Goal: Contribute content: Add original content to the website for others to see

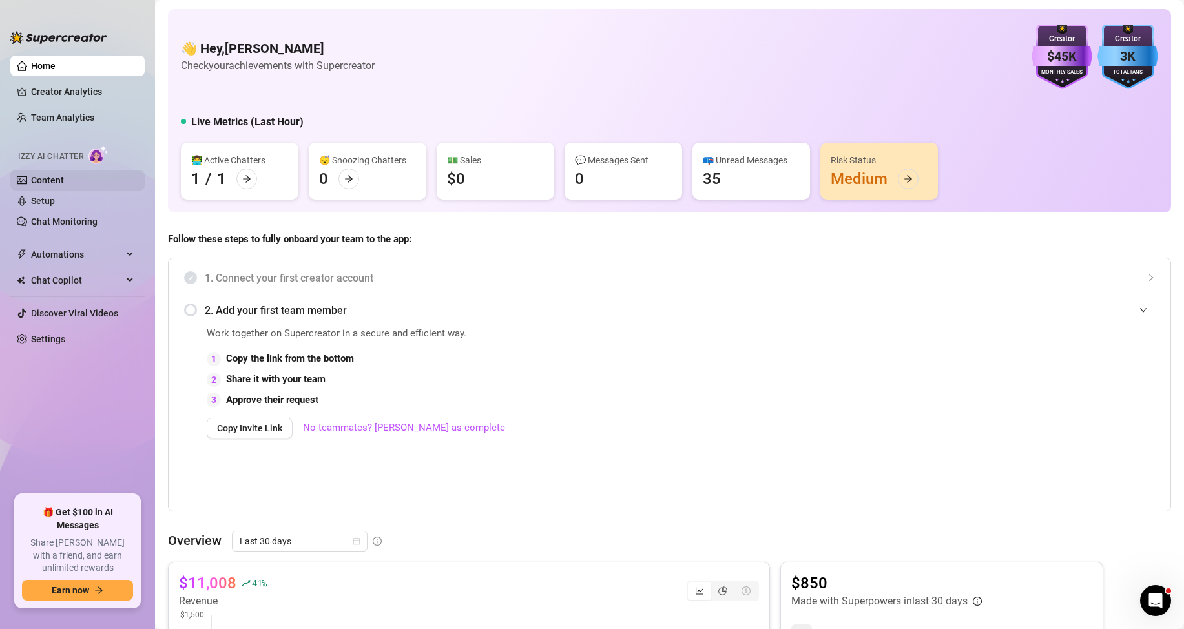
click at [31, 175] on link "Content" at bounding box center [47, 180] width 33 height 10
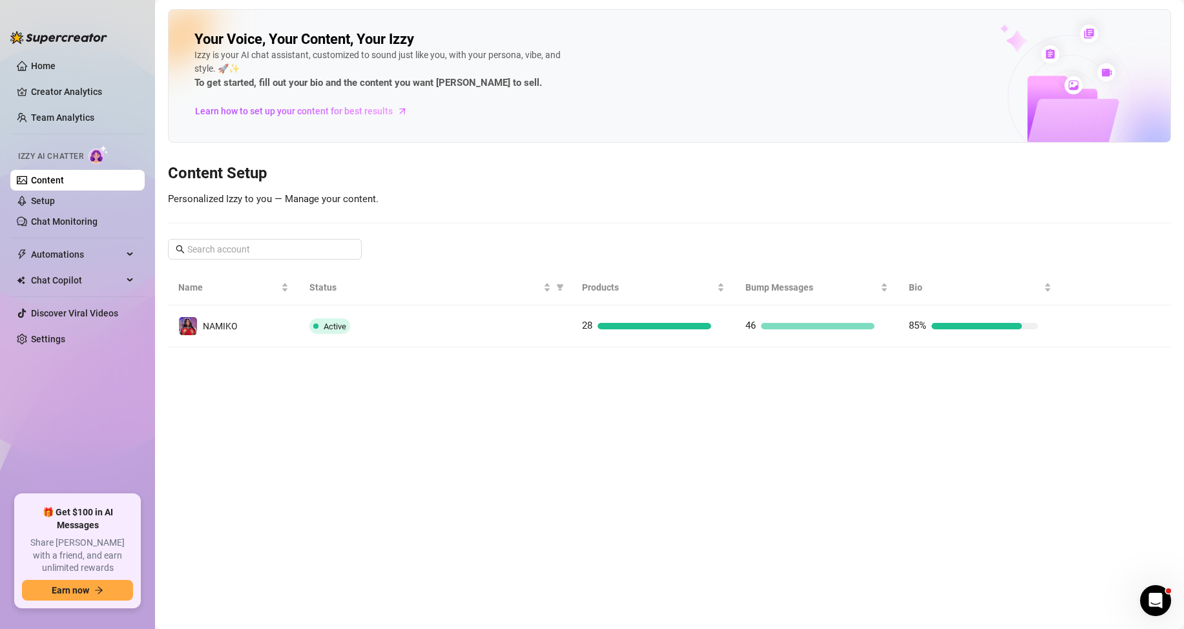
click at [719, 201] on div "Your Voice, Your Content, Your Izzy Izzy is your AI chat assistant, customized …" at bounding box center [669, 178] width 1003 height 338
click at [92, 227] on link "Chat Monitoring" at bounding box center [64, 221] width 67 height 10
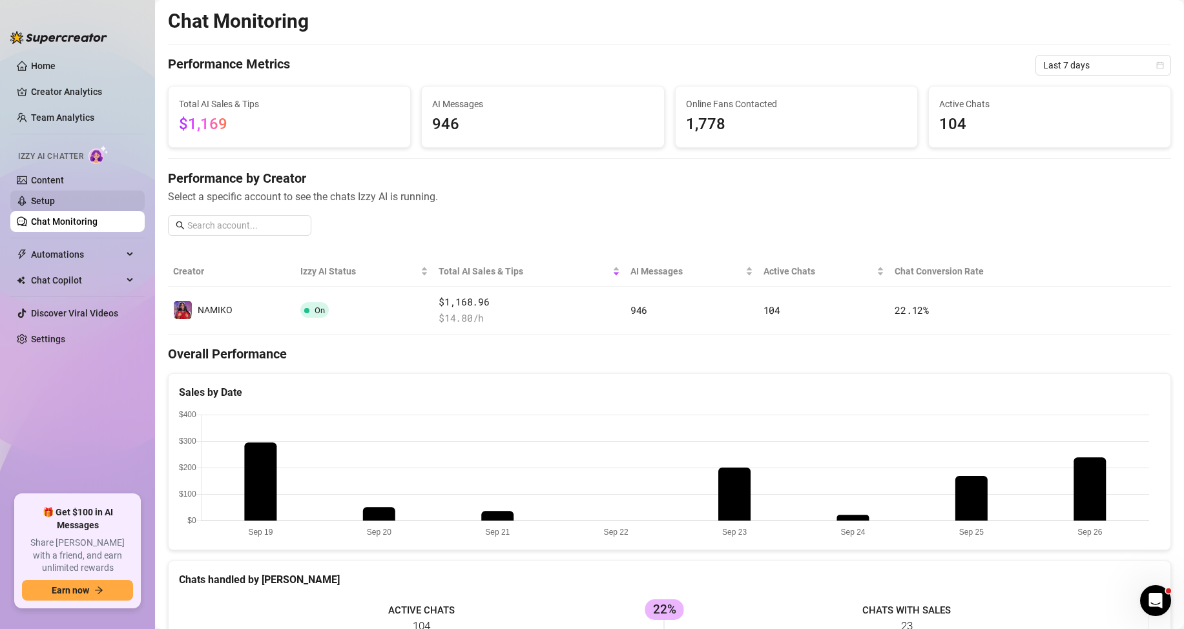
click at [55, 198] on link "Setup" at bounding box center [43, 201] width 24 height 10
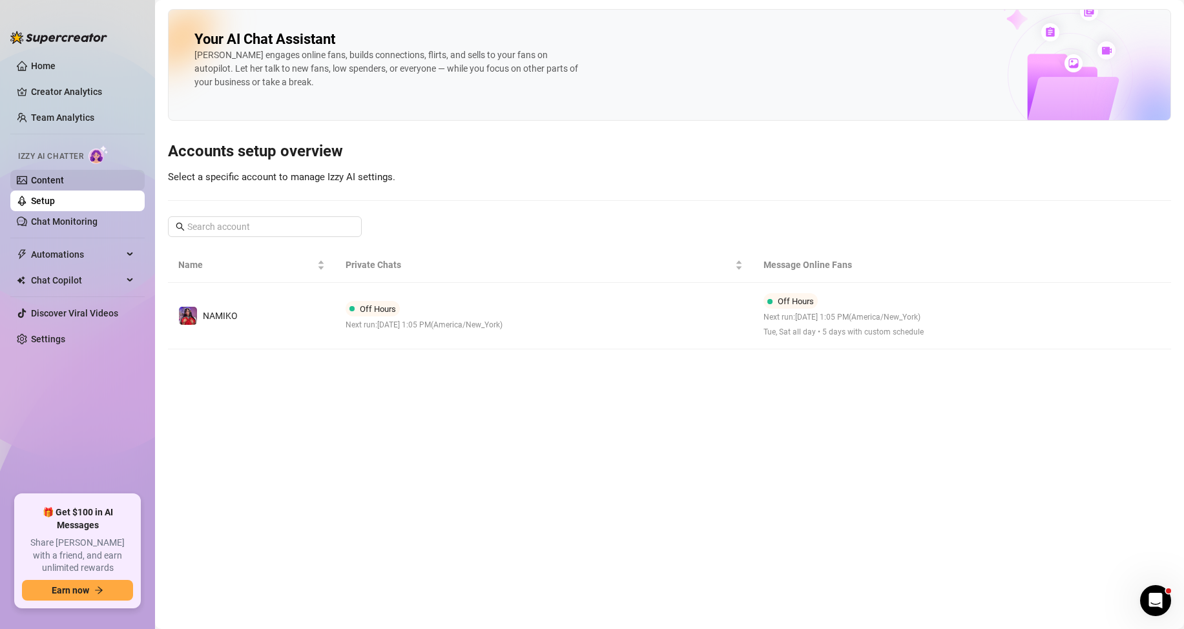
click at [64, 178] on link "Content" at bounding box center [47, 180] width 33 height 10
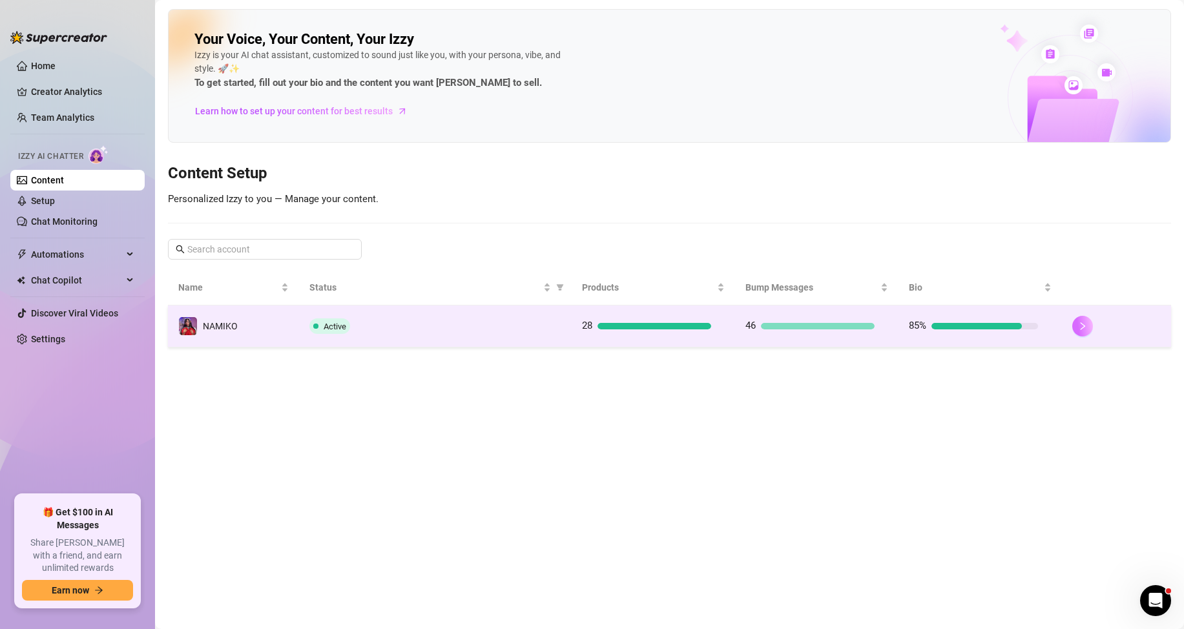
click at [1080, 327] on icon "right" at bounding box center [1082, 326] width 9 height 9
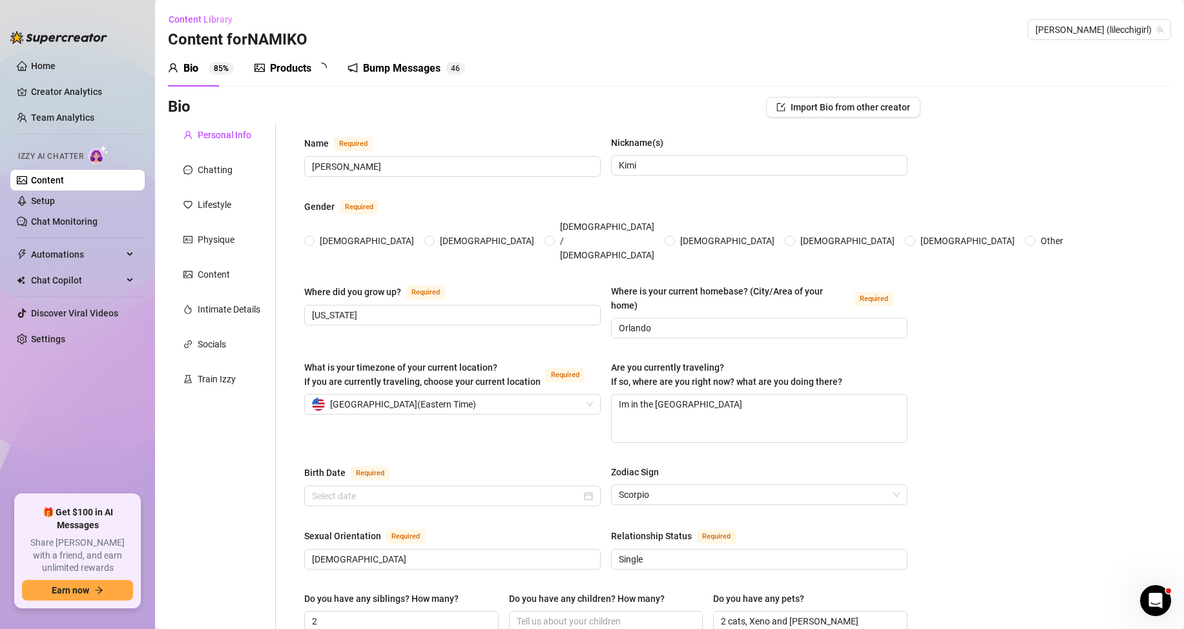
radio input "true"
type input "[DATE]"
click at [328, 63] on span "6" at bounding box center [328, 68] width 5 height 13
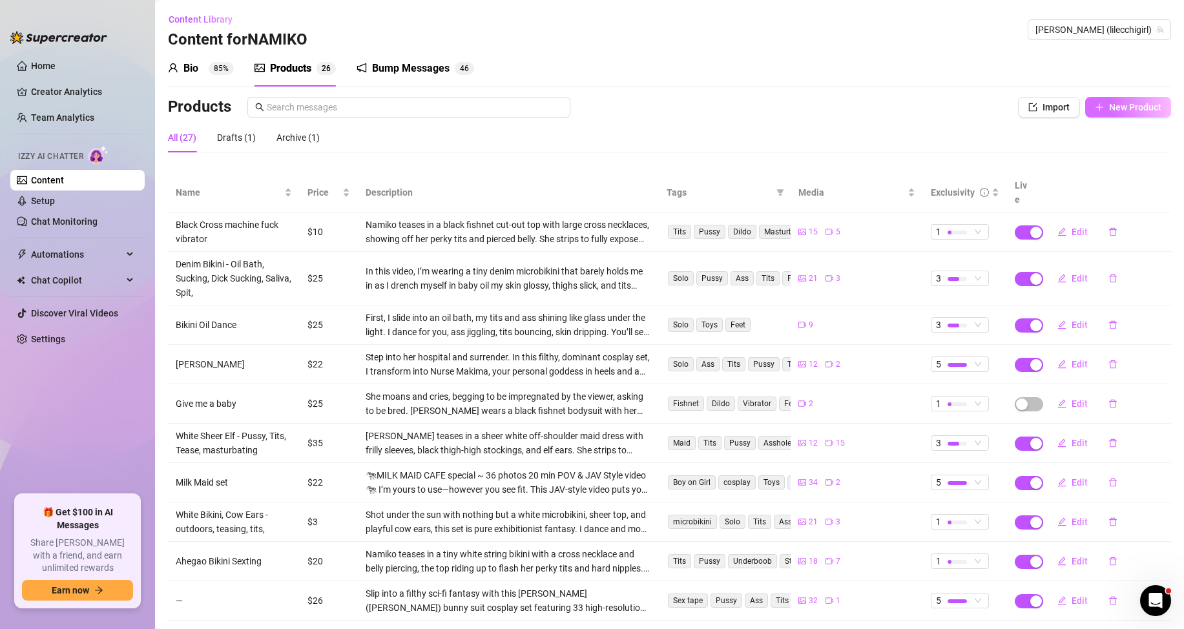
click at [1115, 114] on button "New Product" at bounding box center [1128, 107] width 86 height 21
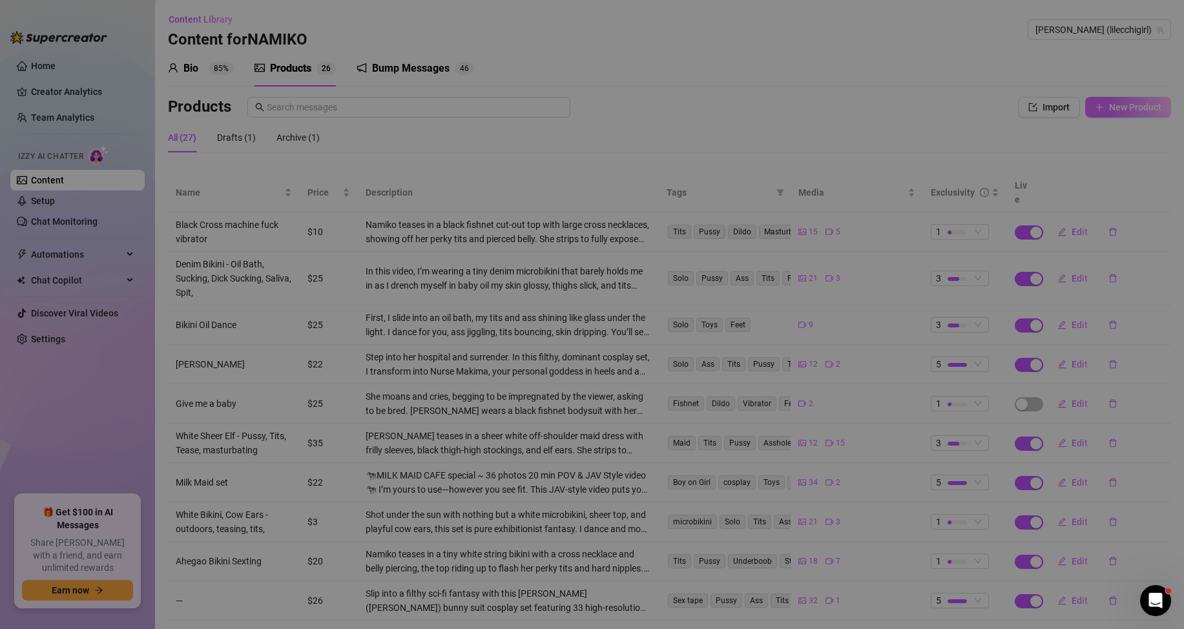
type textarea "Type your message here..."
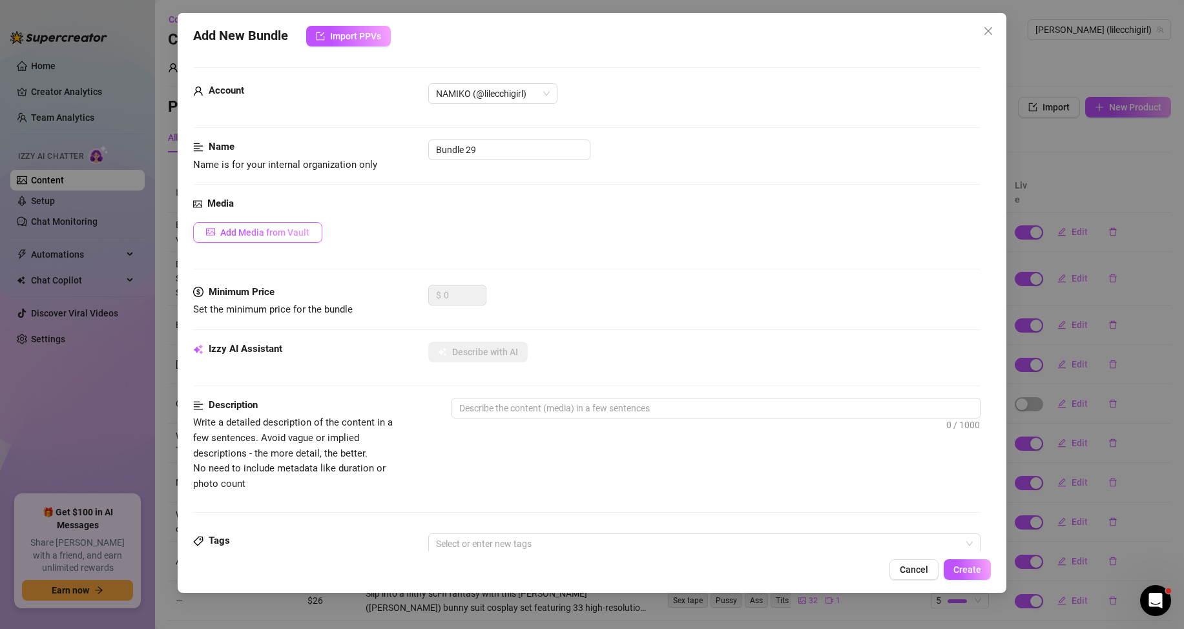
click at [312, 222] on button "Add Media from Vault" at bounding box center [257, 232] width 129 height 21
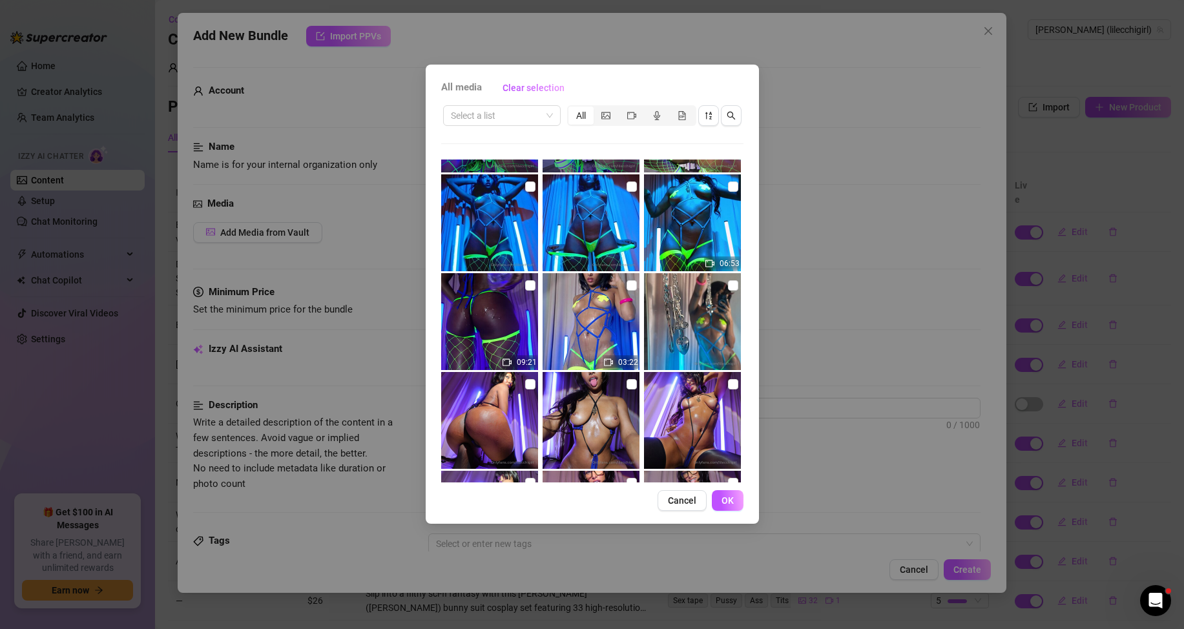
scroll to position [775, 0]
click at [617, 279] on img at bounding box center [590, 322] width 97 height 97
checkbox input "true"
click at [730, 285] on img at bounding box center [692, 322] width 97 height 97
checkbox input "true"
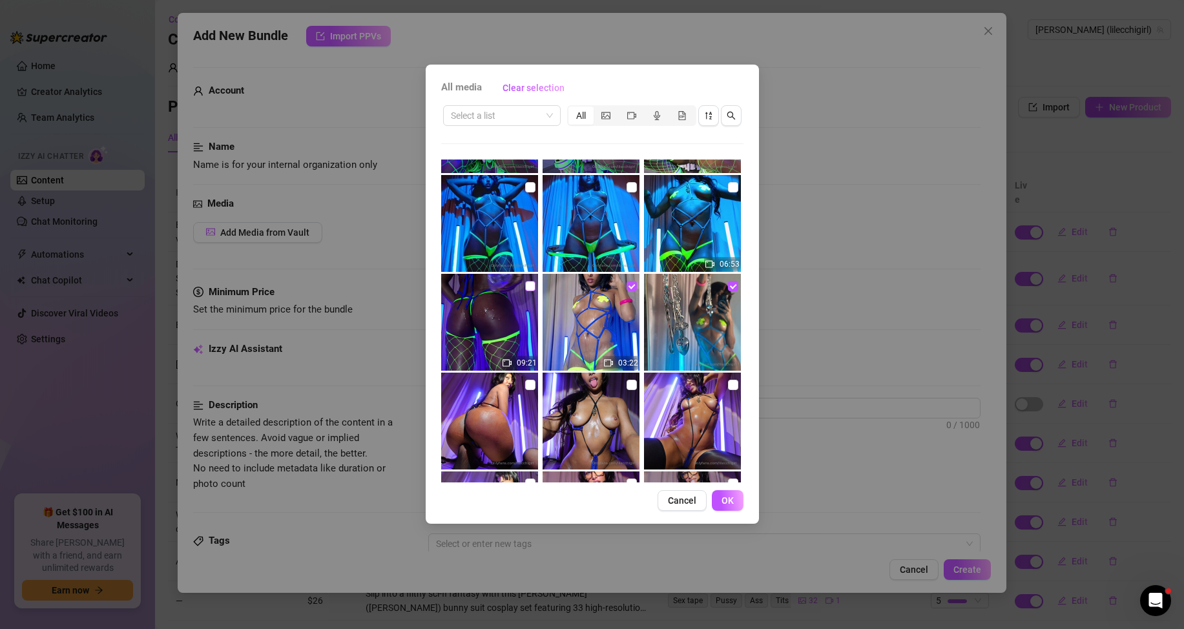
click at [521, 287] on img at bounding box center [489, 322] width 97 height 97
checkbox input "true"
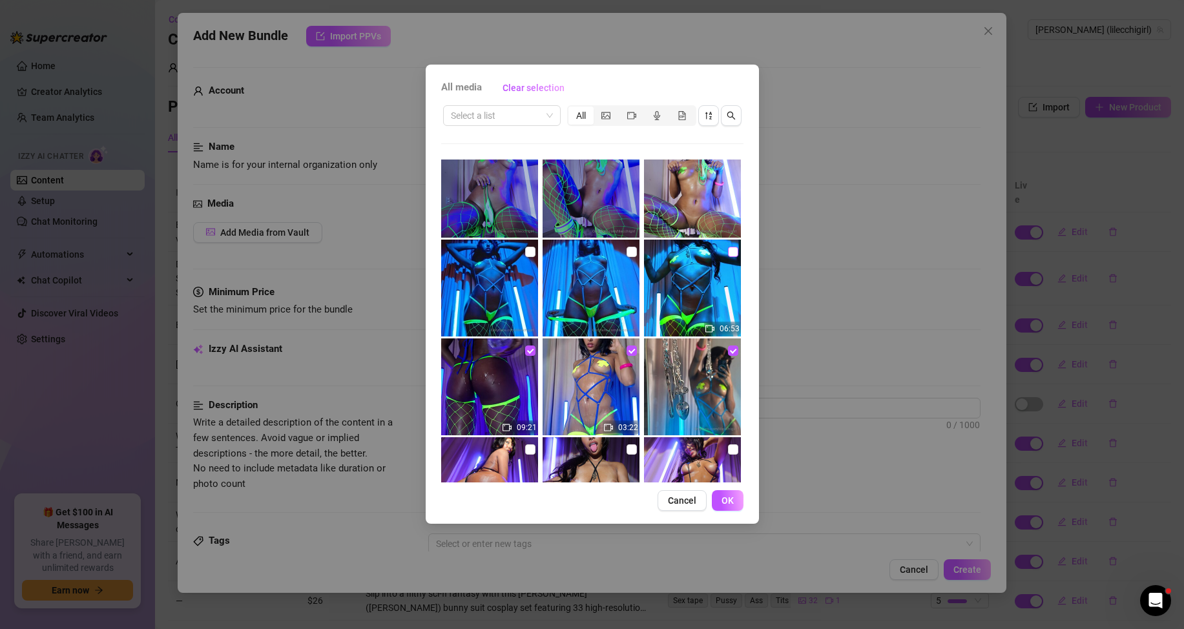
click at [728, 254] on input "checkbox" at bounding box center [733, 252] width 10 height 10
checkbox input "true"
click at [626, 251] on input "checkbox" at bounding box center [631, 252] width 10 height 10
checkbox input "true"
click at [526, 252] on input "checkbox" at bounding box center [530, 252] width 10 height 10
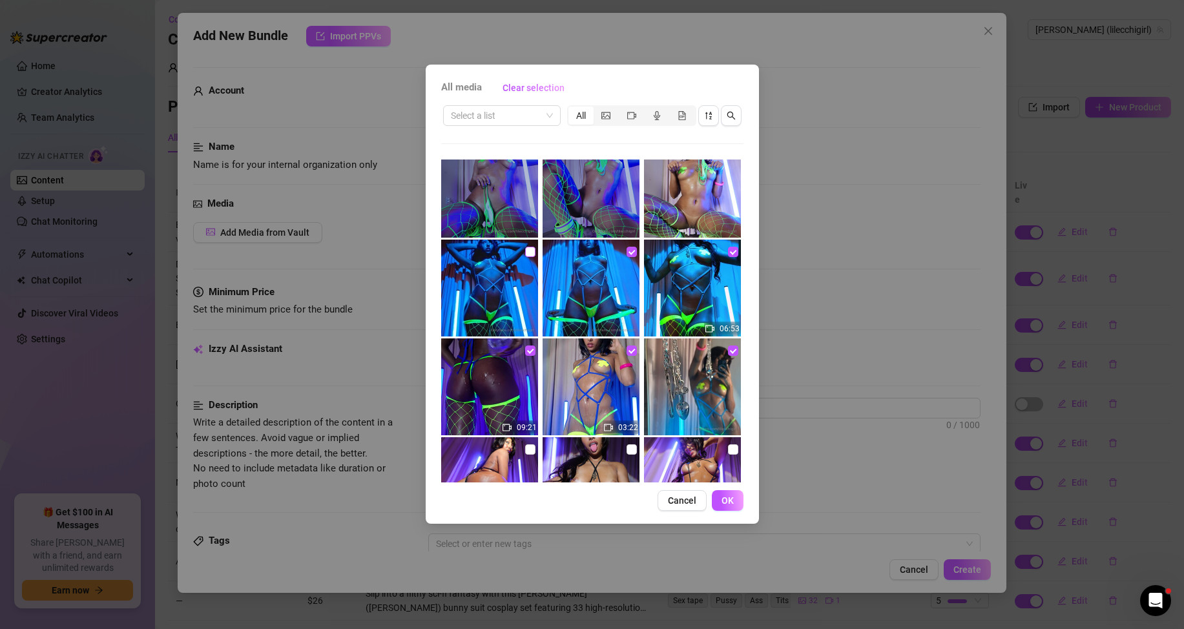
checkbox input "true"
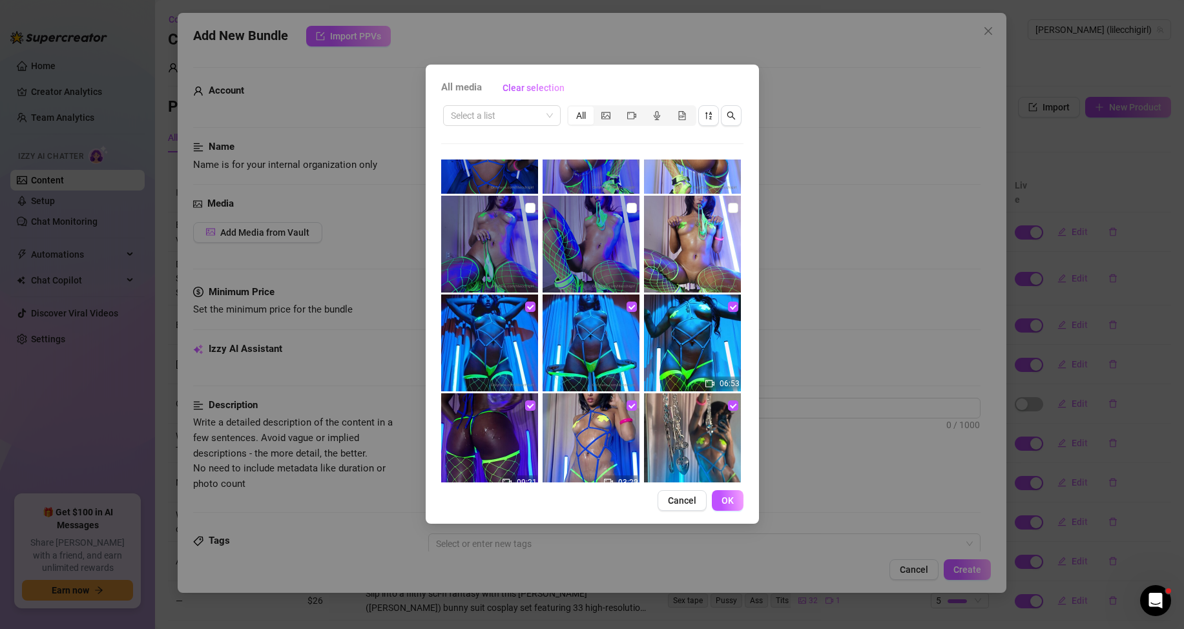
scroll to position [581, 0]
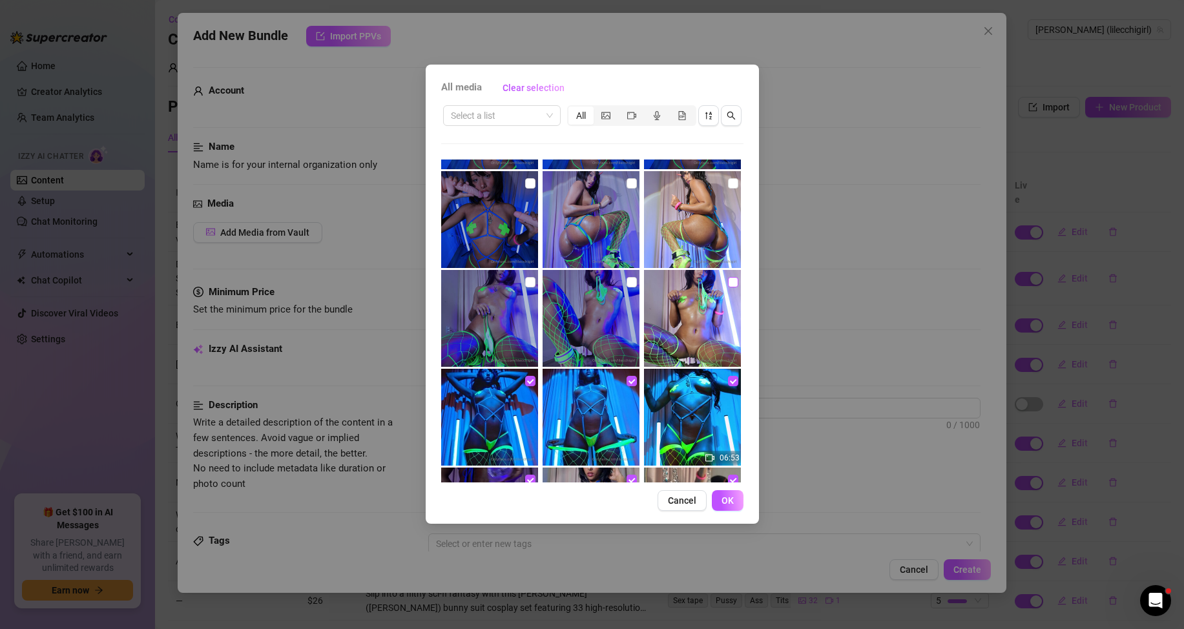
click at [728, 284] on input "checkbox" at bounding box center [733, 282] width 10 height 10
checkbox input "true"
click at [626, 287] on label at bounding box center [631, 282] width 10 height 14
click at [626, 287] on input "checkbox" at bounding box center [631, 282] width 10 height 10
checkbox input "true"
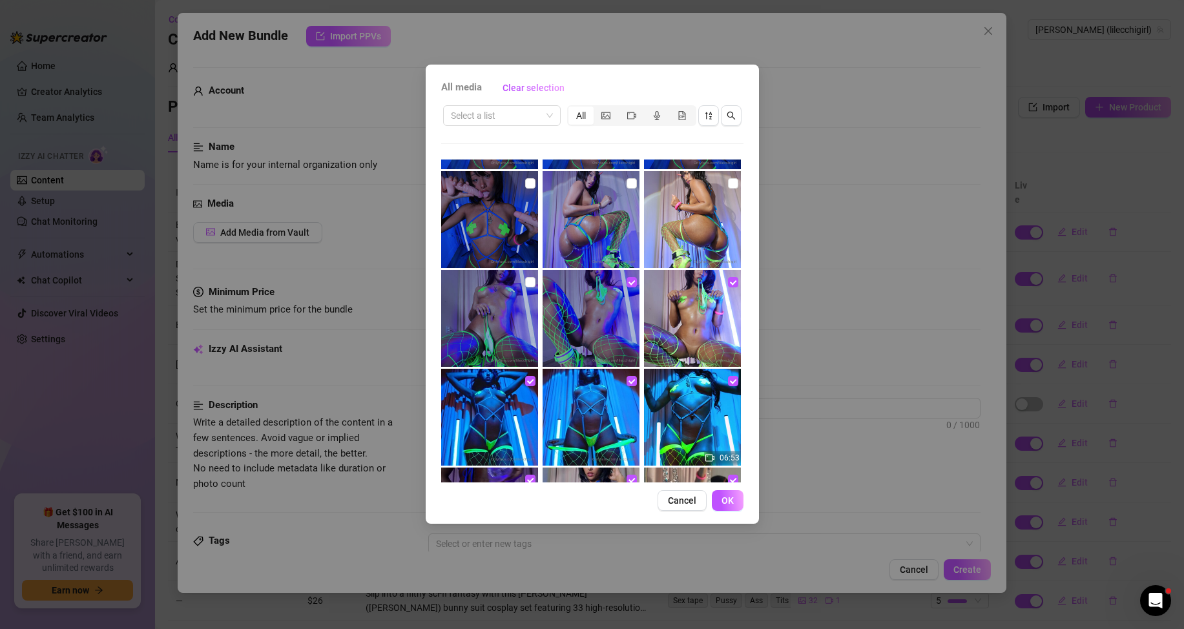
drag, startPoint x: 535, startPoint y: 284, endPoint x: 542, endPoint y: 286, distance: 7.4
click at [535, 284] on img at bounding box center [489, 318] width 97 height 97
checkbox input "true"
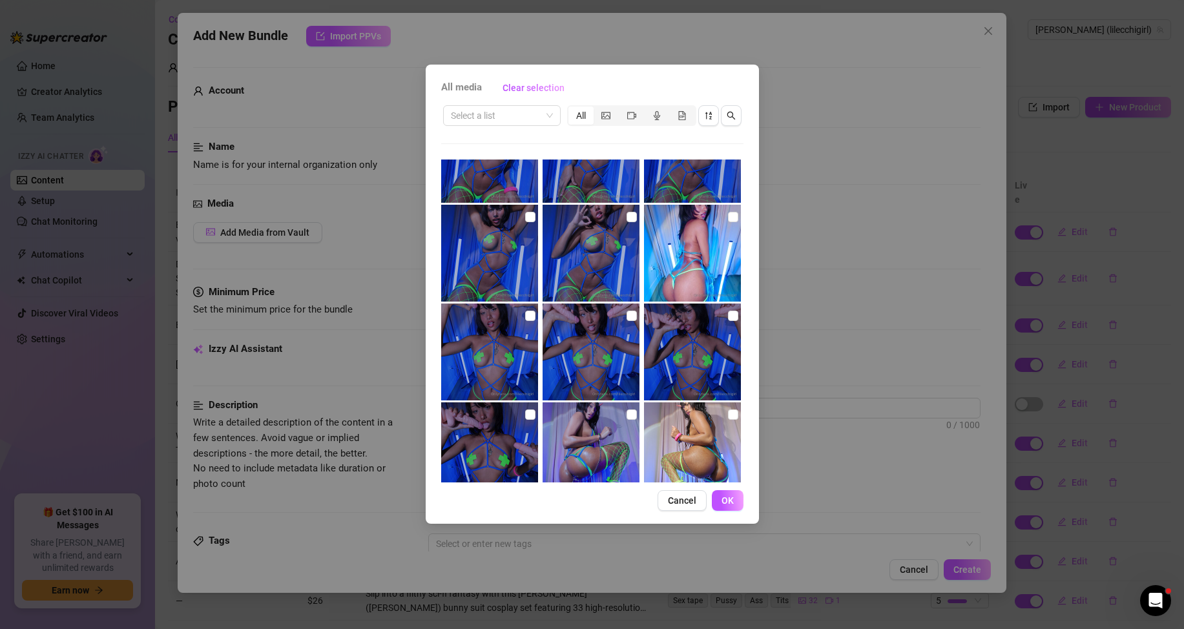
scroll to position [323, 0]
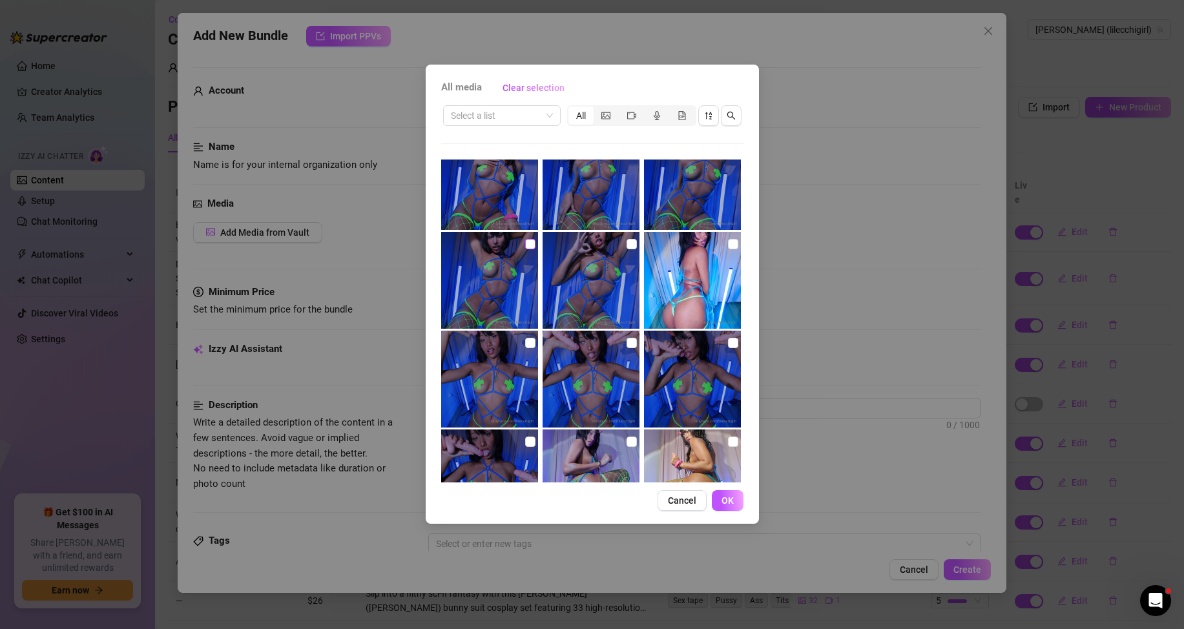
click at [526, 248] on input "checkbox" at bounding box center [530, 244] width 10 height 10
checkbox input "true"
click at [527, 341] on input "checkbox" at bounding box center [530, 343] width 10 height 10
checkbox input "true"
click at [528, 438] on input "checkbox" at bounding box center [530, 441] width 10 height 10
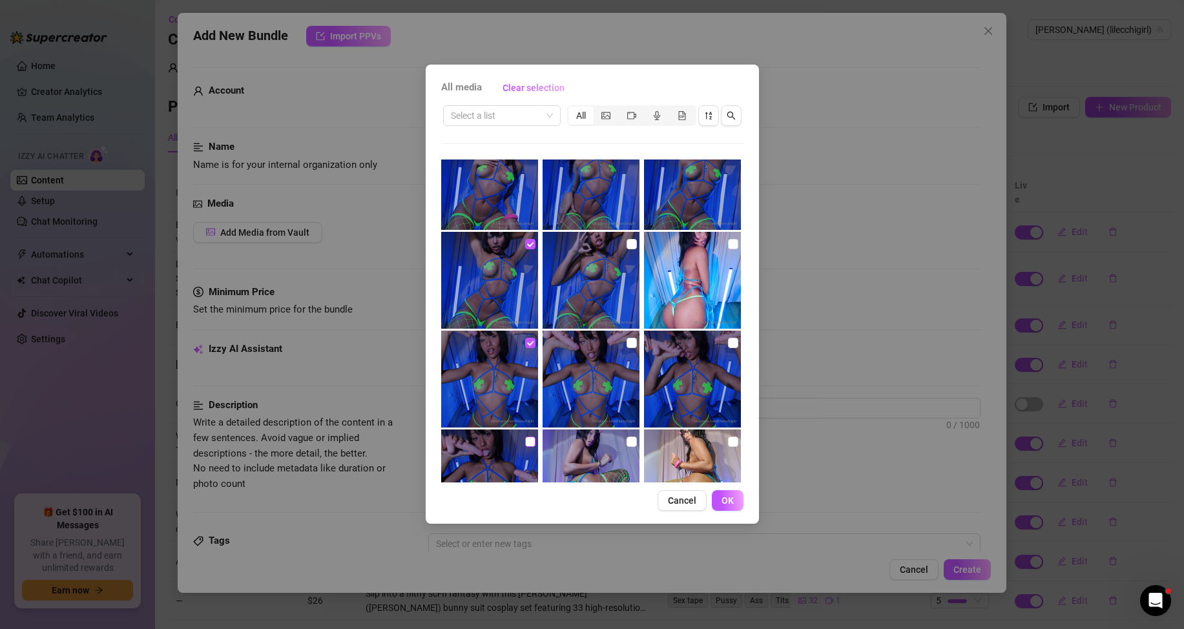
checkbox input "true"
click at [627, 437] on input "checkbox" at bounding box center [631, 441] width 10 height 10
checkbox input "true"
click at [728, 436] on input "checkbox" at bounding box center [733, 441] width 10 height 10
checkbox input "true"
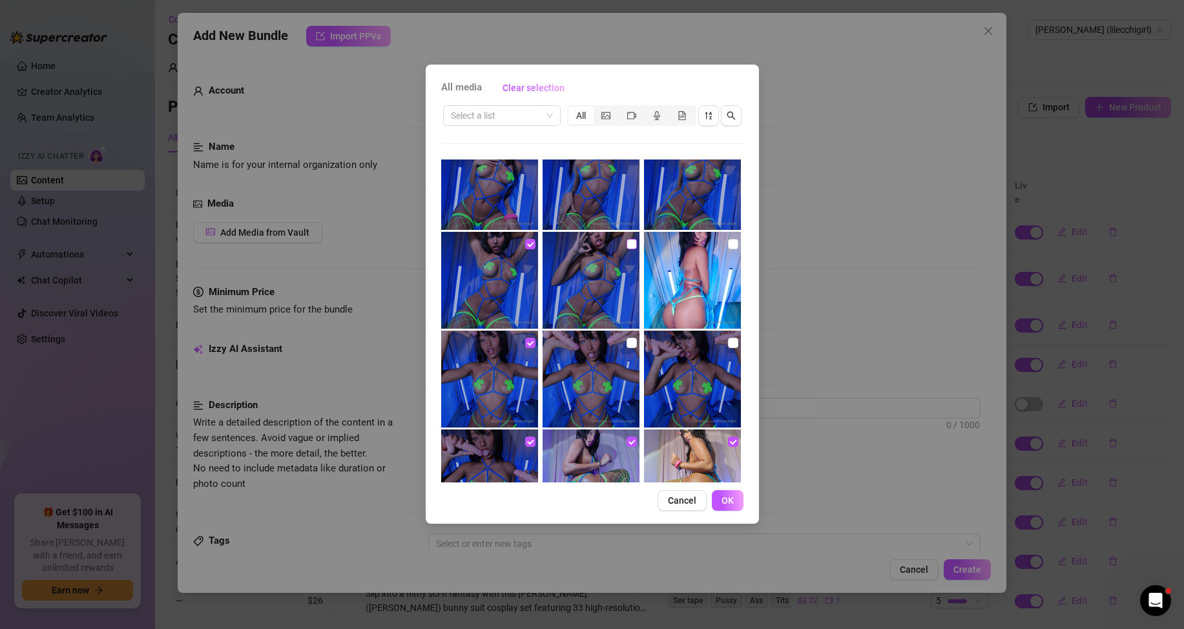
click at [626, 240] on input "checkbox" at bounding box center [631, 244] width 10 height 10
checkbox input "true"
click at [626, 339] on input "checkbox" at bounding box center [631, 343] width 10 height 10
checkbox input "true"
click at [728, 241] on input "checkbox" at bounding box center [733, 244] width 10 height 10
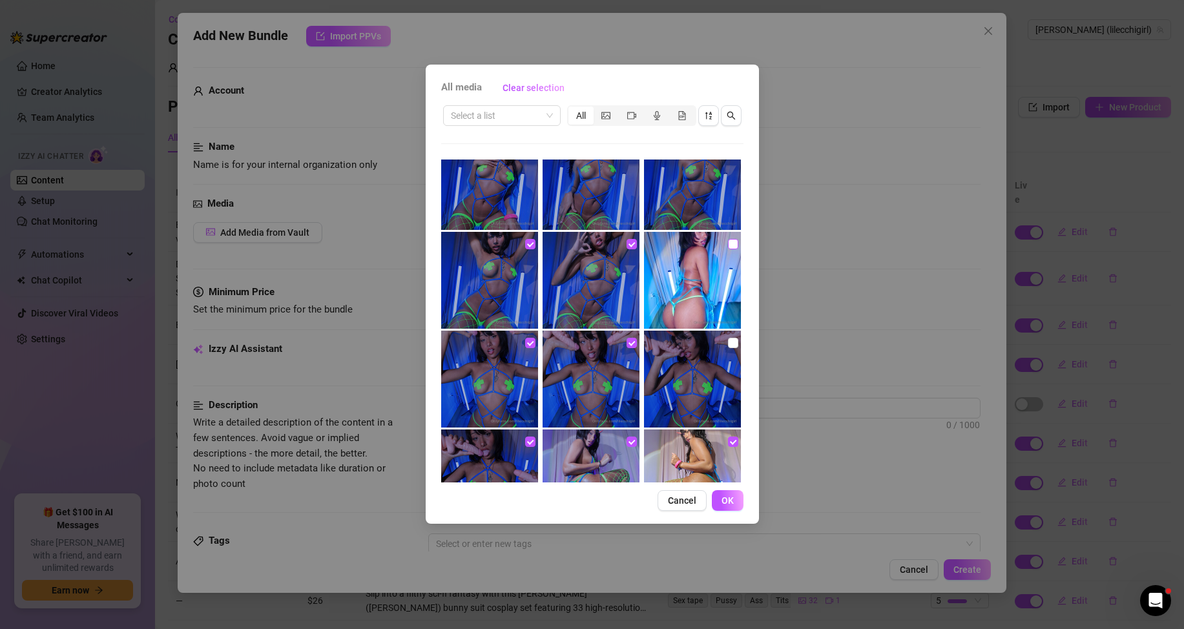
checkbox input "true"
click at [728, 336] on label at bounding box center [733, 343] width 10 height 14
click at [728, 338] on input "checkbox" at bounding box center [733, 343] width 10 height 10
checkbox input "true"
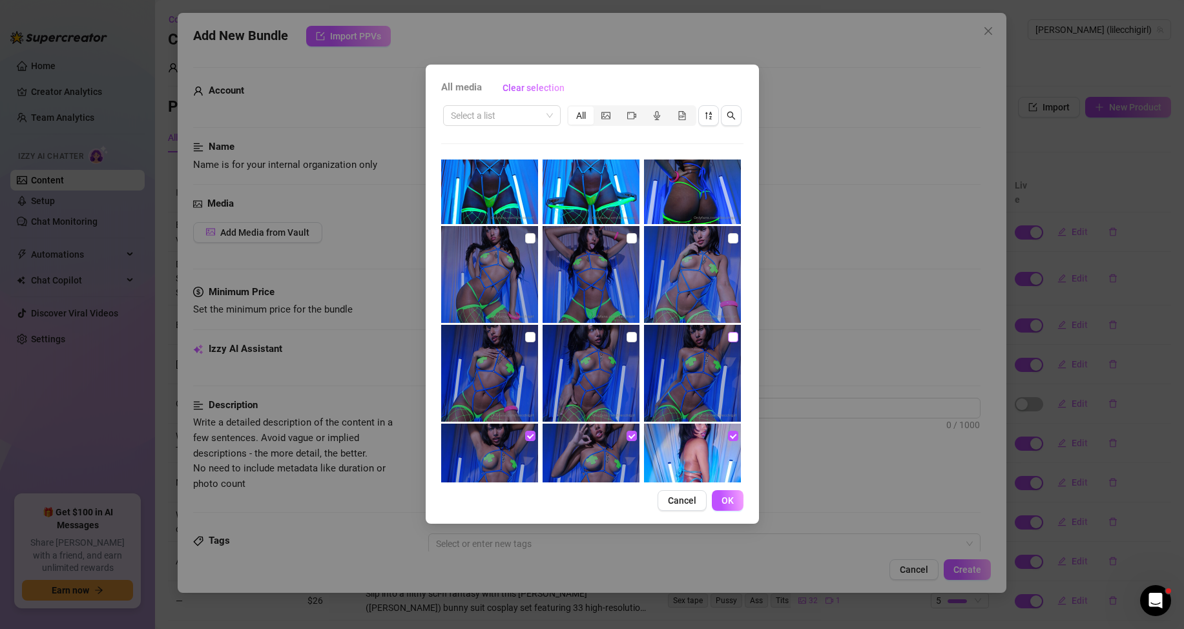
scroll to position [129, 0]
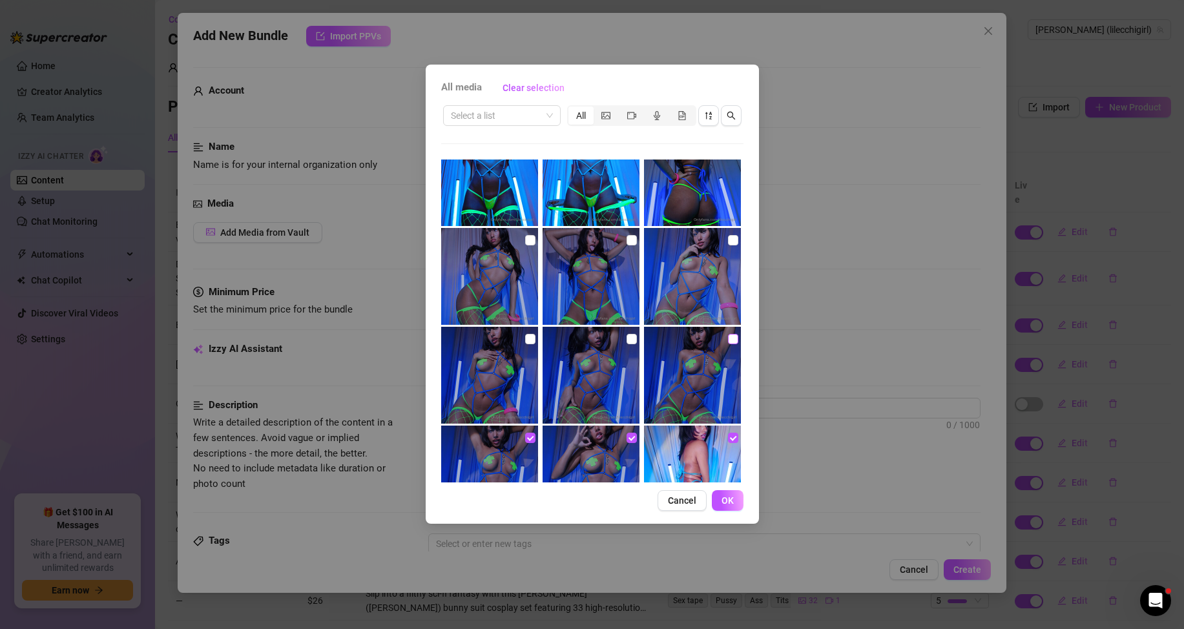
click at [728, 338] on input "checkbox" at bounding box center [733, 339] width 10 height 10
checkbox input "true"
click at [728, 241] on input "checkbox" at bounding box center [733, 240] width 10 height 10
checkbox input "true"
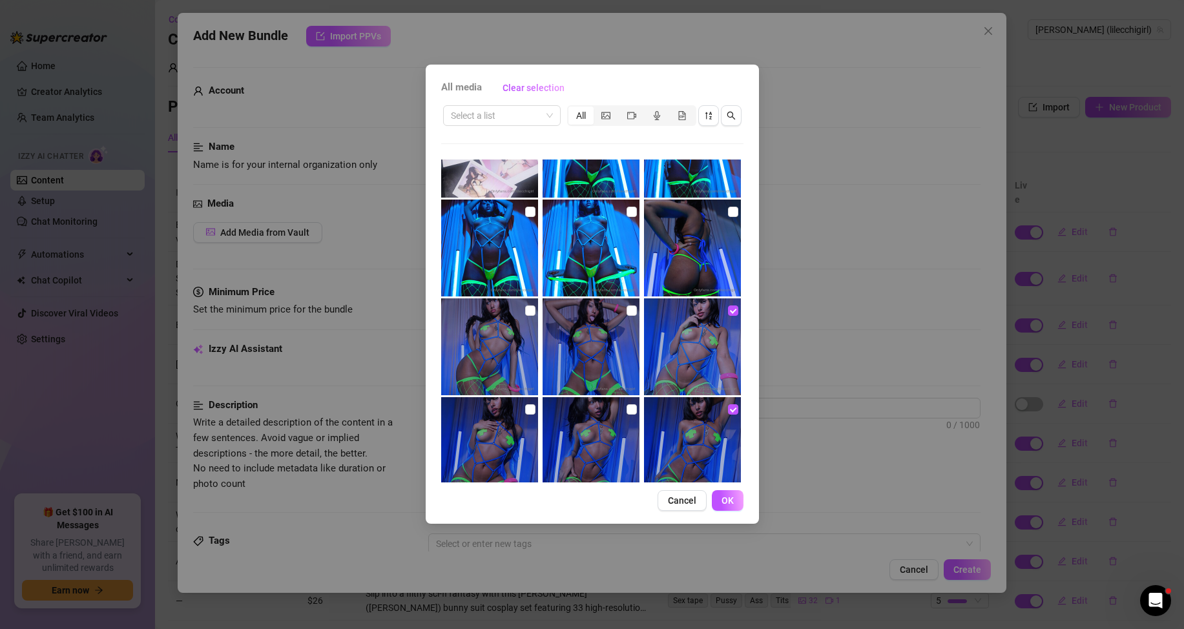
scroll to position [0, 0]
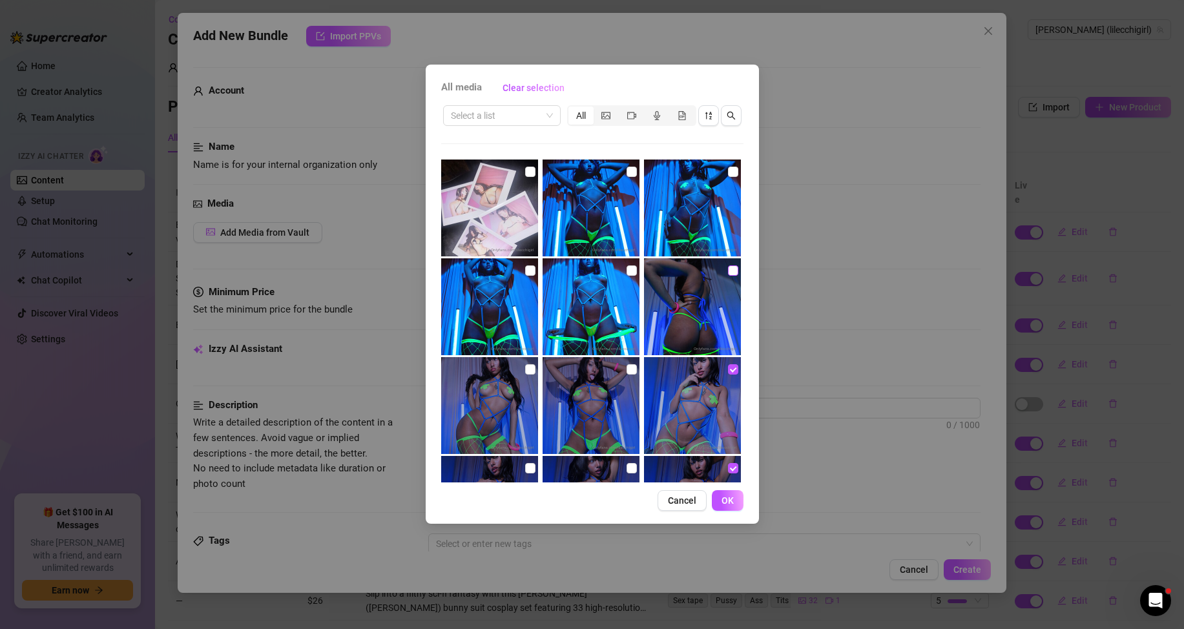
click at [730, 271] on input "checkbox" at bounding box center [733, 270] width 10 height 10
checkbox input "true"
click at [728, 174] on input "checkbox" at bounding box center [733, 172] width 10 height 10
checkbox input "true"
click at [630, 174] on input "checkbox" at bounding box center [631, 172] width 10 height 10
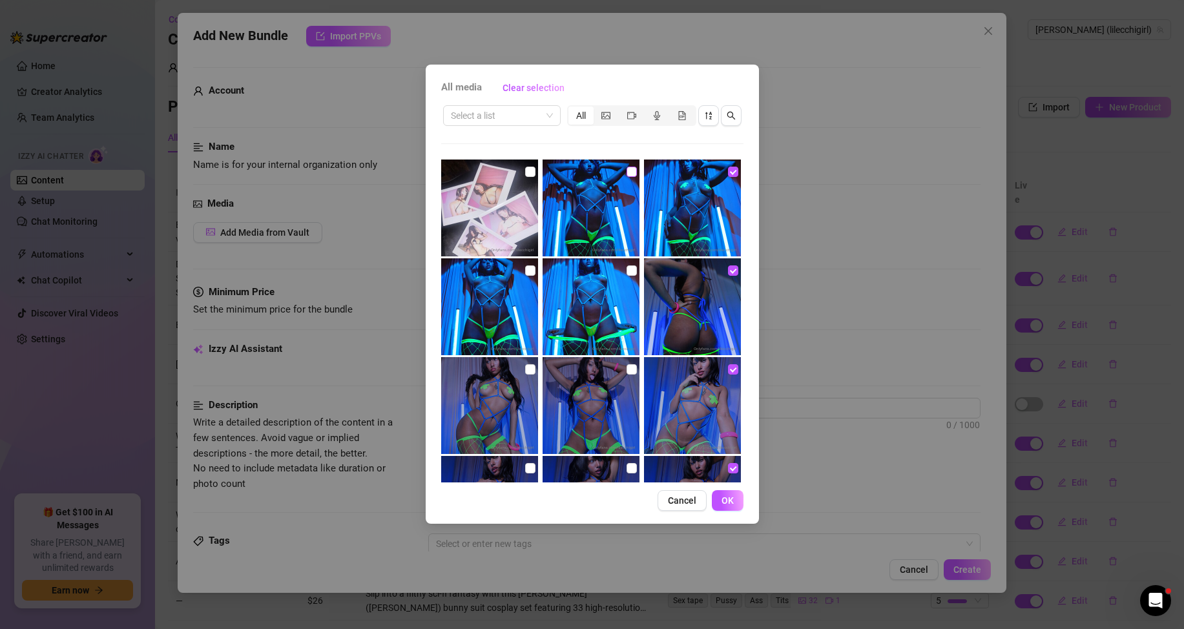
checkbox input "true"
click at [631, 270] on div at bounding box center [591, 306] width 99 height 97
click at [528, 269] on input "checkbox" at bounding box center [530, 270] width 10 height 10
checkbox input "true"
click at [631, 267] on img at bounding box center [590, 306] width 97 height 97
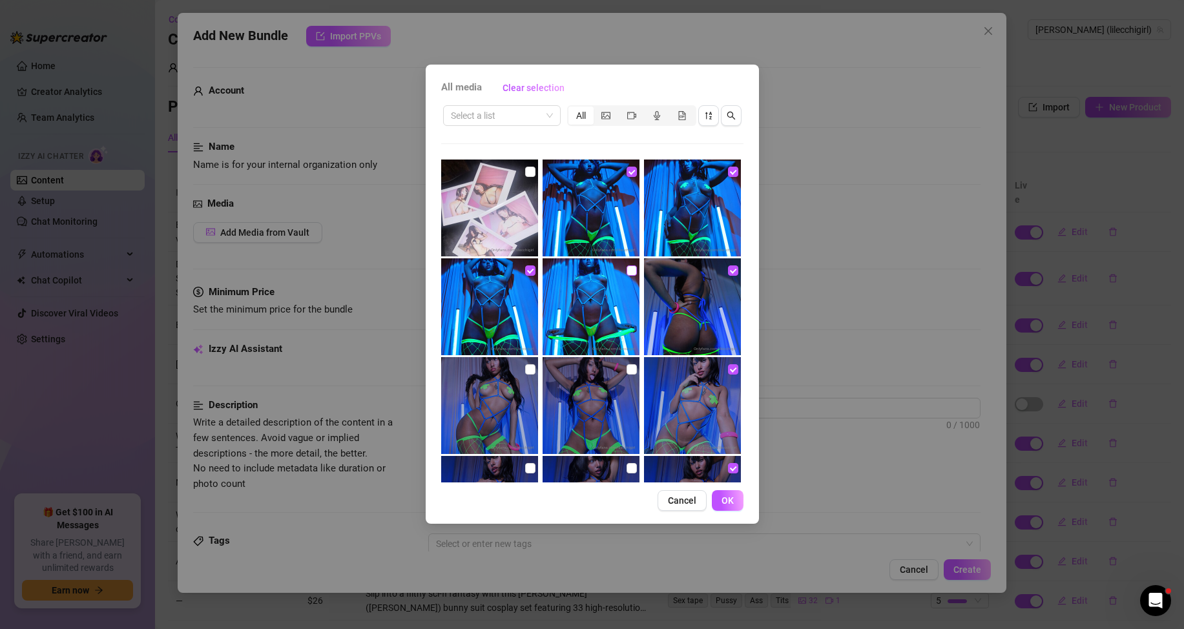
checkbox input "true"
click at [626, 368] on input "checkbox" at bounding box center [631, 369] width 10 height 10
checkbox input "true"
click at [529, 368] on input "checkbox" at bounding box center [530, 369] width 10 height 10
checkbox input "true"
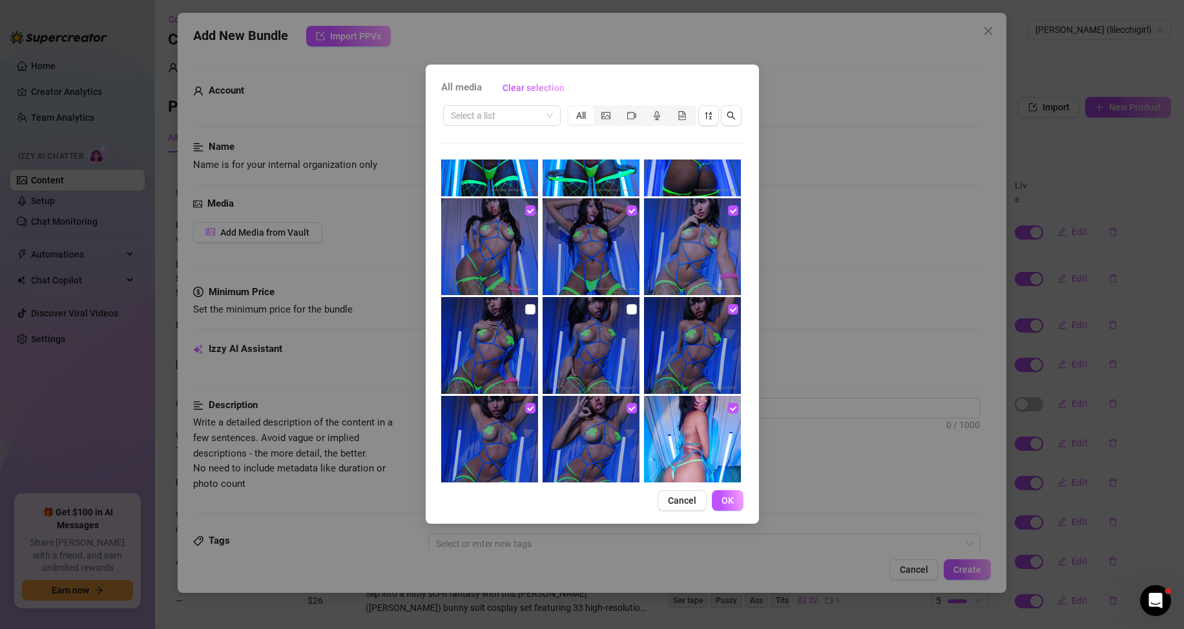
scroll to position [194, 0]
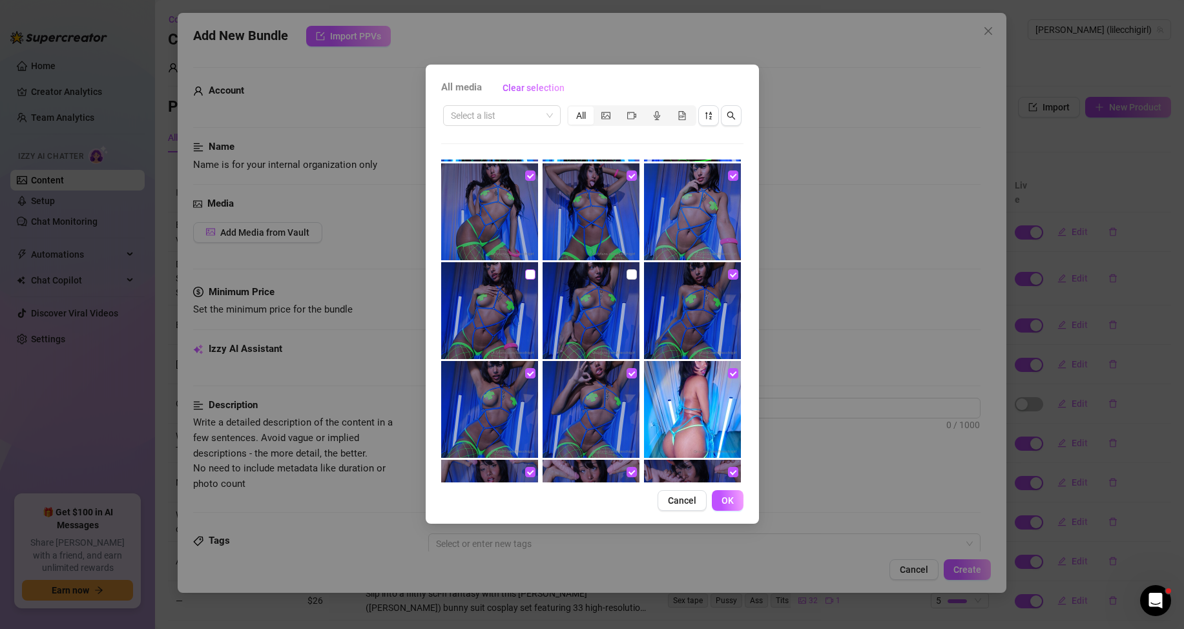
click at [527, 271] on input "checkbox" at bounding box center [530, 274] width 10 height 10
checkbox input "true"
click at [626, 276] on input "checkbox" at bounding box center [631, 274] width 10 height 10
checkbox input "true"
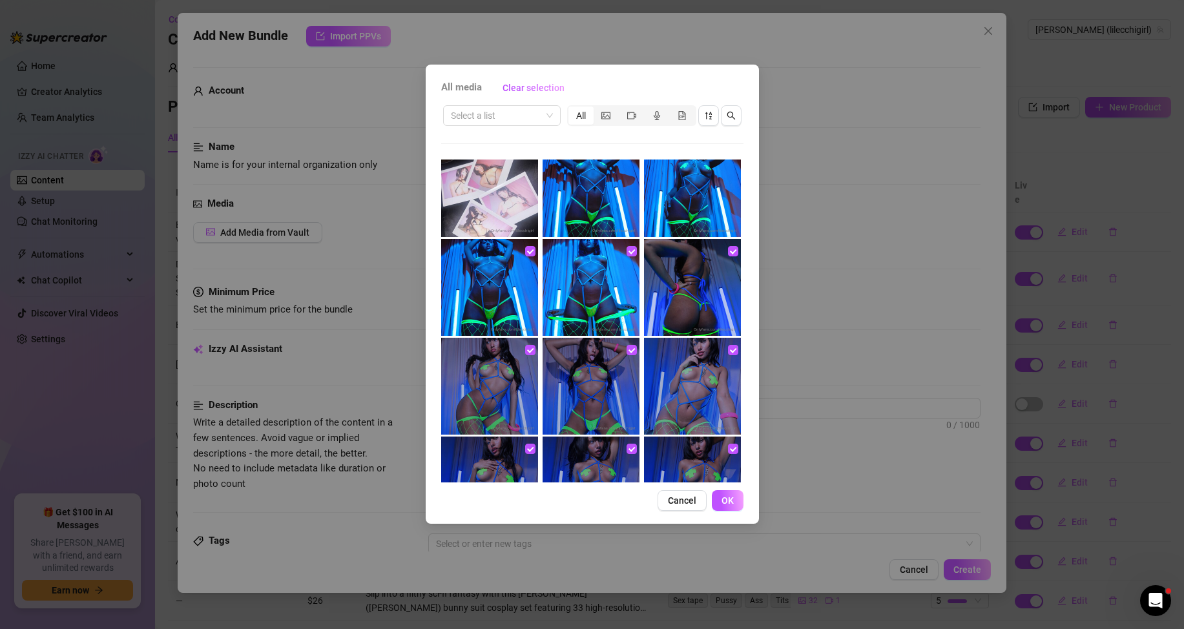
scroll to position [0, 0]
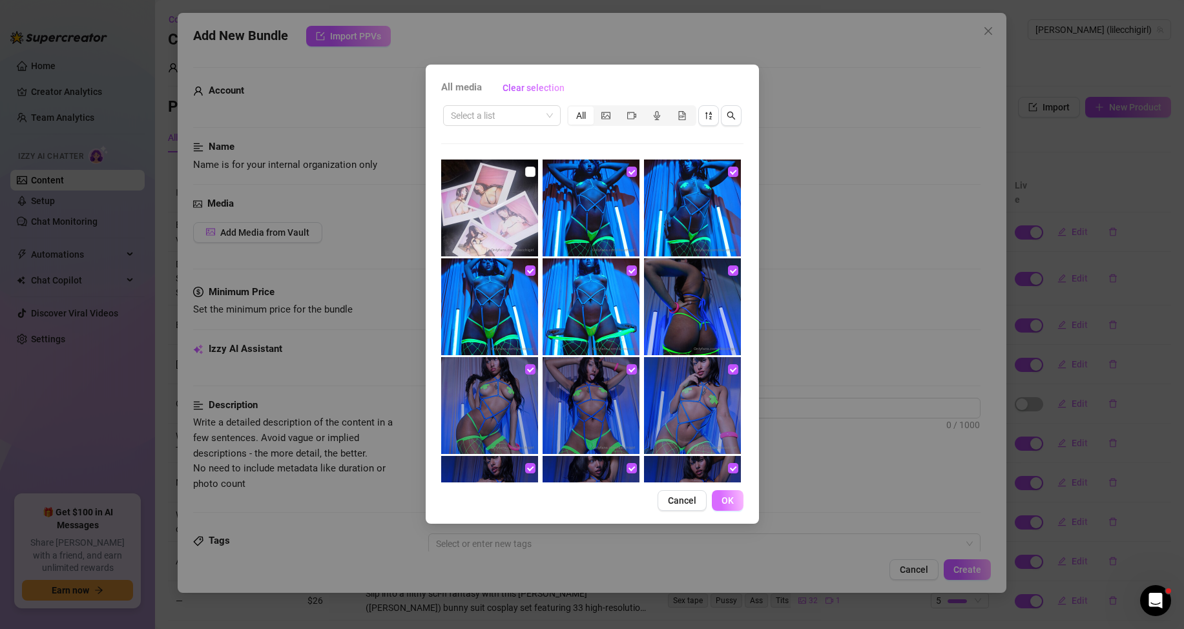
click at [728, 507] on button "OK" at bounding box center [728, 500] width 32 height 21
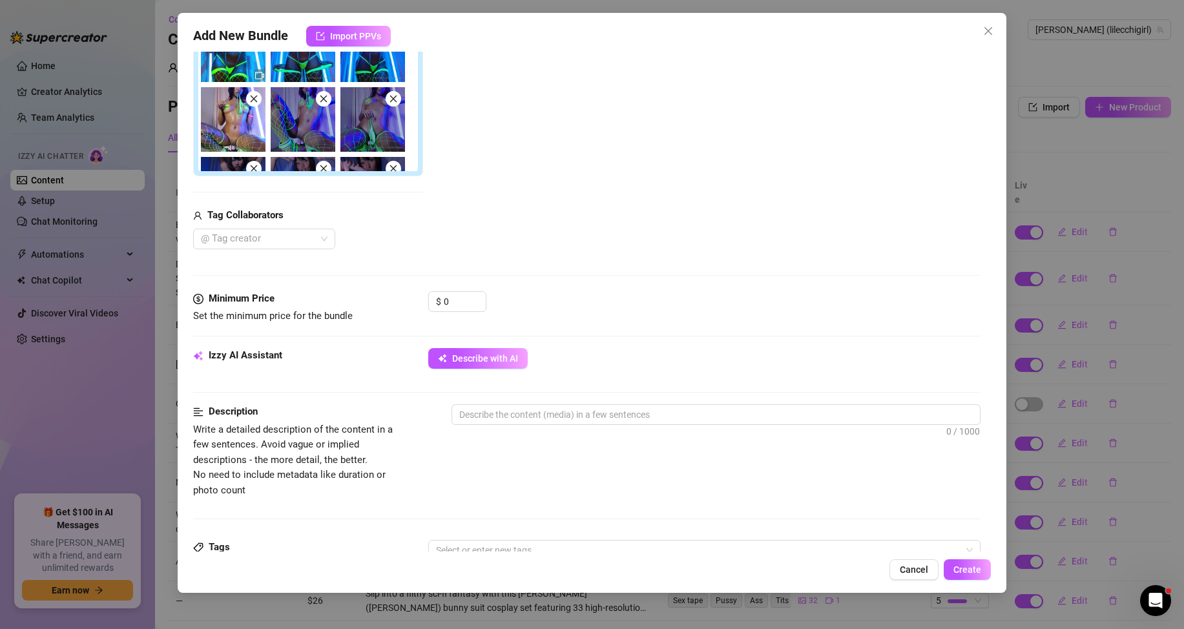
scroll to position [387, 0]
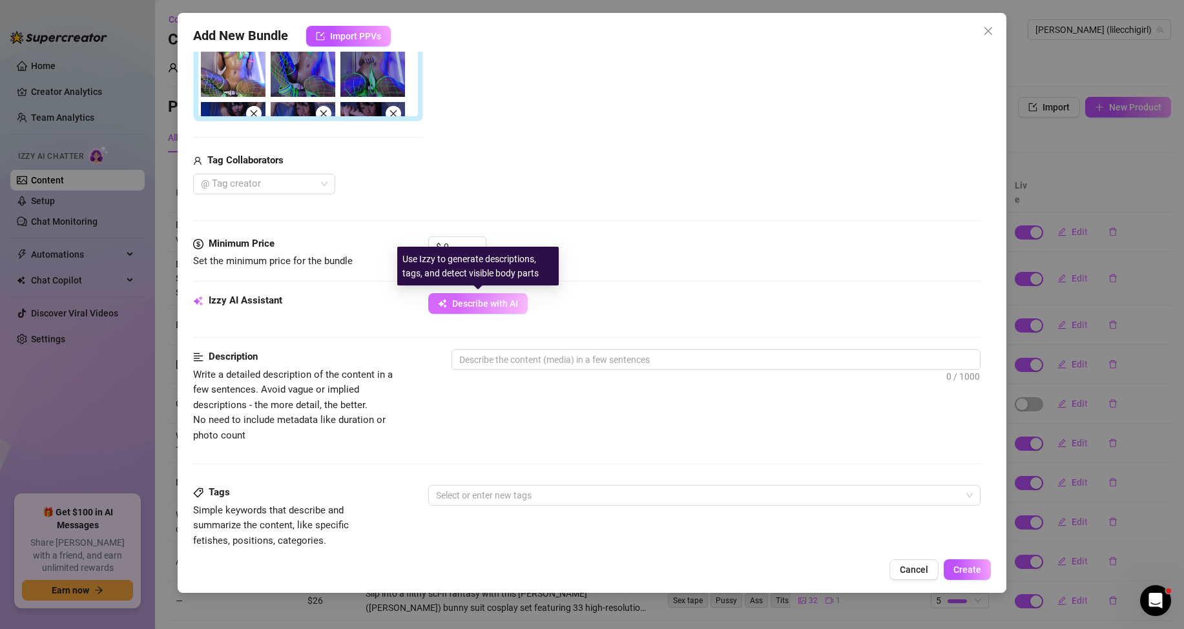
click at [473, 303] on span "Describe with AI" at bounding box center [485, 303] width 66 height 10
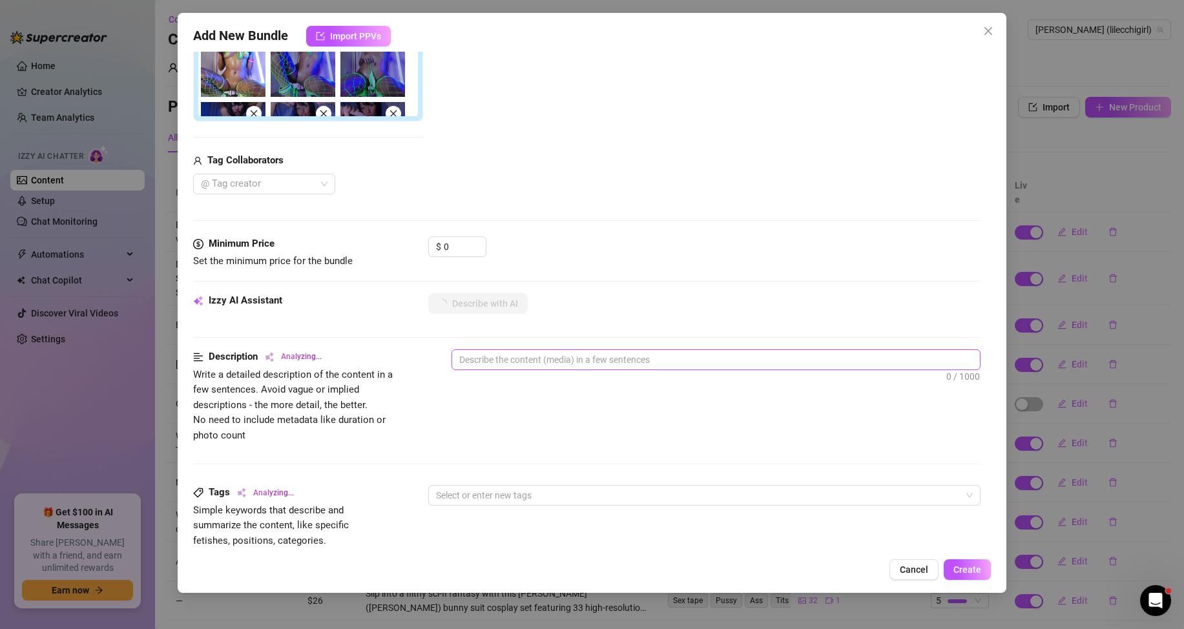
scroll to position [323, 0]
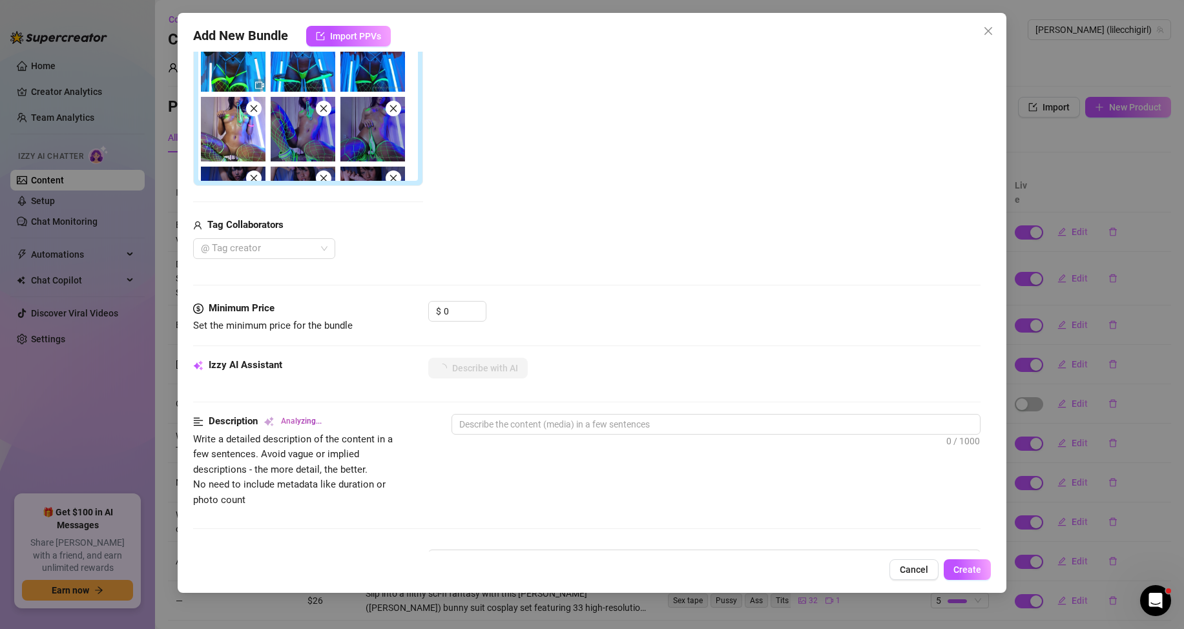
type textarea "[PERSON_NAME]"
type textarea "Namiko teases"
type textarea "Namiko teases in"
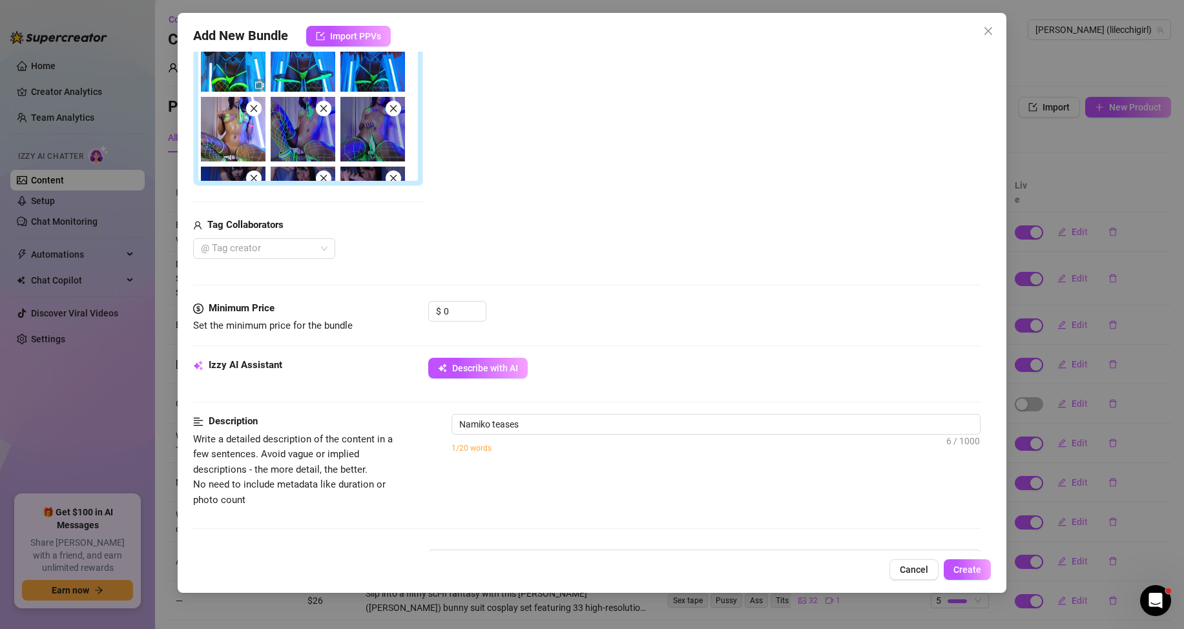
type textarea "Namiko teases in"
type textarea "Namiko teases in a"
type textarea "Namiko teases in a neon"
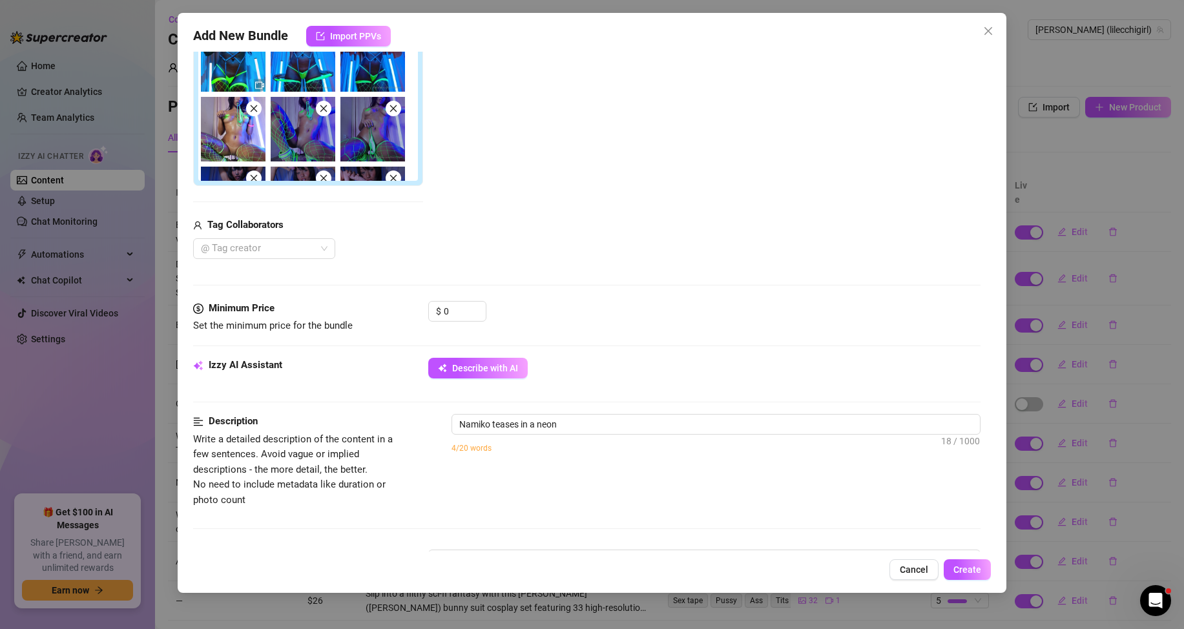
type textarea "Namiko teases in a neon green"
type textarea "Namiko teases in a neon green fishnet"
type textarea "Namiko teases in a neon green fishnet bodystocking"
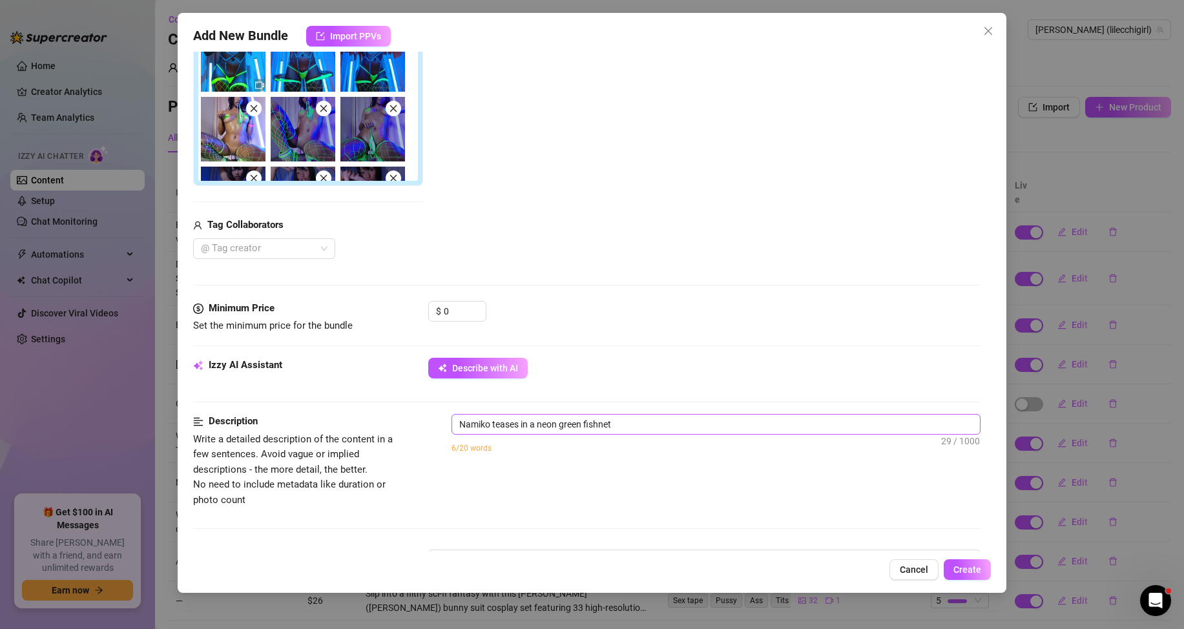
type textarea "Namiko teases in a neon green fishnet bodystocking"
type textarea "Namiko teases in a neon green fishnet bodystocking with"
type textarea "Namiko teases in a neon green fishnet bodystocking with matching"
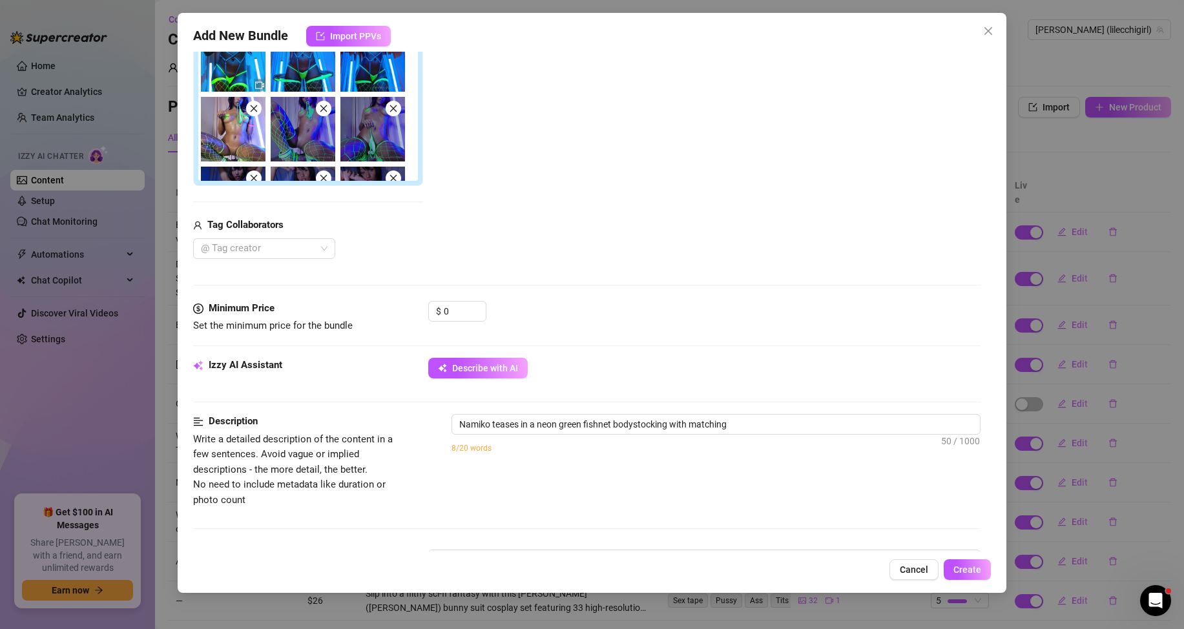
type textarea "Namiko teases in a neon green fishnet bodystocking with matching thigh-highs"
type textarea "Namiko teases in a neon green fishnet bodystocking with matching thigh-highs and"
type textarea "Namiko teases in a neon green fishnet bodystocking with matching thigh-highs an…"
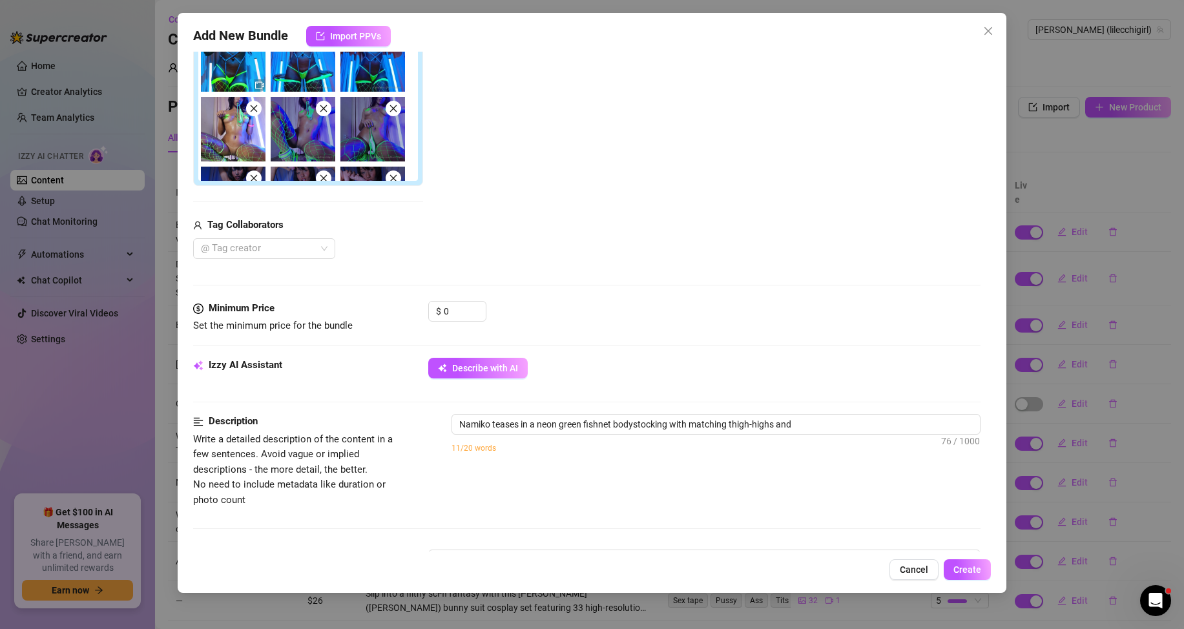
type textarea "Namiko teases in a neon green fishnet bodystocking with matching thigh-highs an…"
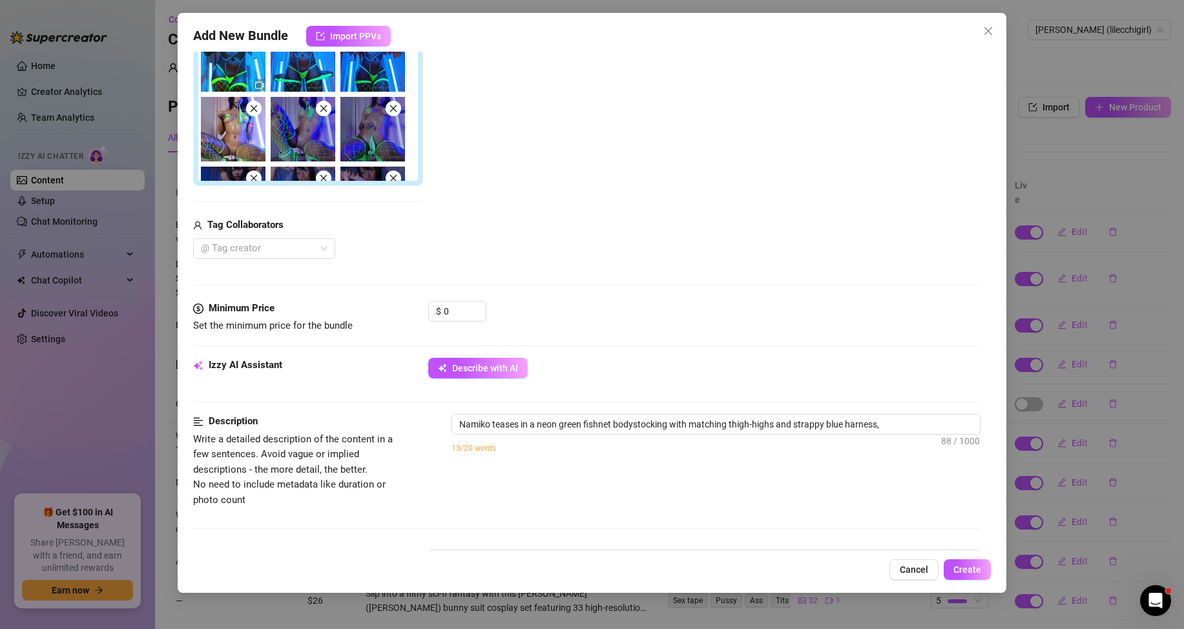
type textarea "Namiko teases in a neon green fishnet bodystocking with matching thigh-highs an…"
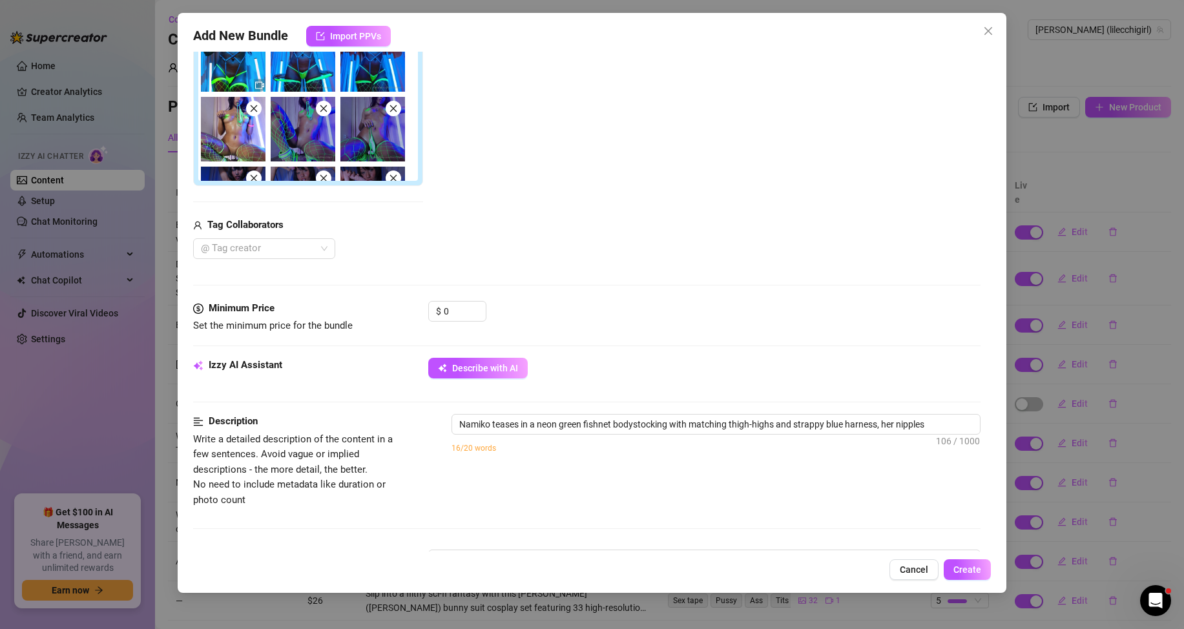
type textarea "Namiko teases in a neon green fishnet bodystocking with matching thigh-highs an…"
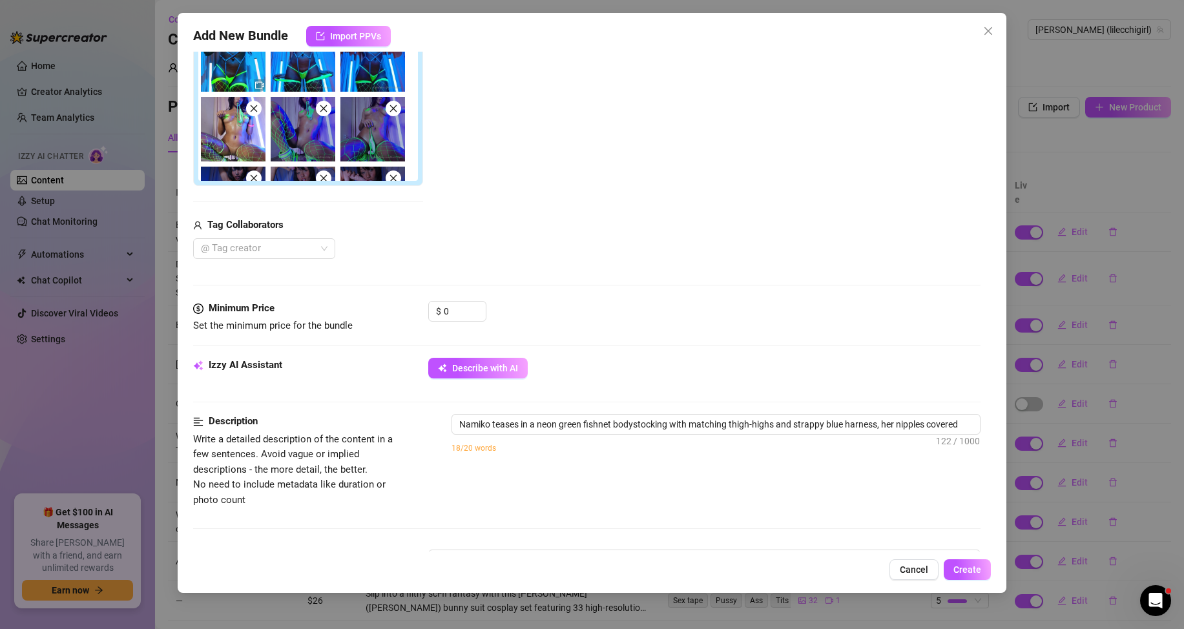
type textarea "Namiko teases in a neon green fishnet bodystocking with matching thigh-highs an…"
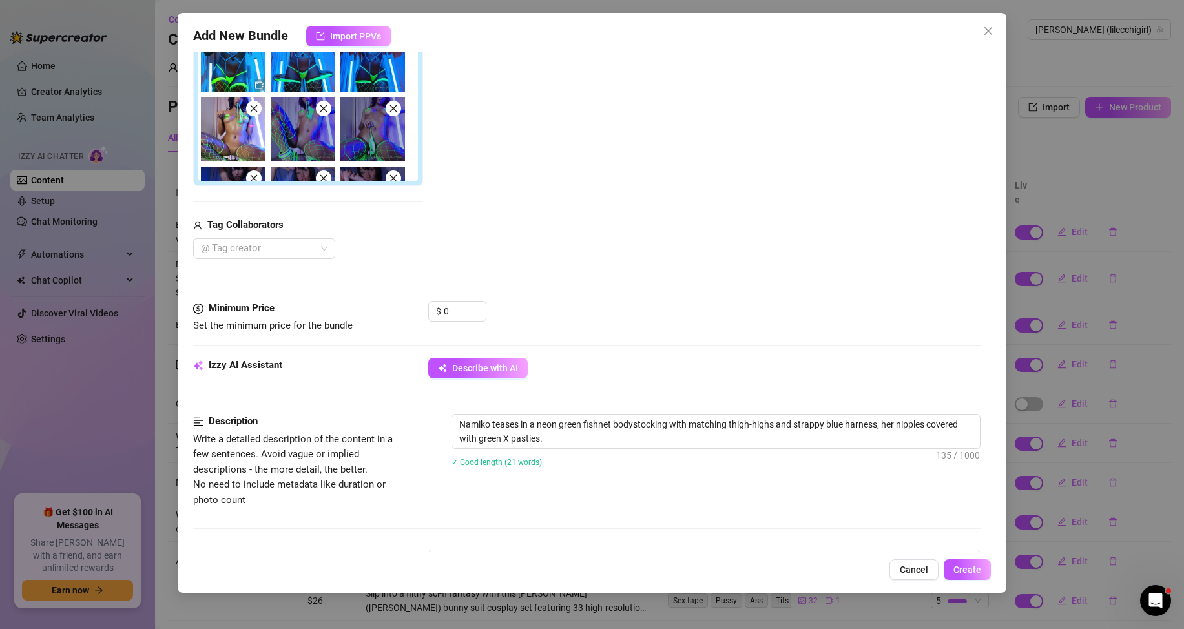
type textarea "Namiko teases in a neon green fishnet bodystocking with matching thigh-highs an…"
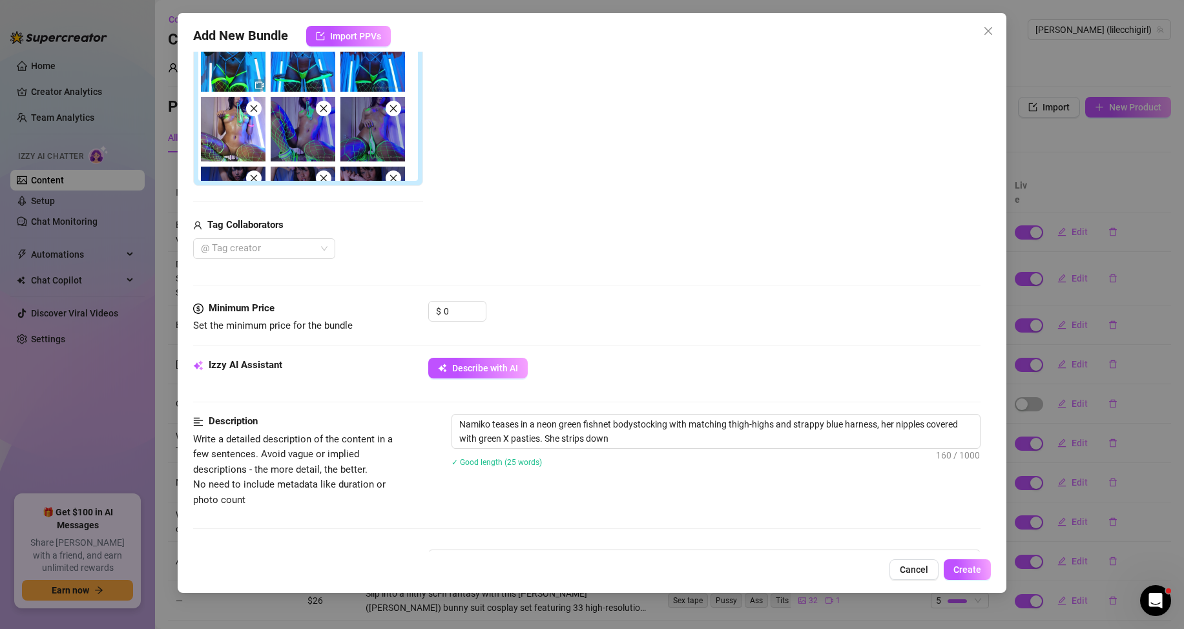
type textarea "Namiko teases in a neon green fishnet bodystocking with matching thigh-highs an…"
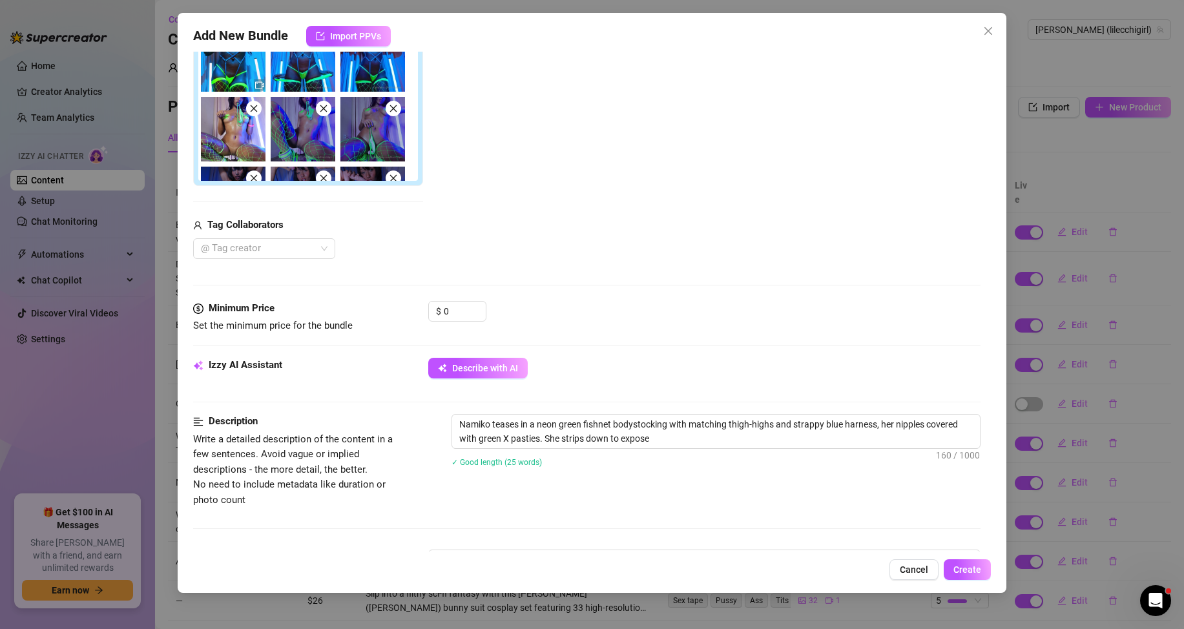
type textarea "Namiko teases in a neon green fishnet bodystocking with matching thigh-highs an…"
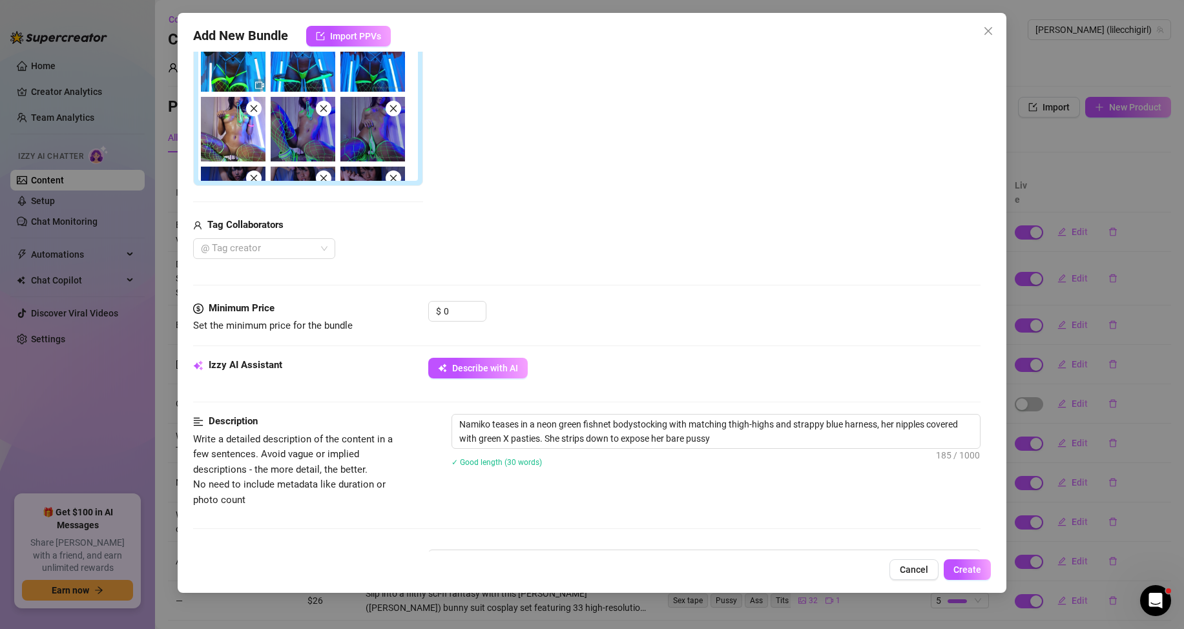
type textarea "Namiko teases in a neon green fishnet bodystocking with matching thigh-highs an…"
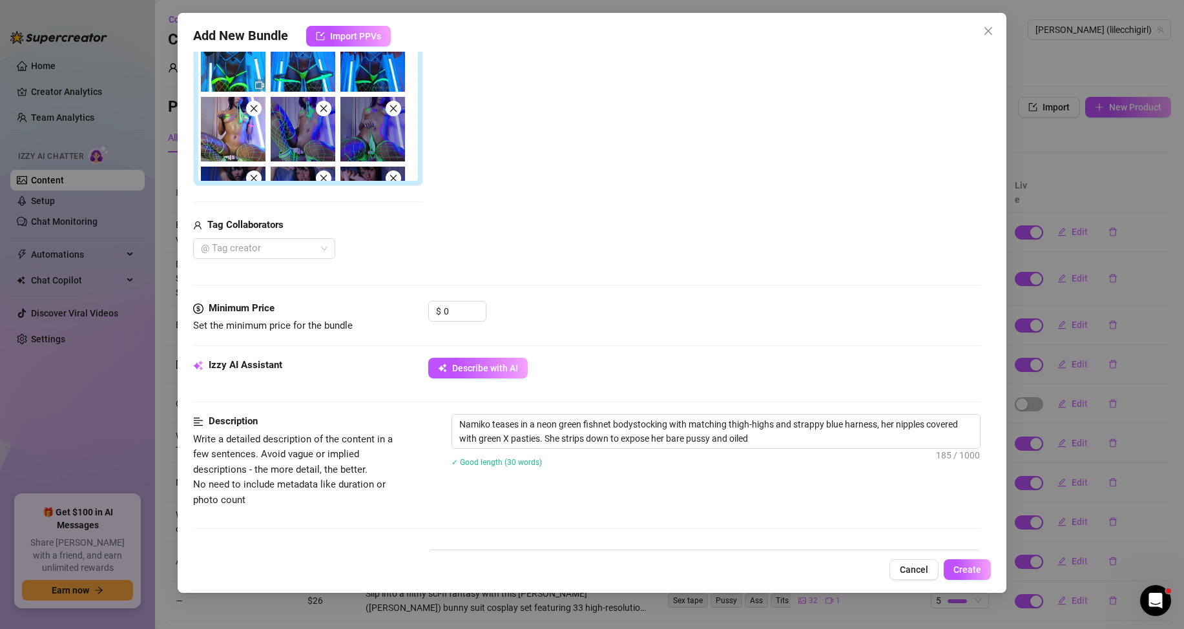
type textarea "Namiko teases in a neon green fishnet bodystocking with matching thigh-highs an…"
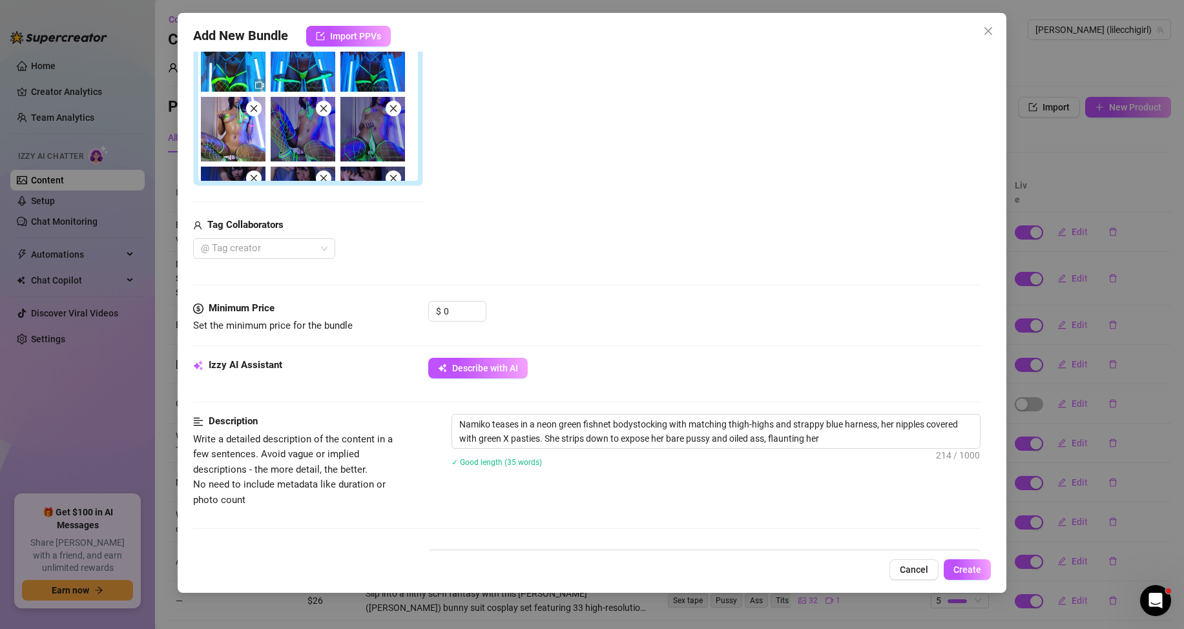
type textarea "Namiko teases in a neon green fishnet bodystocking with matching thigh-highs an…"
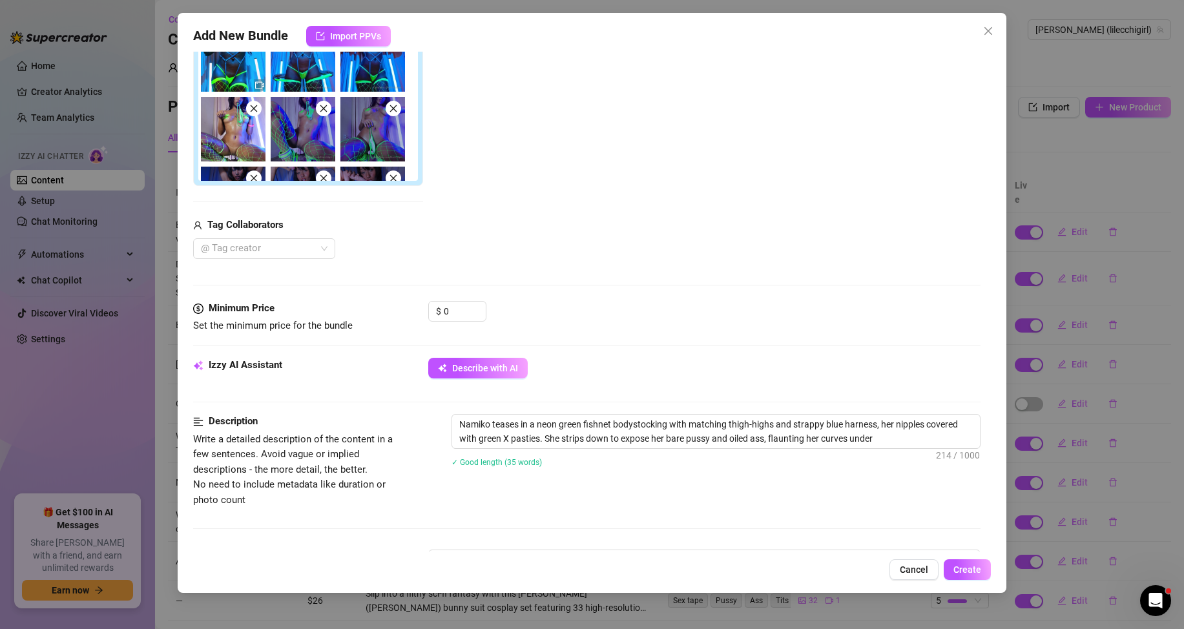
type textarea "Namiko teases in a neon green fishnet bodystocking with matching thigh-highs an…"
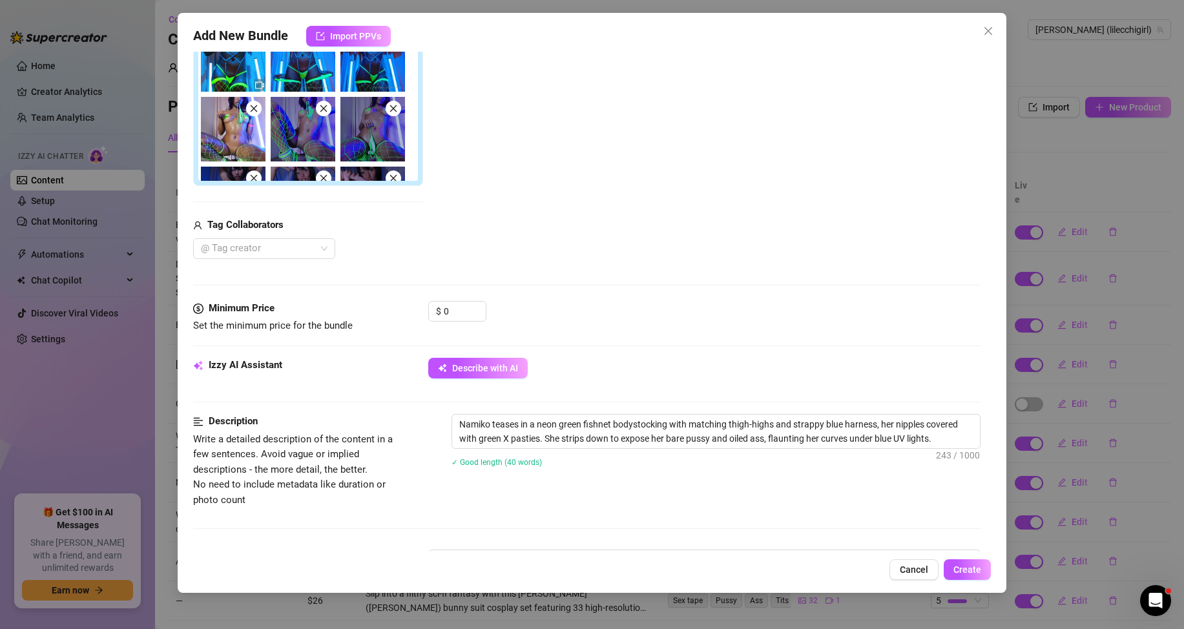
type textarea "Namiko teases in a neon green fishnet bodystocking with matching thigh-highs an…"
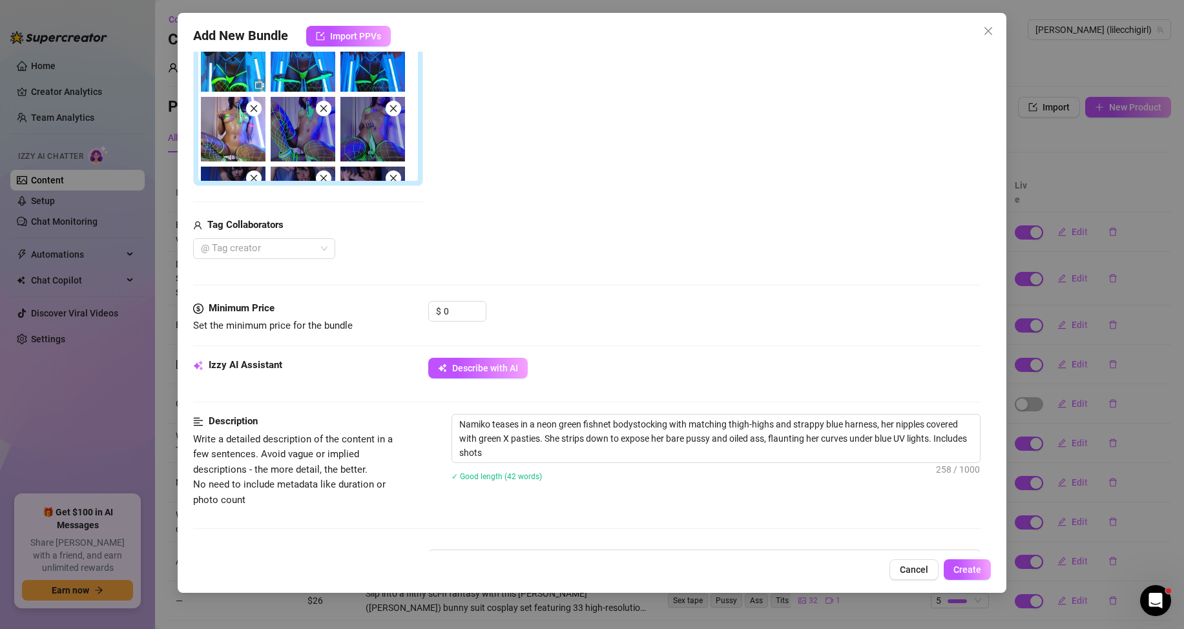
type textarea "Namiko teases in a neon green fishnet bodystocking with matching thigh-highs an…"
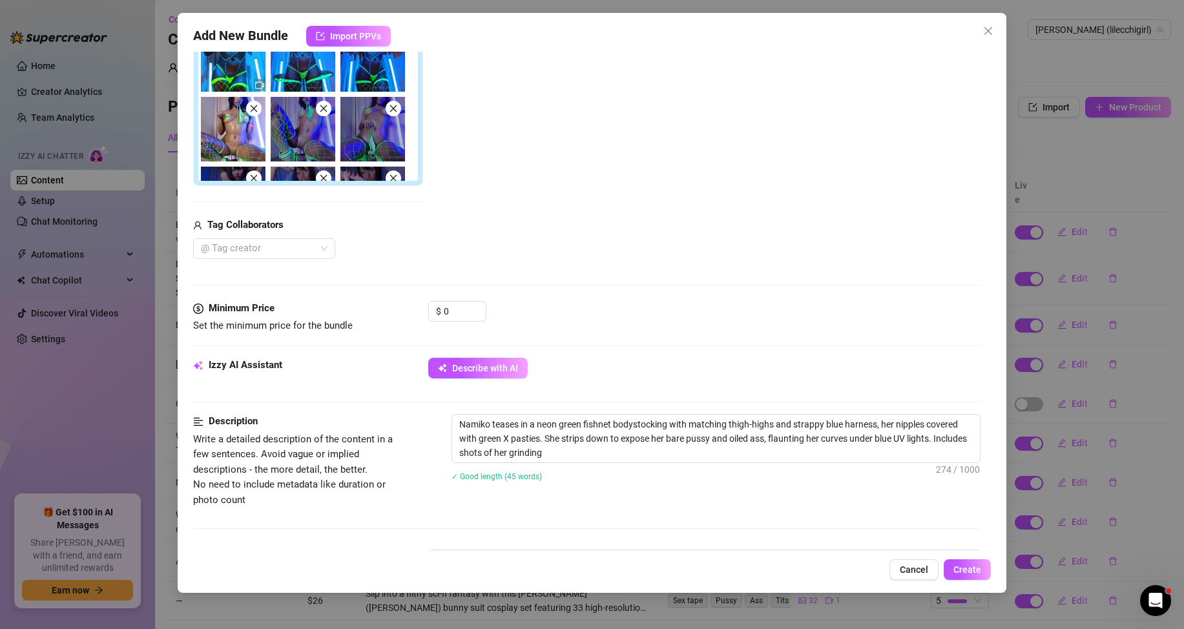
type textarea "Namiko teases in a neon green fishnet bodystocking with matching thigh-highs an…"
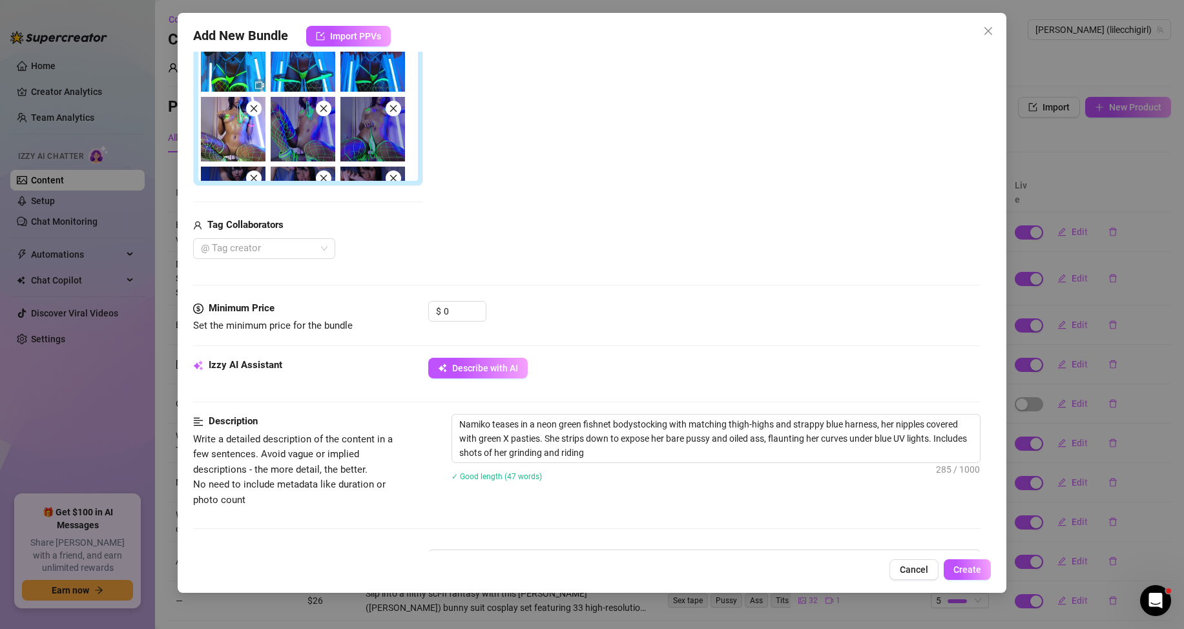
type textarea "Namiko teases in a neon green fishnet bodystocking with matching thigh-highs an…"
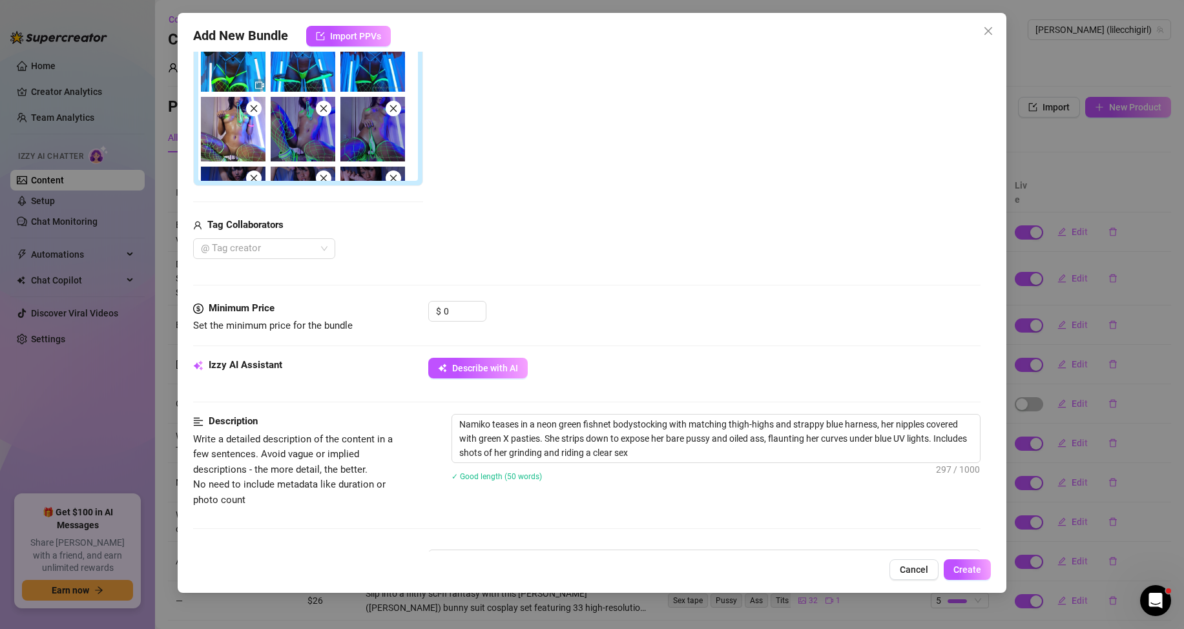
type textarea "Namiko teases in a neon green fishnet bodystocking with matching thigh-highs an…"
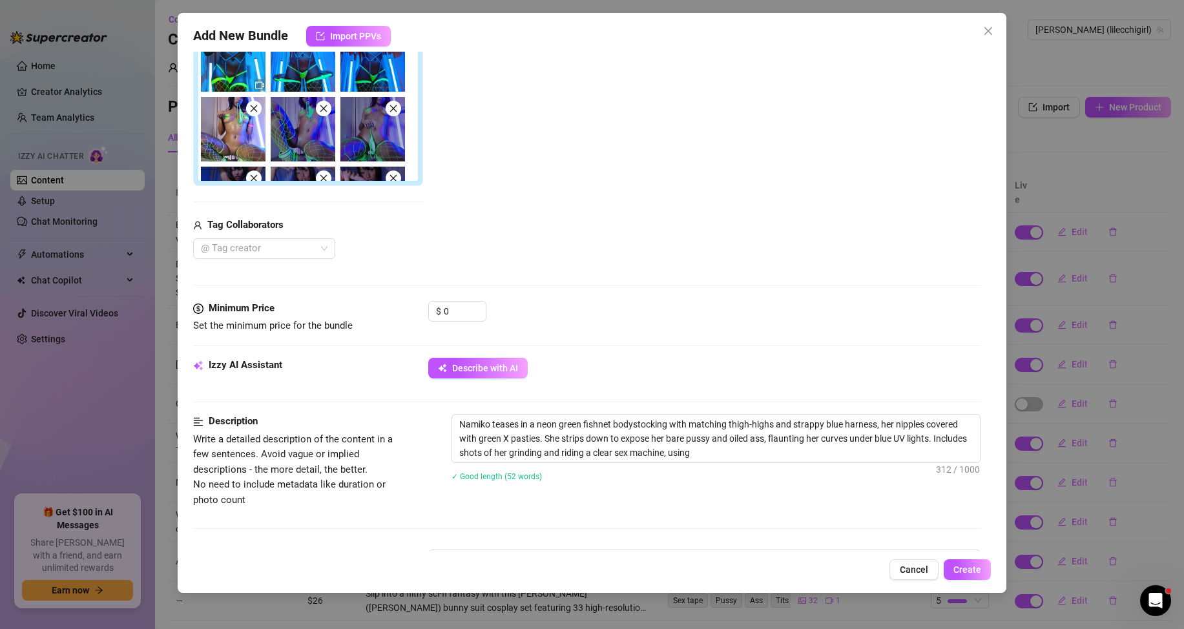
type textarea "Namiko teases in a neon green fishnet bodystocking with matching thigh-highs an…"
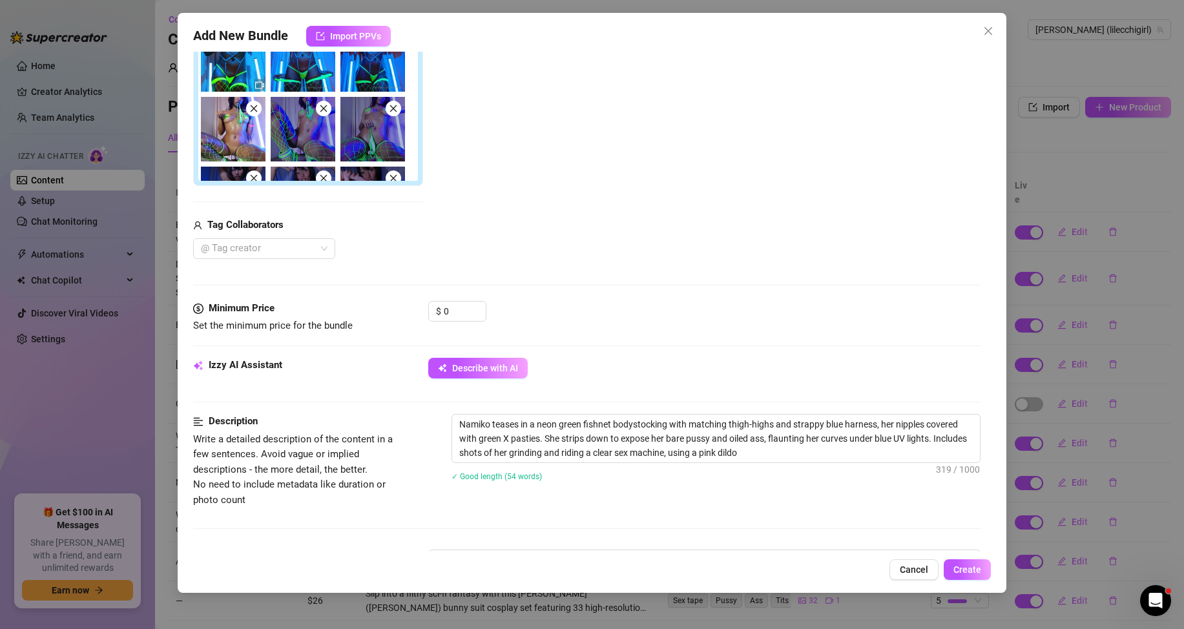
type textarea "Namiko teases in a neon green fishnet bodystocking with matching thigh-highs an…"
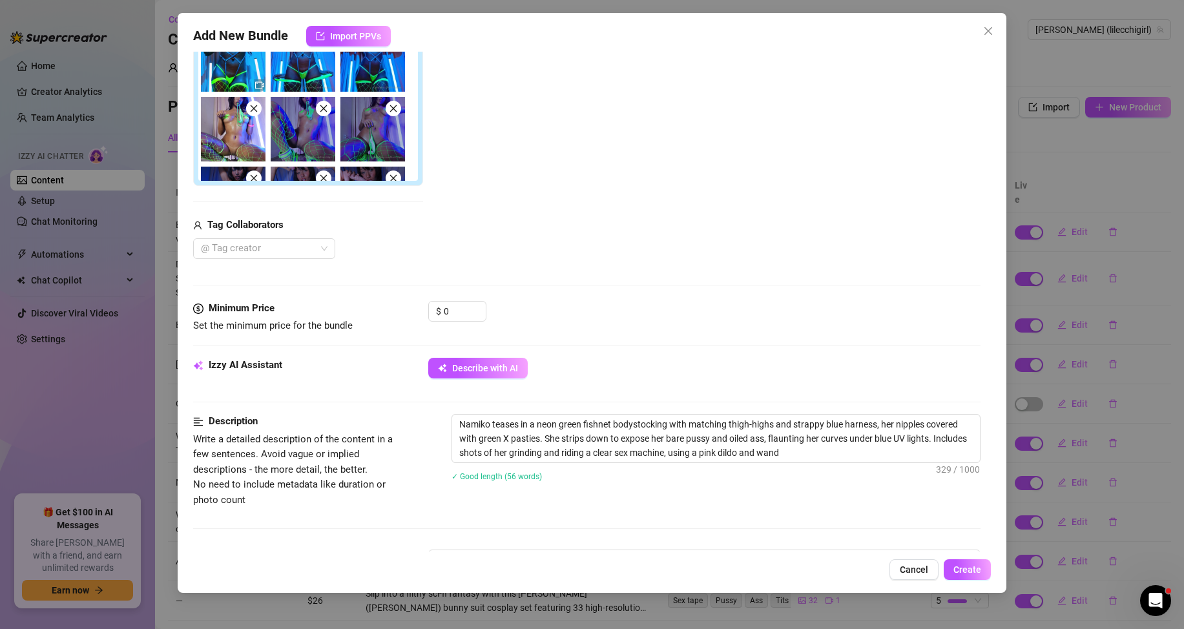
type textarea "Namiko teases in a neon green fishnet bodystocking with matching thigh-highs an…"
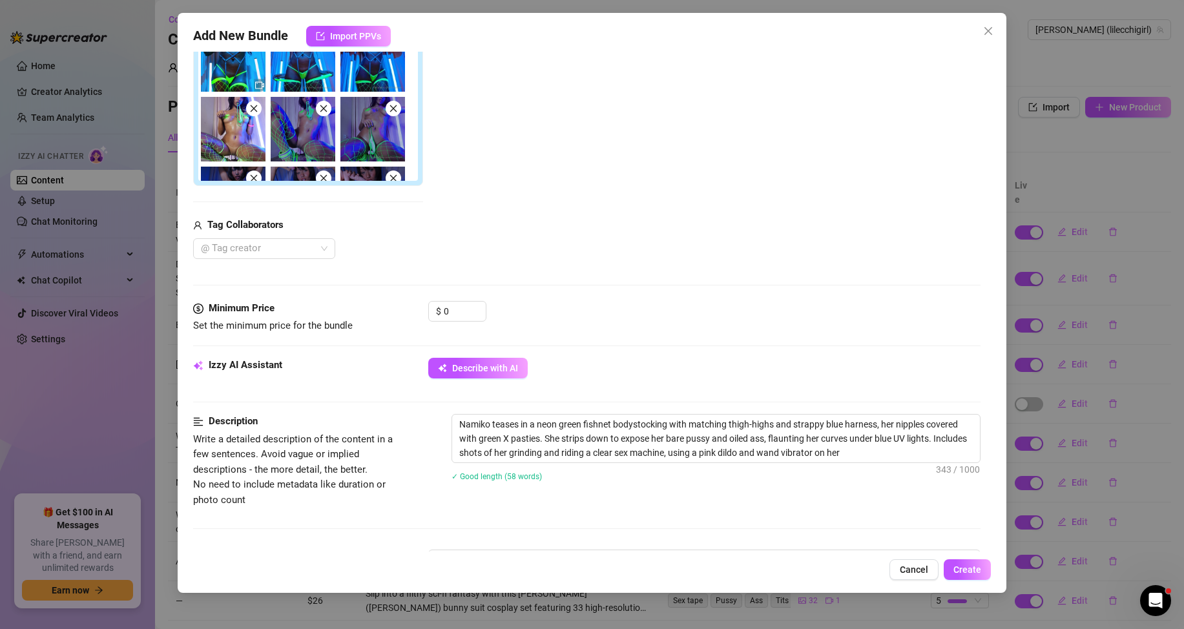
type textarea "Namiko teases in a neon green fishnet bodystocking with matching thigh-highs an…"
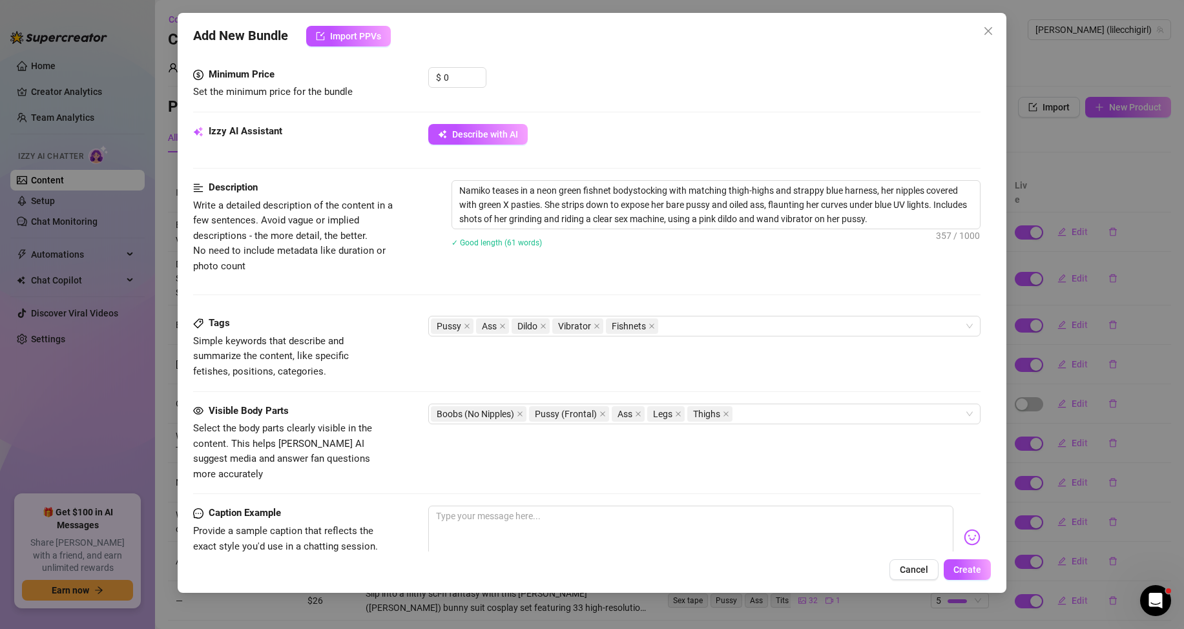
scroll to position [646, 0]
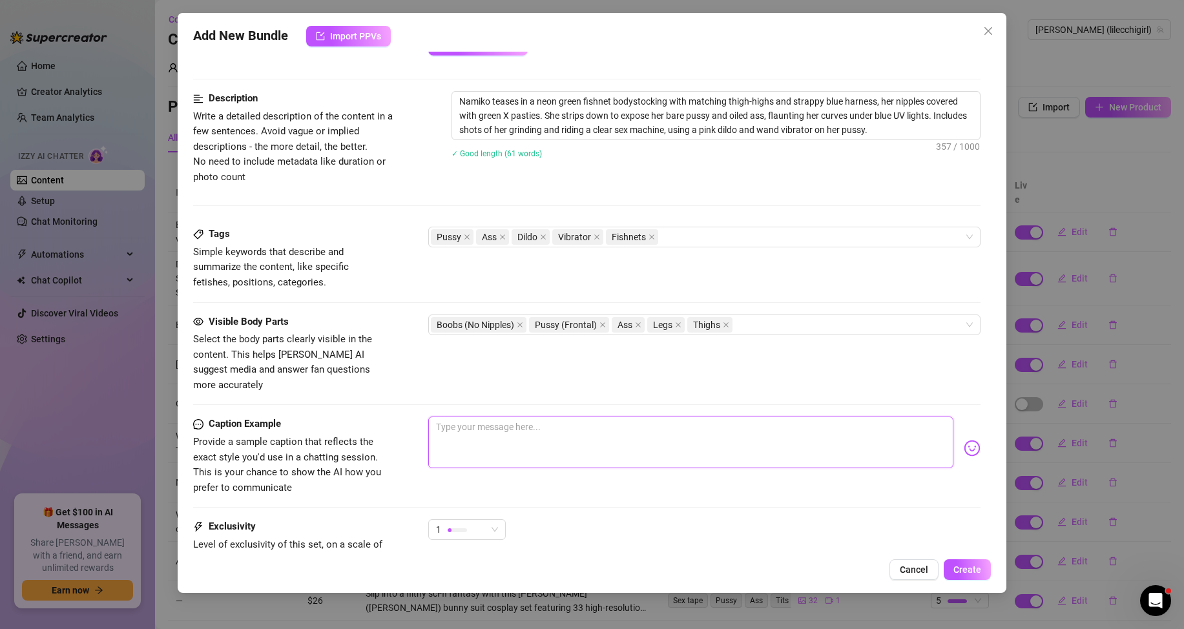
click at [500, 433] on textarea at bounding box center [690, 442] width 525 height 52
click at [514, 353] on div "Visible Body Parts Select the body parts clearly visible in the content. This h…" at bounding box center [586, 353] width 787 height 79
click at [529, 432] on textarea at bounding box center [690, 442] width 525 height 52
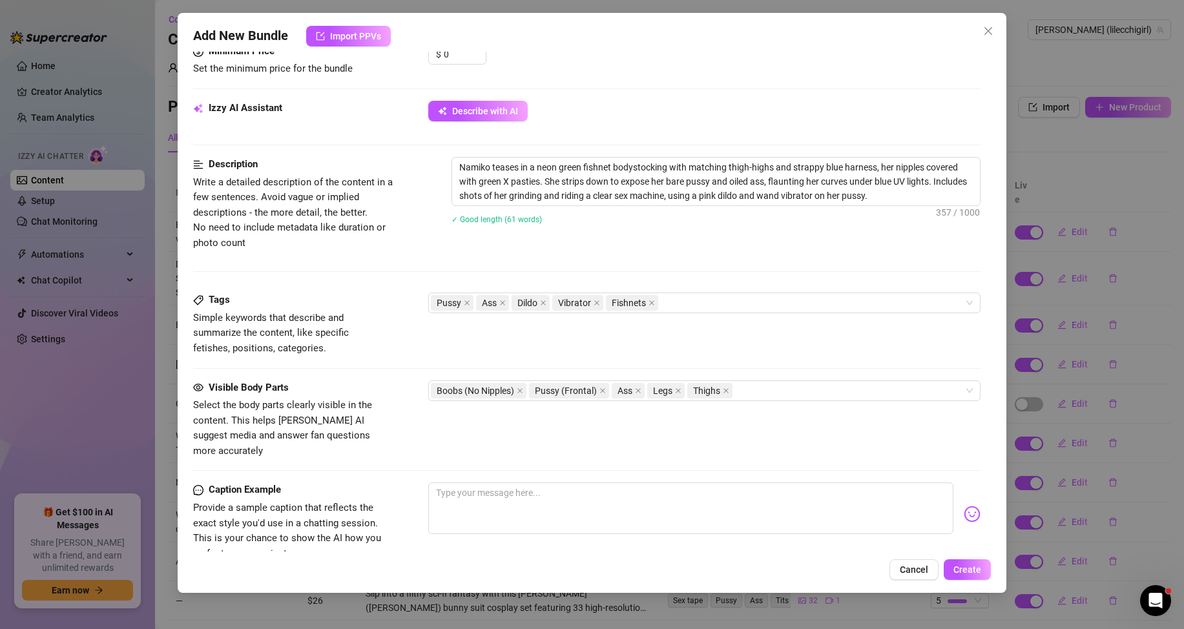
scroll to position [710, 0]
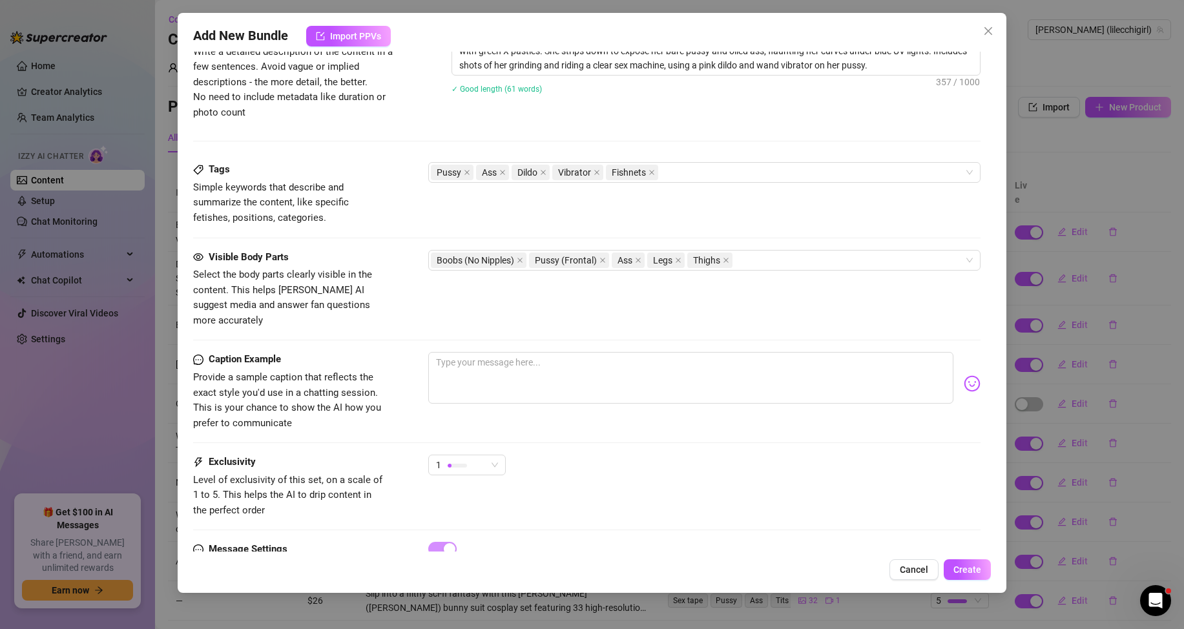
click at [482, 334] on div "Visible Body Parts Select the body parts clearly visible in the content. This h…" at bounding box center [586, 301] width 787 height 103
click at [482, 358] on textarea at bounding box center [690, 378] width 525 height 52
paste textarea "Neon Semen Demon This set is pure filth and visual overload. You get 24 photos …"
type textarea "Neon Semen Demon This set is pure filth and visual overload. You get 24 photos …"
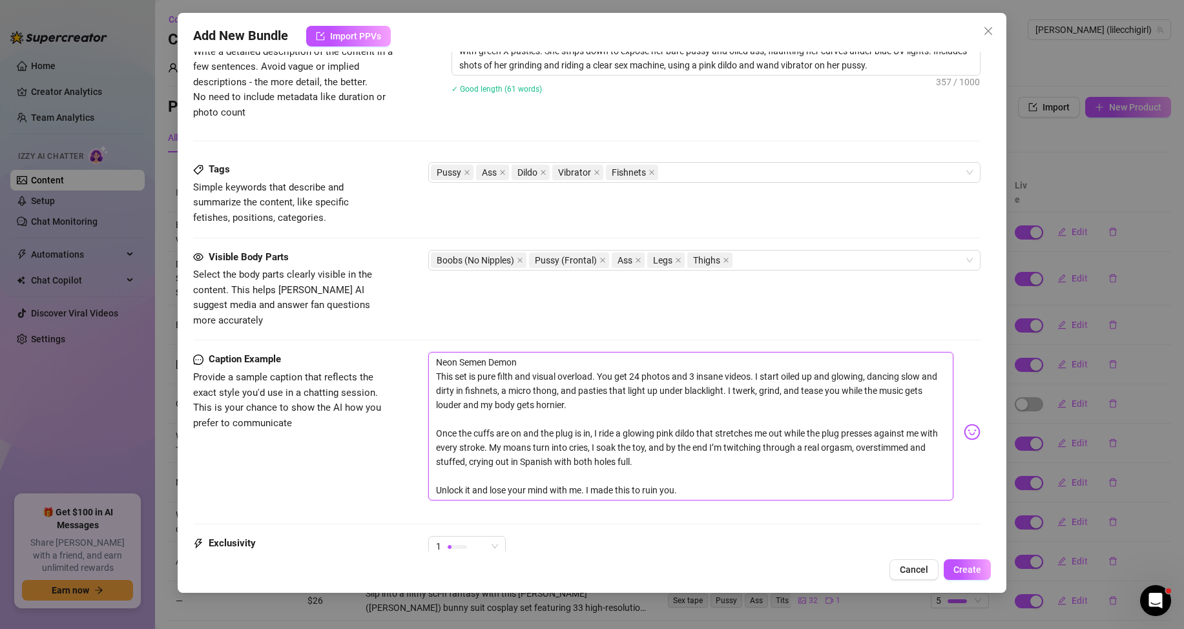
scroll to position [0, 0]
type textarea "Neon Semen Demon This set is pure filth and visual overload. You get 24 photos …"
click at [508, 302] on div "Visible Body Parts Select the body parts clearly visible in the content. This h…" at bounding box center [586, 289] width 787 height 79
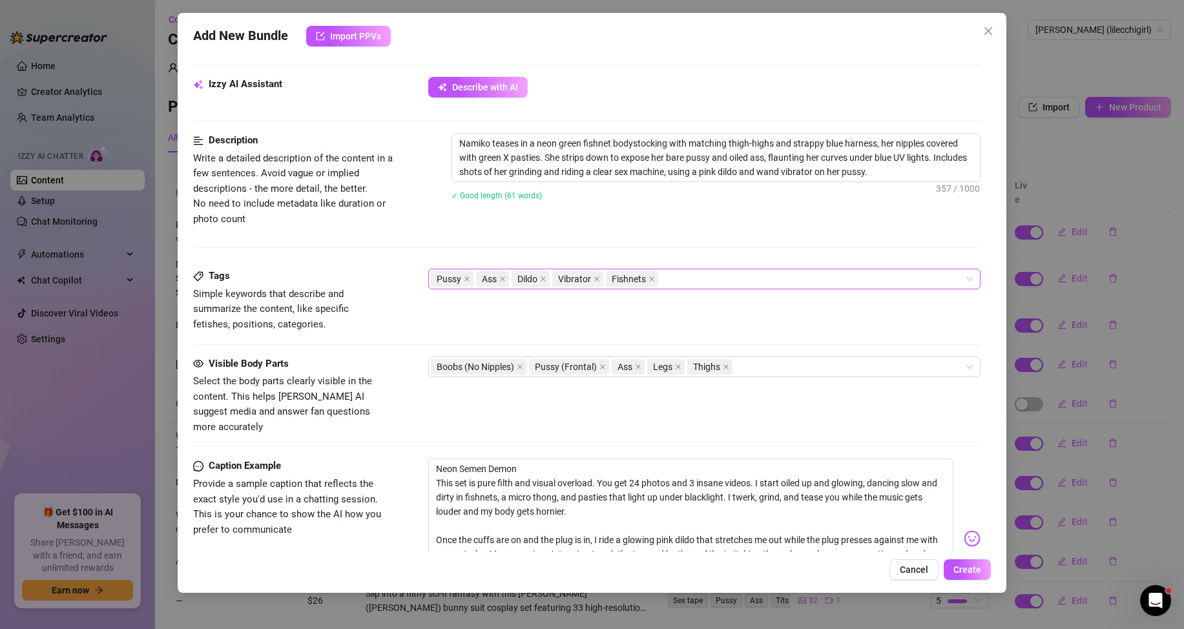
scroll to position [710, 0]
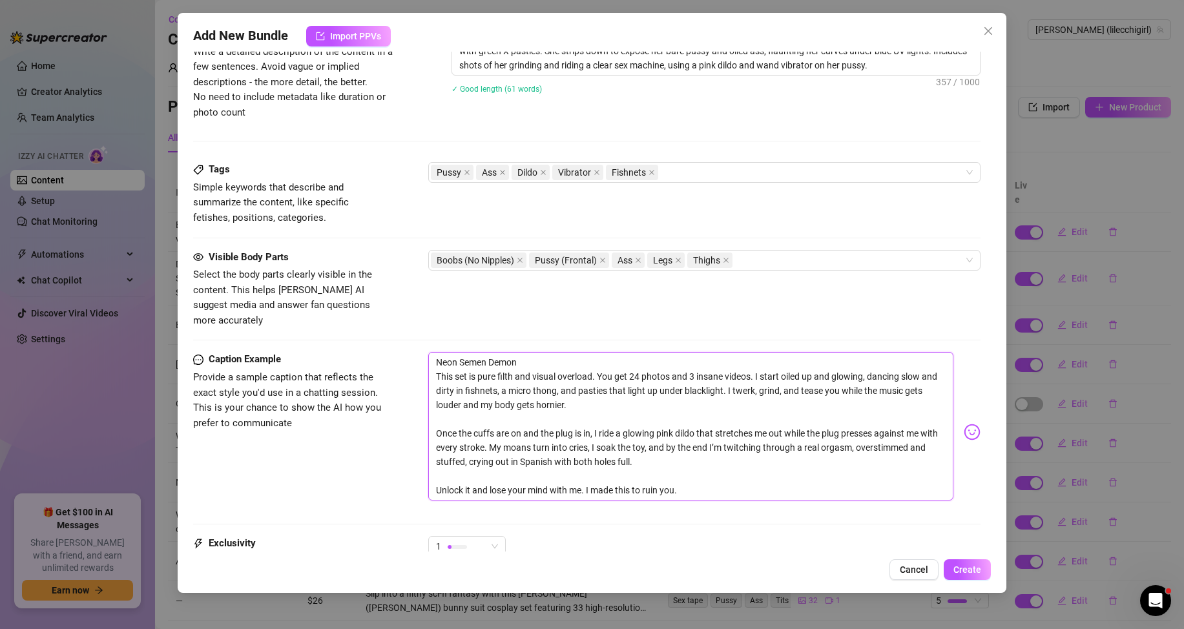
click at [531, 383] on textarea "Neon Semen Demon This set is pure filth and visual overload. You get 24 photos …" at bounding box center [690, 426] width 525 height 149
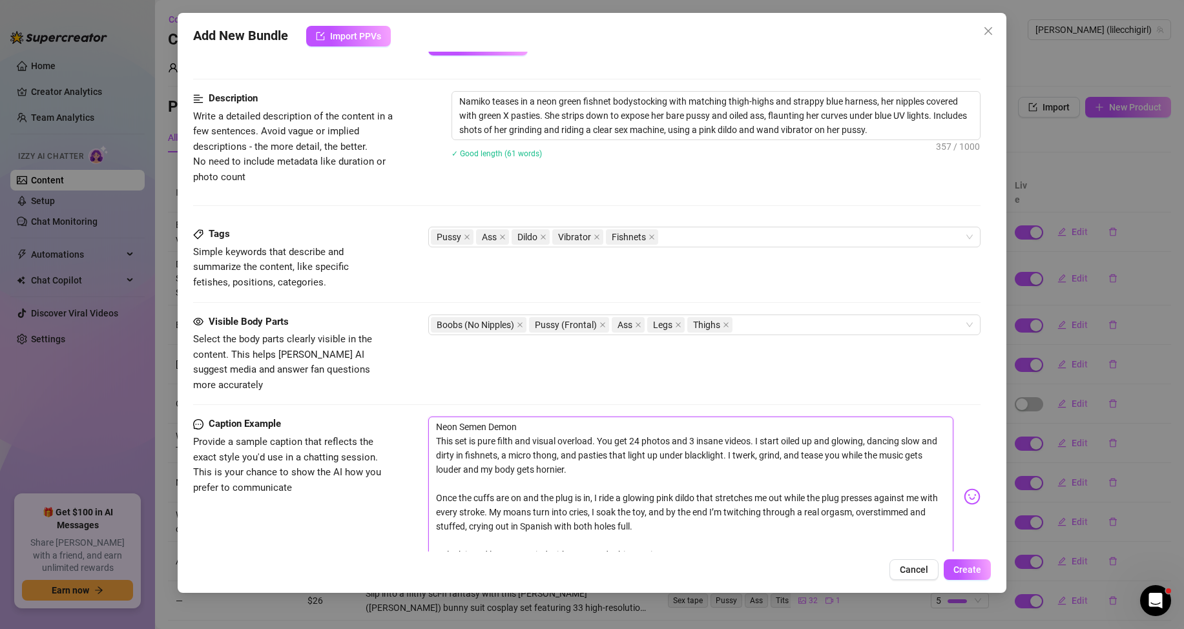
scroll to position [839, 0]
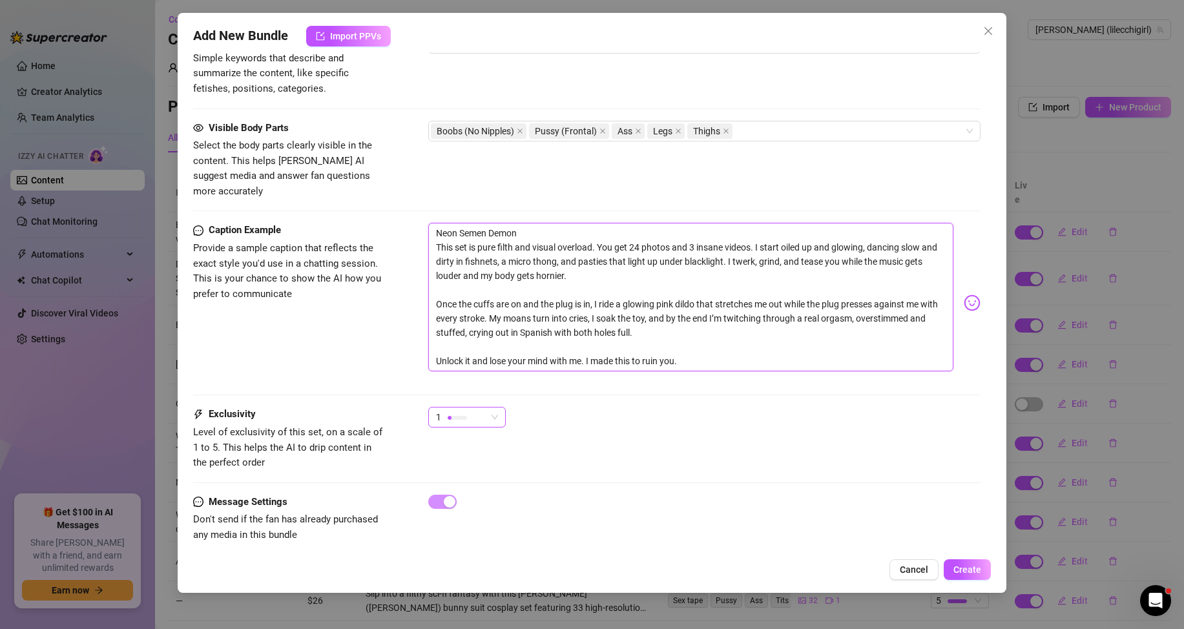
click at [495, 407] on span "1" at bounding box center [467, 416] width 62 height 19
click at [506, 467] on span "3" at bounding box center [480, 469] width 84 height 14
click at [556, 407] on div "3 3" at bounding box center [704, 423] width 552 height 32
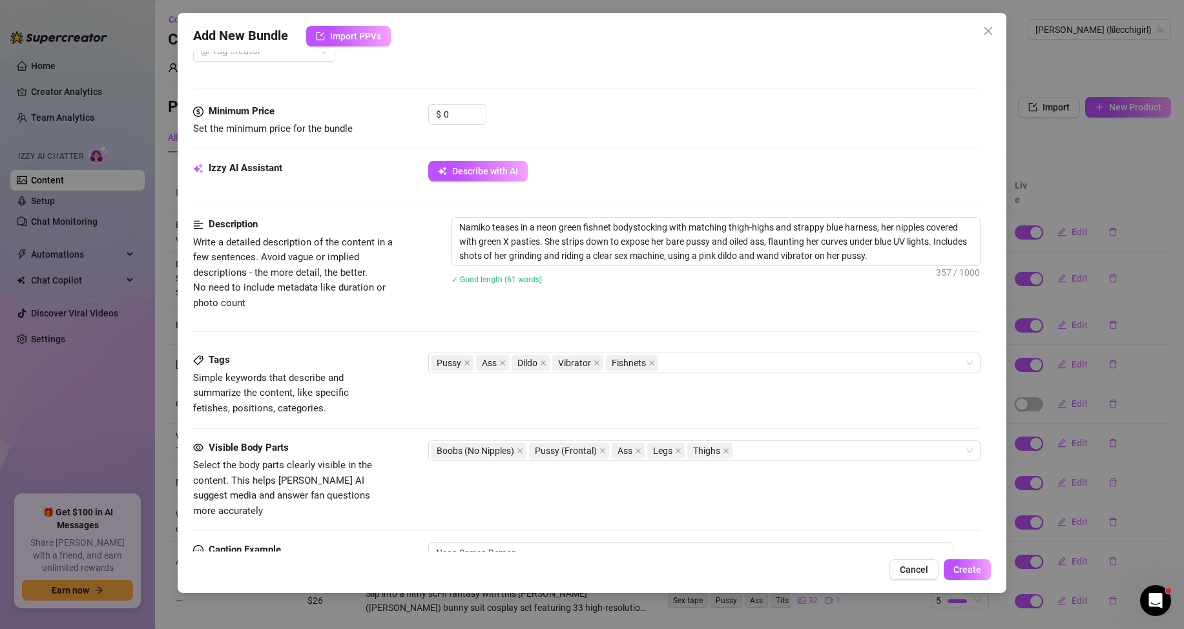
scroll to position [452, 0]
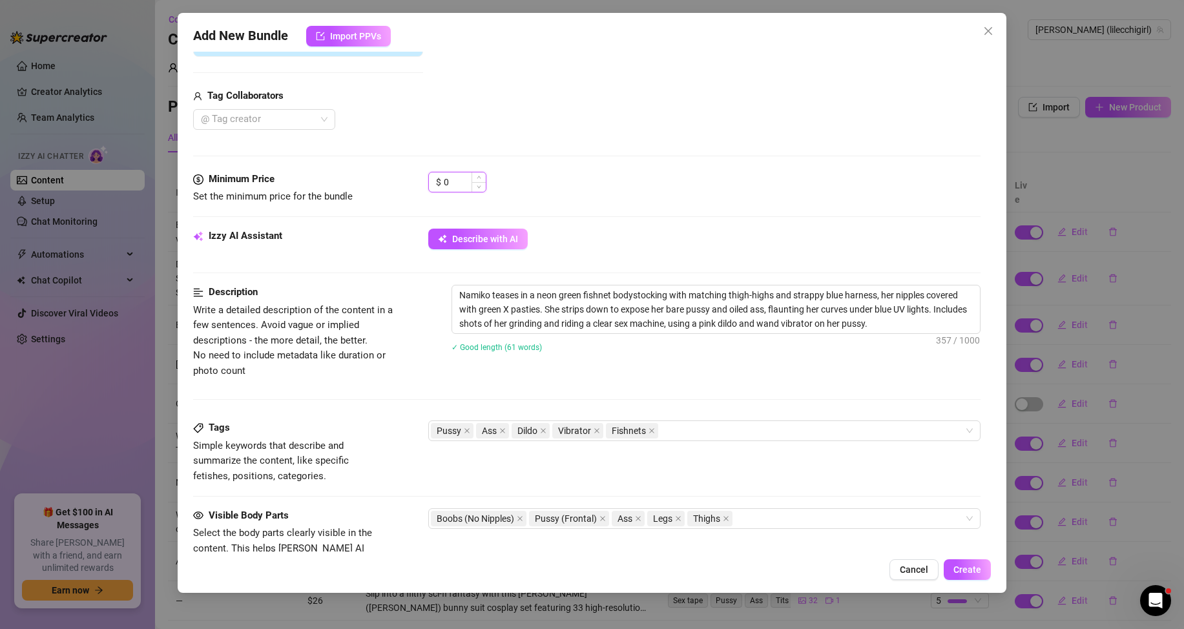
click at [454, 181] on input "0" at bounding box center [465, 181] width 42 height 19
type input "25"
click at [636, 177] on div "$ 25" at bounding box center [704, 188] width 552 height 32
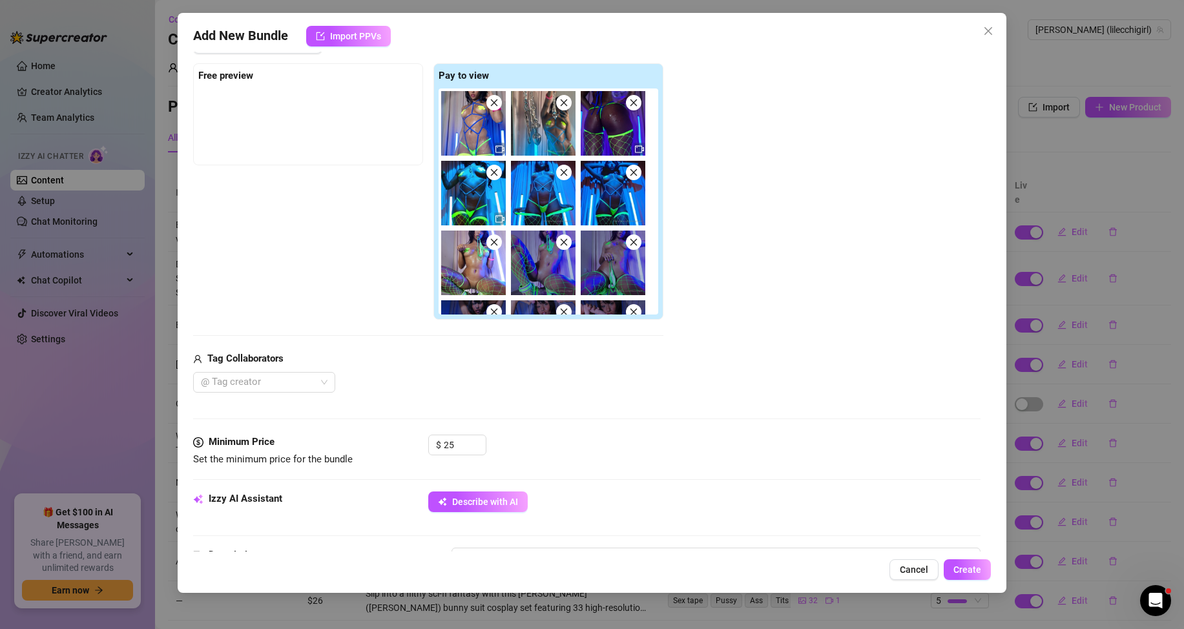
scroll to position [129, 0]
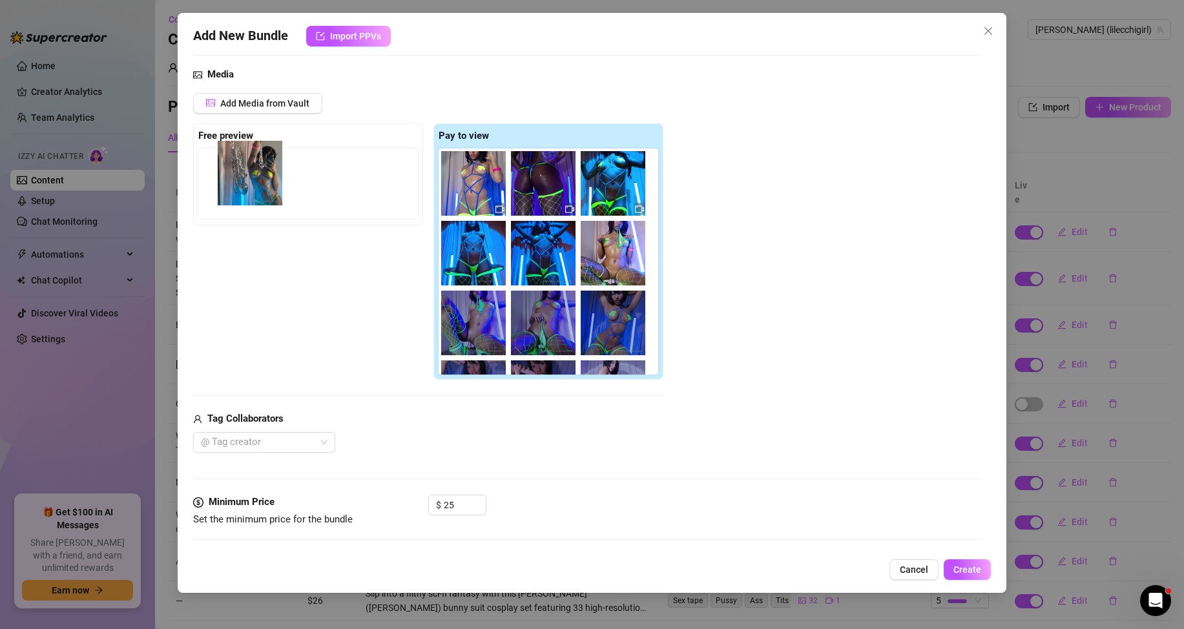
drag, startPoint x: 549, startPoint y: 192, endPoint x: 230, endPoint y: 190, distance: 319.0
click at [230, 190] on div "Free preview Pay to view" at bounding box center [428, 251] width 470 height 257
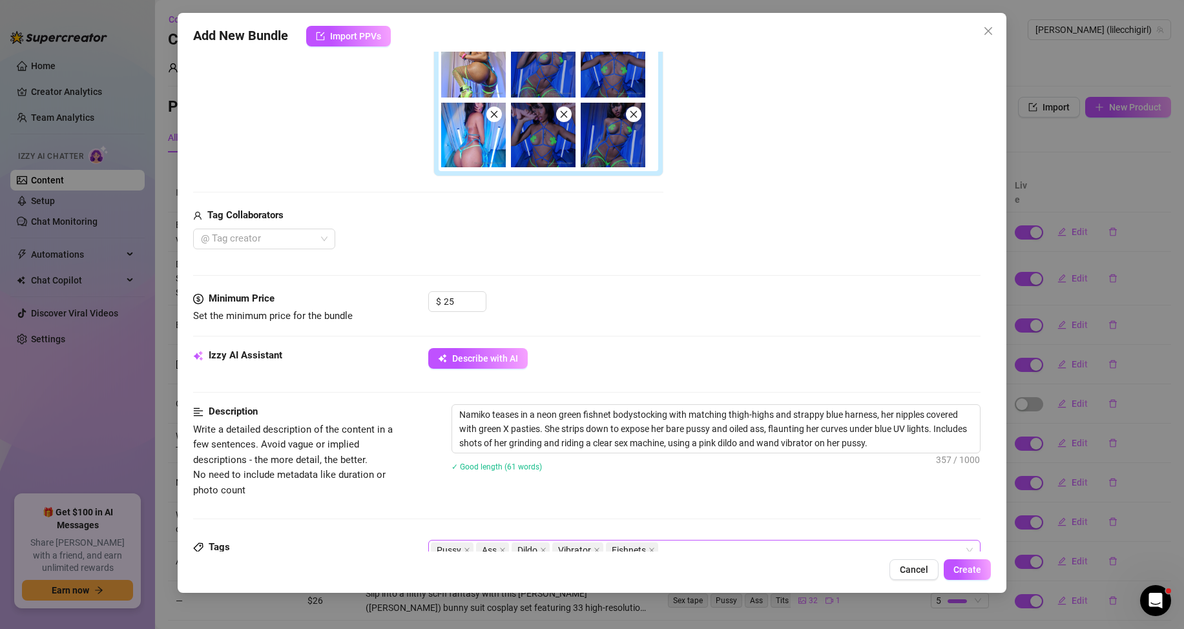
scroll to position [387, 0]
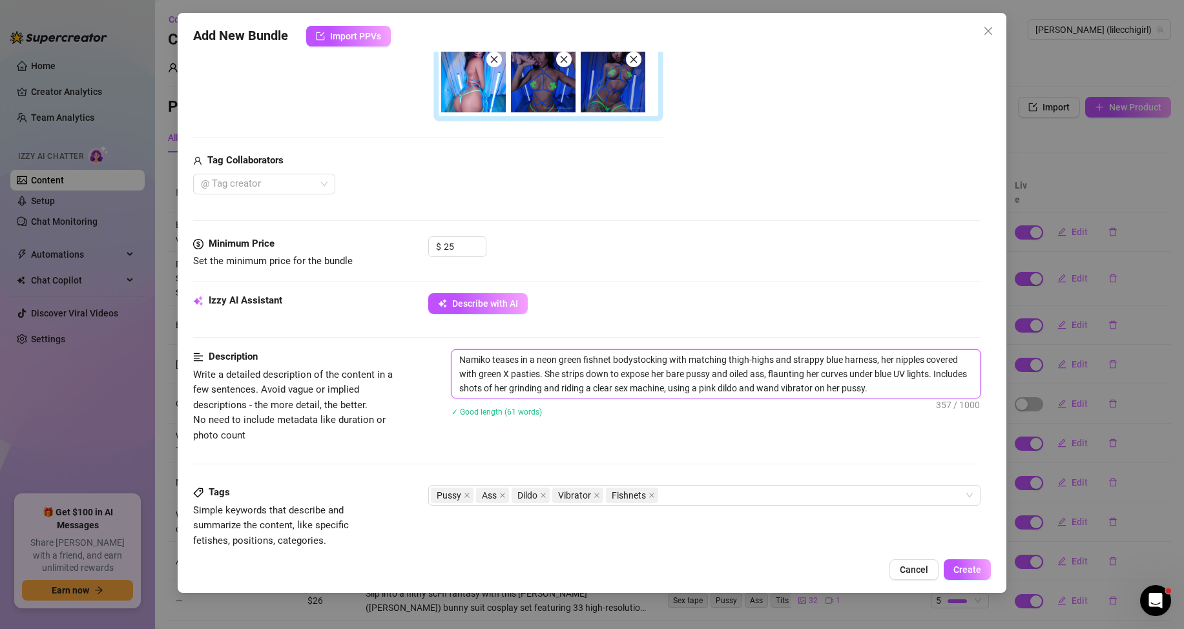
click at [900, 383] on textarea "Namiko teases in a neon green fishnet bodystocking with matching thigh-highs an…" at bounding box center [716, 374] width 528 height 48
click at [923, 384] on textarea "Namiko teases in a neon green fishnet bodystocking with matching thigh-highs an…" at bounding box center [716, 374] width 528 height 48
type textarea "Namiko teases in a neon green fishnet bodystocking with matching thigh-highs an…"
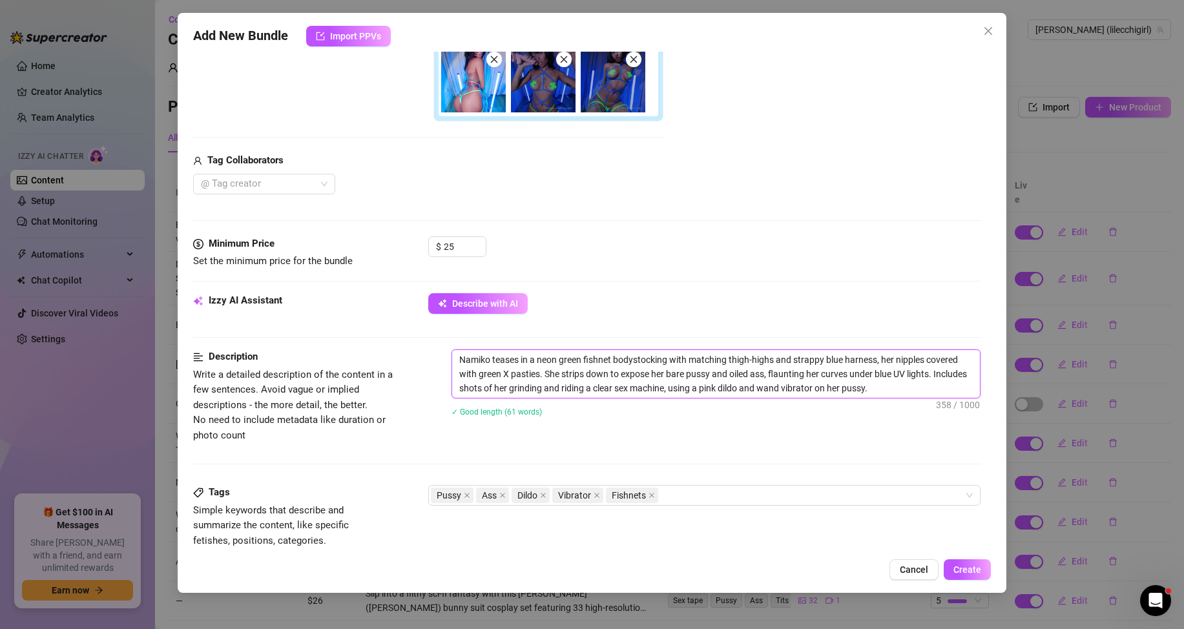
type textarea "Namiko teases in a neon green fishnet bodystocking with matching thigh-highs an…"
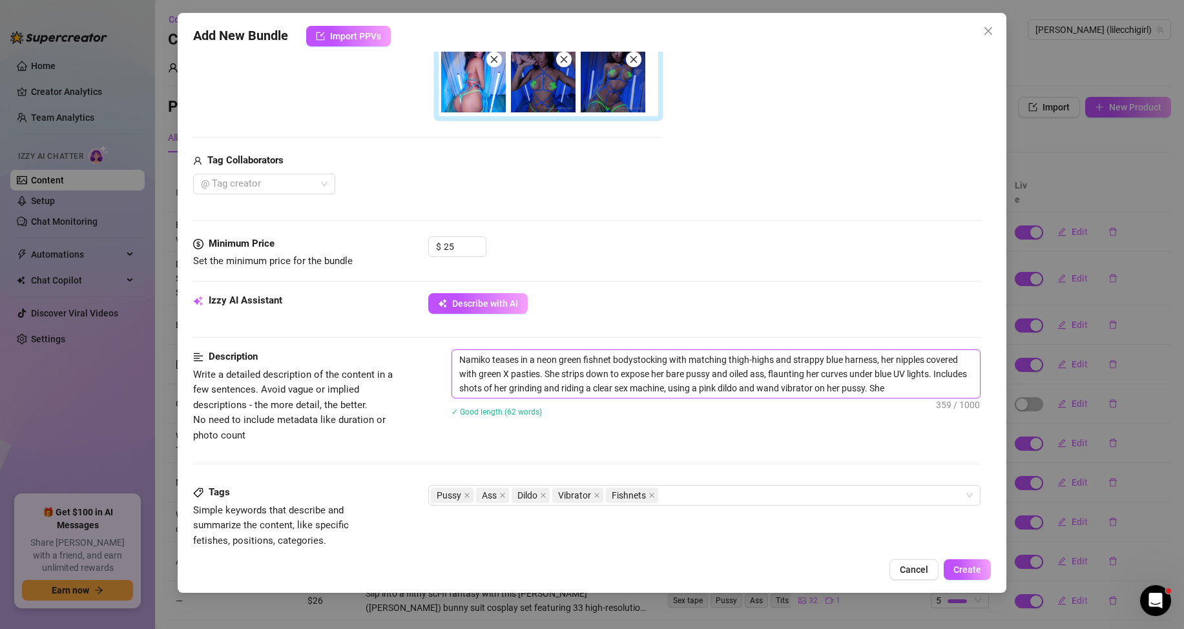
type textarea "Namiko teases in a neon green fishnet bodystocking with matching thigh-highs an…"
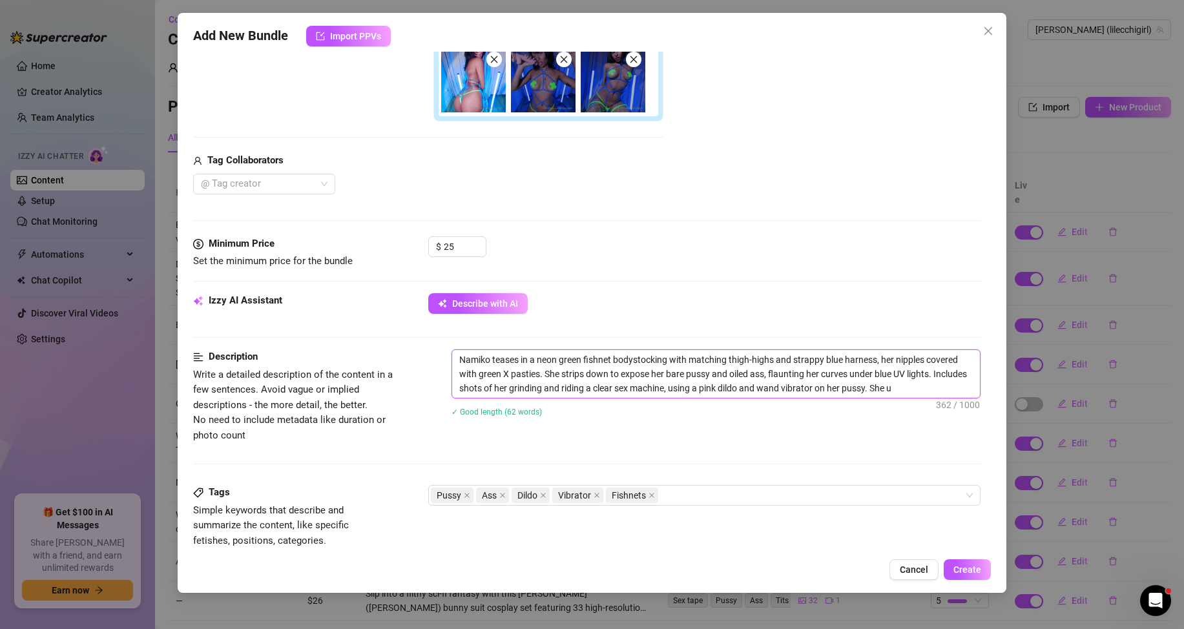
type textarea "Namiko teases in a neon green fishnet bodystocking with matching thigh-highs an…"
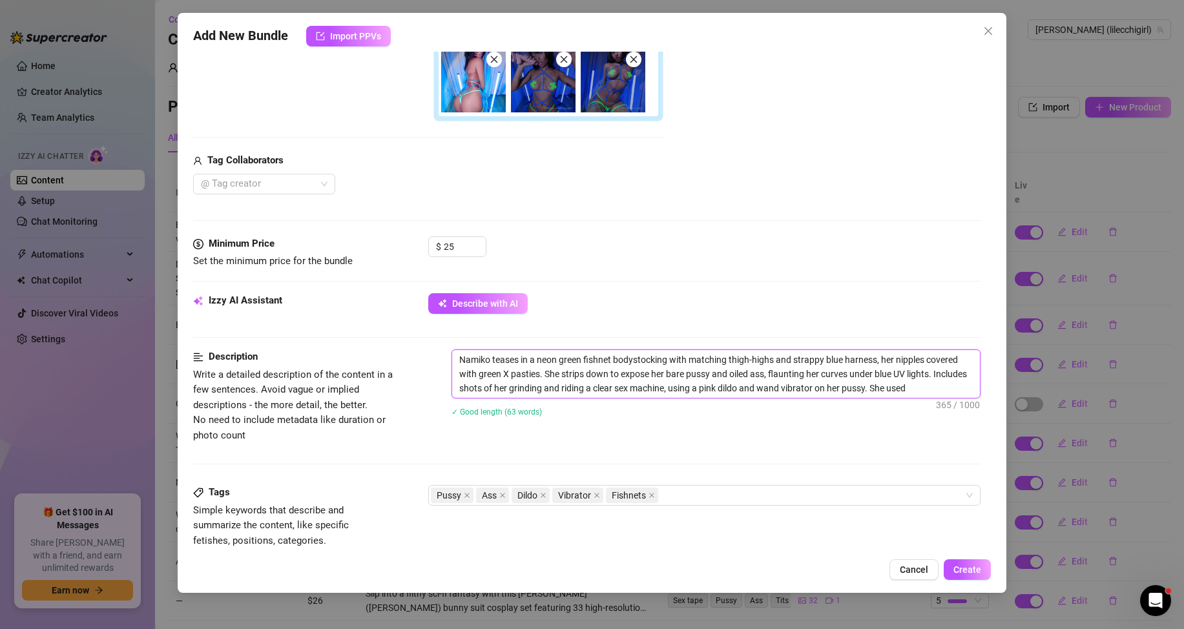
type textarea "Namiko teases in a neon green fishnet bodystocking with matching thigh-highs an…"
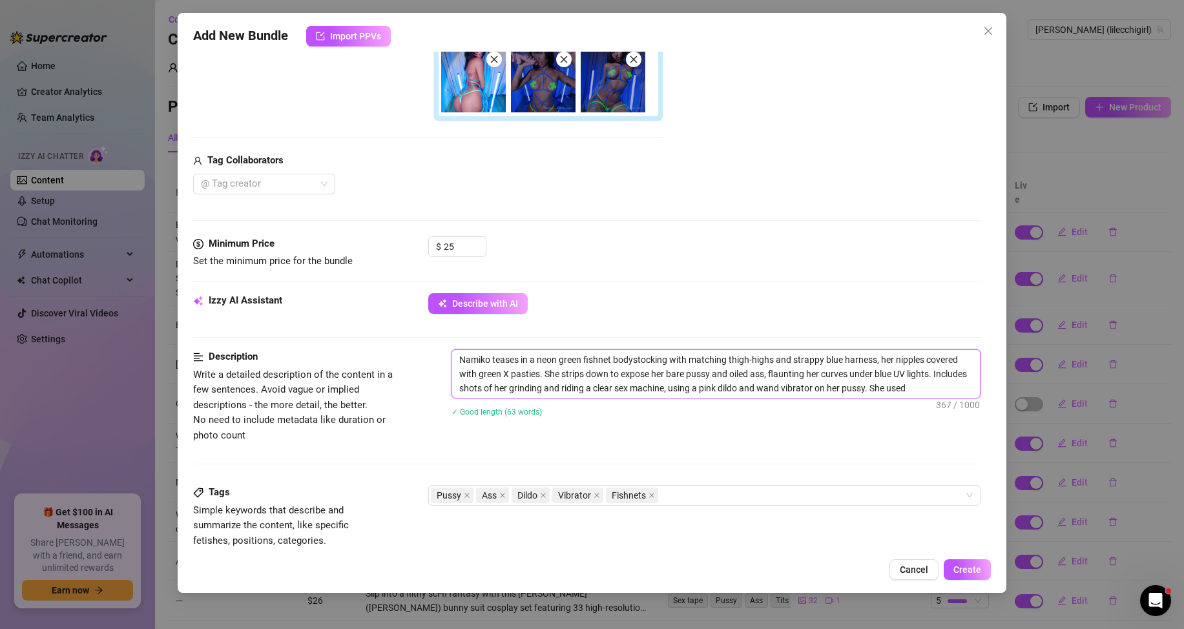
type textarea "Namiko teases in a neon green fishnet bodystocking with matching thigh-highs an…"
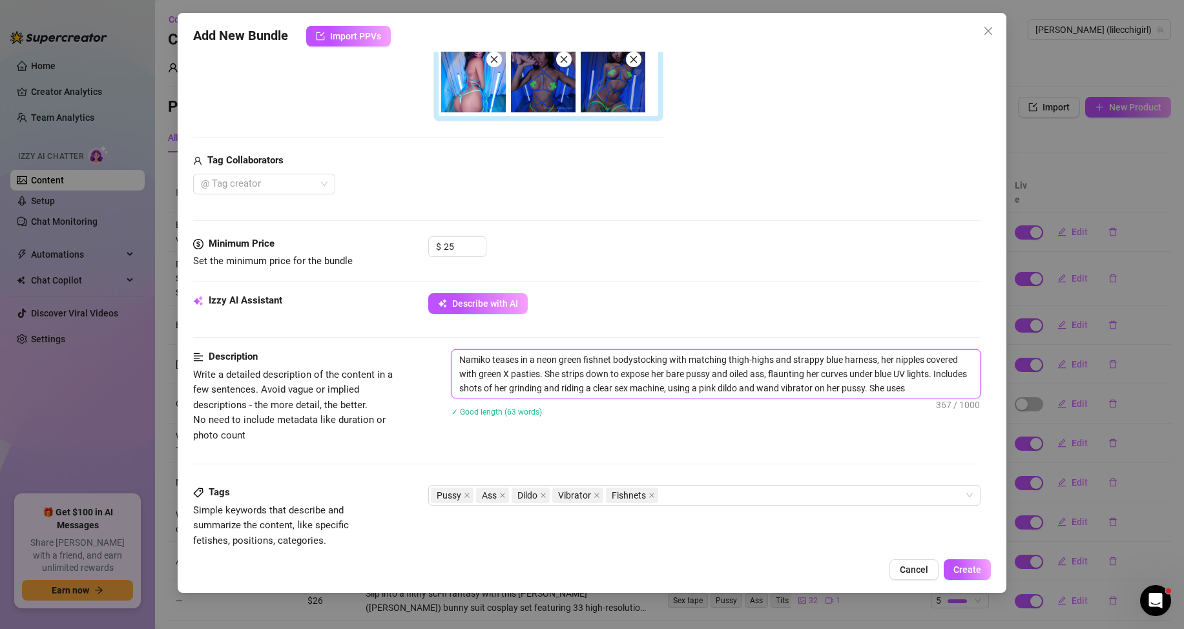
type textarea "Namiko teases in a neon green fishnet bodystocking with matching thigh-highs an…"
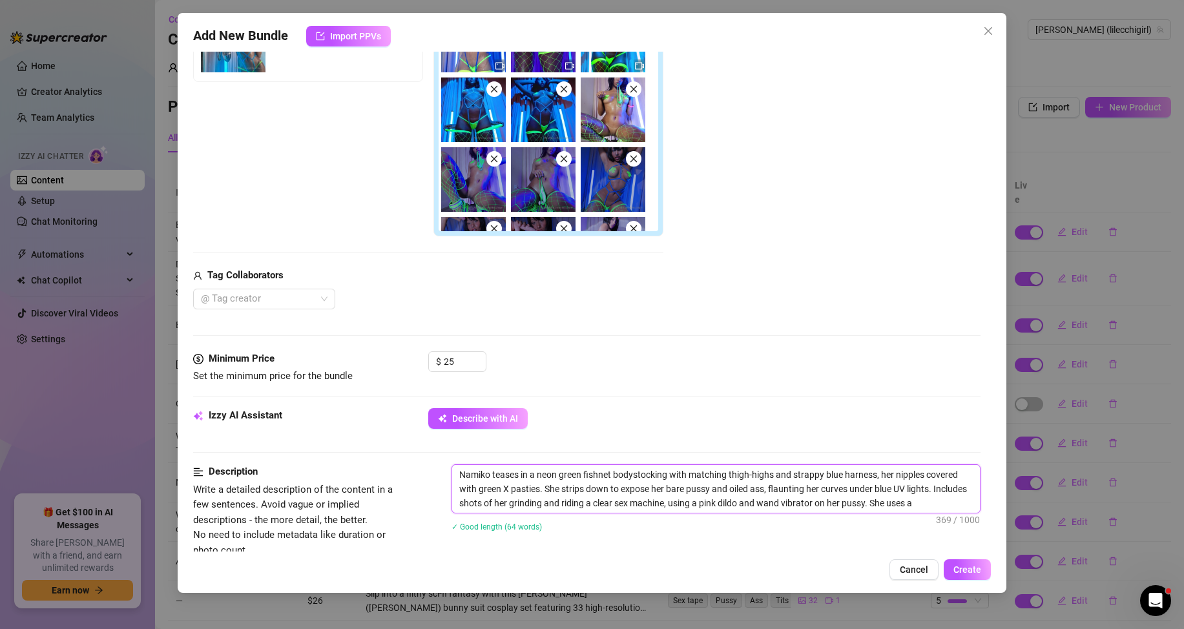
scroll to position [323, 0]
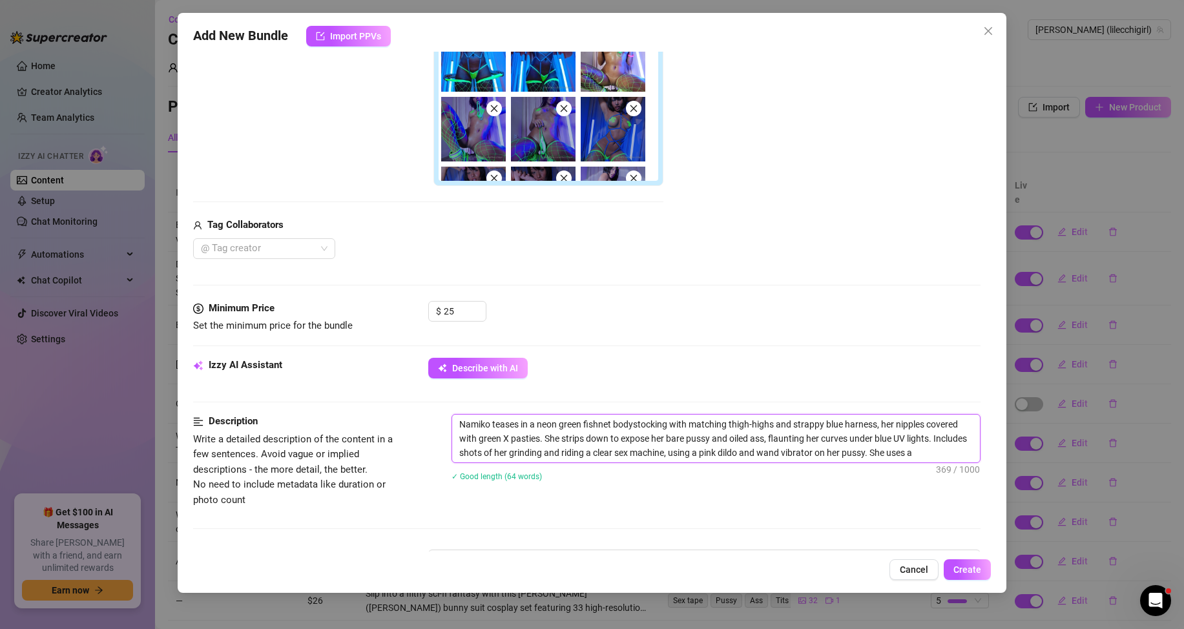
click at [956, 455] on textarea "Namiko teases in a neon green fishnet bodystocking with matching thigh-highs an…" at bounding box center [716, 439] width 528 height 48
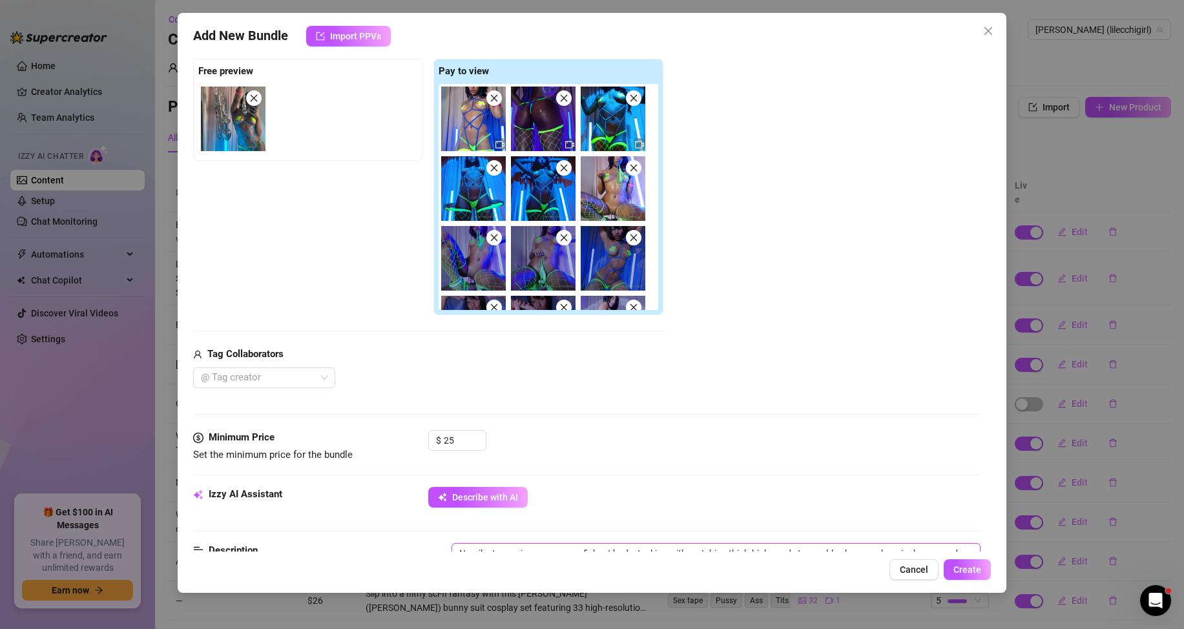
scroll to position [258, 0]
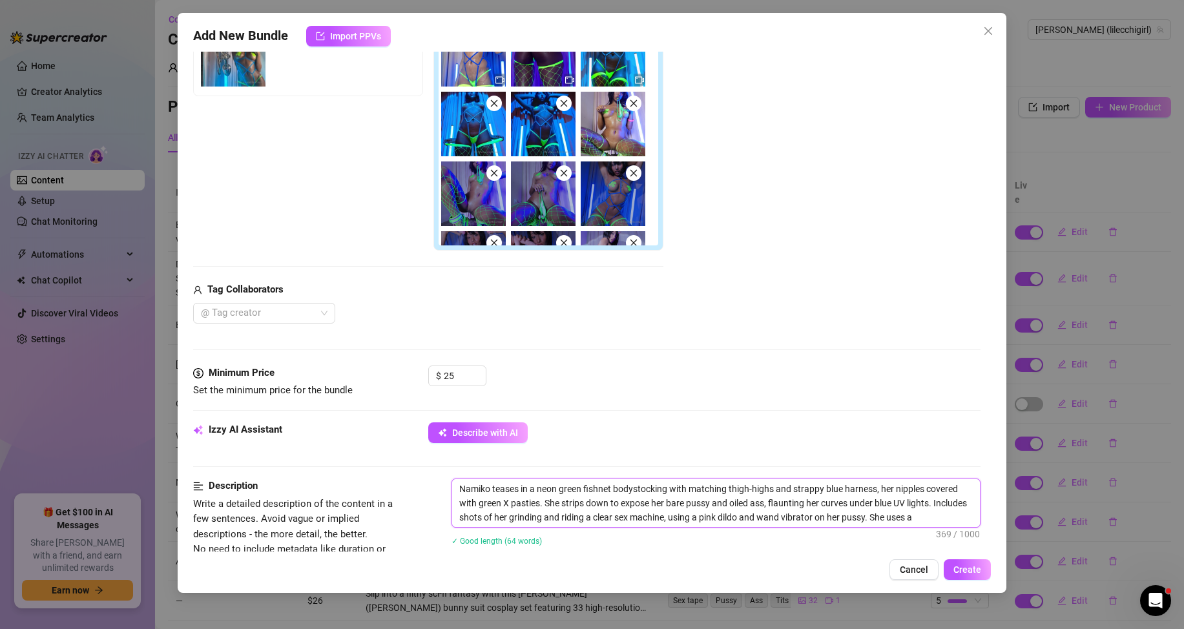
type textarea "Namiko teases in a neon green fishnet bodystocking with matching thigh-highs an…"
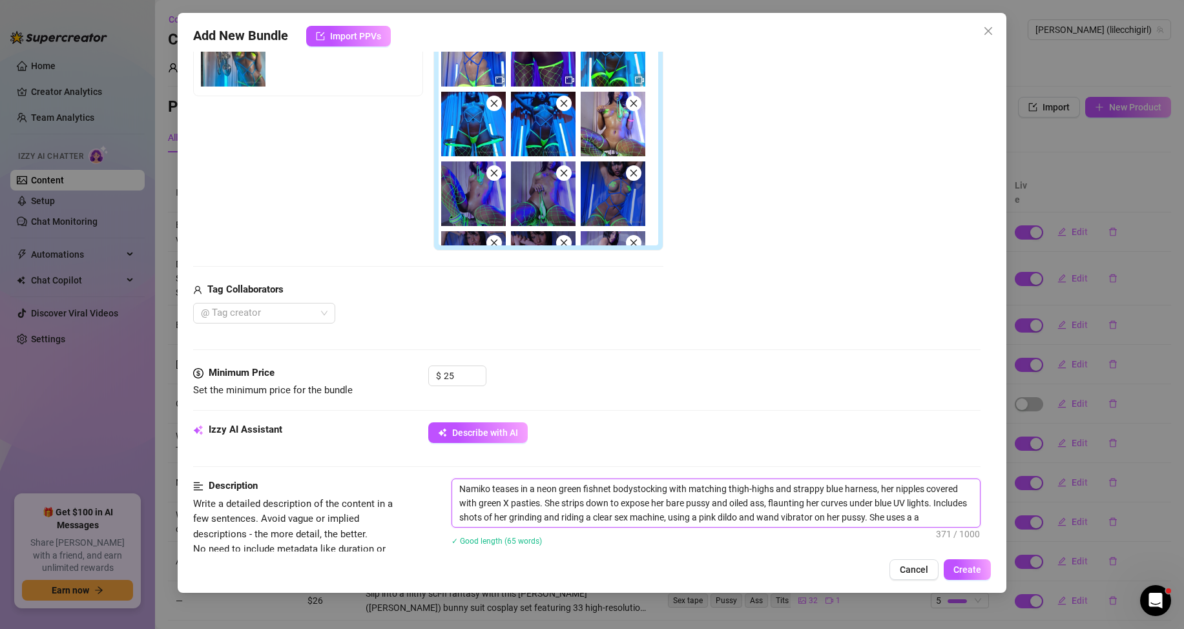
type textarea "Namiko teases in a neon green fishnet bodystocking with matching thigh-highs an…"
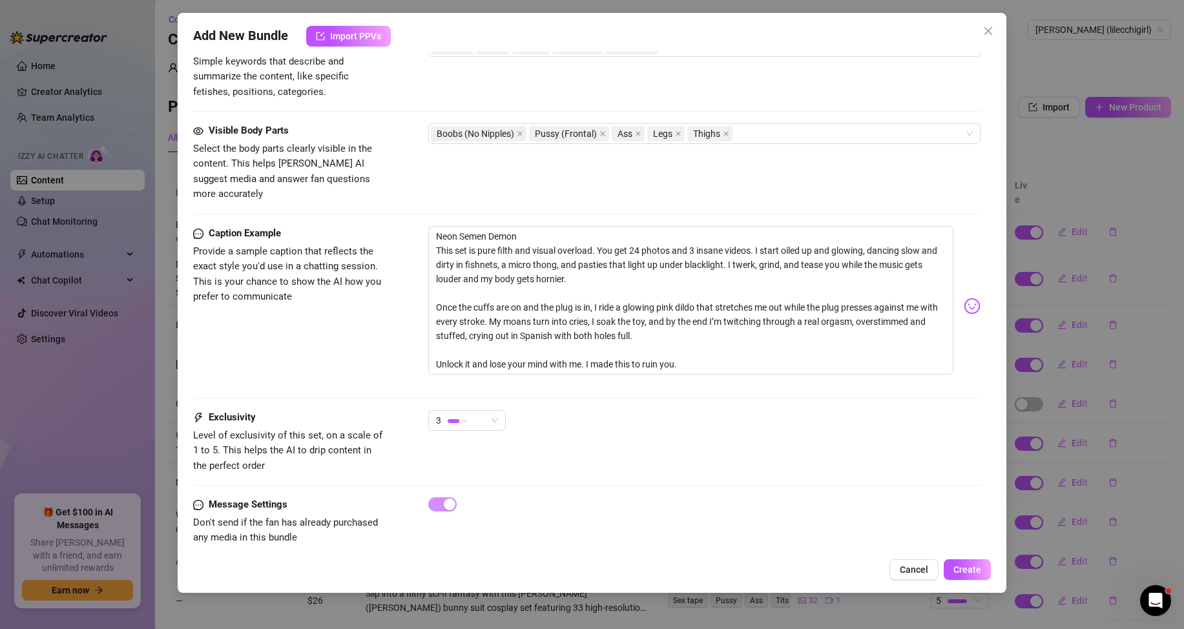
scroll to position [843, 0]
click at [969, 567] on span "Create" at bounding box center [967, 569] width 28 height 10
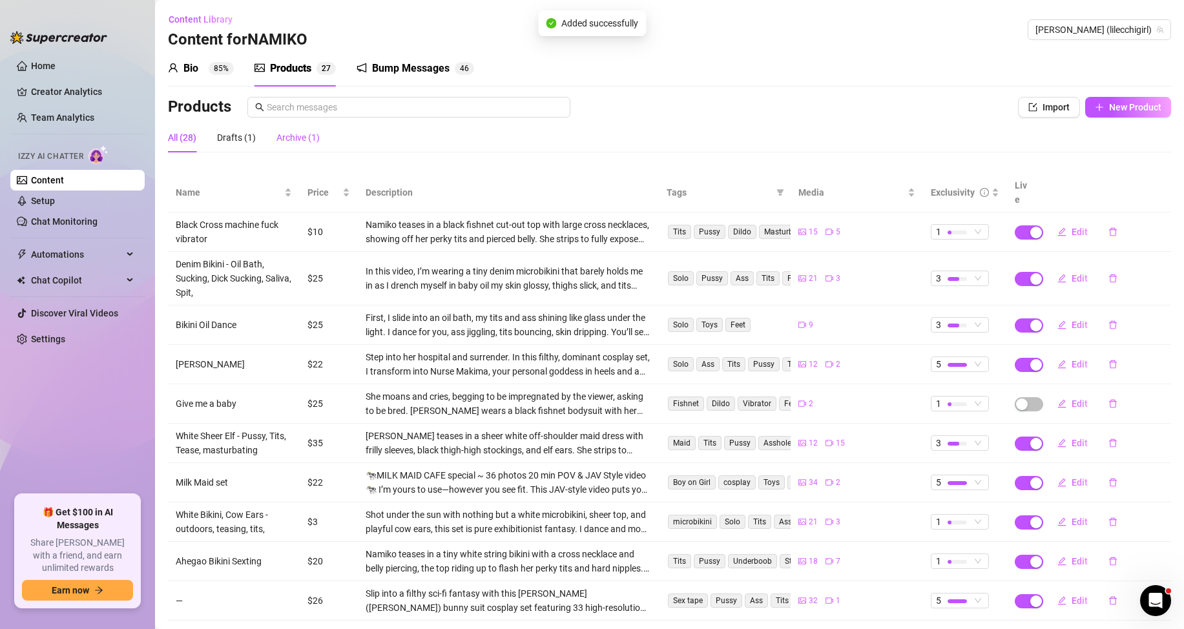
click at [297, 134] on div "Archive (1)" at bounding box center [297, 137] width 43 height 14
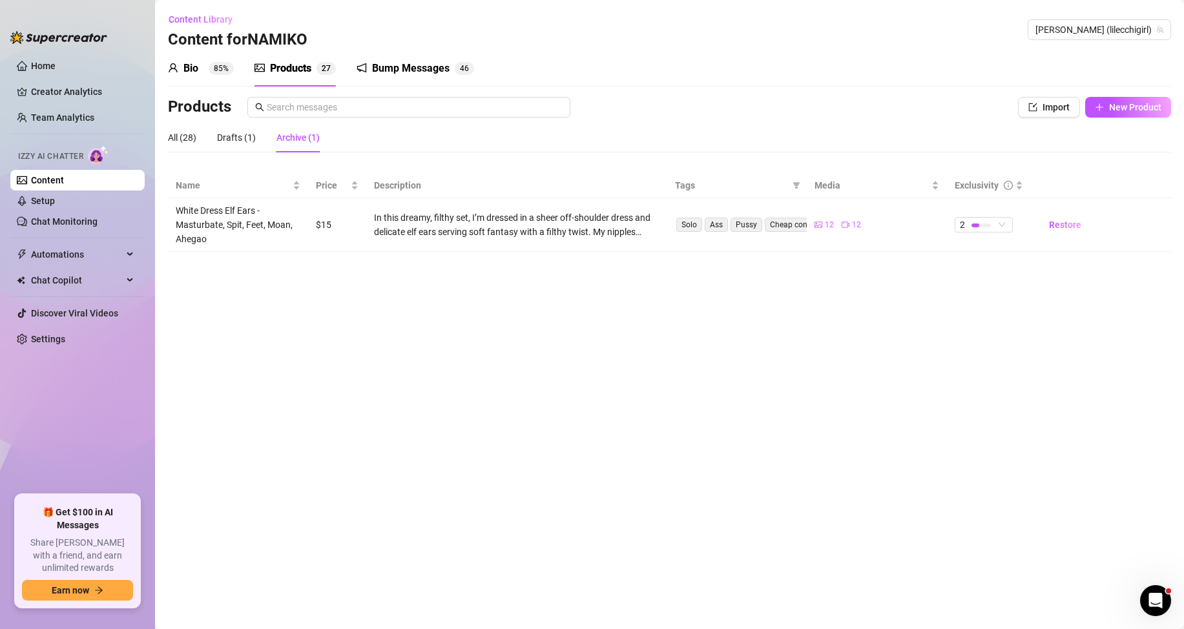
click at [861, 361] on main "Content Library Content for NAMIKO NAMIKO (lilecchigirl) Bio 85% Products 2 7 B…" at bounding box center [669, 314] width 1029 height 629
click at [196, 132] on div "All (28)" at bounding box center [182, 137] width 28 height 14
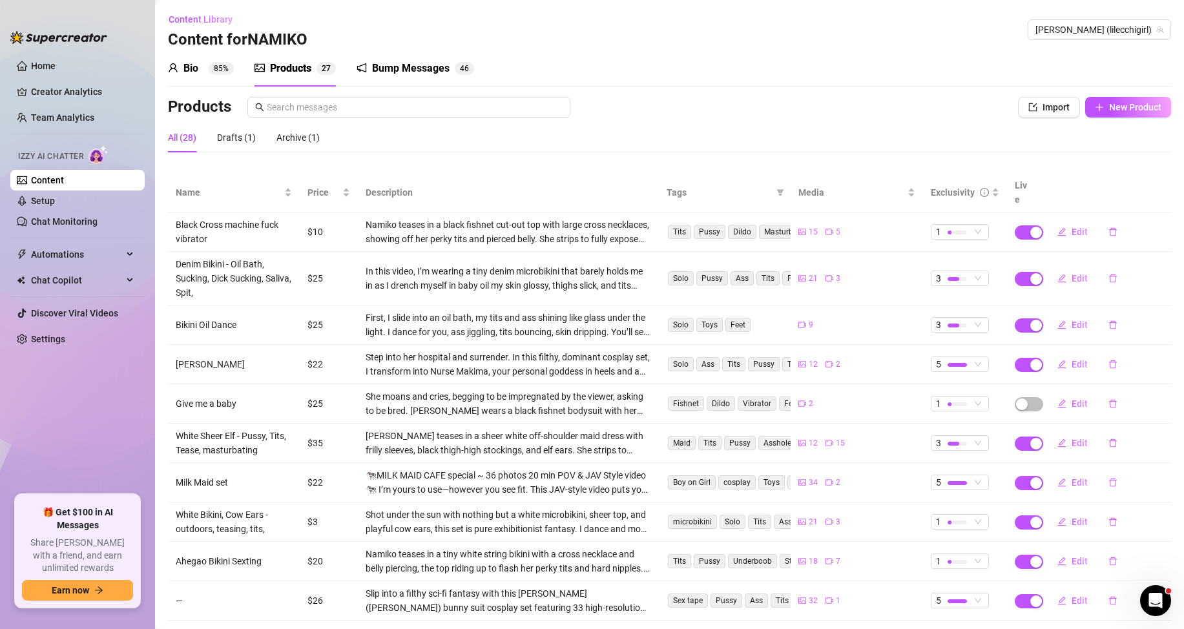
click at [422, 59] on div "Bump Messages 4 6" at bounding box center [415, 68] width 118 height 36
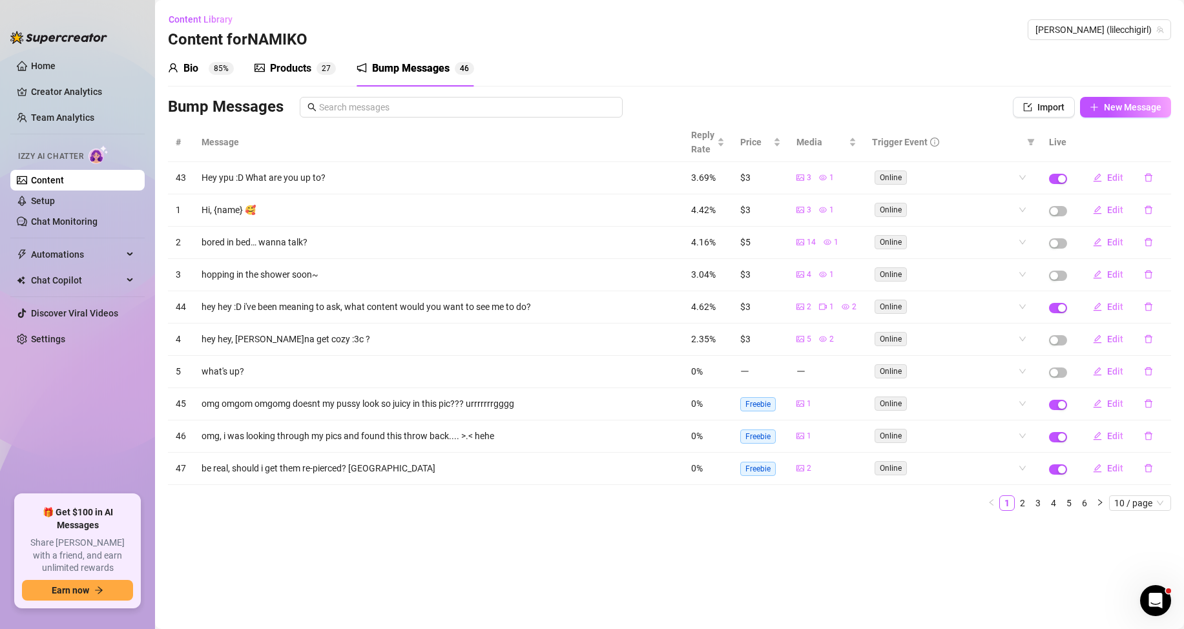
click at [289, 64] on div "Products" at bounding box center [290, 68] width 41 height 15
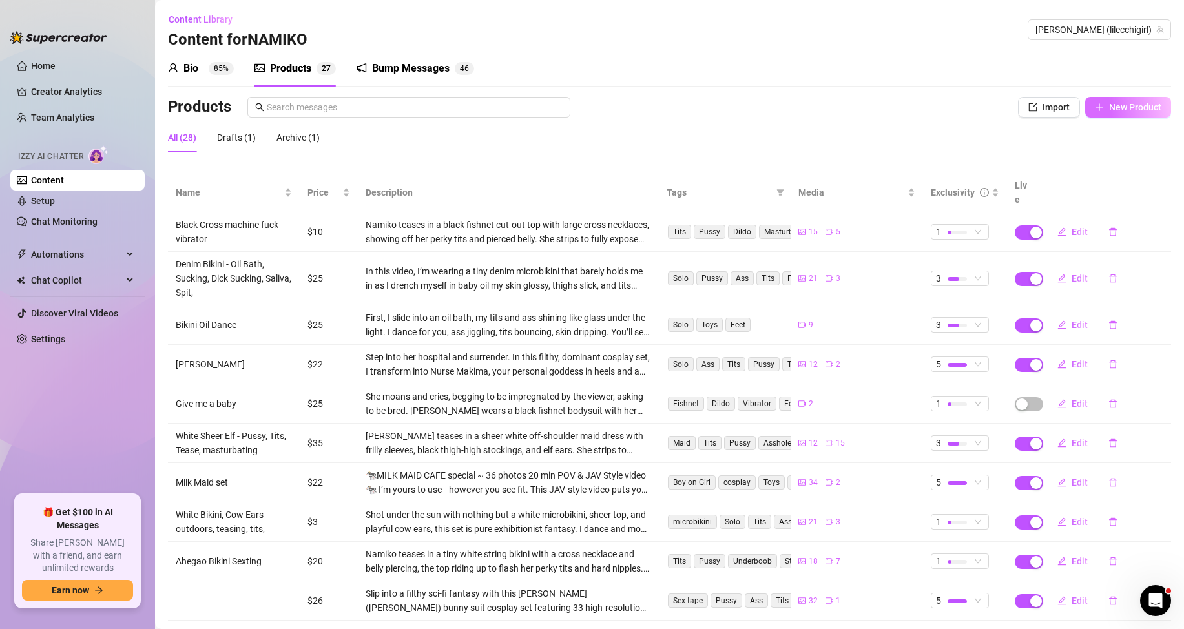
click at [1109, 105] on span "New Product" at bounding box center [1135, 107] width 52 height 10
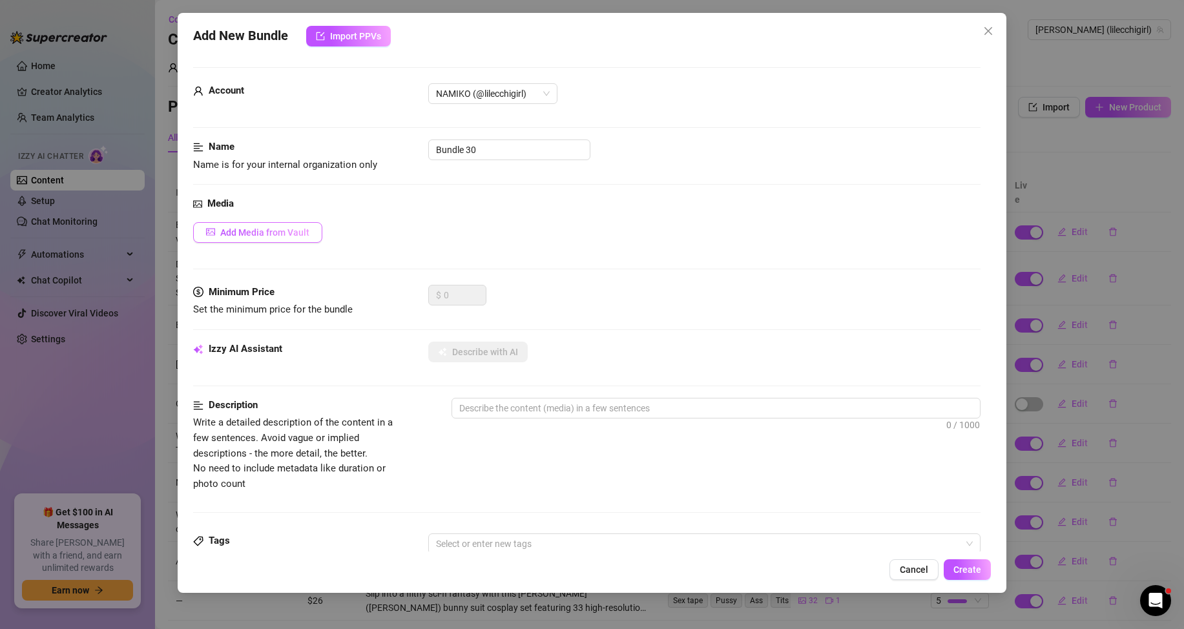
click at [283, 241] on button "Add Media from Vault" at bounding box center [257, 232] width 129 height 21
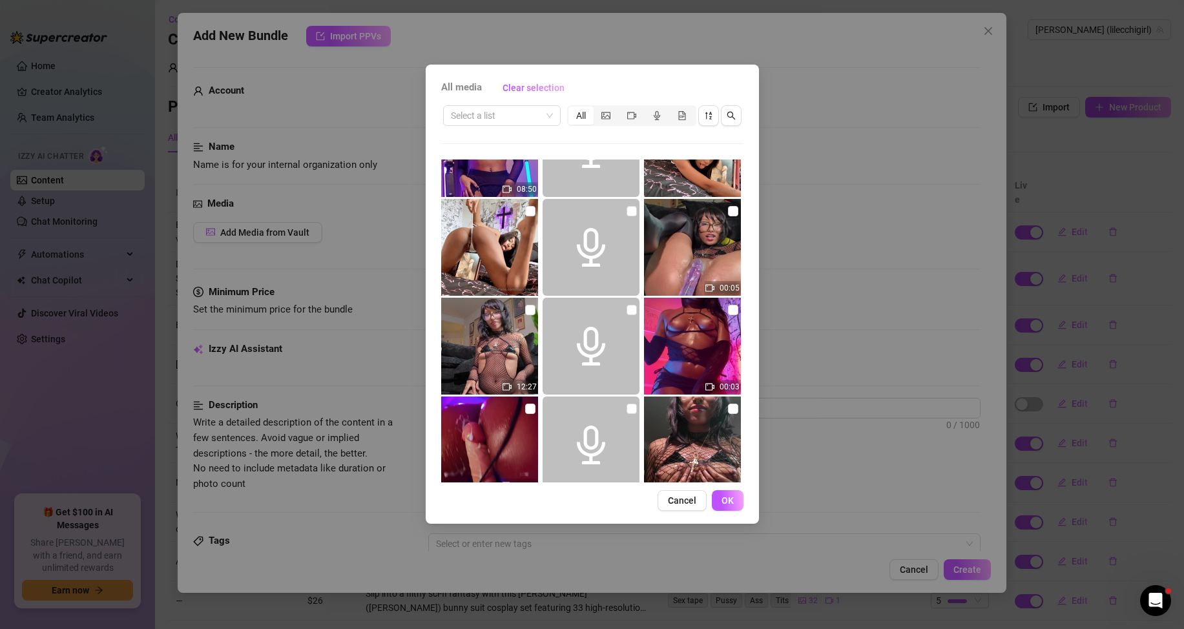
scroll to position [1420, 0]
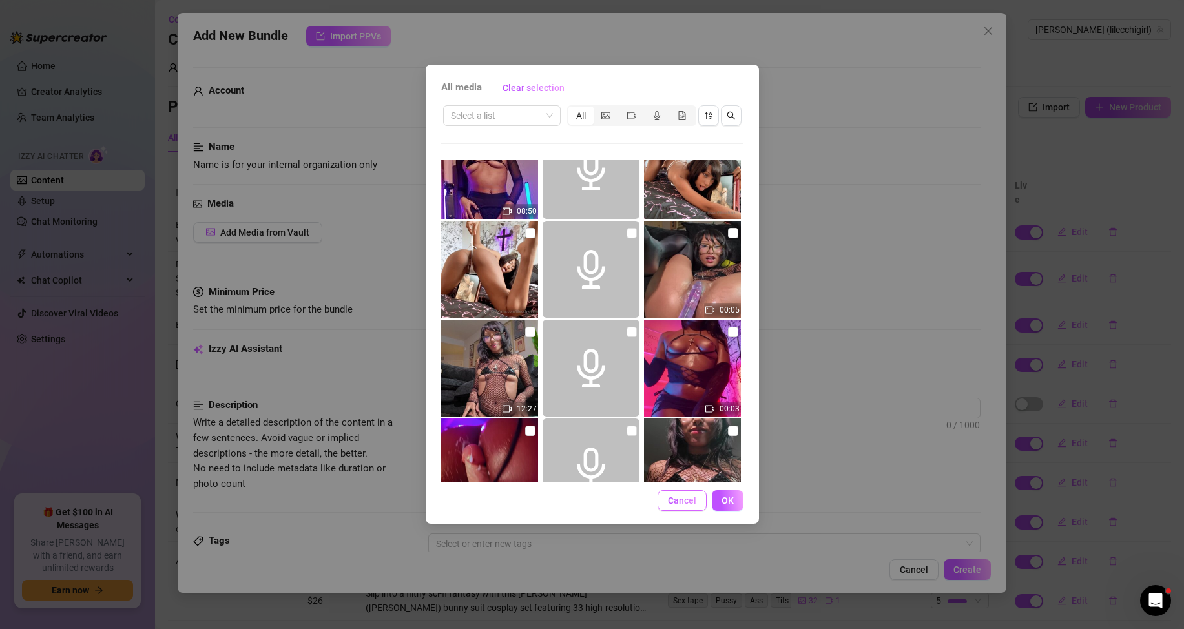
click at [681, 504] on span "Cancel" at bounding box center [682, 500] width 28 height 10
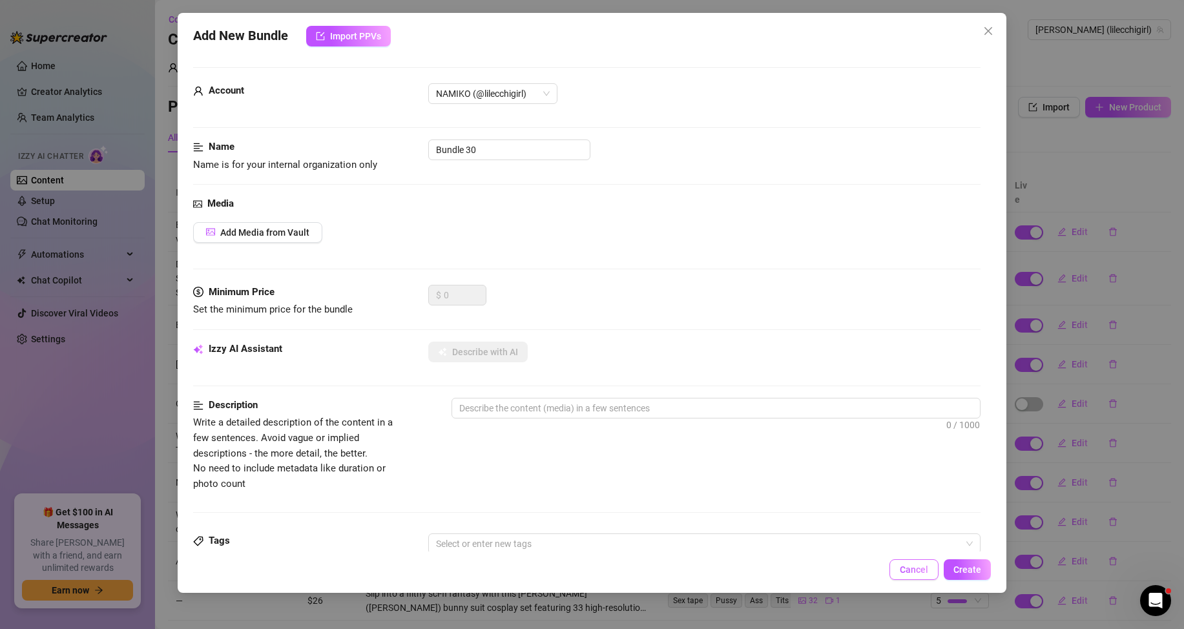
click at [923, 564] on span "Cancel" at bounding box center [913, 569] width 28 height 10
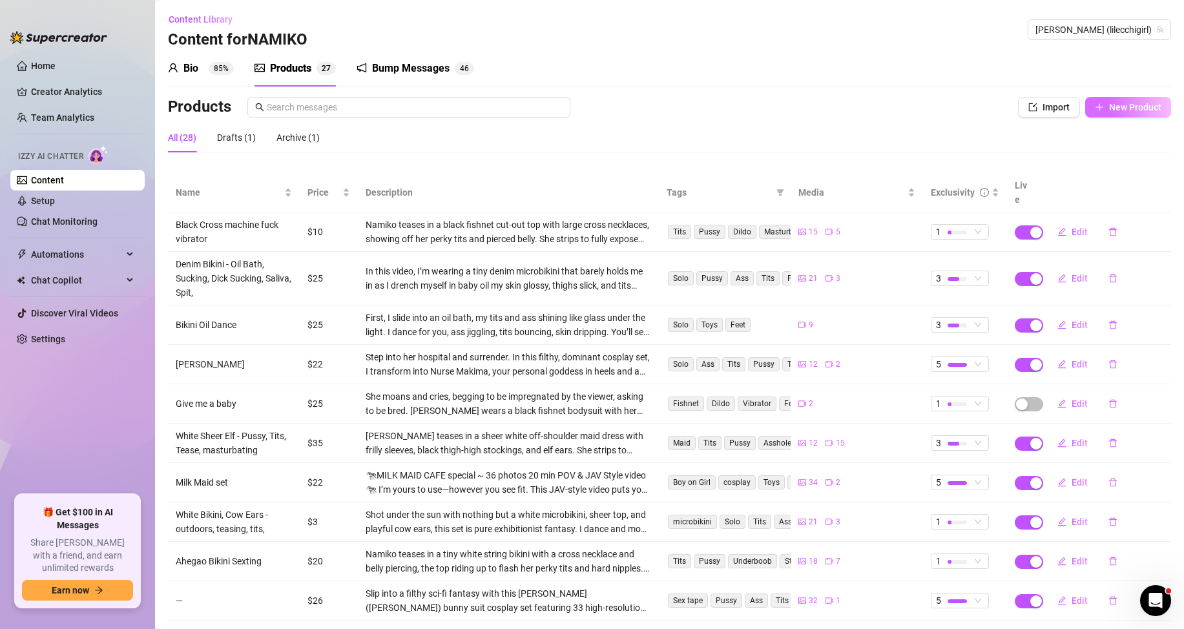
click at [1102, 116] on button "New Product" at bounding box center [1128, 107] width 86 height 21
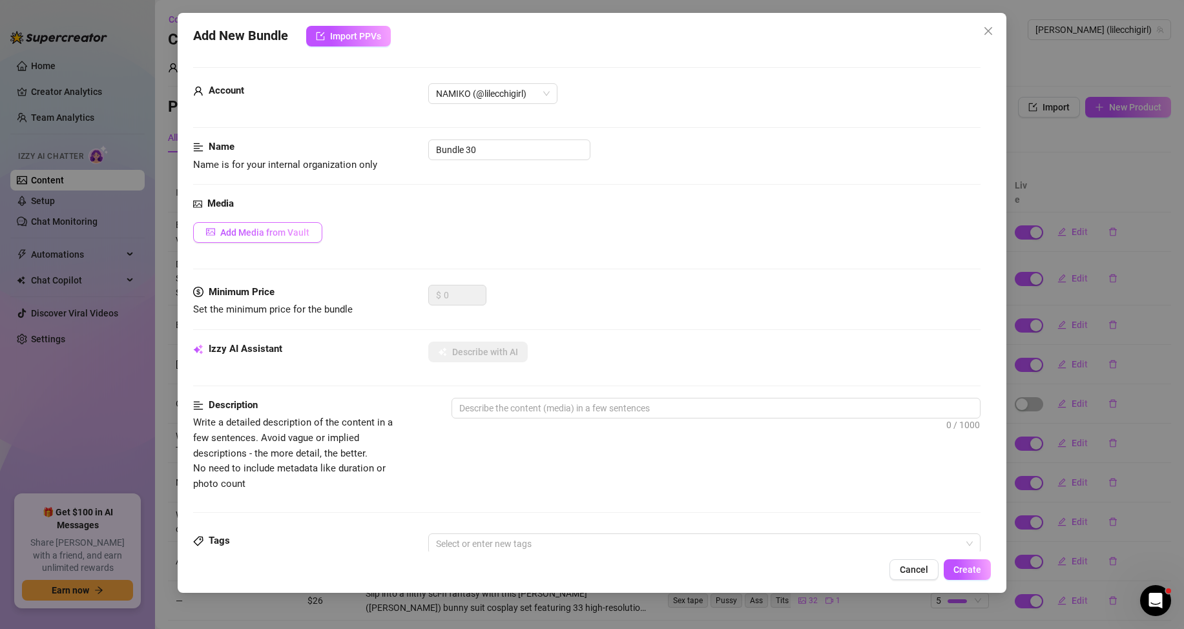
click at [274, 228] on span "Add Media from Vault" at bounding box center [264, 232] width 89 height 10
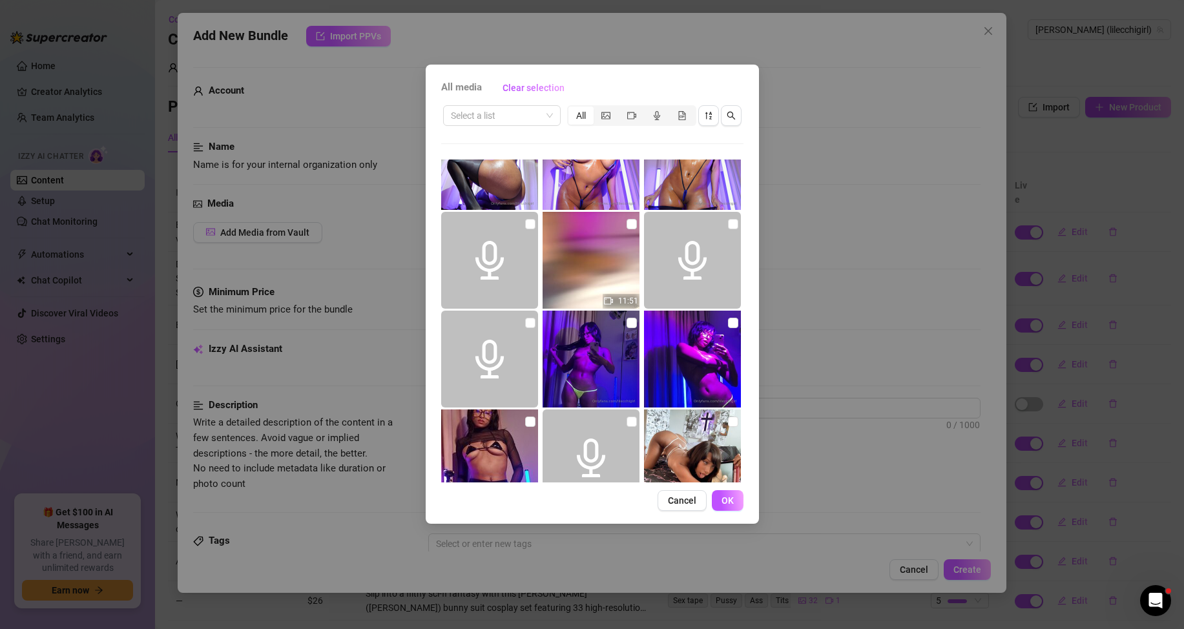
scroll to position [1162, 0]
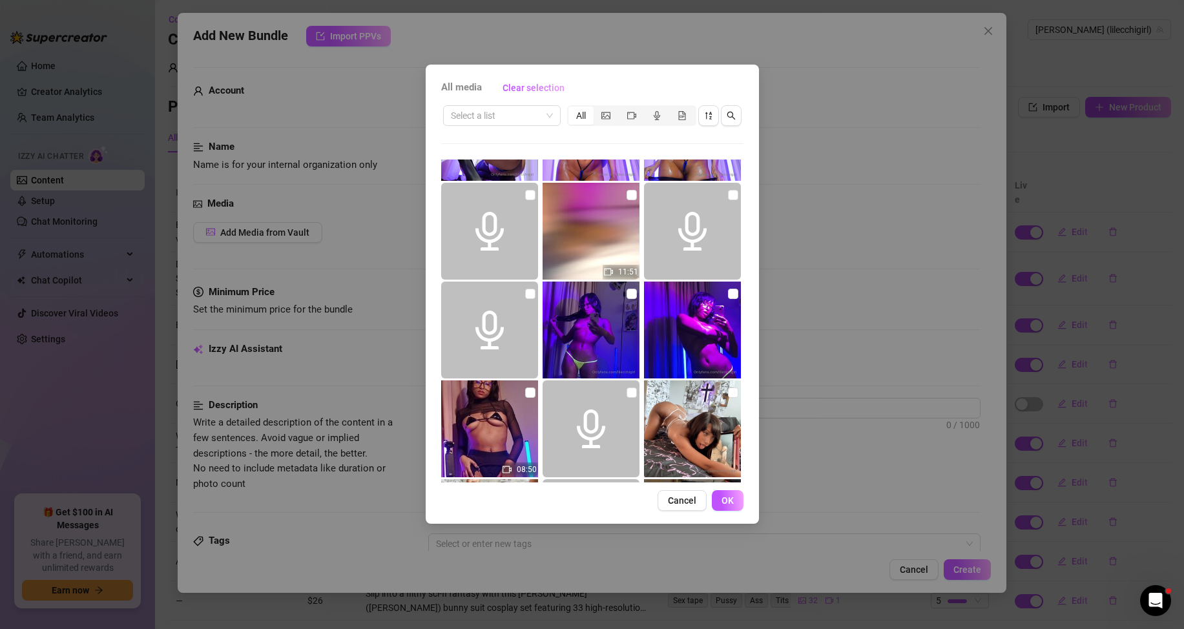
click at [828, 298] on div "All media Clear selection Select a list All 06:53 09:21 03:22 11:51 08:50 00:05…" at bounding box center [592, 314] width 1184 height 629
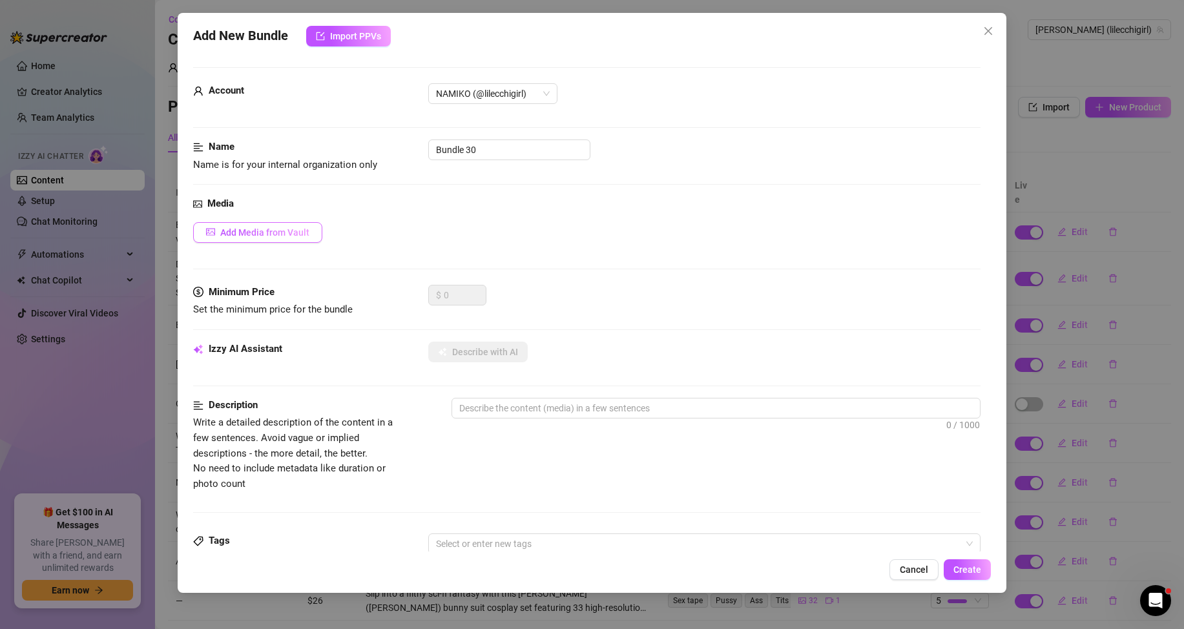
click at [251, 238] on span "Add Media from Vault" at bounding box center [264, 232] width 89 height 10
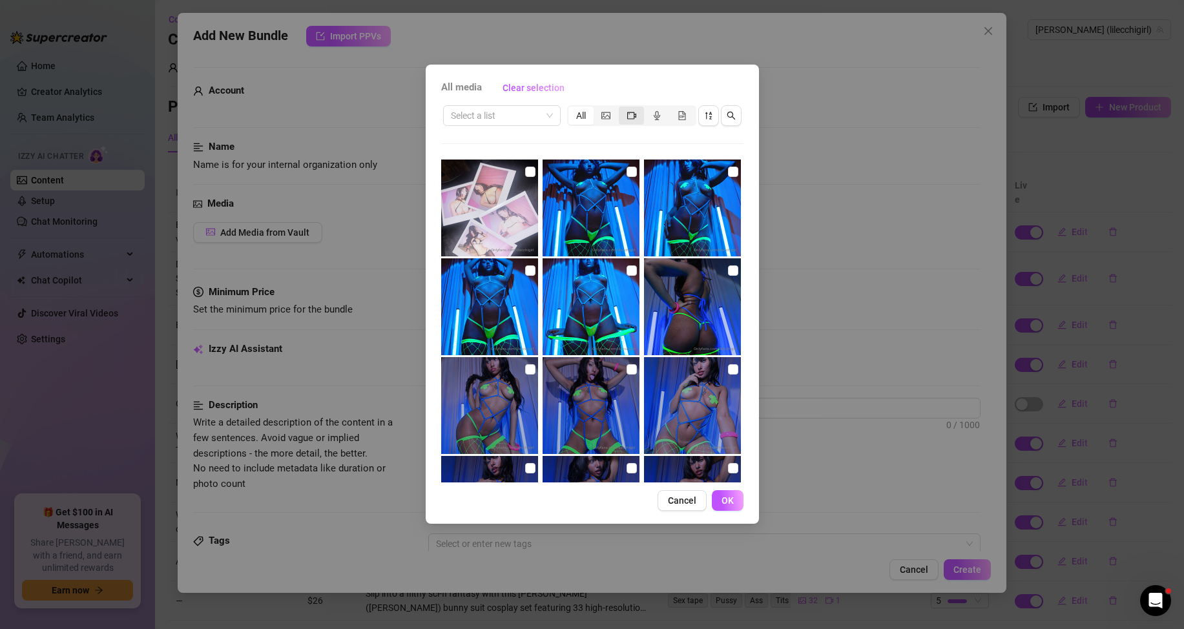
click at [621, 120] on div "segmented control" at bounding box center [631, 116] width 25 height 18
click at [622, 108] on input "segmented control" at bounding box center [622, 108] width 0 height 0
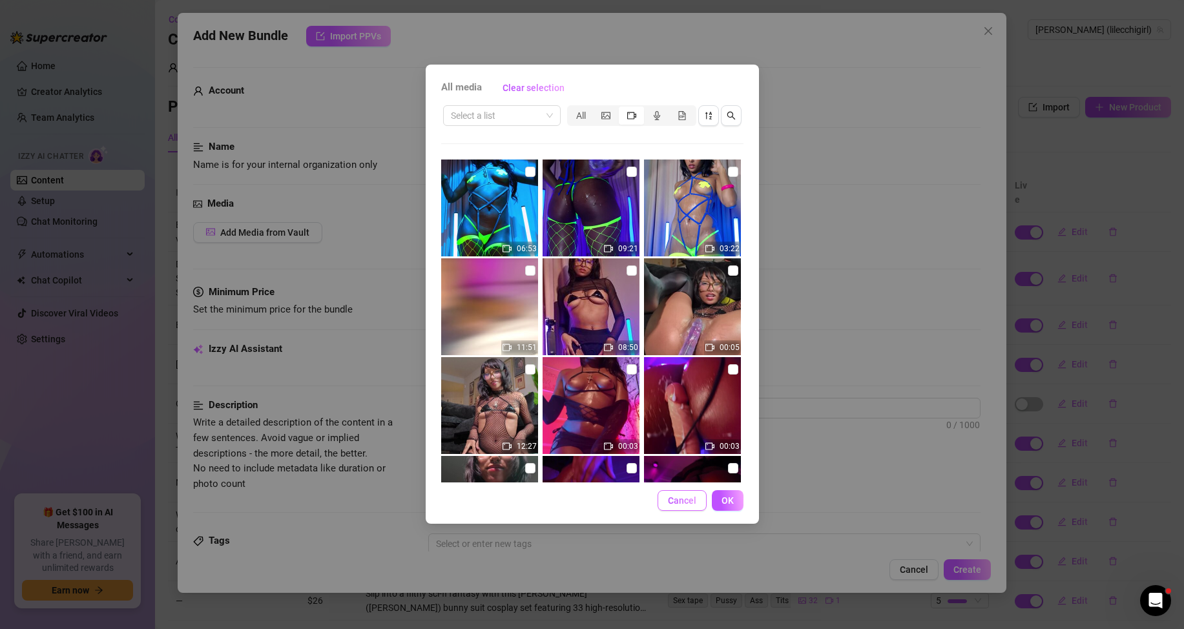
click at [668, 496] on span "Cancel" at bounding box center [682, 500] width 28 height 10
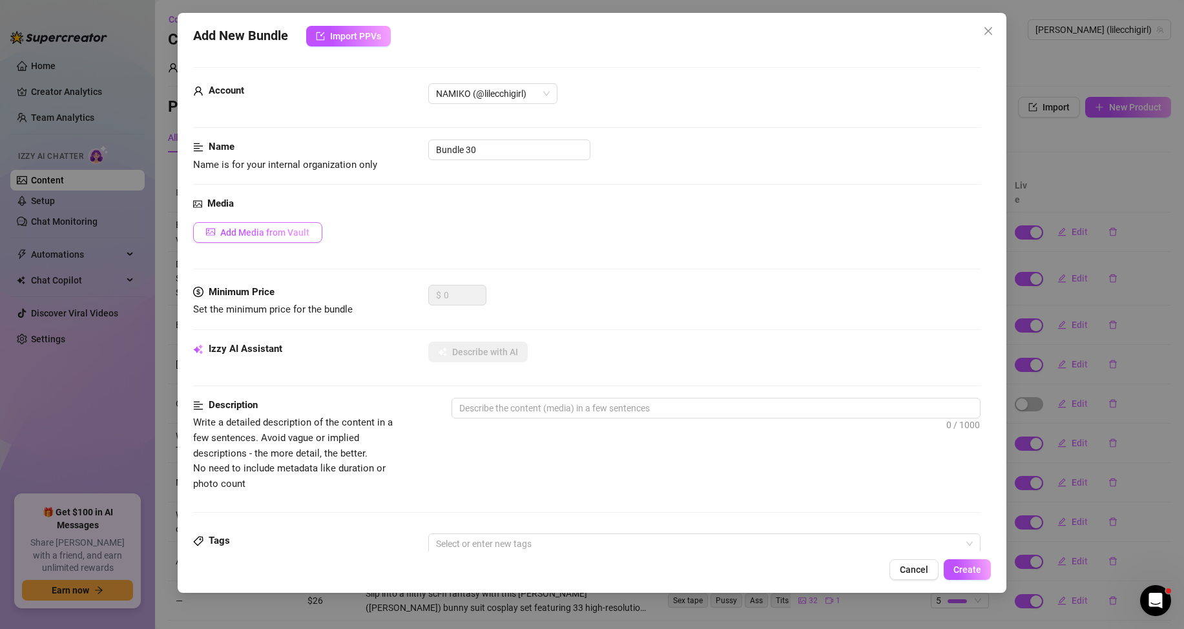
click at [237, 223] on button "Add Media from Vault" at bounding box center [257, 232] width 129 height 21
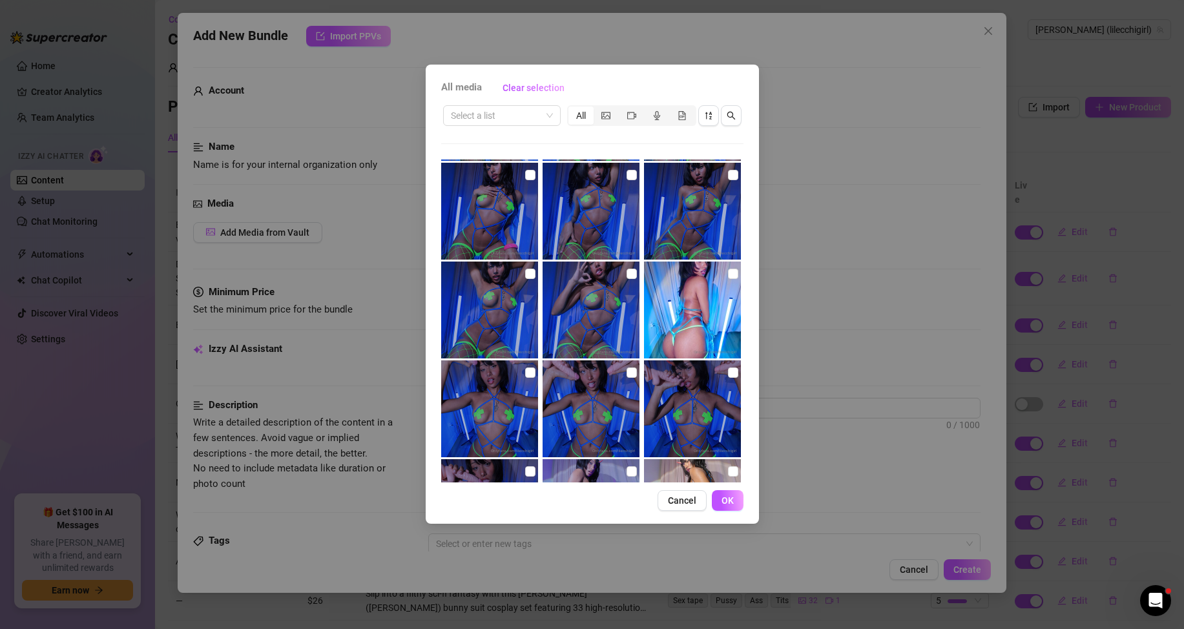
scroll to position [0, 0]
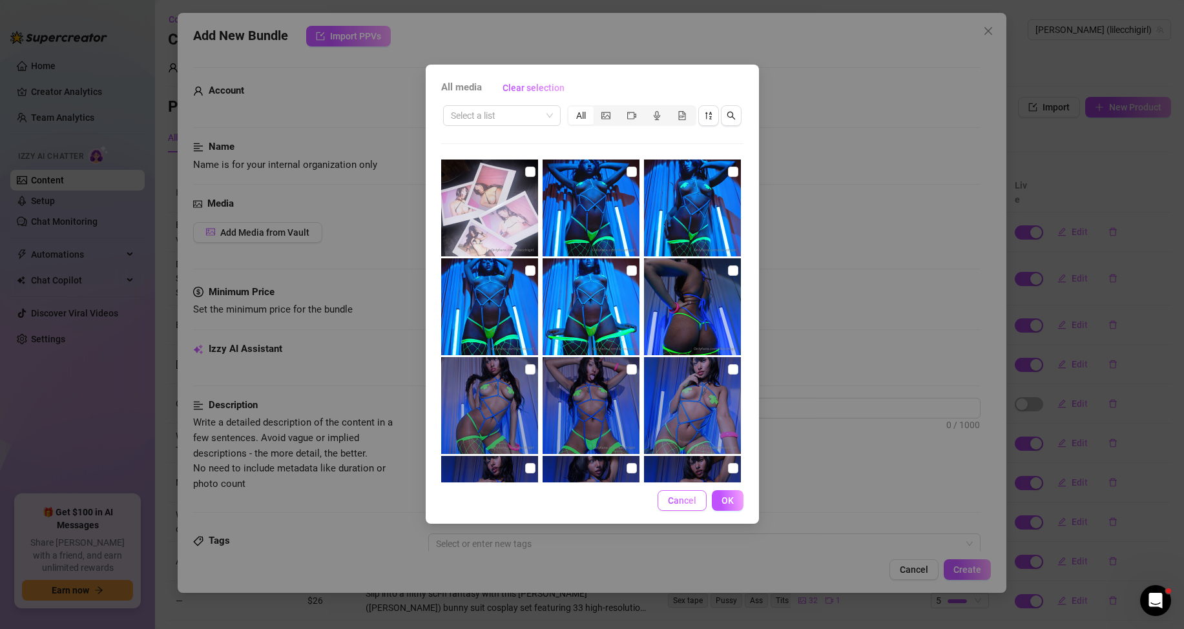
click at [659, 491] on button "Cancel" at bounding box center [681, 500] width 49 height 21
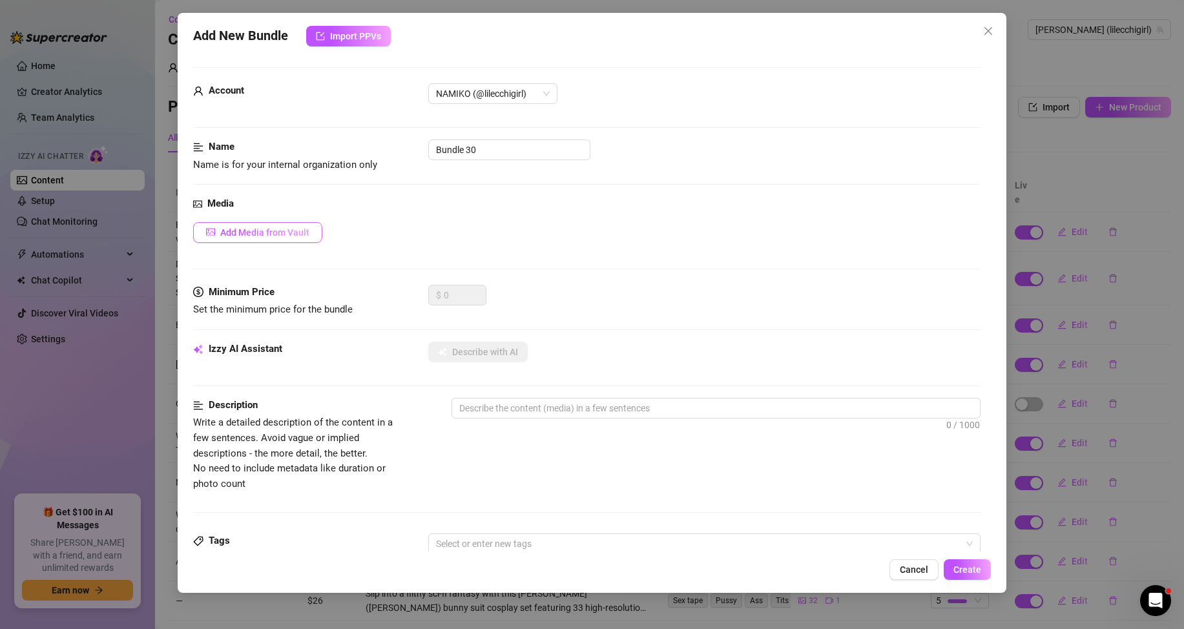
click at [295, 226] on button "Add Media from Vault" at bounding box center [257, 232] width 129 height 21
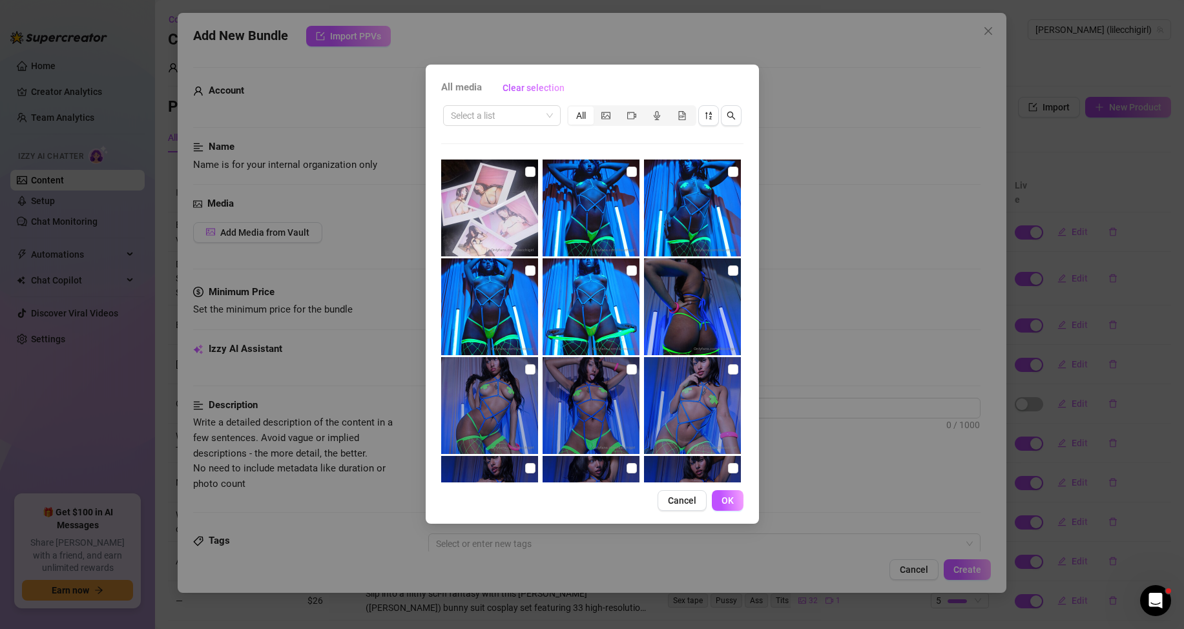
drag, startPoint x: 914, startPoint y: 134, endPoint x: 888, endPoint y: 102, distance: 41.7
click at [914, 134] on div "All media Clear selection Select a list All 06:53 09:21 03:22 11:51 08:50 00:05…" at bounding box center [592, 314] width 1184 height 629
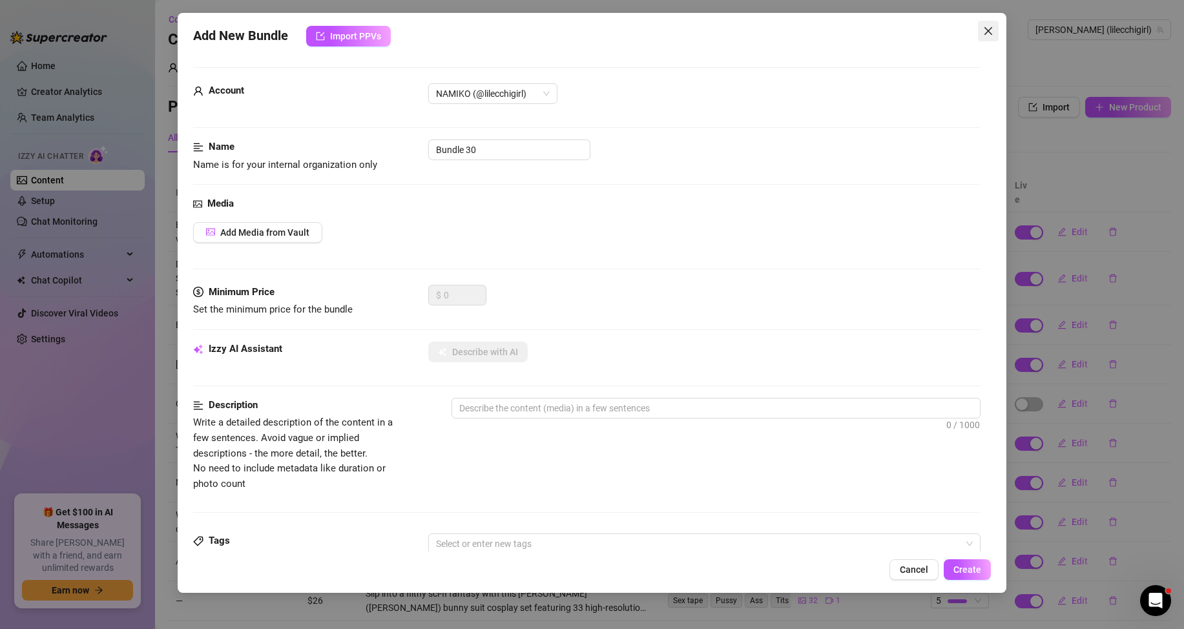
click at [992, 35] on icon "close" at bounding box center [988, 31] width 10 height 10
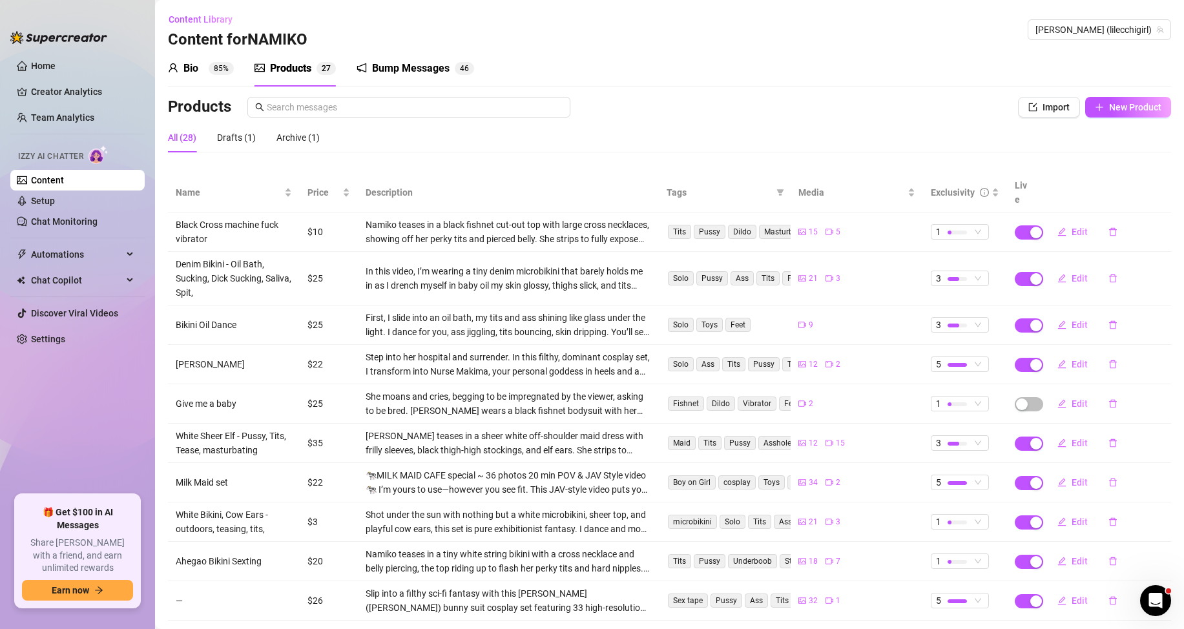
click at [953, 70] on div "Bio 85% Products 2 7 Bump Messages 4 6" at bounding box center [669, 68] width 1003 height 36
click at [1109, 110] on span "New Product" at bounding box center [1135, 107] width 52 height 10
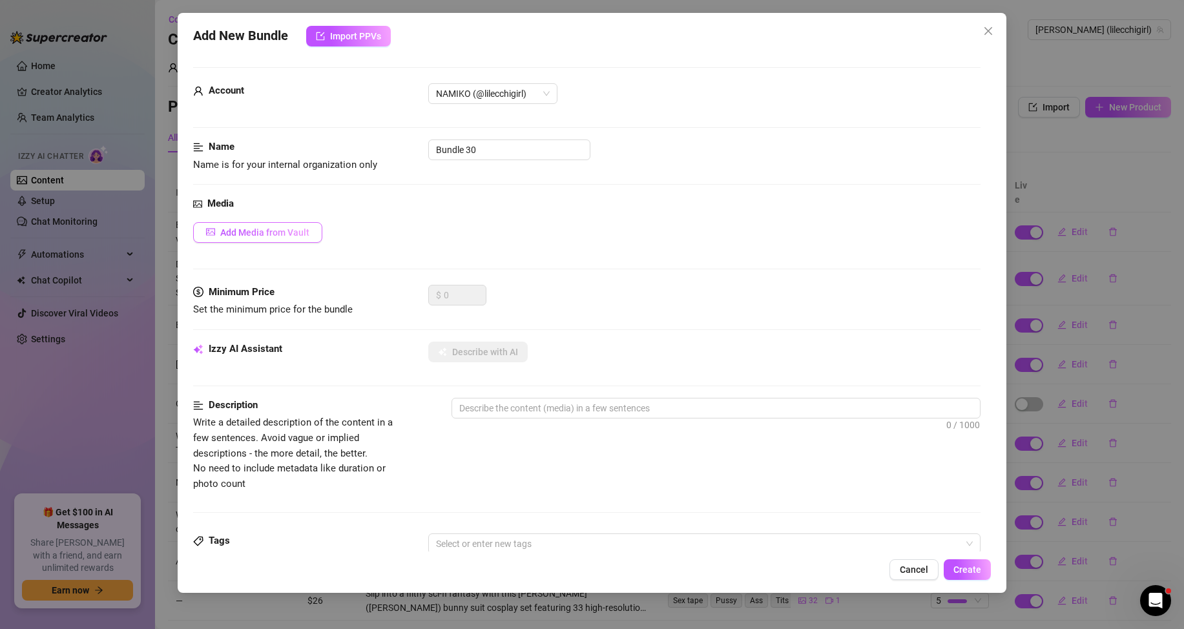
click at [287, 240] on button "Add Media from Vault" at bounding box center [257, 232] width 129 height 21
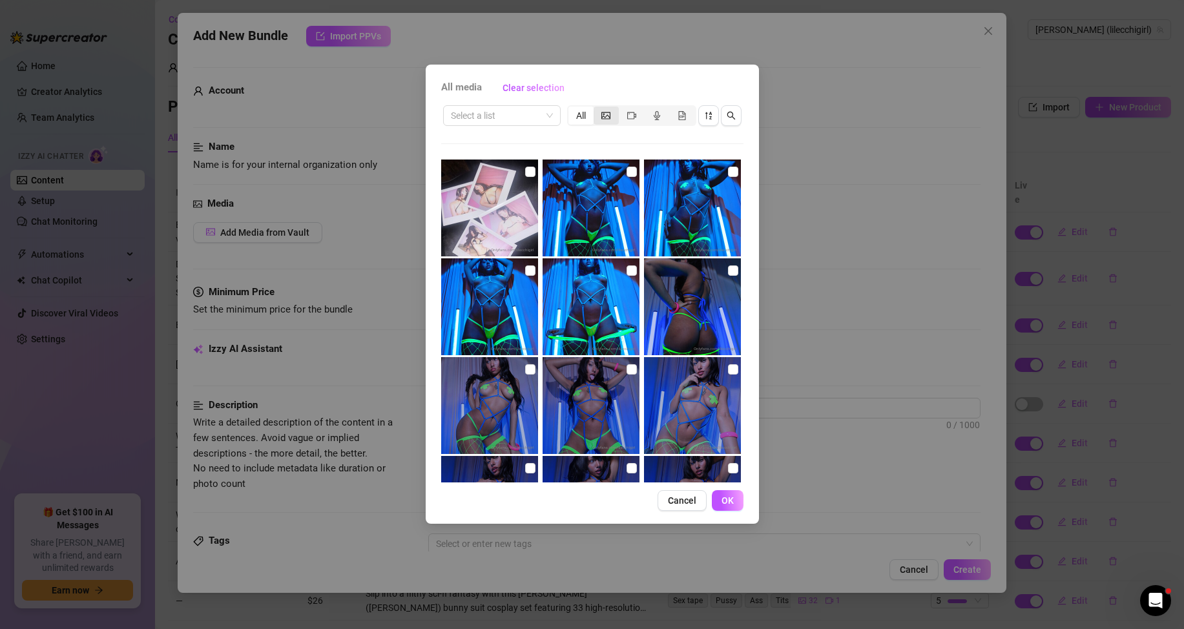
click at [616, 112] on div "segmented control" at bounding box center [605, 116] width 25 height 18
click at [597, 108] on input "segmented control" at bounding box center [597, 108] width 0 height 0
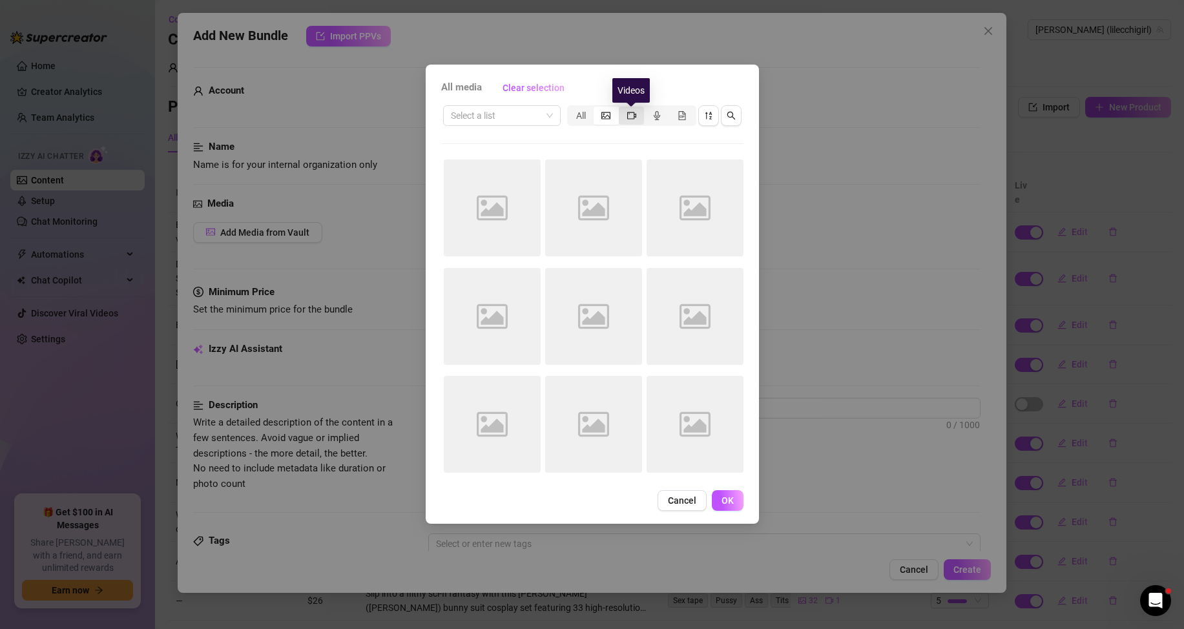
click at [628, 118] on icon "video-camera" at bounding box center [631, 115] width 9 height 9
click at [622, 108] on input "segmented control" at bounding box center [622, 108] width 0 height 0
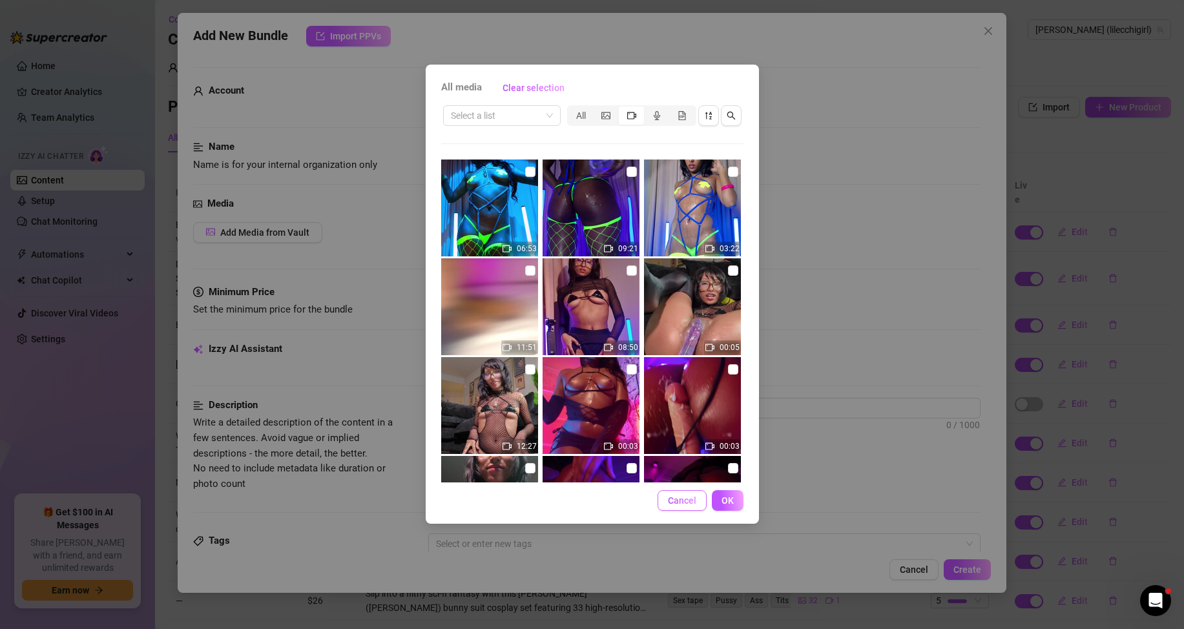
click at [680, 500] on span "Cancel" at bounding box center [682, 500] width 28 height 10
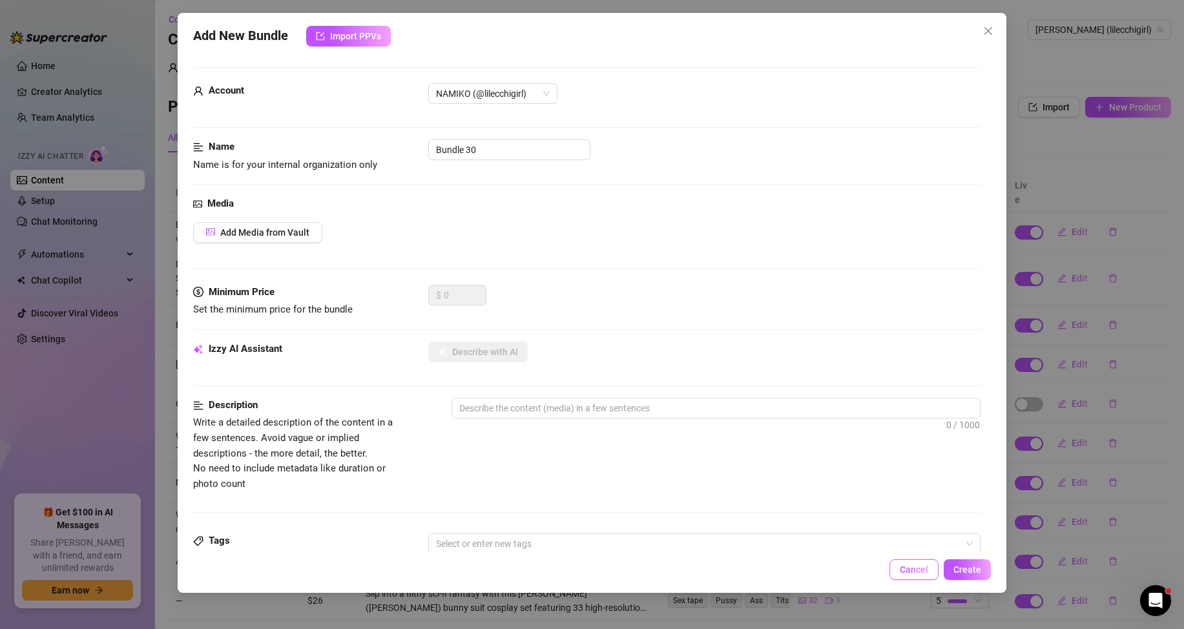
click at [918, 571] on span "Cancel" at bounding box center [913, 569] width 28 height 10
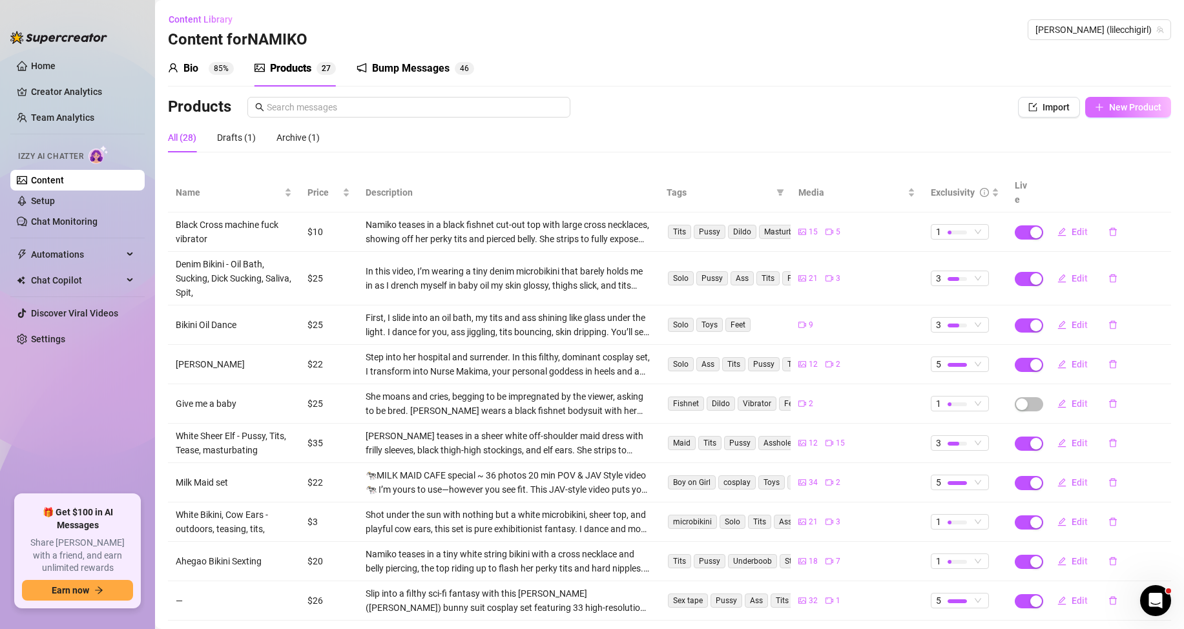
click at [1085, 103] on button "New Product" at bounding box center [1128, 107] width 86 height 21
type textarea "Type your message here..."
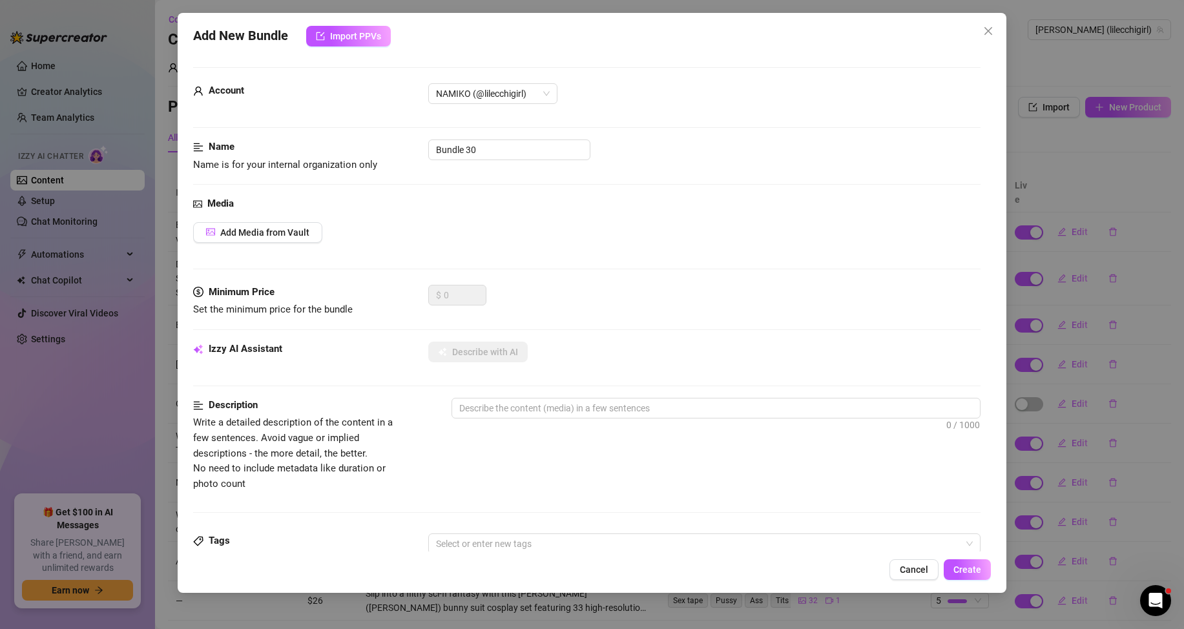
click at [300, 213] on div "Media Add Media from Vault" at bounding box center [586, 240] width 787 height 88
click at [269, 255] on div "Media Add Media from Vault" at bounding box center [586, 240] width 787 height 88
click at [259, 238] on button "Add Media from Vault" at bounding box center [257, 232] width 129 height 21
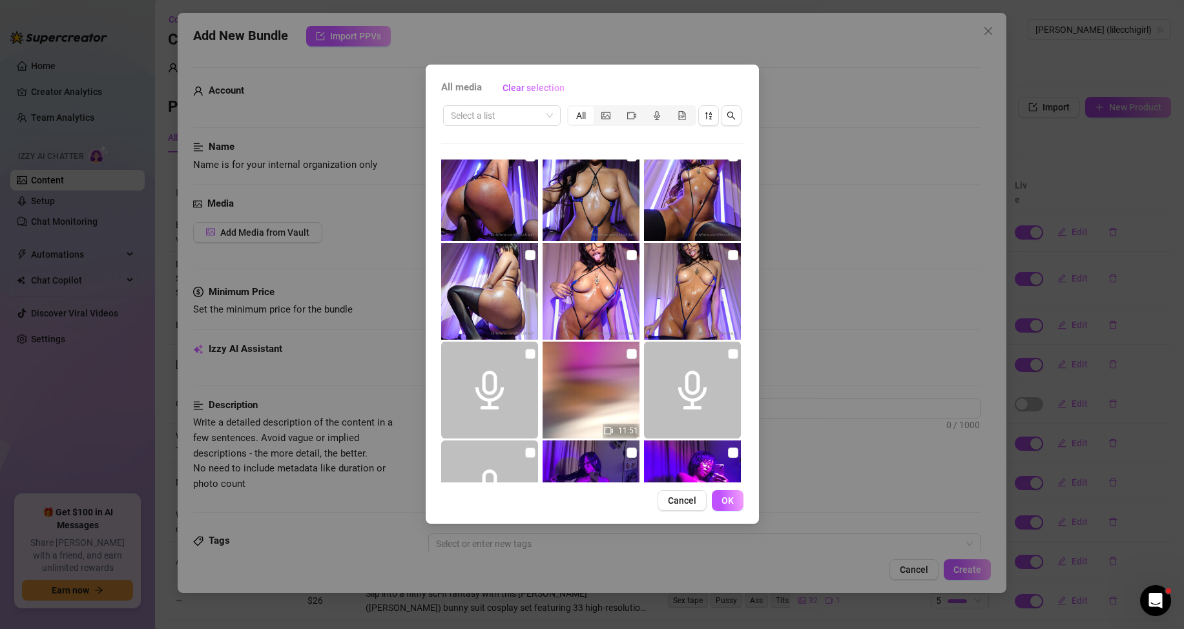
scroll to position [1277, 0]
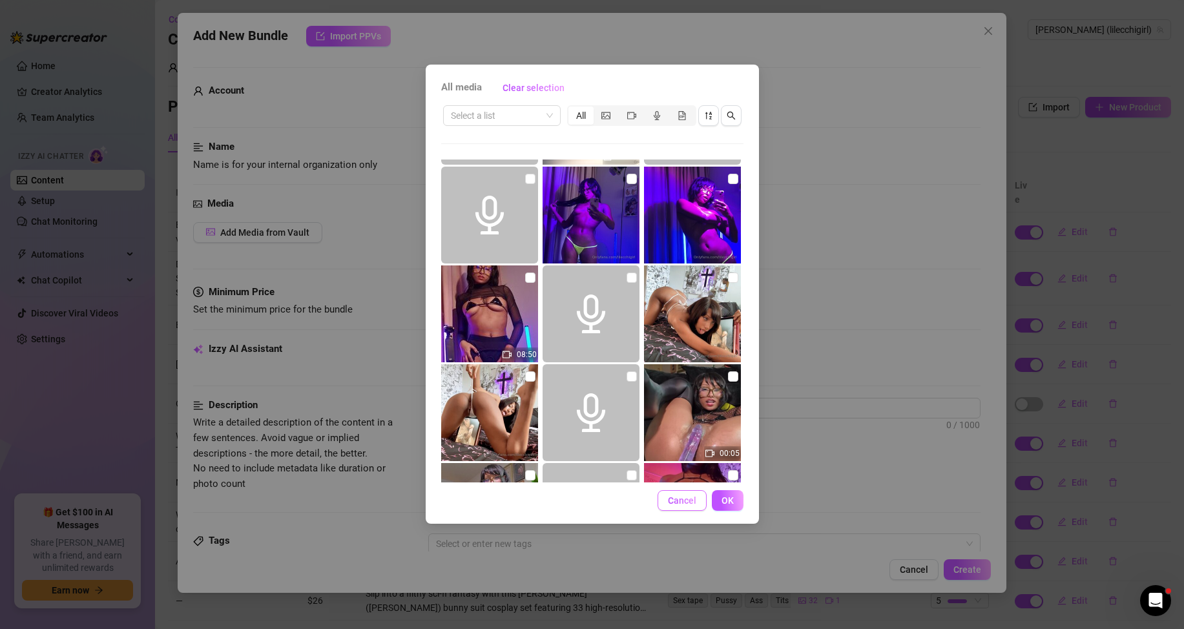
click at [668, 500] on span "Cancel" at bounding box center [682, 500] width 28 height 10
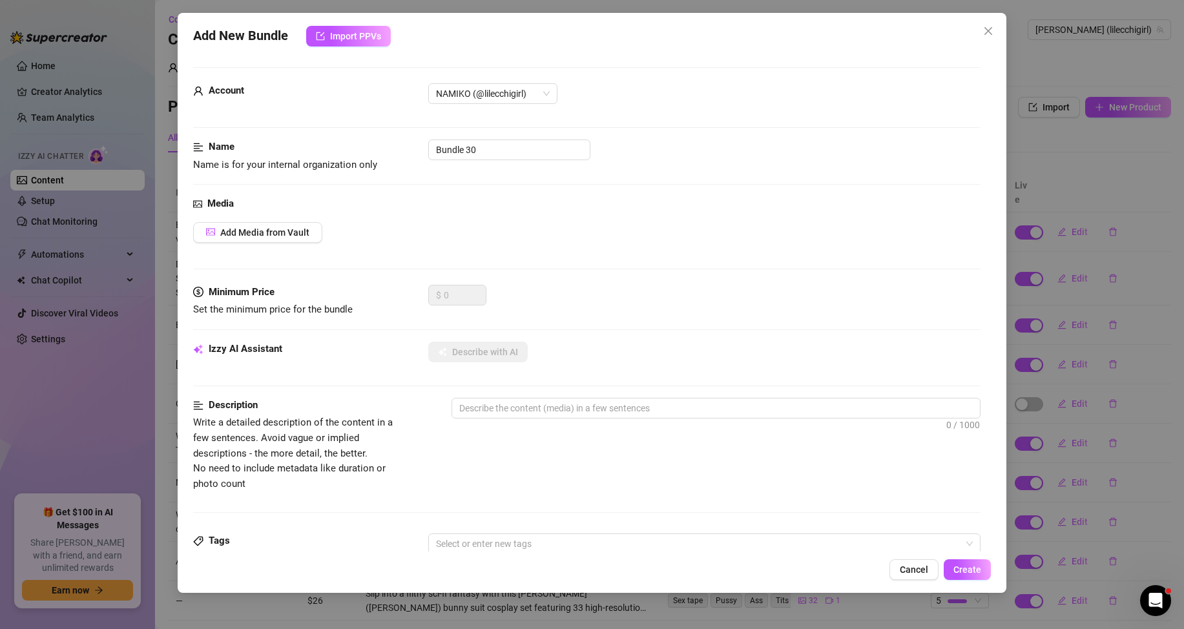
click at [923, 566] on span "Cancel" at bounding box center [913, 569] width 28 height 10
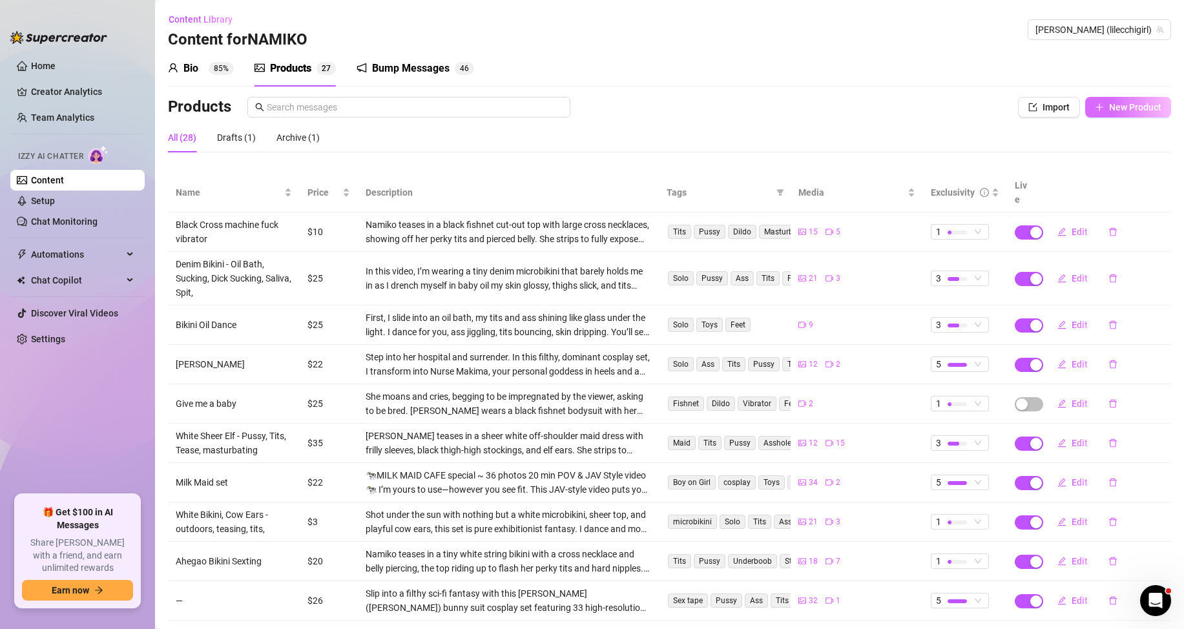
click at [1094, 103] on icon "plus" at bounding box center [1098, 107] width 9 height 9
type textarea "Type your message here..."
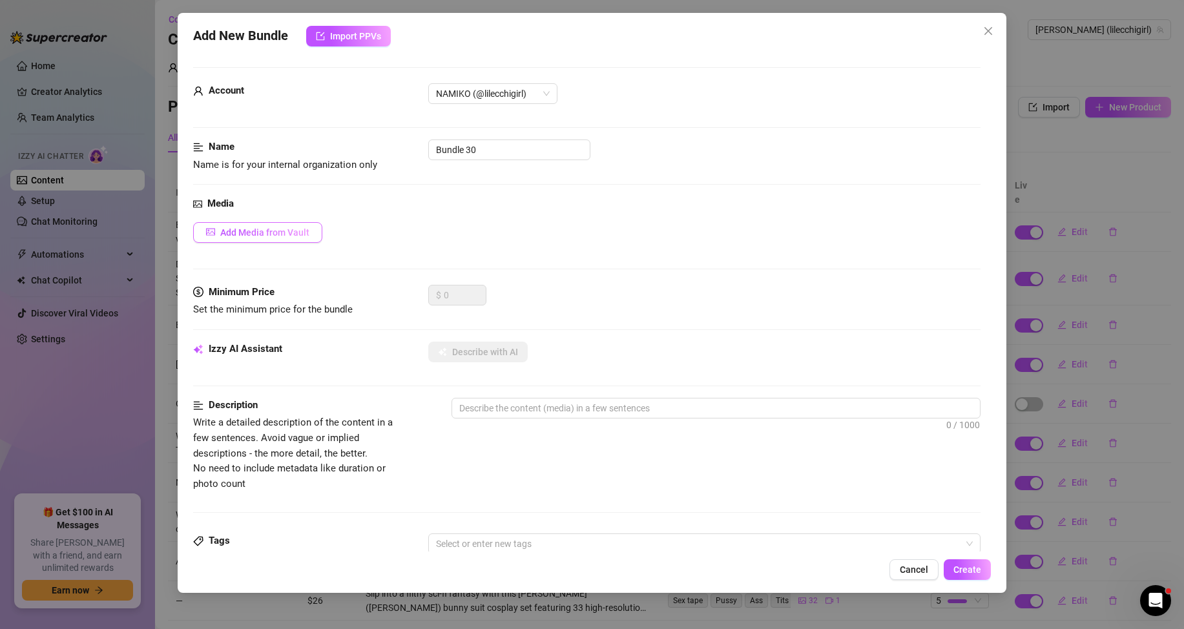
click at [317, 225] on button "Add Media from Vault" at bounding box center [257, 232] width 129 height 21
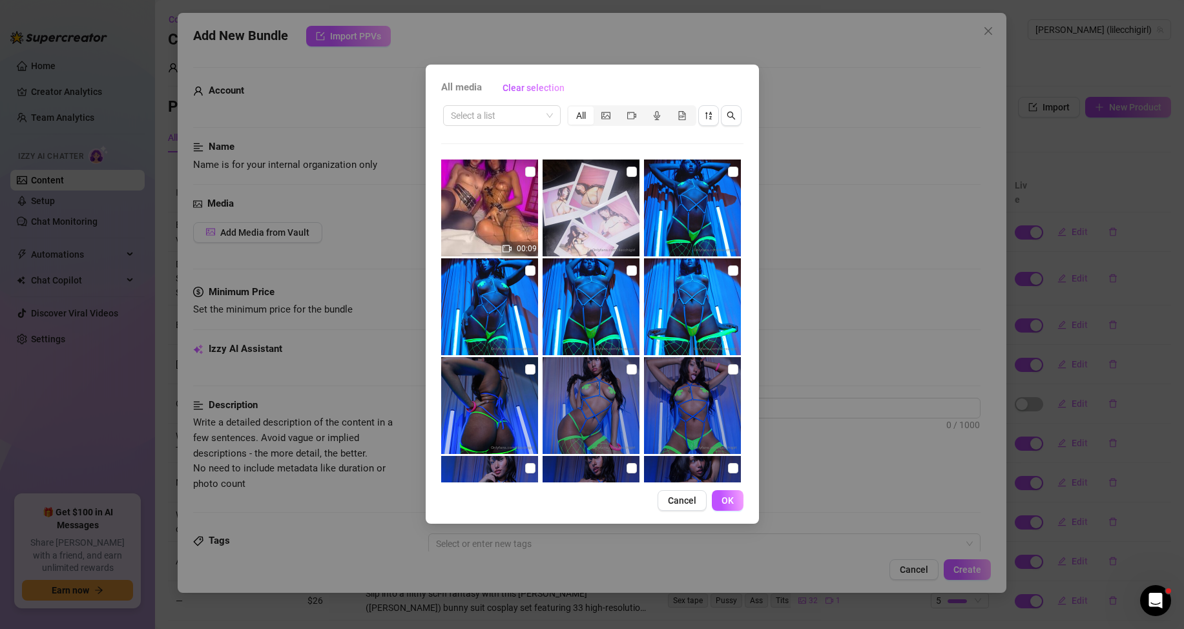
click at [534, 173] on img at bounding box center [489, 207] width 97 height 97
checkbox input "true"
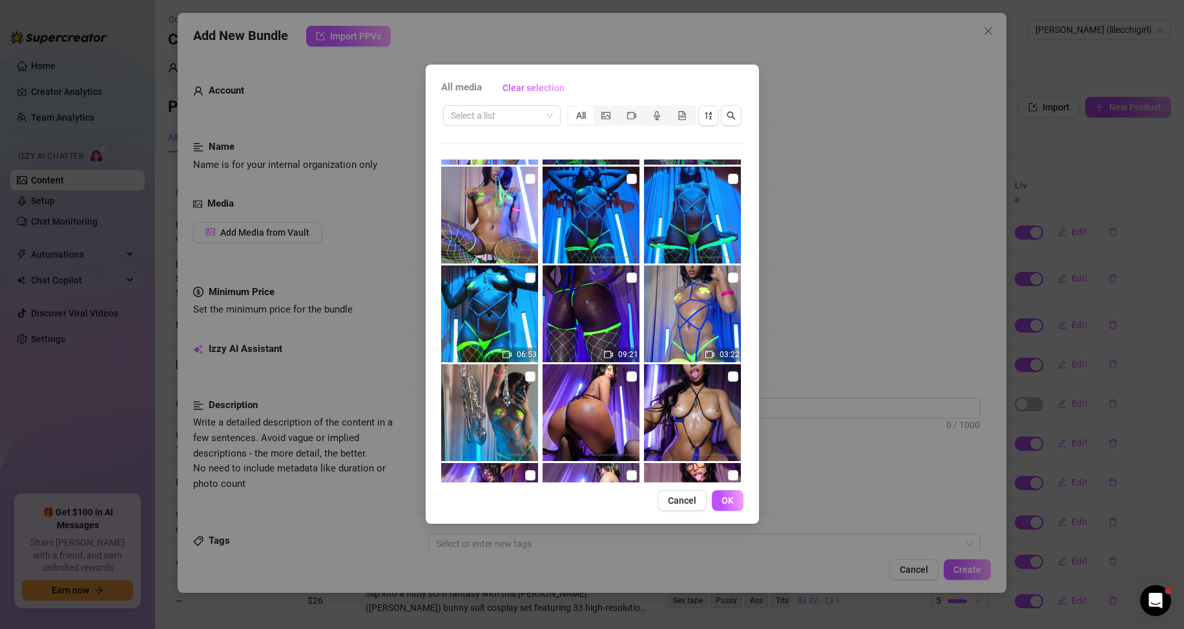
scroll to position [1068, 0]
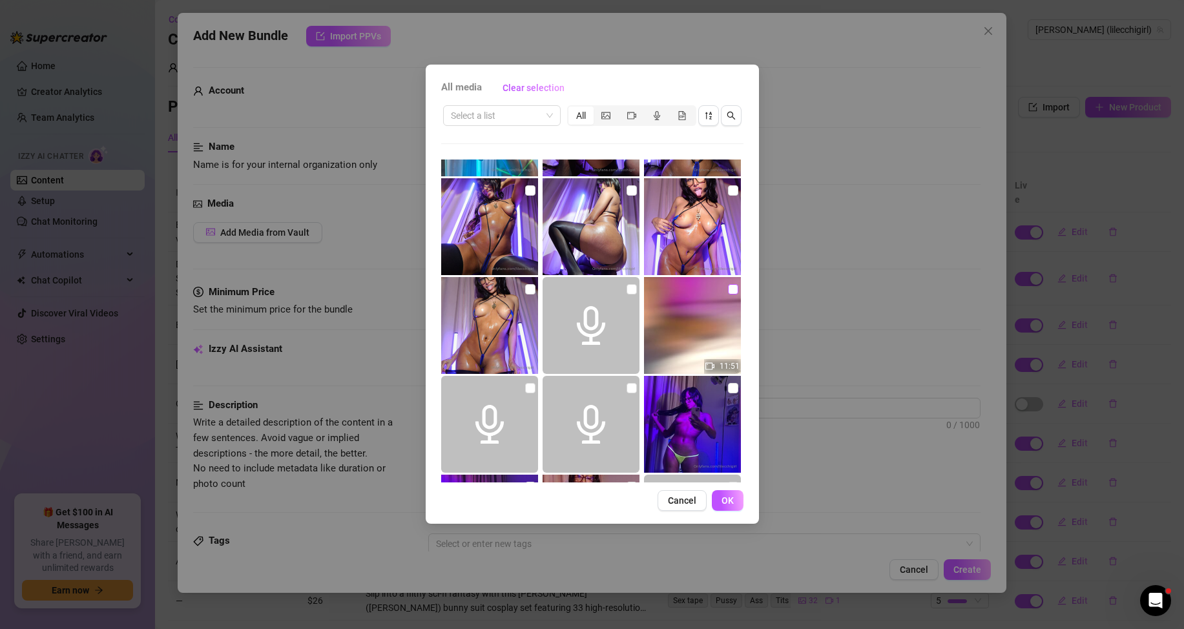
click at [728, 286] on input "checkbox" at bounding box center [733, 289] width 10 height 10
checkbox input "true"
click at [739, 502] on button "OK" at bounding box center [728, 500] width 32 height 21
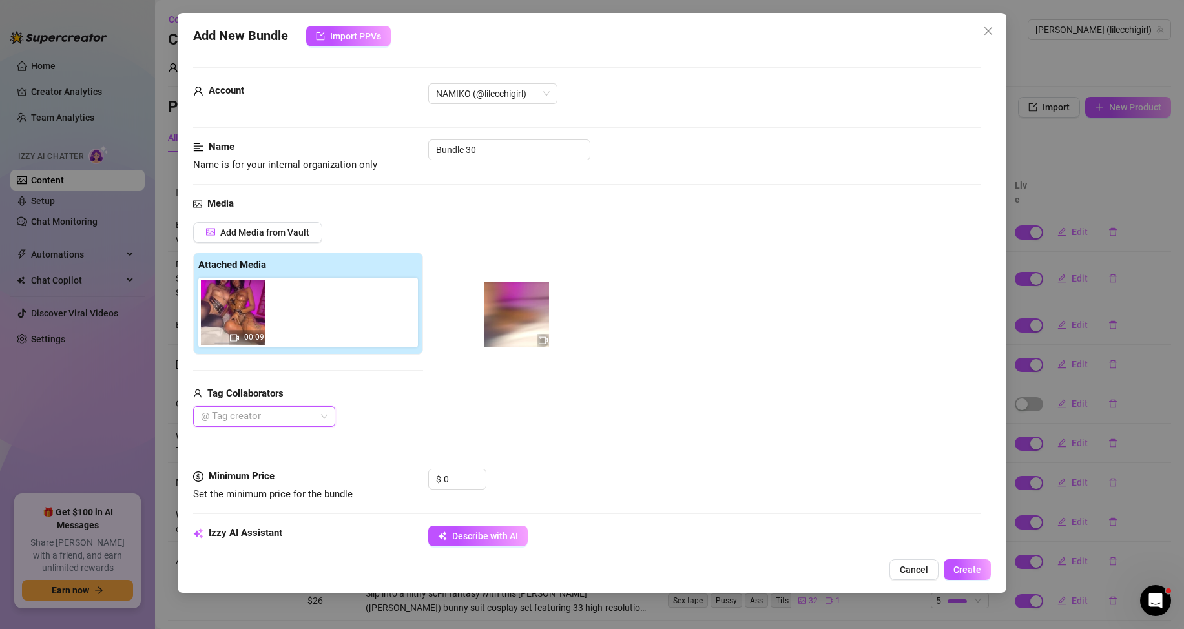
drag, startPoint x: 311, startPoint y: 316, endPoint x: 529, endPoint y: 318, distance: 218.2
click at [529, 318] on div "Add Media from Vault Attached Media 00:09 Tag Collaborators @ Tag creator" at bounding box center [586, 324] width 787 height 205
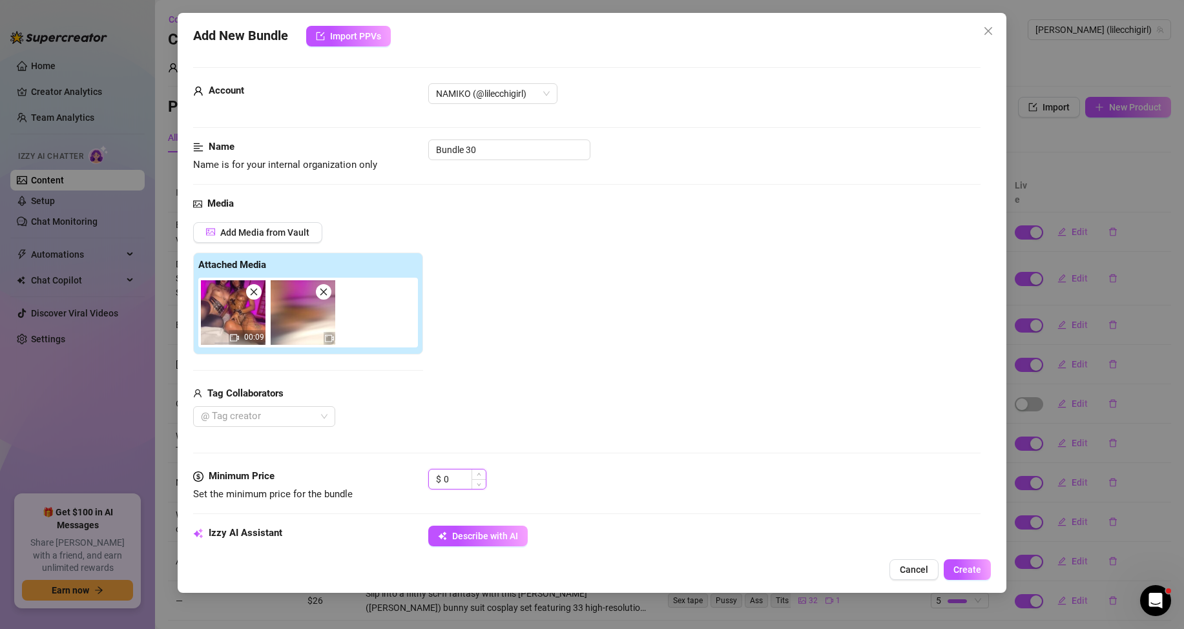
click at [455, 473] on input "0" at bounding box center [465, 478] width 42 height 19
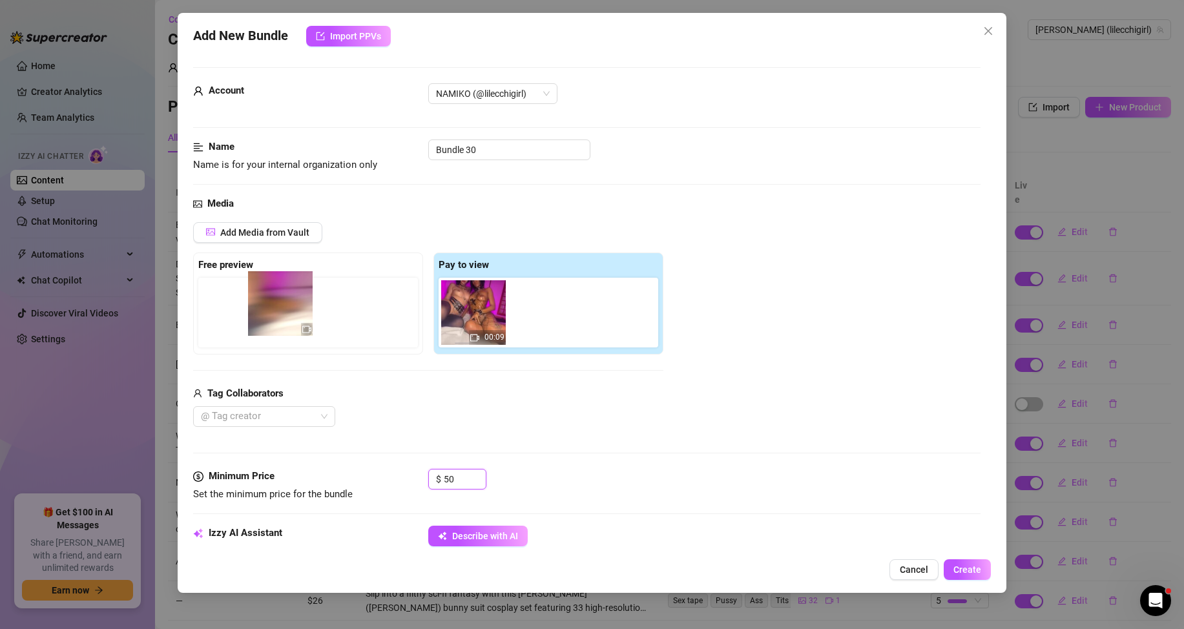
drag, startPoint x: 551, startPoint y: 335, endPoint x: 259, endPoint y: 332, distance: 291.9
click at [259, 332] on div "Free preview Pay to view 00:09" at bounding box center [428, 303] width 470 height 102
type input "50"
click at [570, 383] on div "Add Media from Vault Free preview Pay to view 00:09 Tag Collaborators @ Tag cre…" at bounding box center [428, 324] width 470 height 205
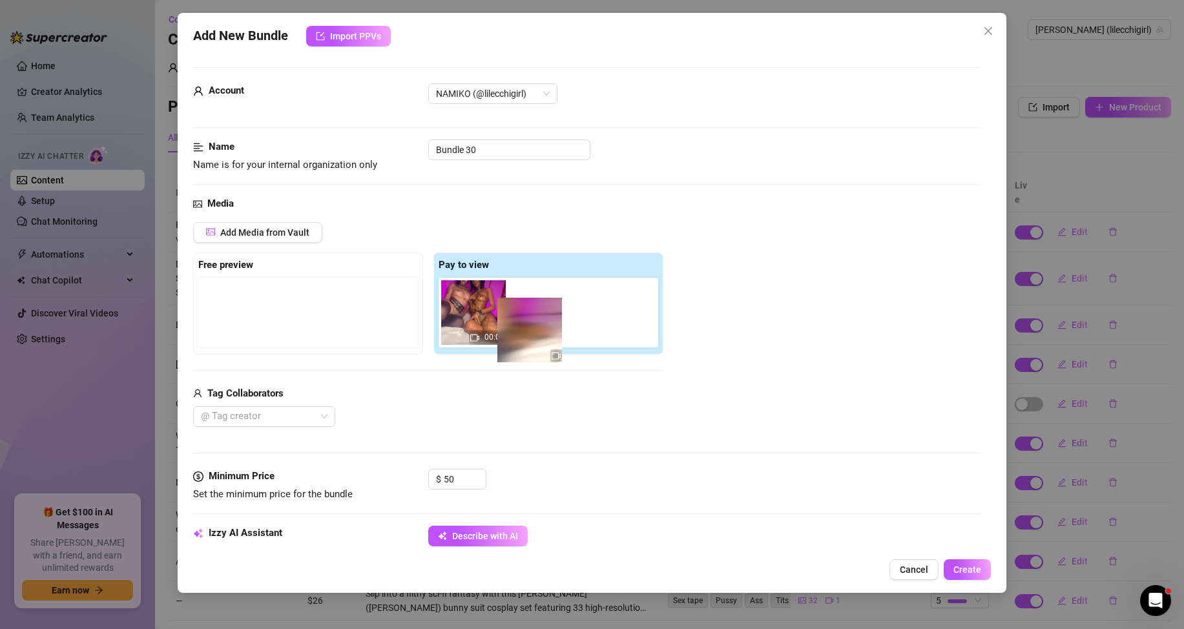
drag, startPoint x: 229, startPoint y: 316, endPoint x: 546, endPoint y: 330, distance: 317.3
click at [546, 330] on div "Free preview Pay to view 00:09" at bounding box center [428, 303] width 470 height 102
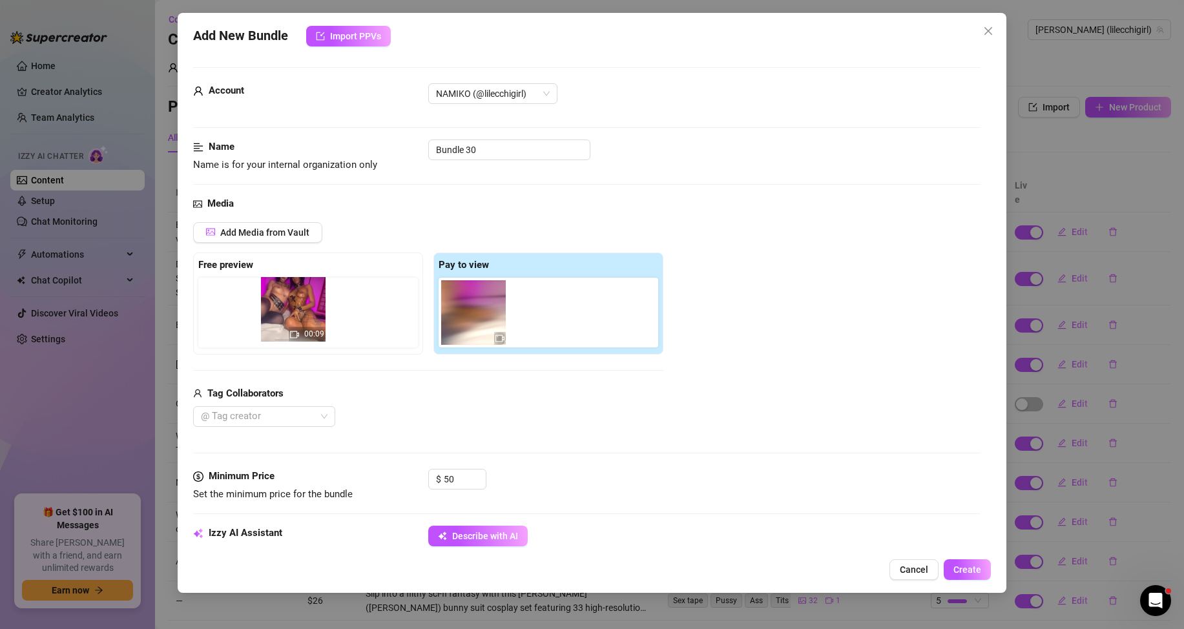
drag, startPoint x: 471, startPoint y: 305, endPoint x: 287, endPoint y: 302, distance: 184.0
click at [287, 302] on div "Free preview Pay to view 00:09" at bounding box center [428, 303] width 470 height 102
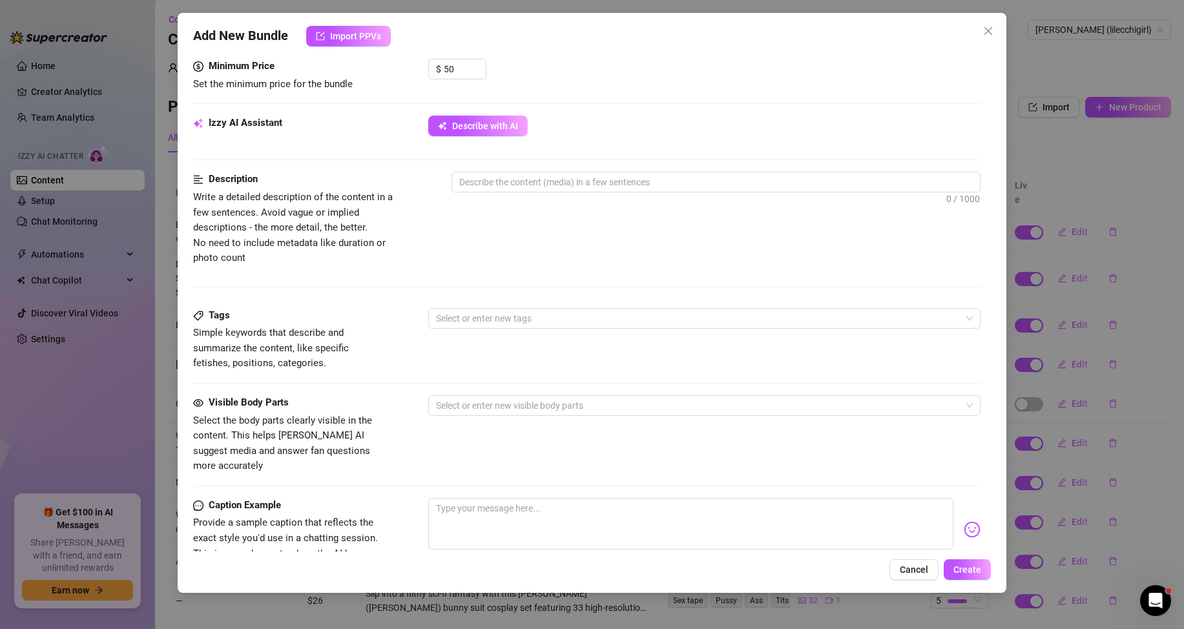
scroll to position [387, 0]
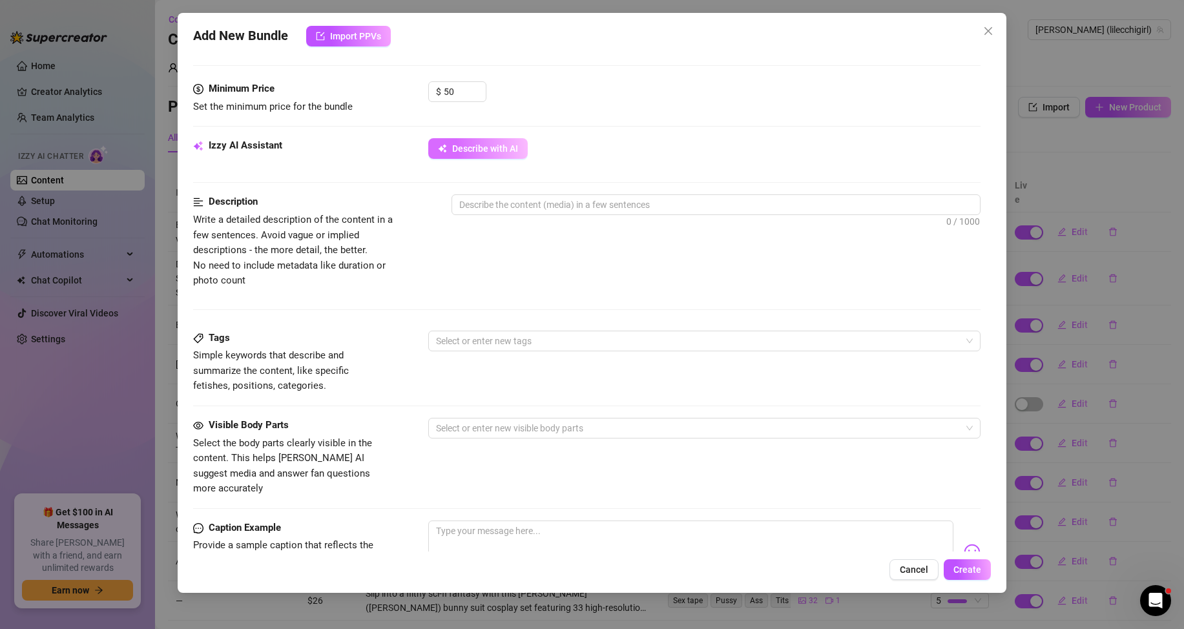
click at [478, 152] on span "Describe with AI" at bounding box center [485, 148] width 66 height 10
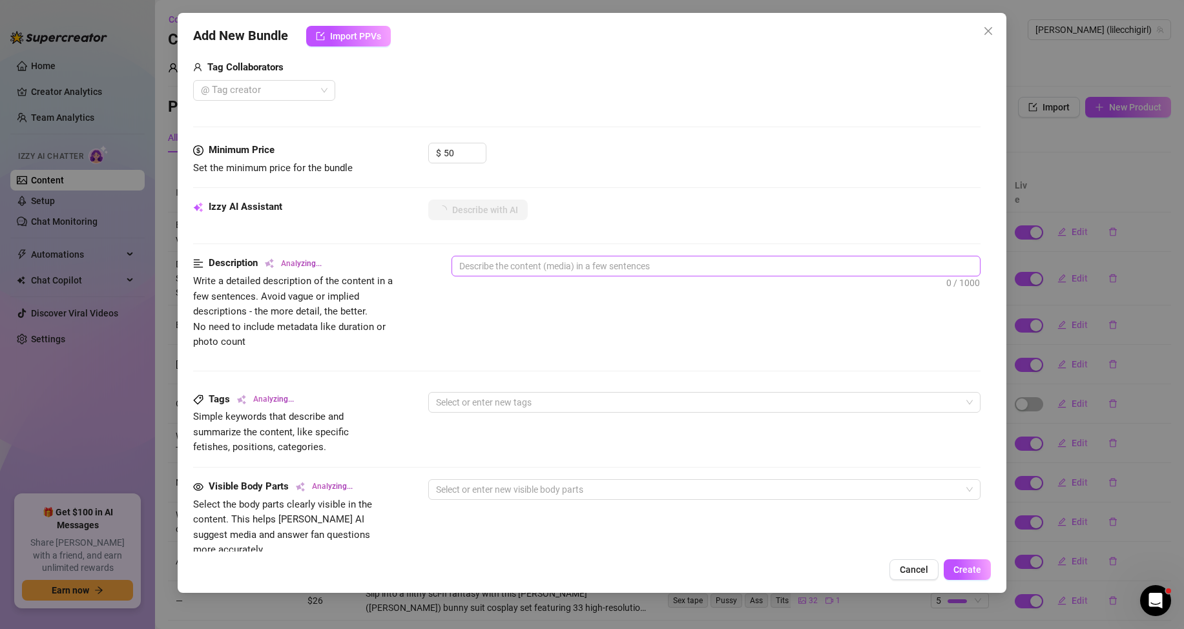
scroll to position [323, 0]
type textarea "[PERSON_NAME]"
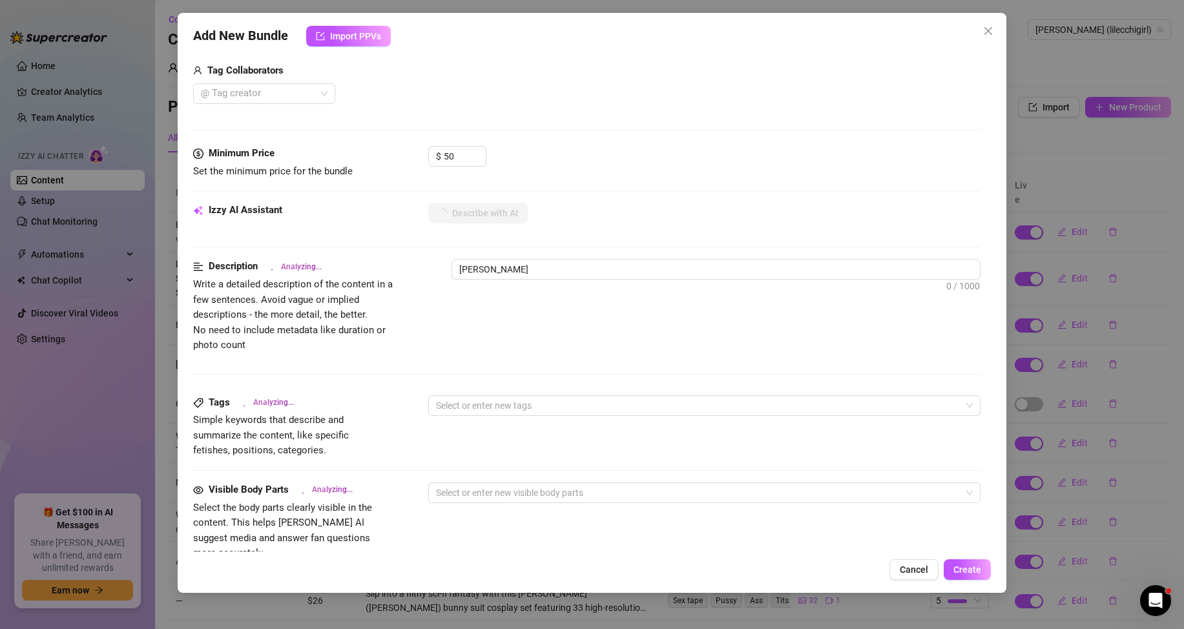
type textarea "[PERSON_NAME] wears"
type textarea "[PERSON_NAME] wears fishnet"
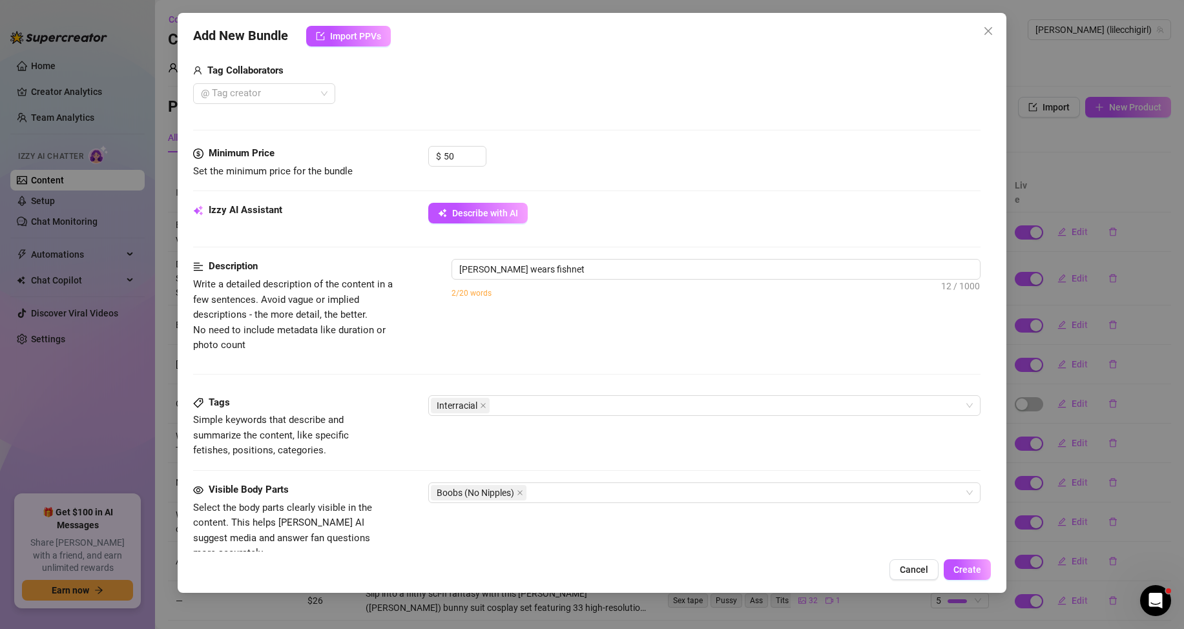
type textarea "[PERSON_NAME] wears fishnet stockings"
type textarea "[PERSON_NAME] wears fishnet stockings and"
type textarea "[PERSON_NAME] wears fishnet stockings and lingerie"
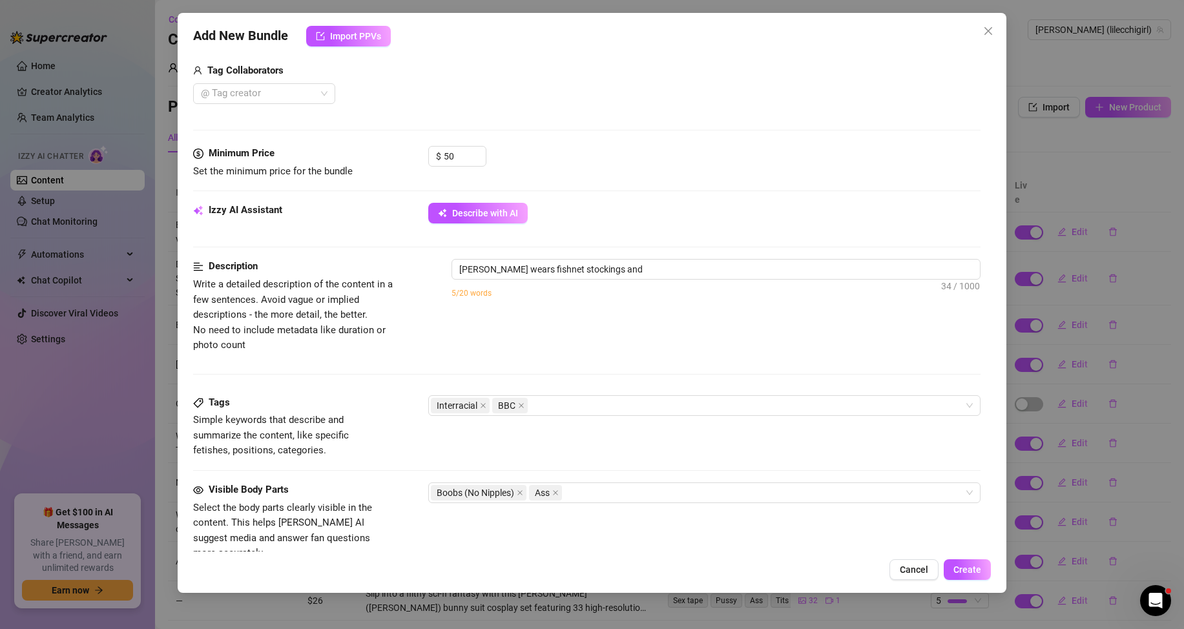
type textarea "[PERSON_NAME] wears fishnet stockings and lingerie"
type textarea "[PERSON_NAME] wears fishnet stockings and lingerie while"
type textarea "[PERSON_NAME] wears fishnet stockings and lingerie while straddling"
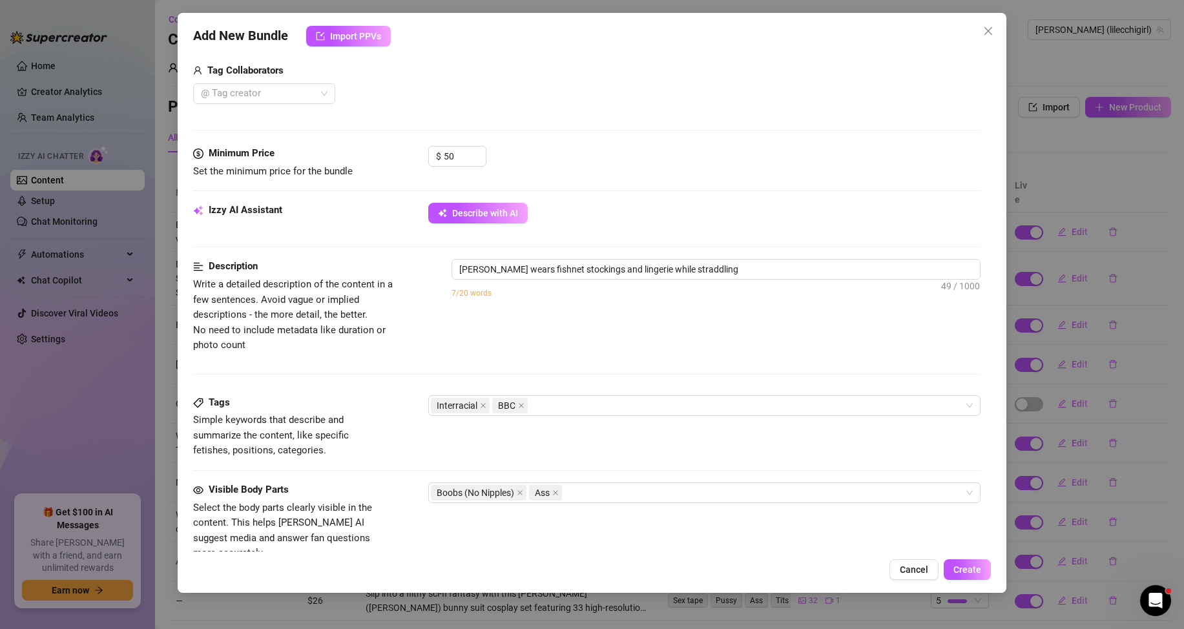
type textarea "[PERSON_NAME] wears fishnet stockings and lingerie while straddling and"
type textarea "[PERSON_NAME] wears fishnet stockings and lingerie while straddling and riding"
type textarea "[PERSON_NAME] wears fishnet stockings and lingerie while straddling and riding a"
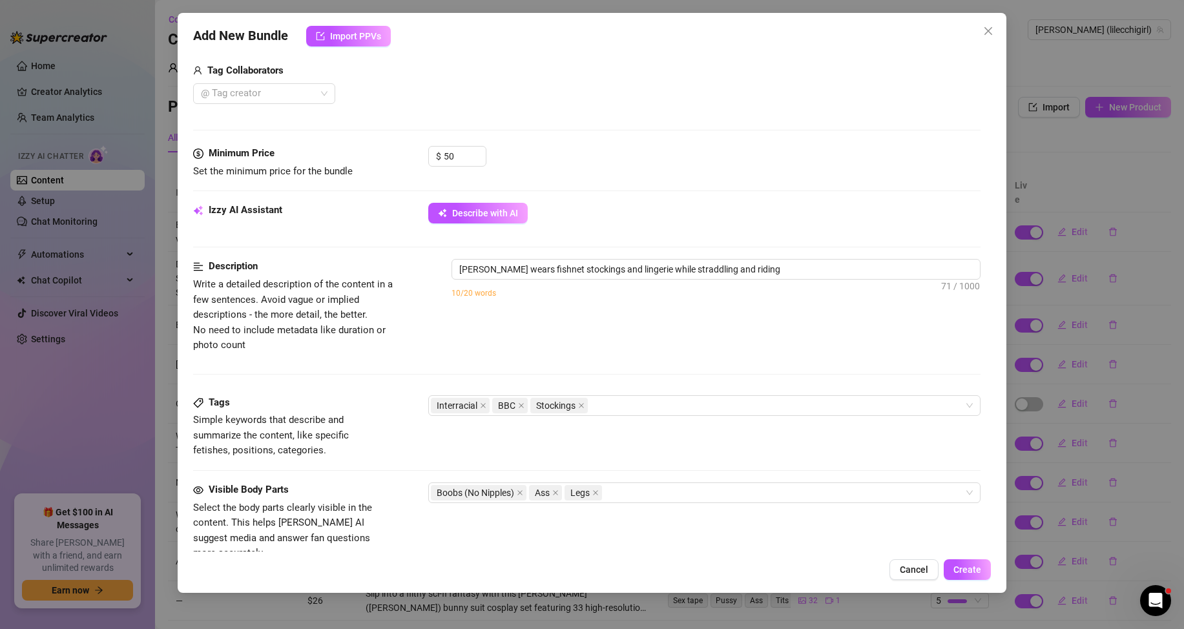
type textarea "[PERSON_NAME] wears fishnet stockings and lingerie while straddling and riding a"
type textarea "[PERSON_NAME] wears fishnet stockings and lingerie while straddling and riding …"
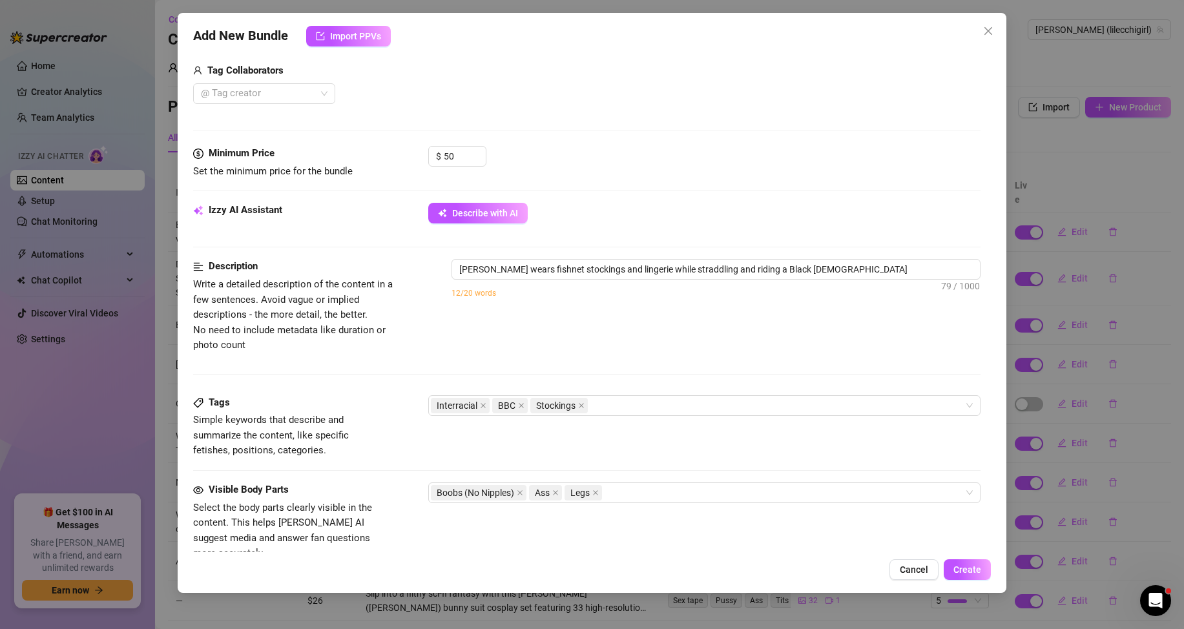
type textarea "[PERSON_NAME] wears fishnet stockings and lingerie while straddling and riding …"
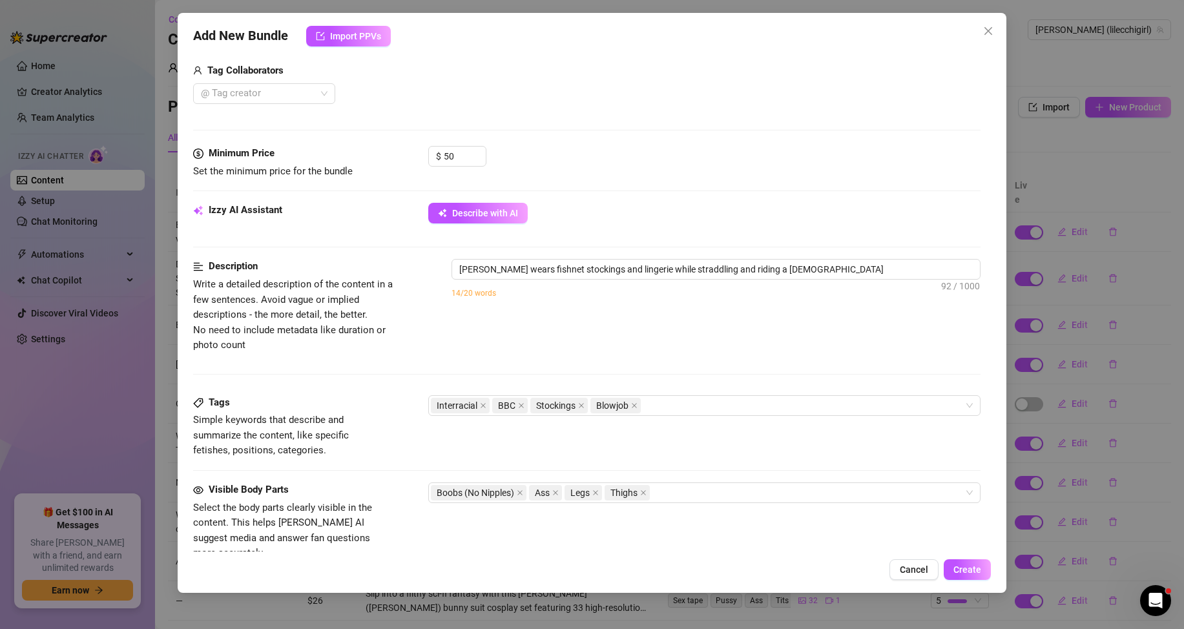
type textarea "[PERSON_NAME] wears fishnet stockings and lingerie while straddling and riding …"
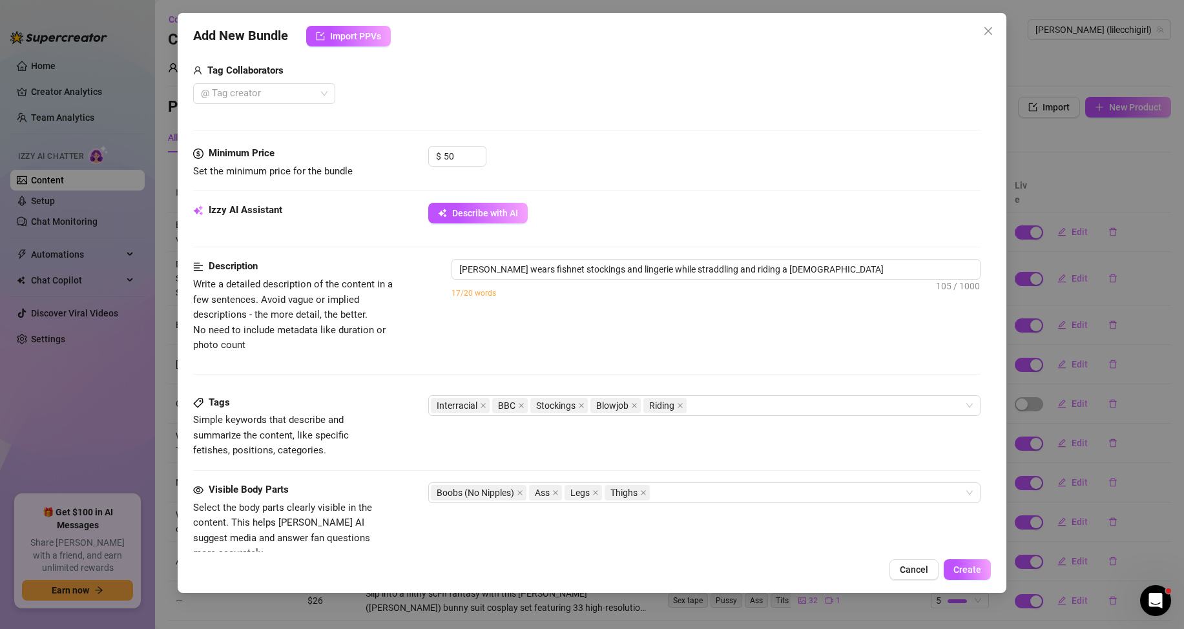
type textarea "[PERSON_NAME] wears fishnet stockings and lingerie while straddling and riding …"
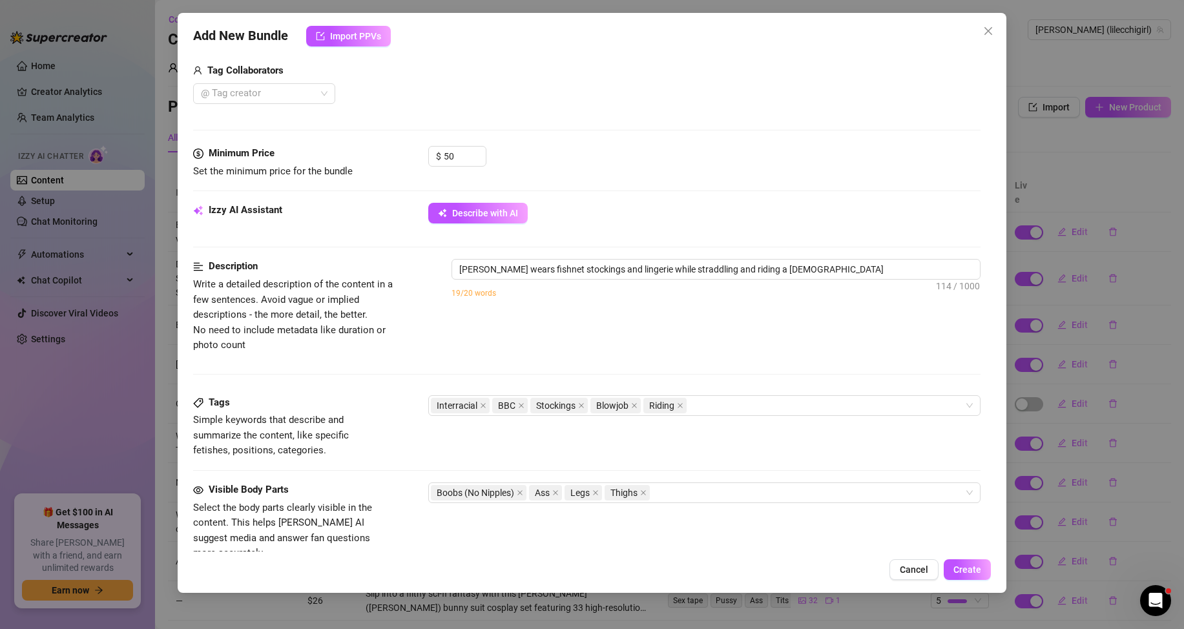
type textarea "[PERSON_NAME] wears fishnet stockings and lingerie while straddling and riding …"
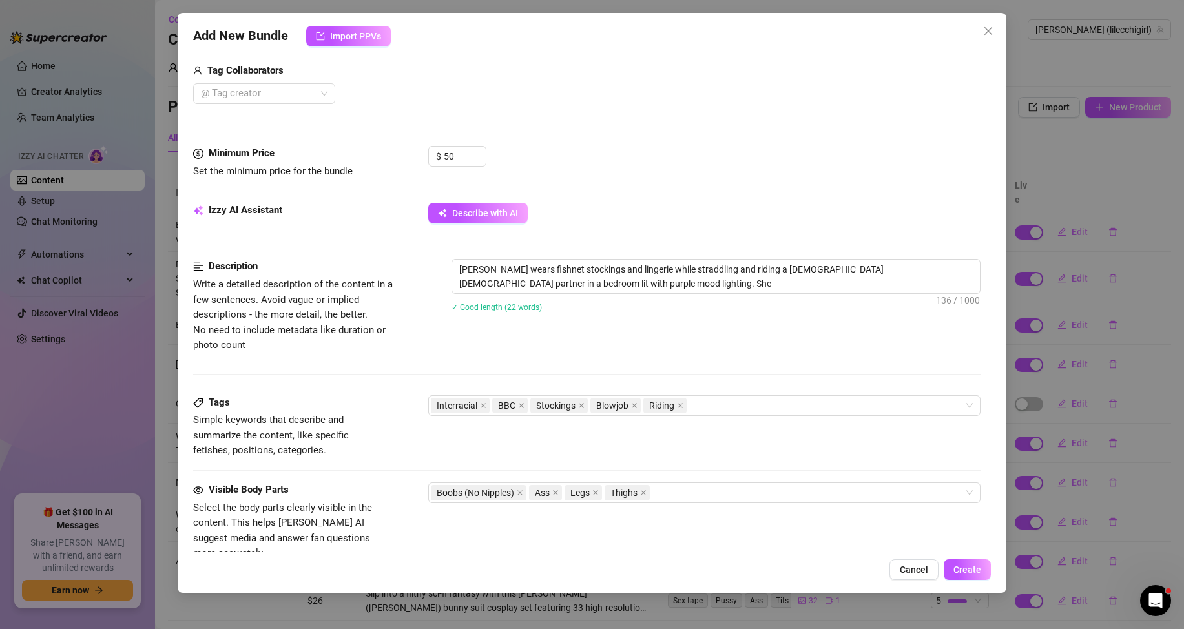
type textarea "[PERSON_NAME] wears fishnet stockings and lingerie while straddling and riding …"
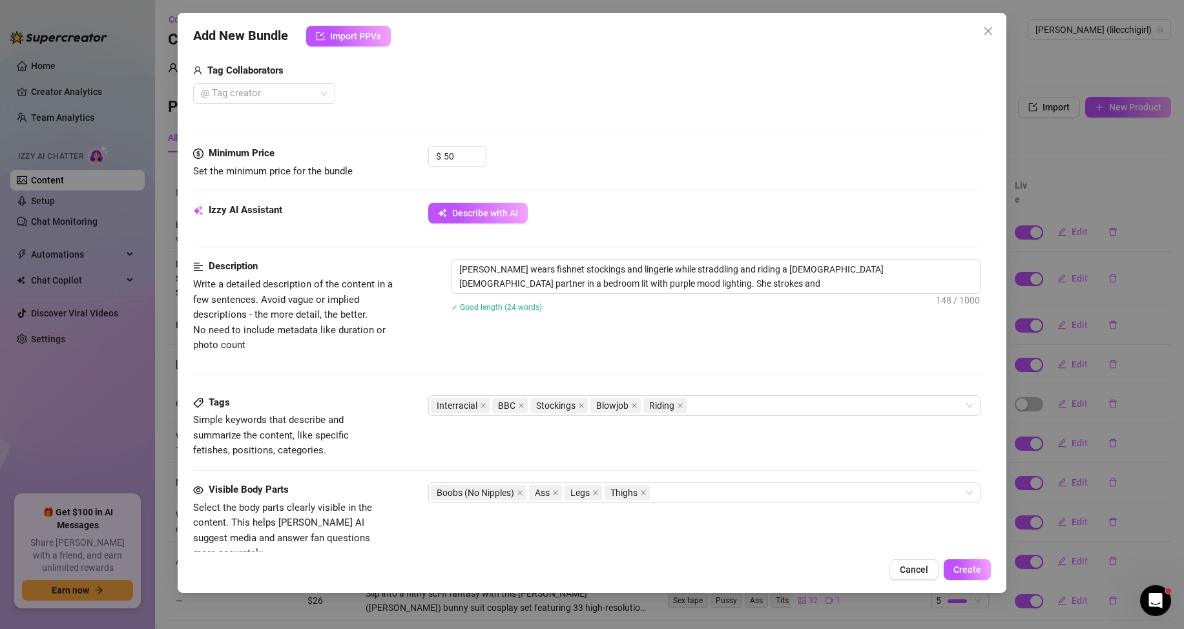
type textarea "[PERSON_NAME] wears fishnet stockings and lingerie while straddling and riding …"
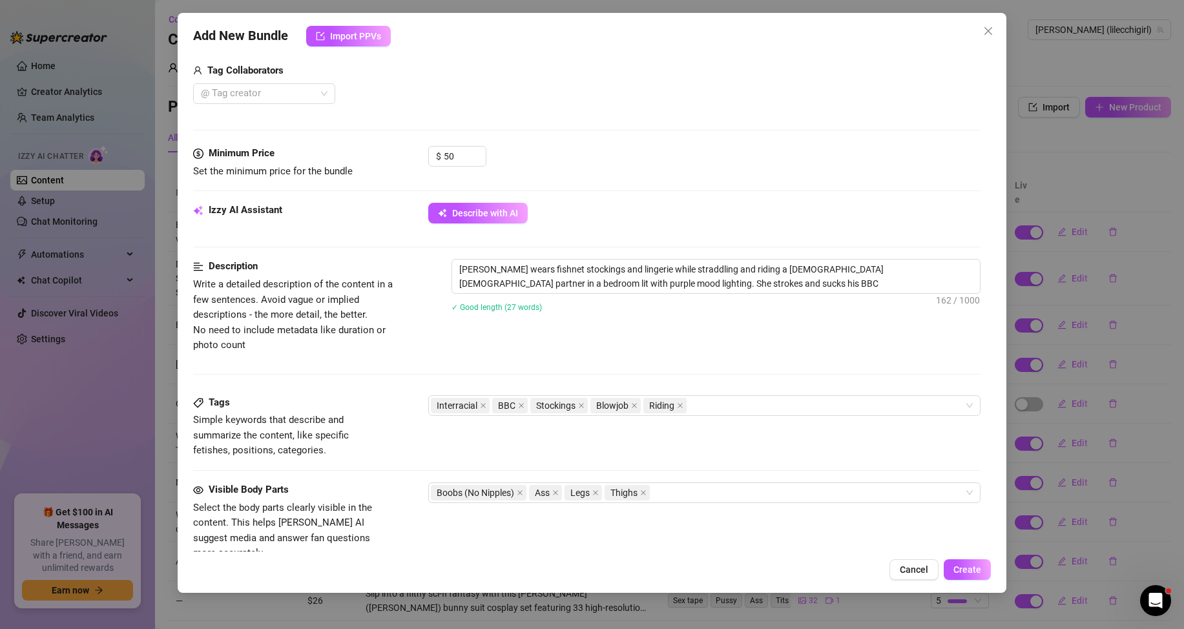
type textarea "[PERSON_NAME] wears fishnet stockings and lingerie while straddling and riding …"
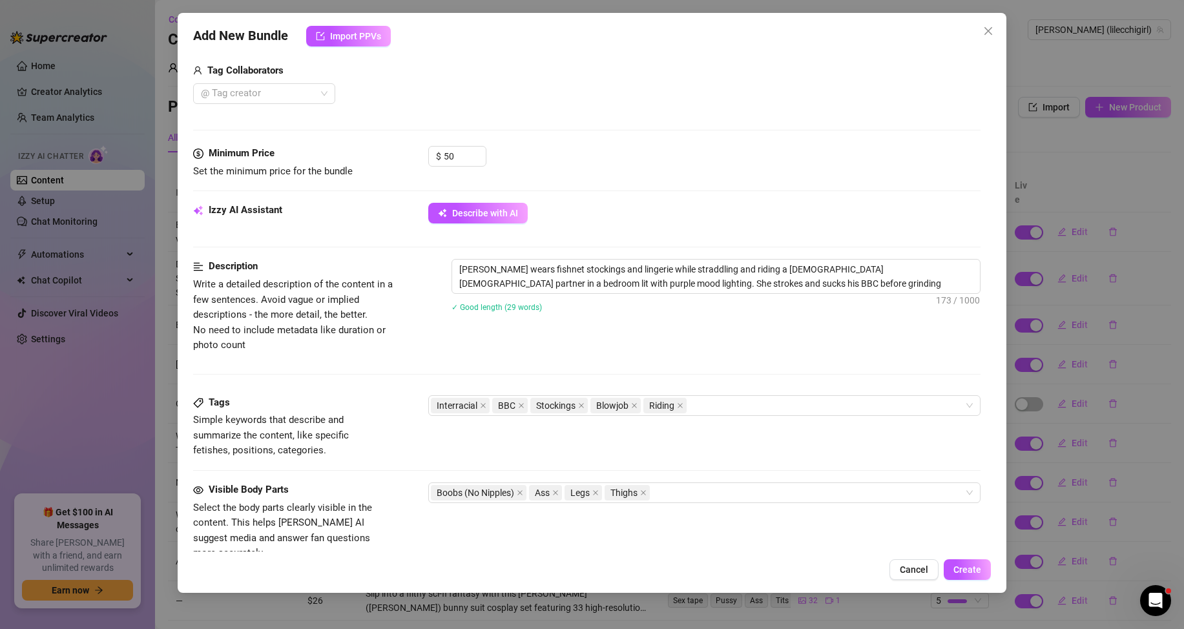
type textarea "[PERSON_NAME] wears fishnet stockings and lingerie while straddling and riding …"
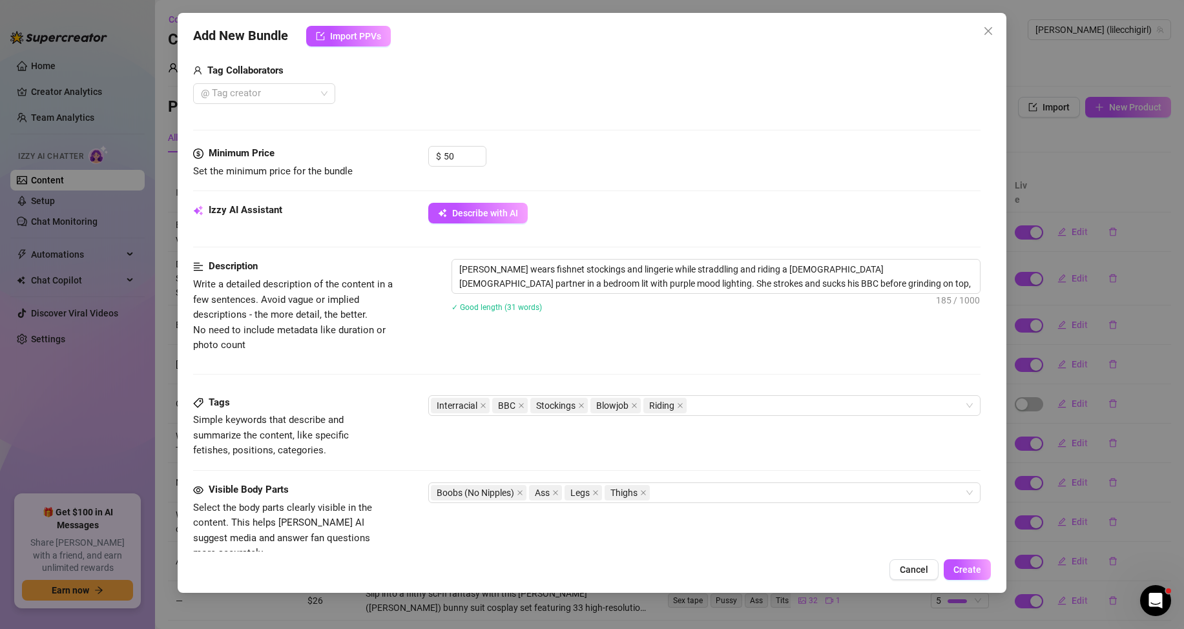
type textarea "[PERSON_NAME] wears fishnet stockings and lingerie while straddling and riding …"
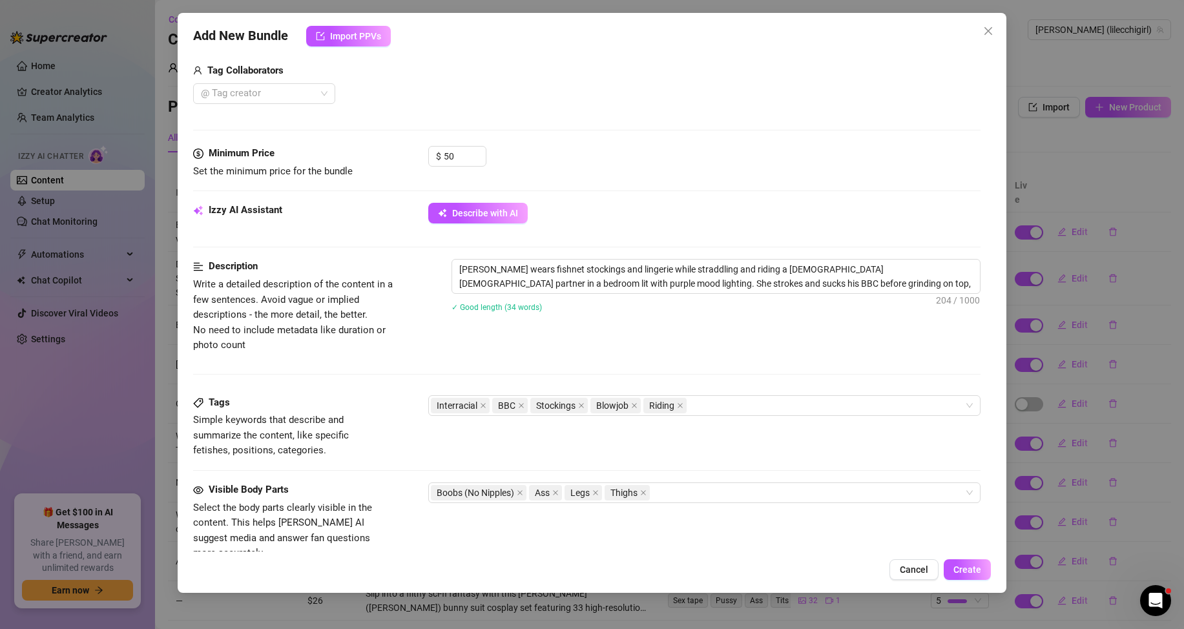
type textarea "[PERSON_NAME] wears fishnet stockings and lingerie while straddling and riding …"
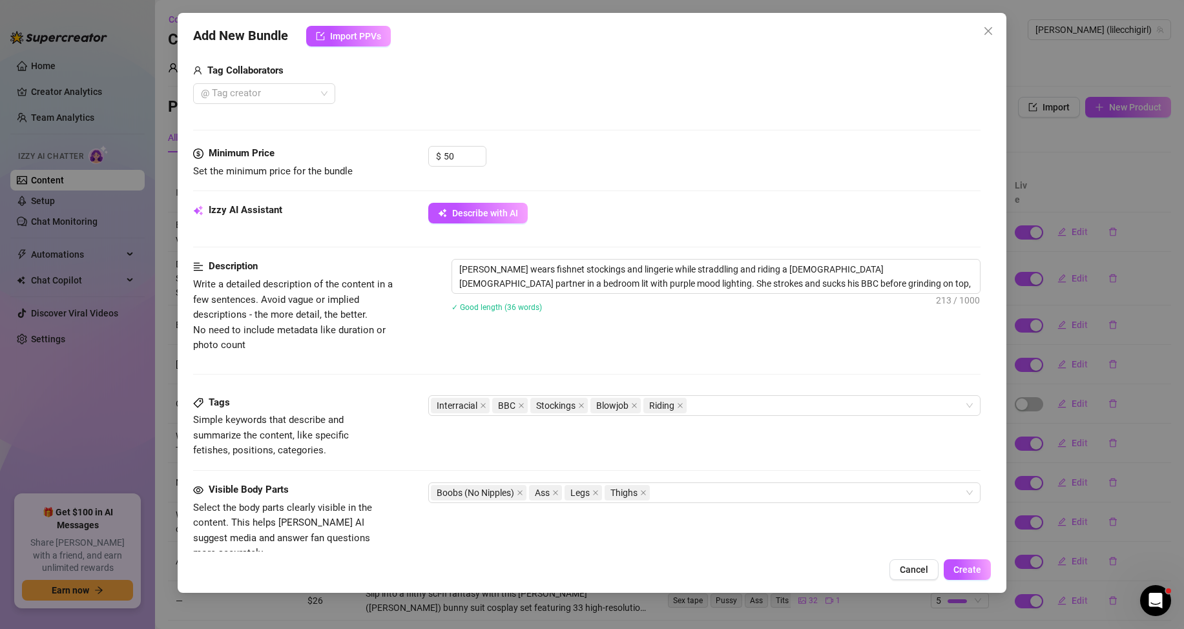
type textarea "[PERSON_NAME] wears fishnet stockings and lingerie while straddling and riding …"
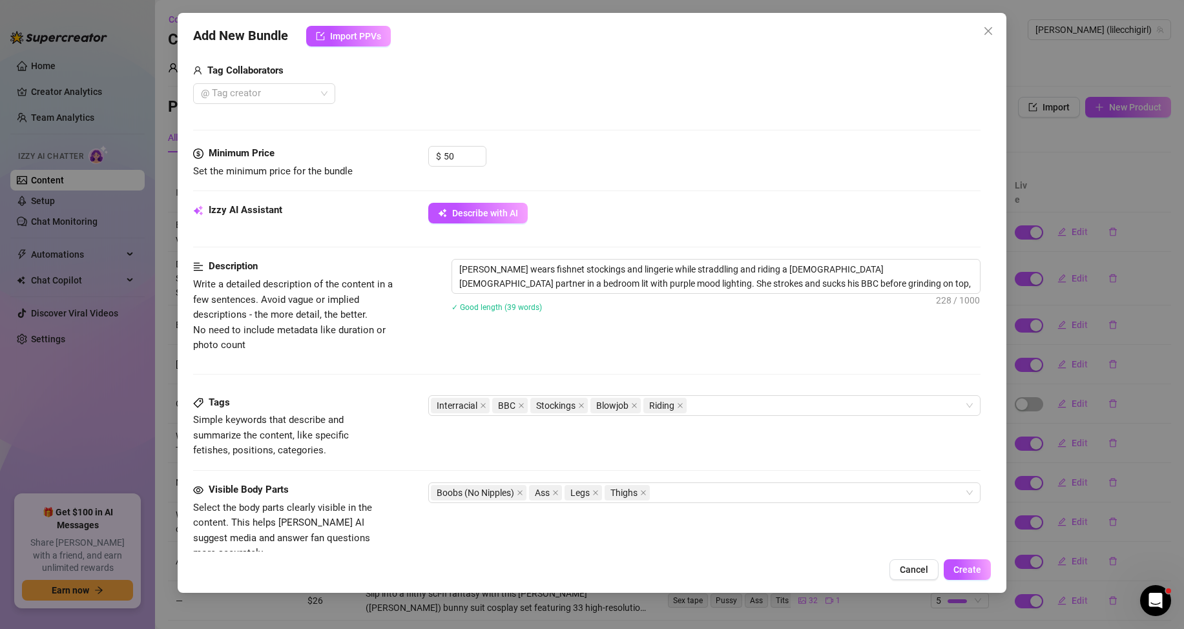
type textarea "[PERSON_NAME] wears fishnet stockings and lingerie while straddling and riding …"
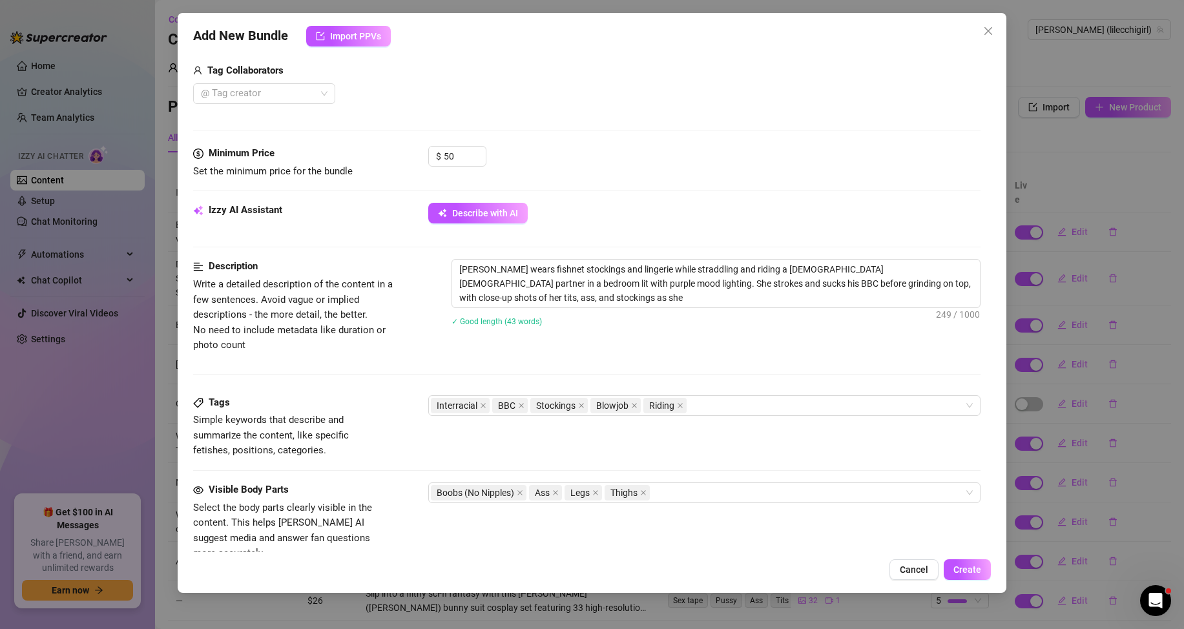
type textarea "[PERSON_NAME] wears fishnet stockings and lingerie while straddling and riding …"
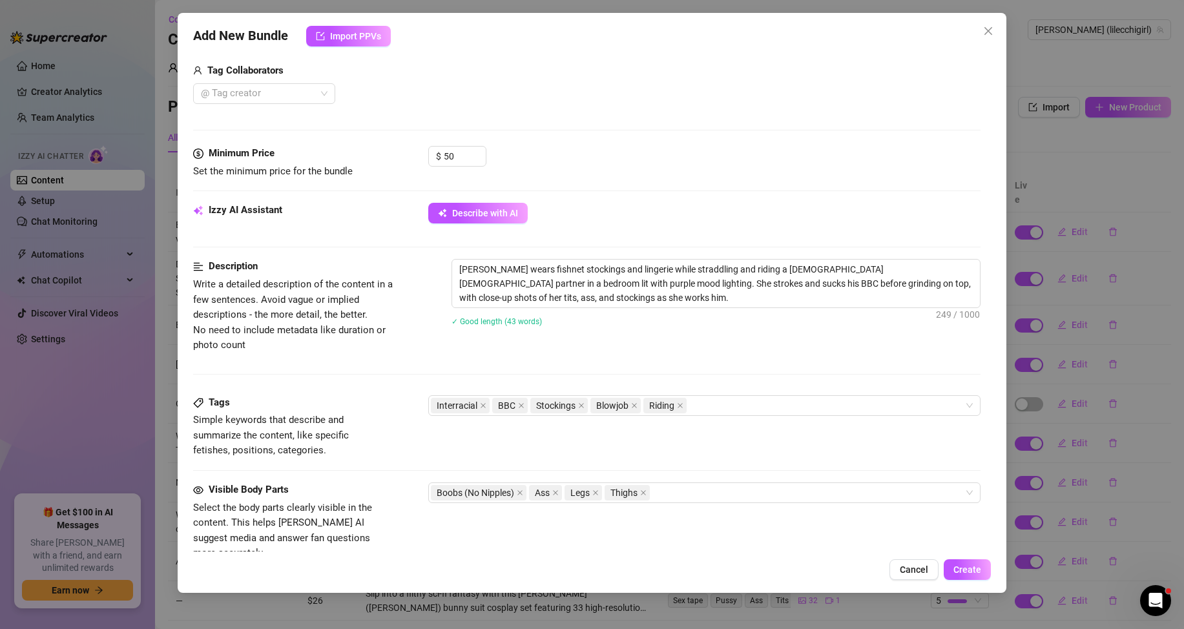
type textarea "[PERSON_NAME] wears fishnet stockings and lingerie while straddling and riding …"
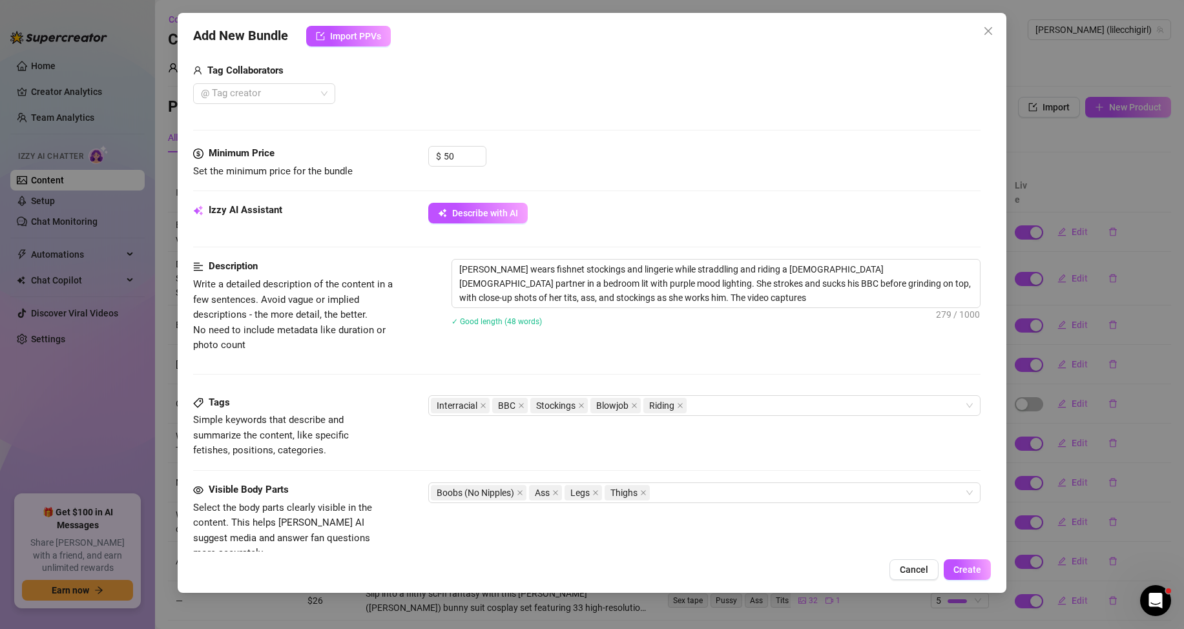
type textarea "[PERSON_NAME] wears fishnet stockings and lingerie while straddling and riding …"
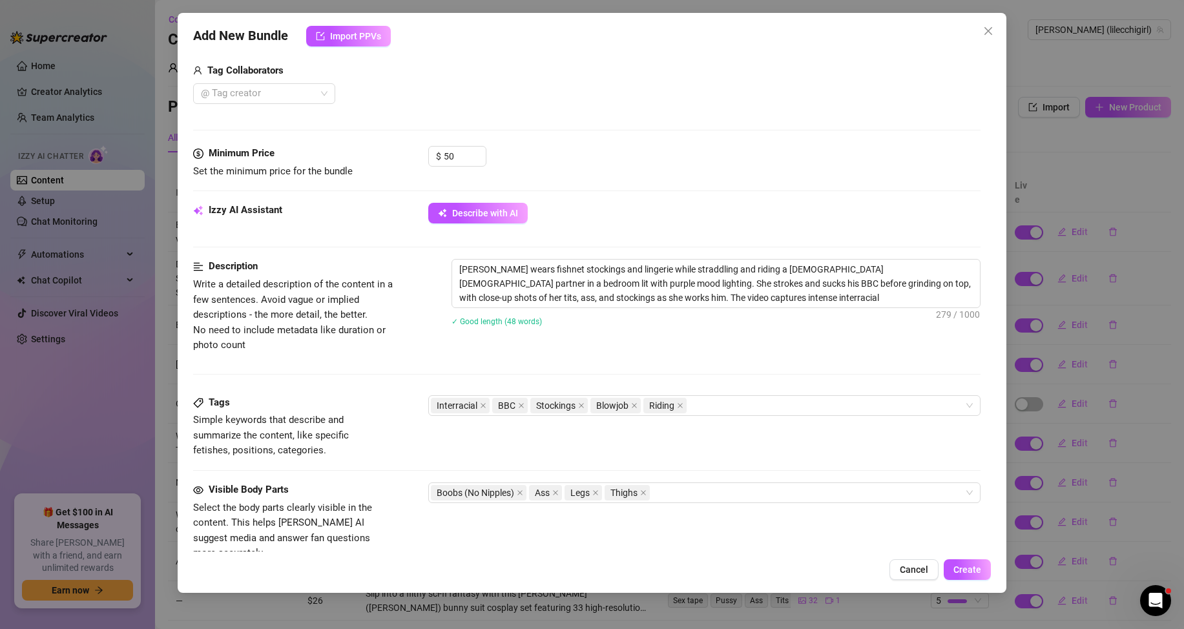
type textarea "[PERSON_NAME] wears fishnet stockings and lingerie while straddling and riding …"
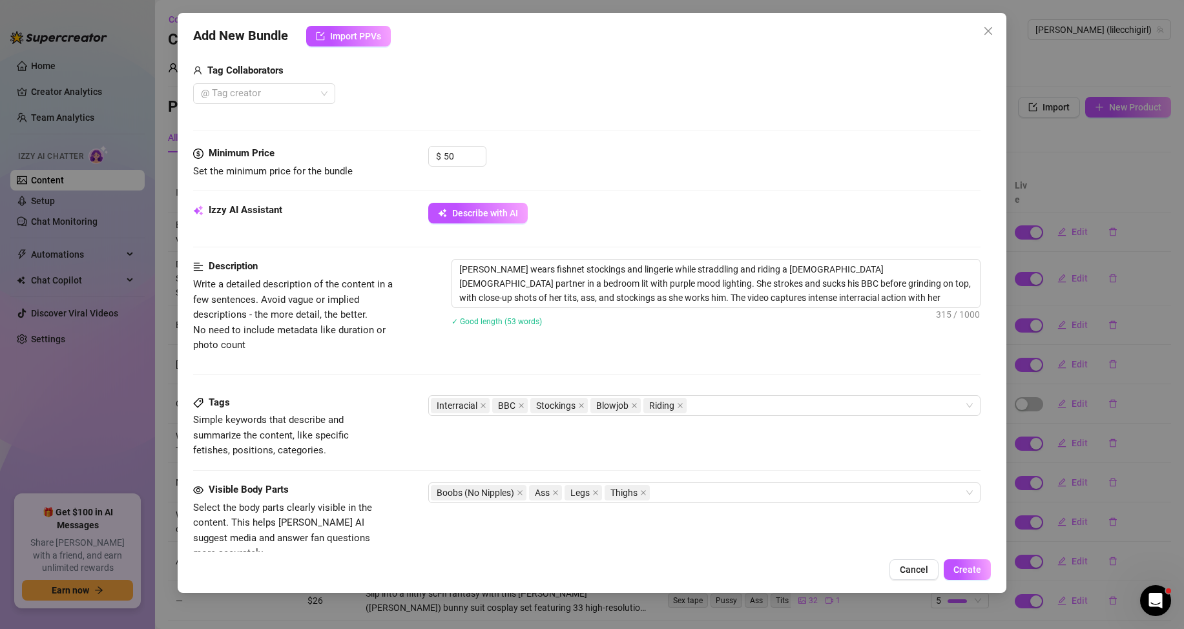
type textarea "[PERSON_NAME] wears fishnet stockings and lingerie while straddling and riding …"
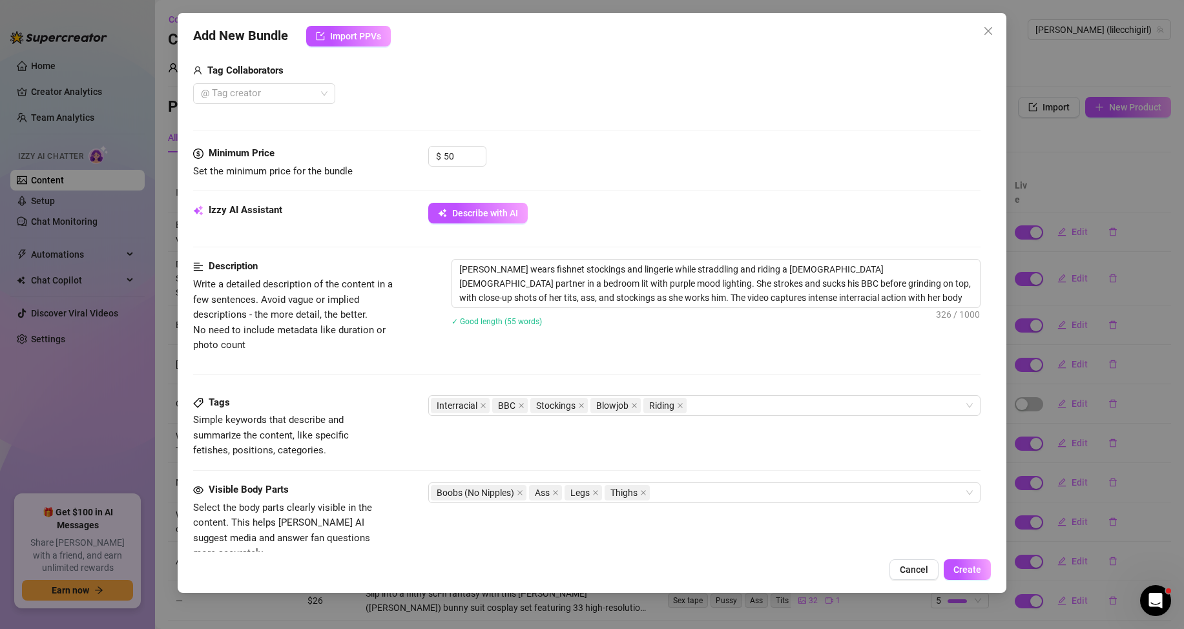
type textarea "[PERSON_NAME] wears fishnet stockings and lingerie while straddling and riding …"
click at [675, 276] on textarea "[PERSON_NAME] wears fishnet stockings and lingerie while straddling and riding …" at bounding box center [716, 284] width 528 height 48
click at [757, 269] on textarea "[PERSON_NAME] wears fishnet stockings and lingerie while straddling and riding …" at bounding box center [716, 284] width 528 height 48
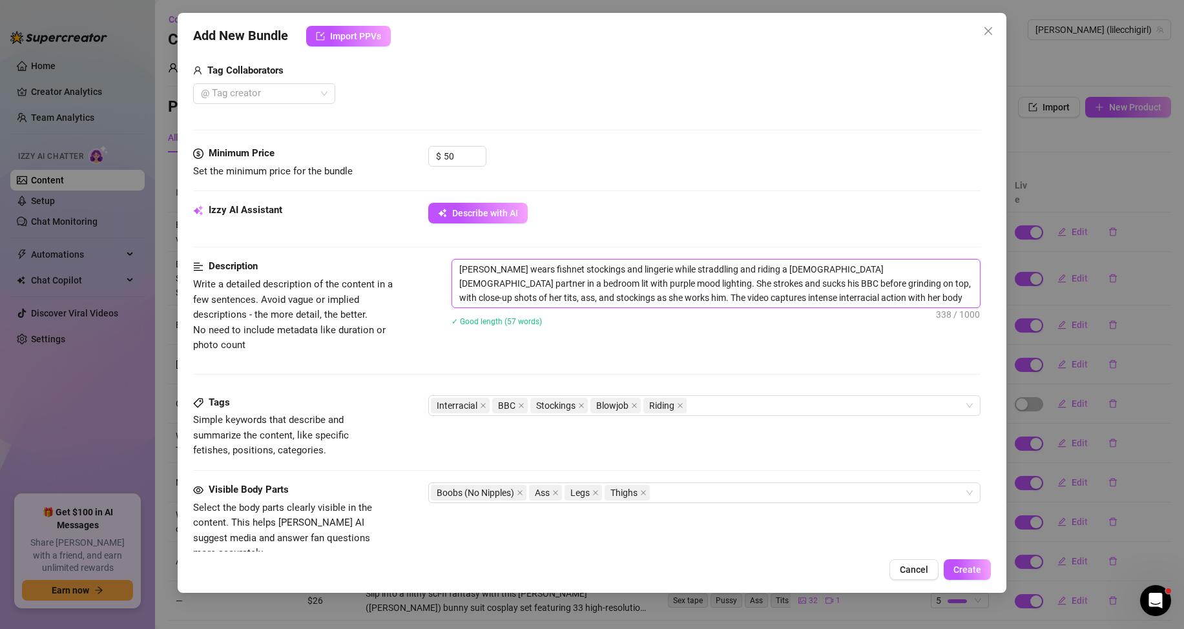
click at [757, 269] on textarea "[PERSON_NAME] wears fishnet stockings and lingerie while straddling and riding …" at bounding box center [716, 284] width 528 height 48
type textarea "[PERSON_NAME] wears fishnet stockings and lingerie while straddling and riding …"
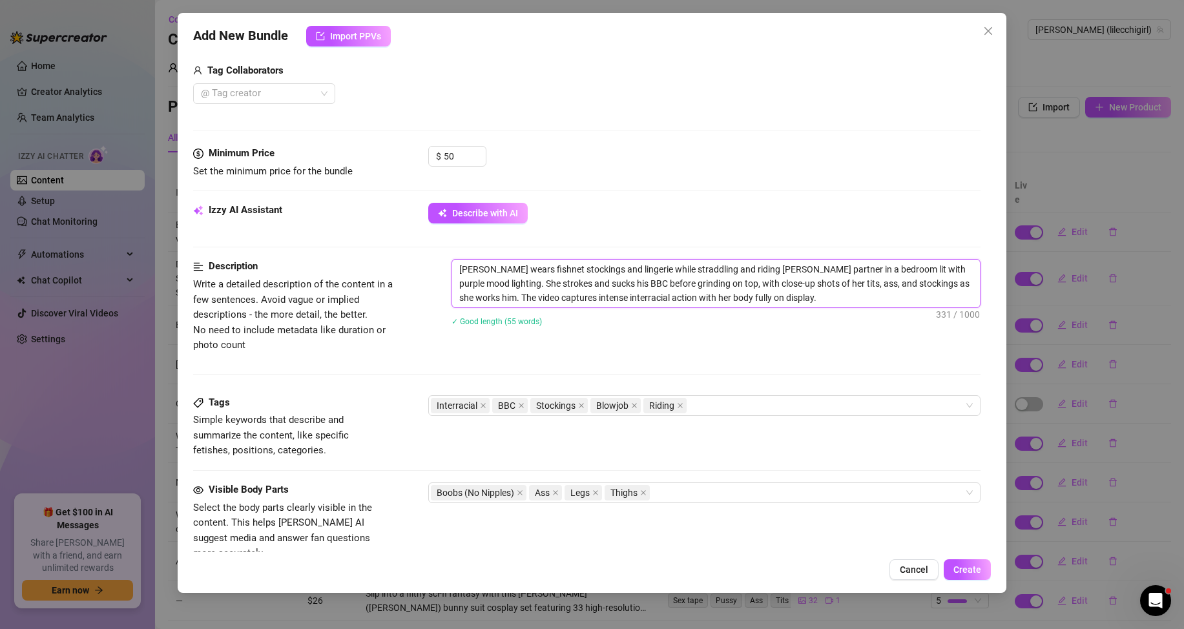
type textarea "[PERSON_NAME] wears fishnet stockings and lingerie while straddling and riding …"
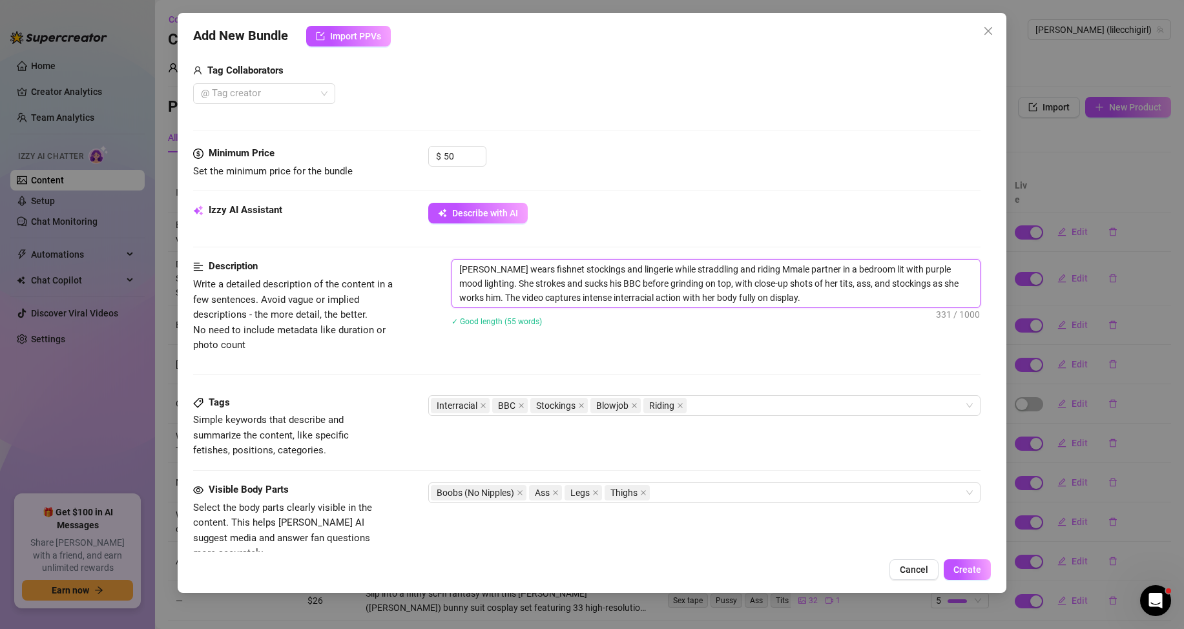
type textarea "[PERSON_NAME] wears fishnet stockings and lingerie while straddling and riding …"
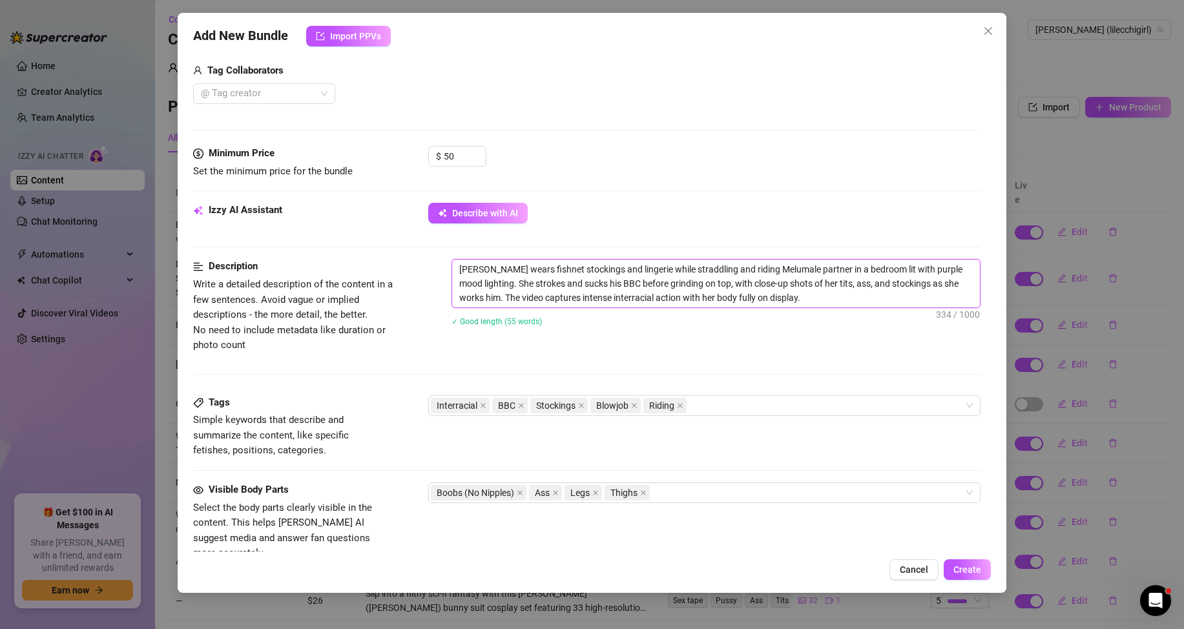
type textarea "[PERSON_NAME] wears fishnet stockings and lingerie while straddling and riding …"
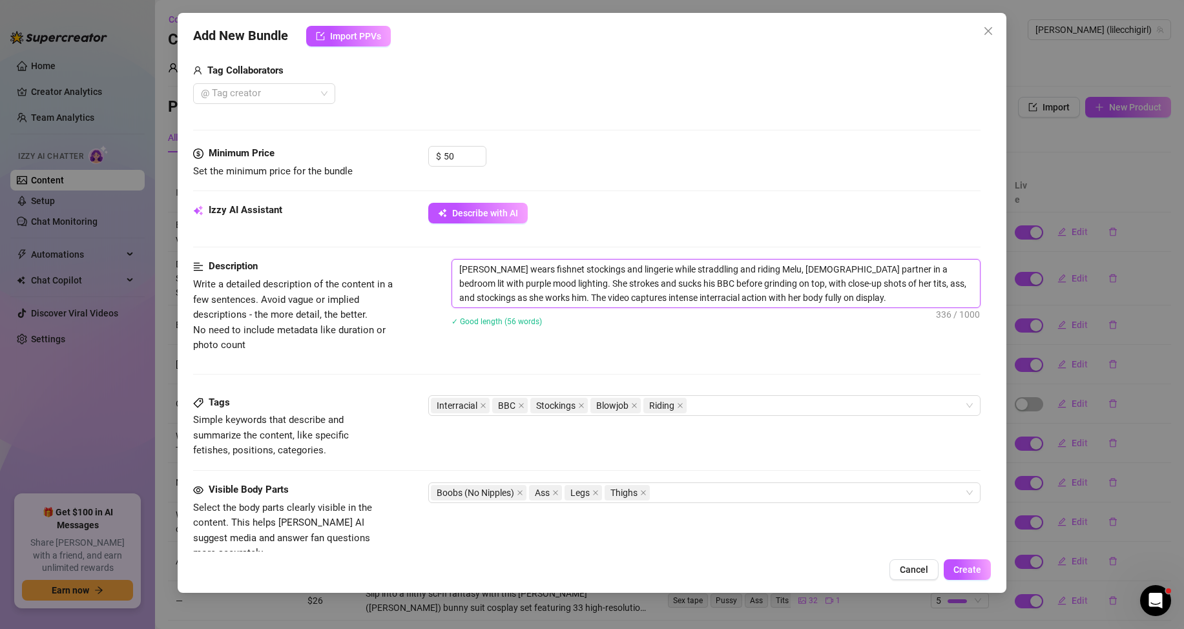
type textarea "[PERSON_NAME] wears fishnet stockings and lingerie while straddling and riding …"
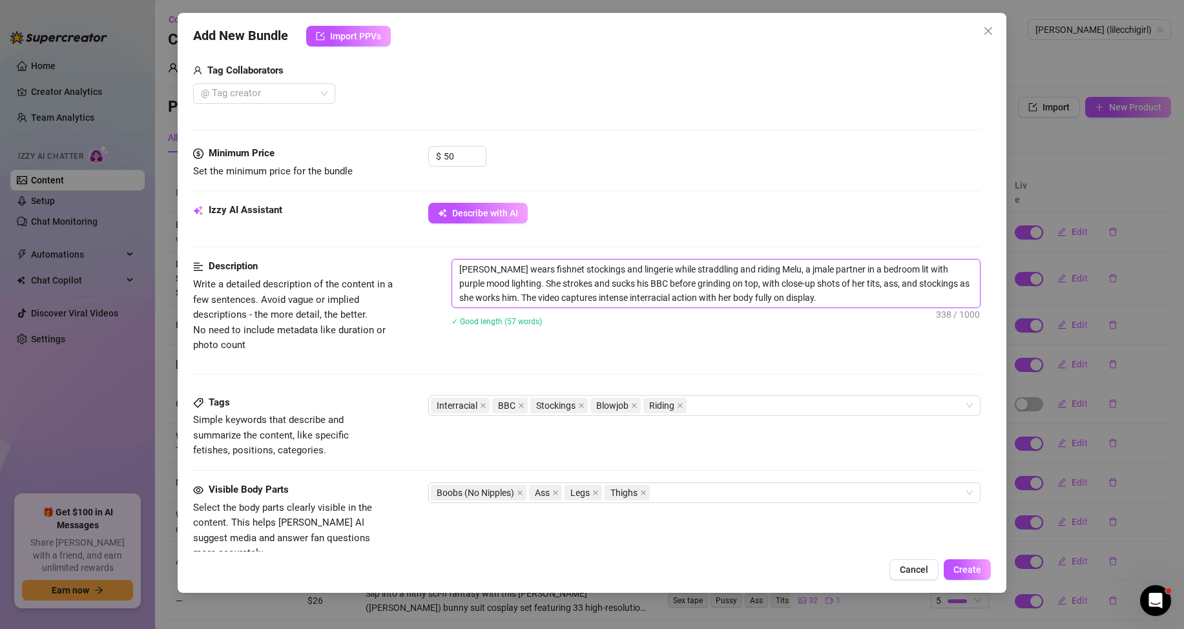
type textarea "[PERSON_NAME] wears fishnet stockings and lingerie while straddling and riding …"
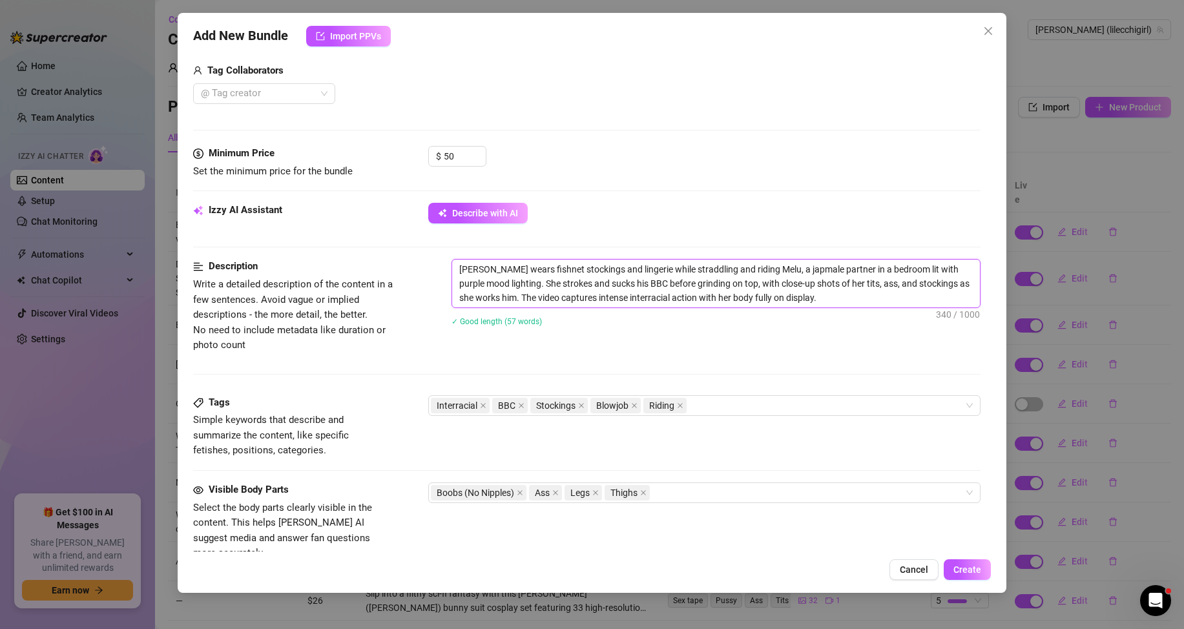
type textarea "[PERSON_NAME] wears fishnet stockings and lingerie while straddling and riding …"
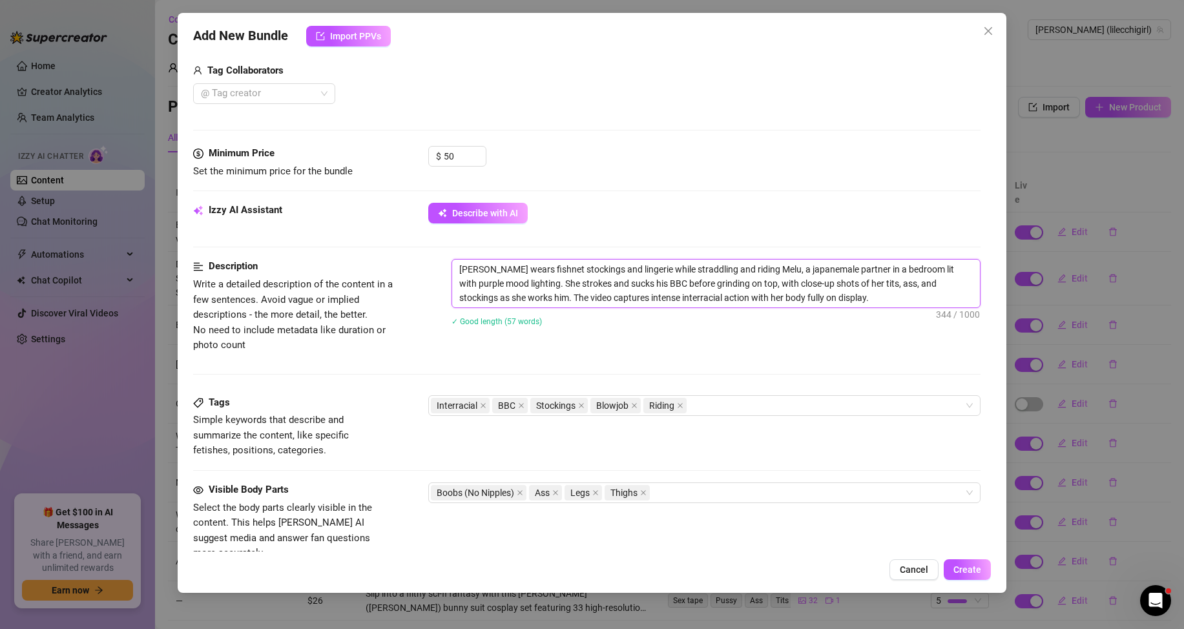
type textarea "[PERSON_NAME] wears fishnet stockings and lingerie while straddling and riding …"
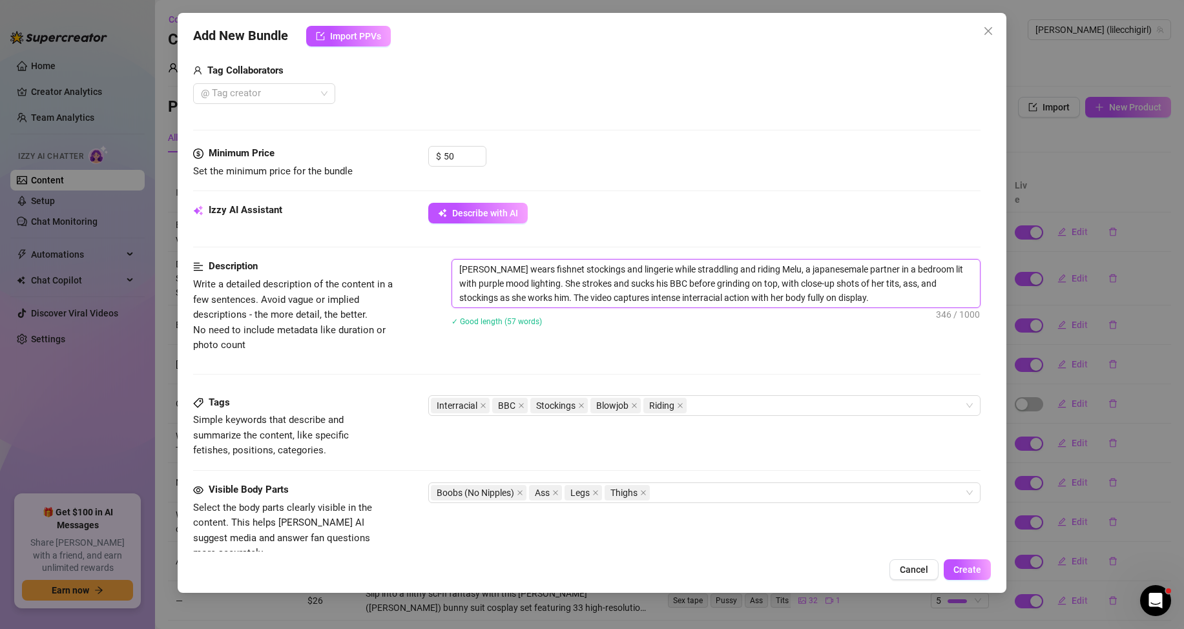
type textarea "[PERSON_NAME] wears fishnet stockings and lingerie while straddling and riding …"
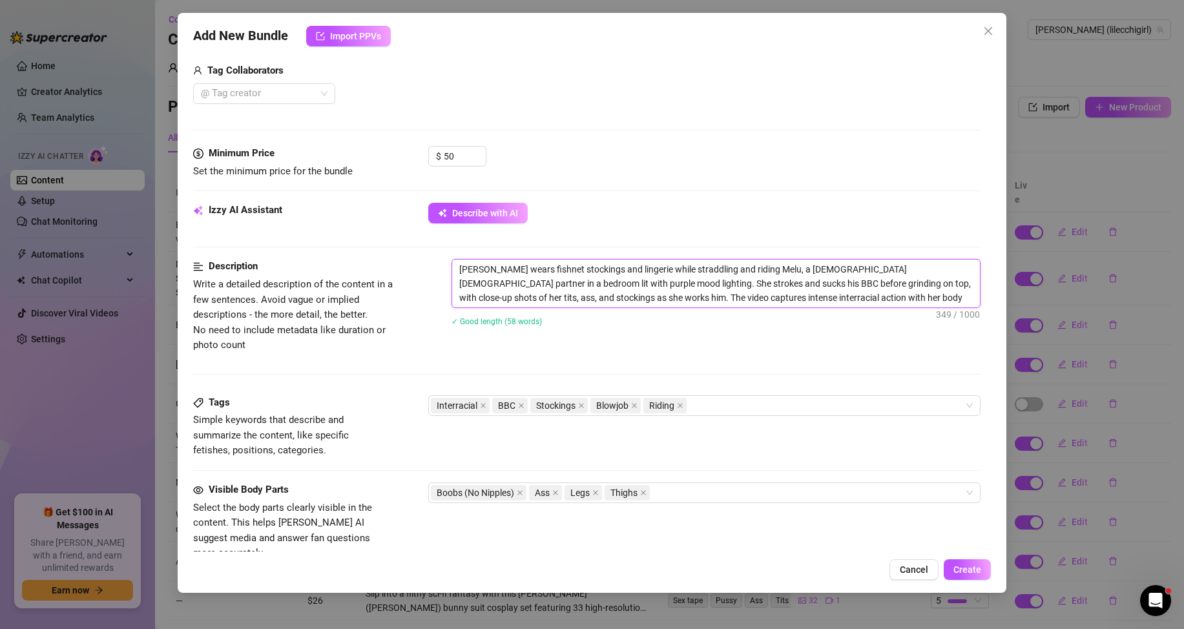
click at [517, 287] on textarea "[PERSON_NAME] wears fishnet stockings and lingerie while straddling and riding …" at bounding box center [716, 284] width 528 height 48
click at [543, 280] on textarea "[PERSON_NAME] wears fishnet stockings and lingerie while straddling and riding …" at bounding box center [716, 284] width 528 height 48
drag, startPoint x: 670, startPoint y: 285, endPoint x: 636, endPoint y: 289, distance: 34.4
click at [636, 289] on textarea "[PERSON_NAME] wears fishnet stockings and lingerie while straddling and riding …" at bounding box center [716, 284] width 528 height 48
click at [632, 290] on textarea "[PERSON_NAME] wears fishnet stockings and lingerie while straddling and riding …" at bounding box center [716, 284] width 528 height 48
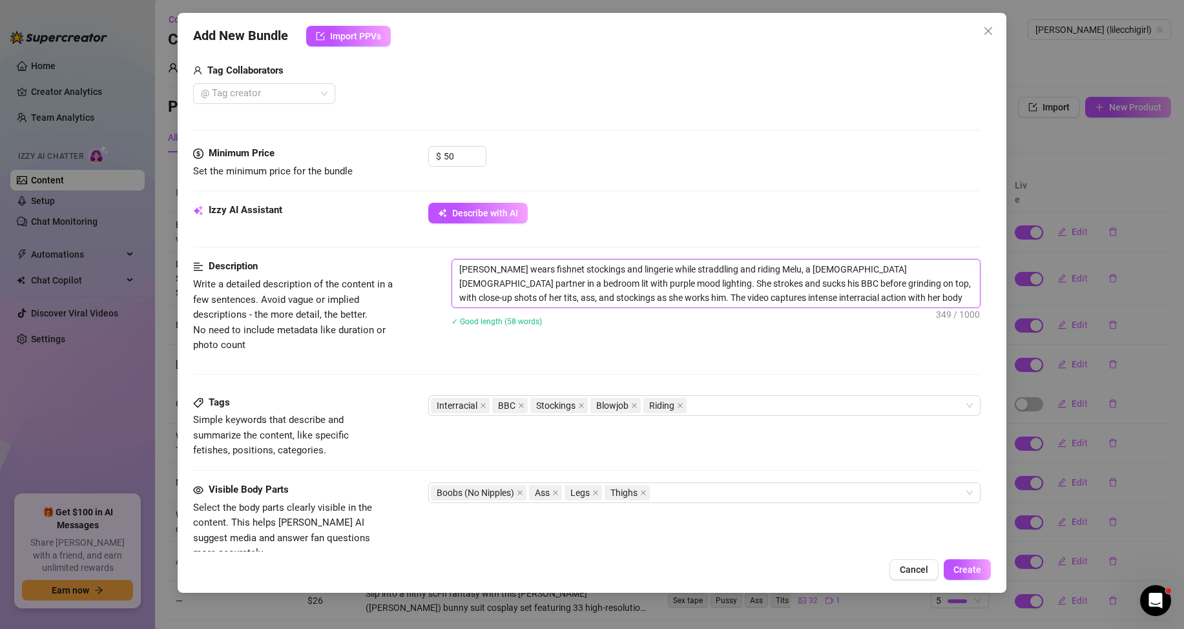
drag, startPoint x: 548, startPoint y: 281, endPoint x: 888, endPoint y: 302, distance: 340.9
click at [888, 302] on textarea "[PERSON_NAME] wears fishnet stockings and lingerie while straddling and riding …" at bounding box center [716, 284] width 528 height 48
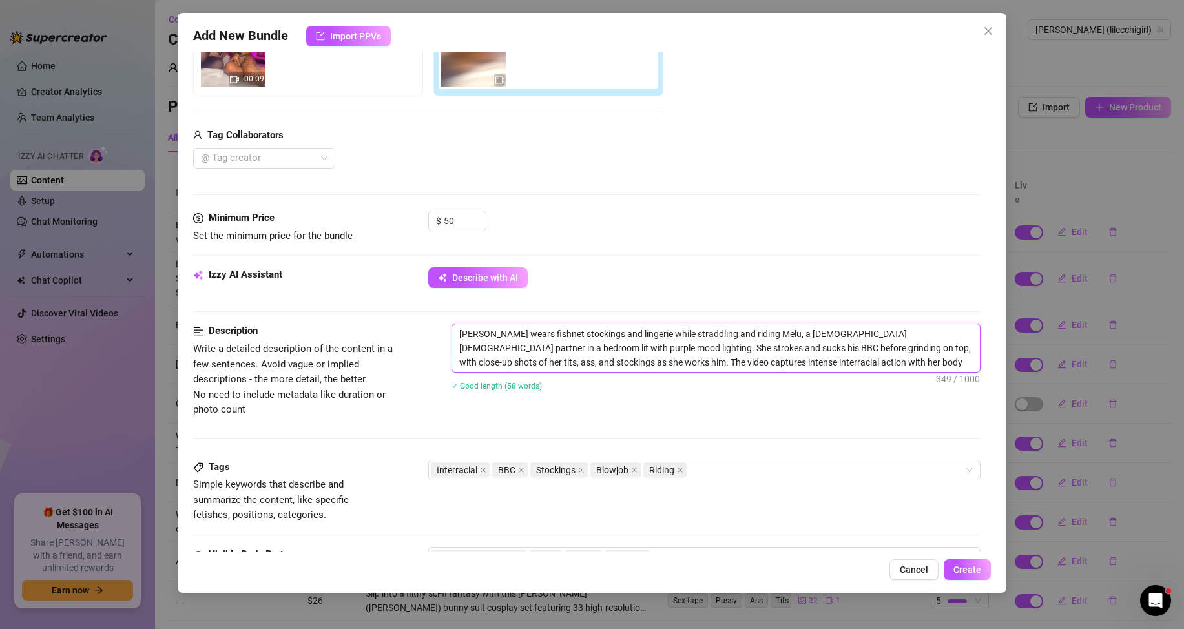
scroll to position [194, 0]
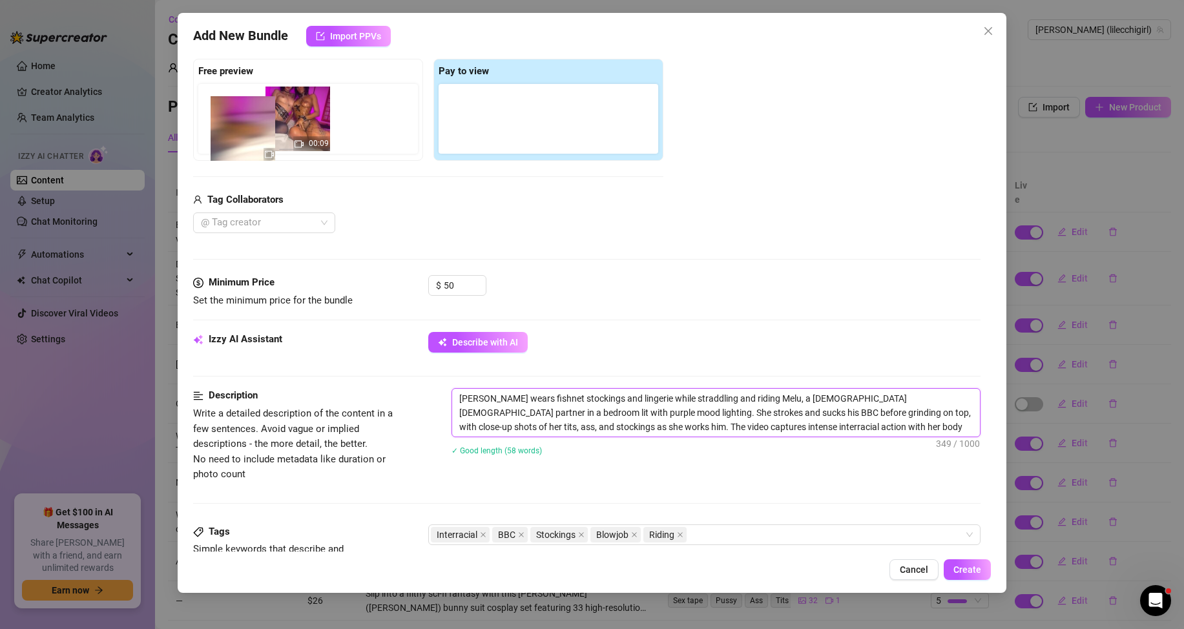
drag, startPoint x: 478, startPoint y: 124, endPoint x: 241, endPoint y: 134, distance: 237.2
click at [241, 134] on div "Free preview 00:09 Pay to view" at bounding box center [428, 110] width 470 height 102
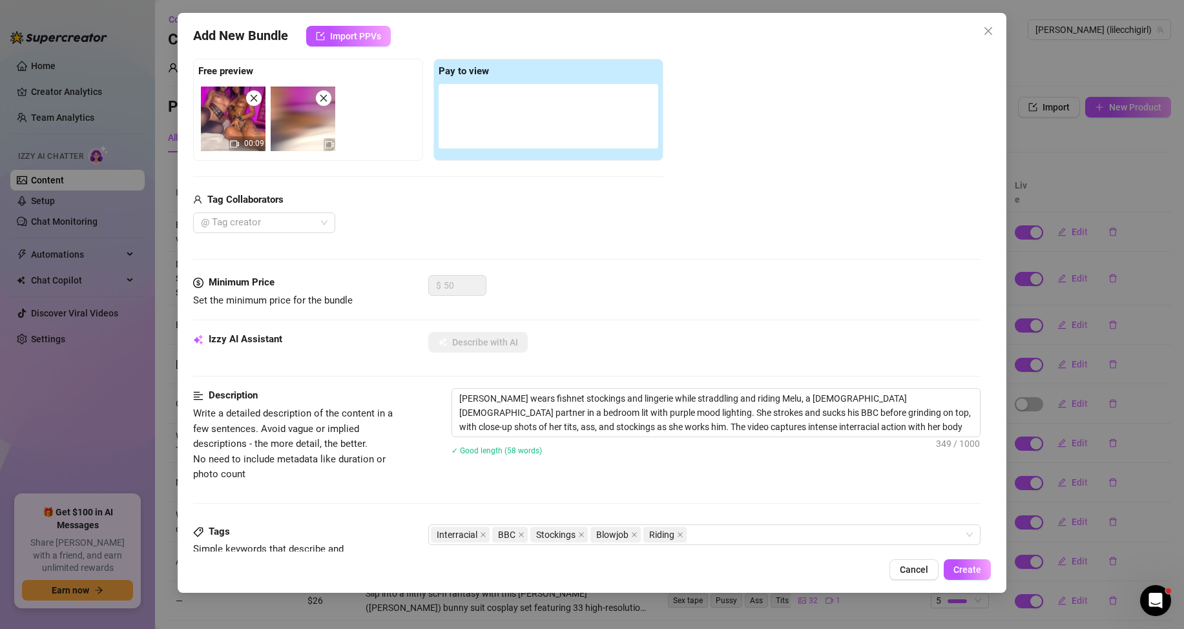
click at [235, 132] on img at bounding box center [233, 119] width 65 height 65
click at [311, 118] on img at bounding box center [303, 119] width 65 height 65
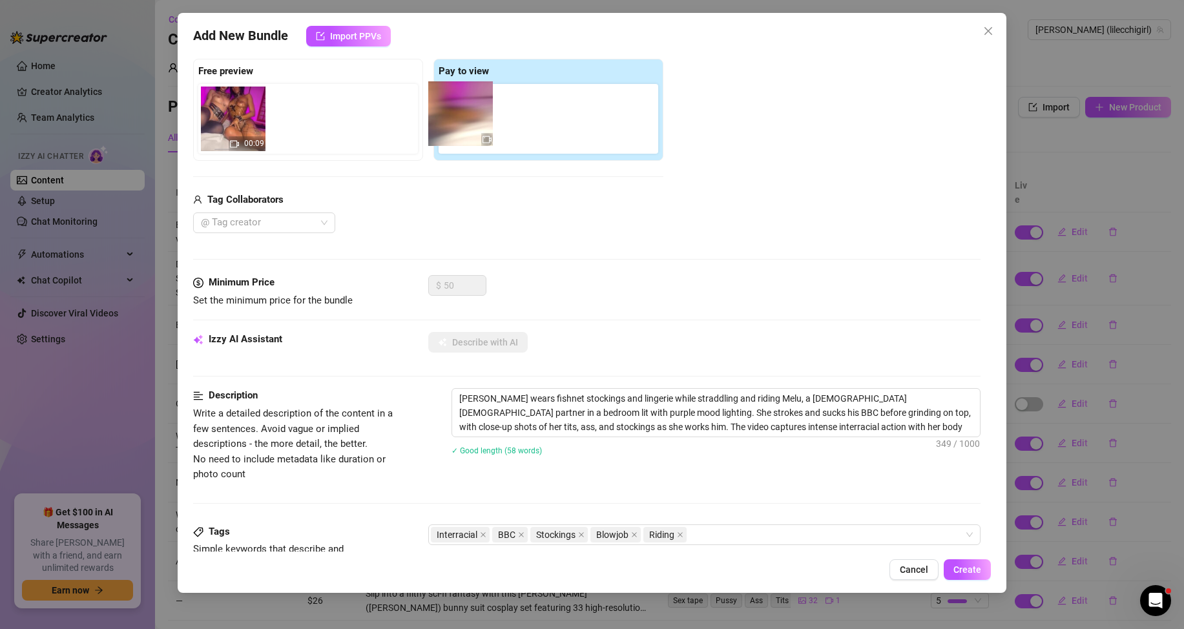
drag, startPoint x: 311, startPoint y: 118, endPoint x: 482, endPoint y: 111, distance: 171.9
click at [482, 111] on div "Free preview 00:09 Pay to view" at bounding box center [428, 110] width 470 height 102
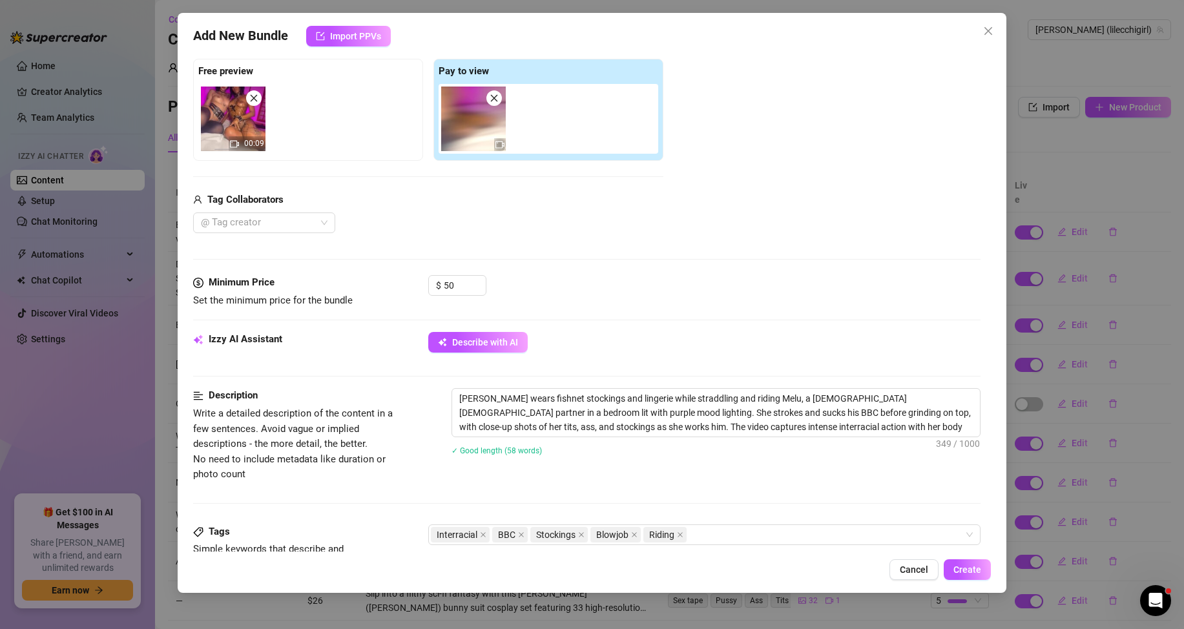
click at [466, 126] on img at bounding box center [473, 119] width 65 height 65
click at [925, 420] on textarea "[PERSON_NAME] wears fishnet stockings and lingerie while straddling and riding …" at bounding box center [716, 413] width 528 height 48
drag, startPoint x: 925, startPoint y: 427, endPoint x: 456, endPoint y: 390, distance: 470.3
click at [456, 390] on textarea "[PERSON_NAME] wears fishnet stockings and lingerie while straddling and riding …" at bounding box center [716, 413] width 528 height 48
click at [495, 433] on textarea "[PERSON_NAME] wears fishnet stockings and lingerie while straddling and riding …" at bounding box center [716, 413] width 528 height 48
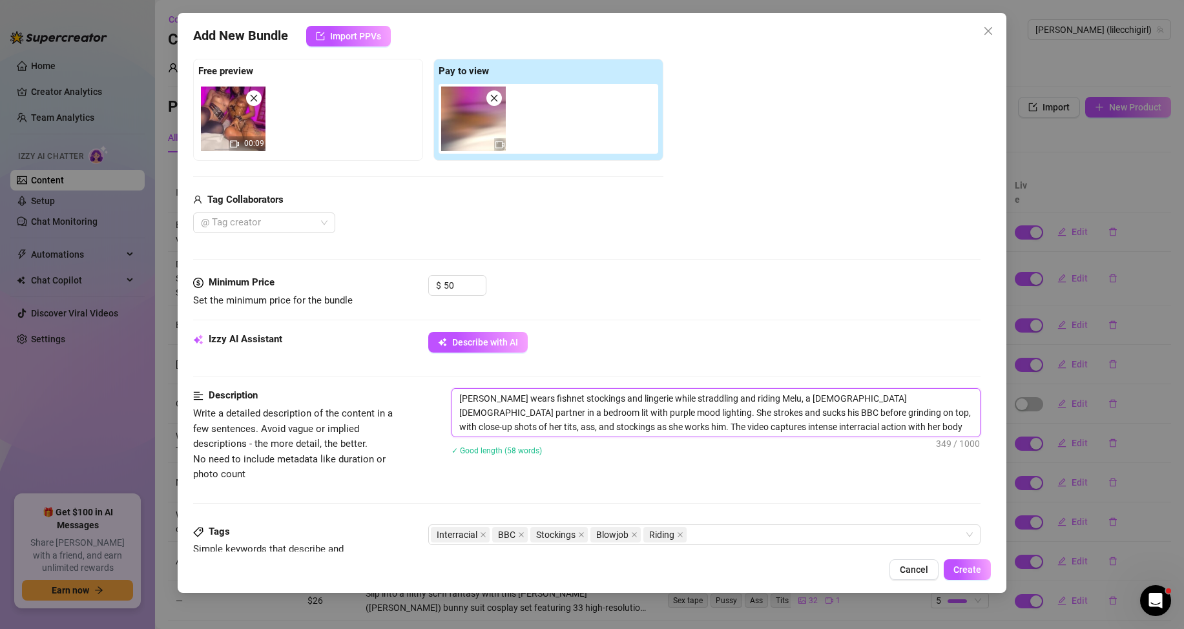
click at [483, 411] on textarea "[PERSON_NAME] wears fishnet stockings and lingerie while straddling and riding …" at bounding box center [716, 413] width 528 height 48
click at [554, 422] on textarea "[PERSON_NAME] wears fishnet stockings and lingerie while straddling and riding …" at bounding box center [716, 413] width 528 height 48
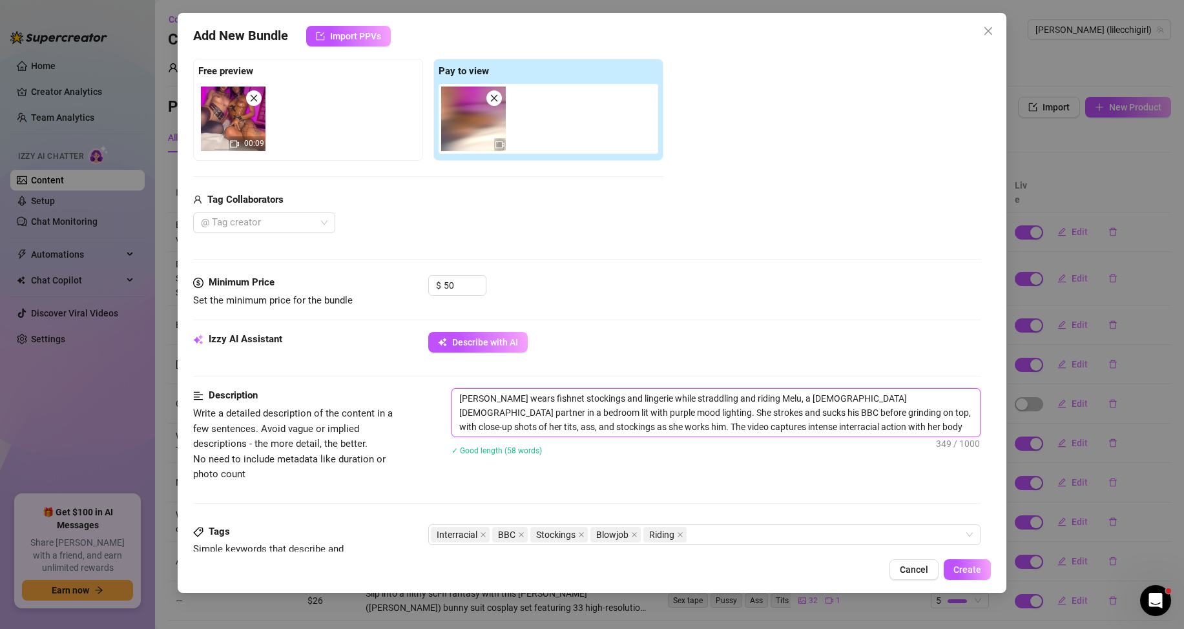
drag, startPoint x: 545, startPoint y: 412, endPoint x: 884, endPoint y: 433, distance: 339.6
click at [884, 433] on textarea "[PERSON_NAME] wears fishnet stockings and lingerie while straddling and riding …" at bounding box center [716, 413] width 528 height 48
type textarea "[PERSON_NAME] wears fishnet stockings and lingerie while straddling and riding …"
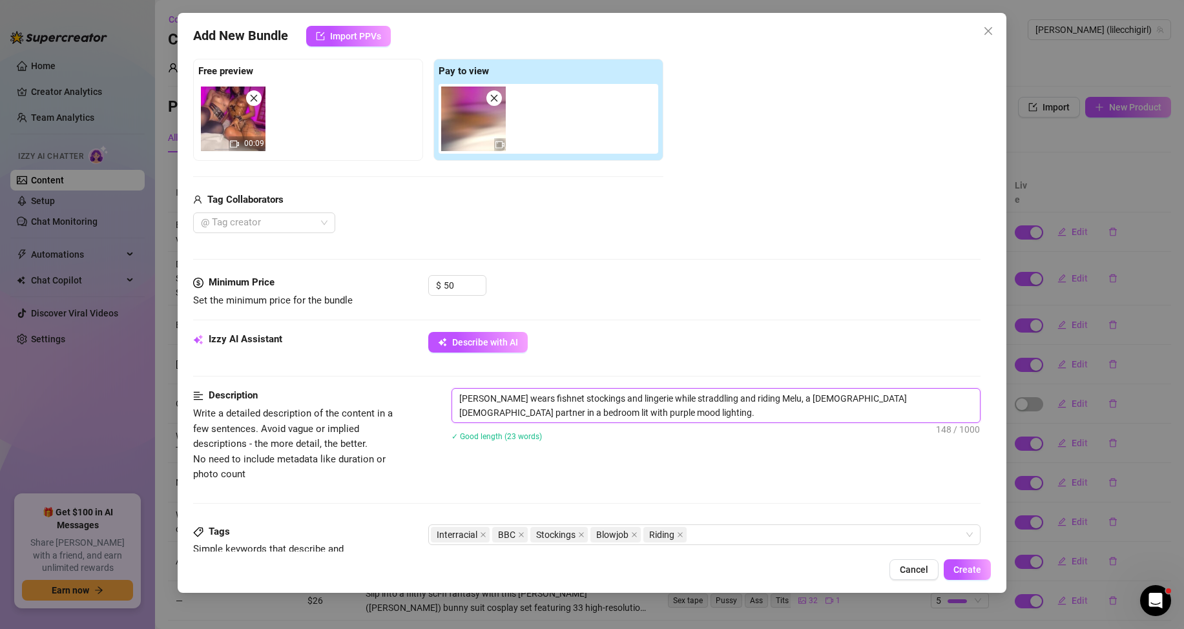
type textarea "[PERSON_NAME] wears fishnet stockings and lingerie while straddling and riding …"
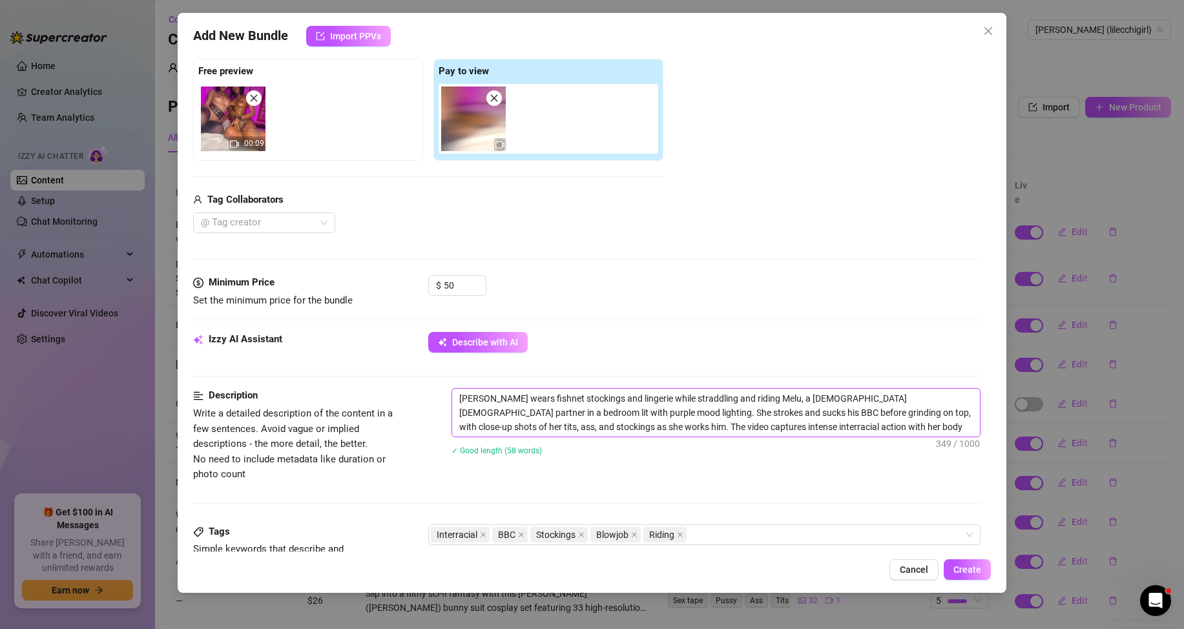
click at [713, 422] on textarea "[PERSON_NAME] wears fishnet stockings and lingerie while straddling and riding …" at bounding box center [716, 413] width 528 height 48
drag, startPoint x: 723, startPoint y: 409, endPoint x: 545, endPoint y: 419, distance: 177.8
click at [545, 419] on textarea "[PERSON_NAME] wears fishnet stockings and lingerie while straddling and riding …" at bounding box center [716, 413] width 528 height 48
click at [553, 419] on textarea "[PERSON_NAME] wears fishnet stockings and lingerie while straddling and riding …" at bounding box center [716, 413] width 528 height 48
drag, startPoint x: 887, startPoint y: 425, endPoint x: 546, endPoint y: 420, distance: 341.0
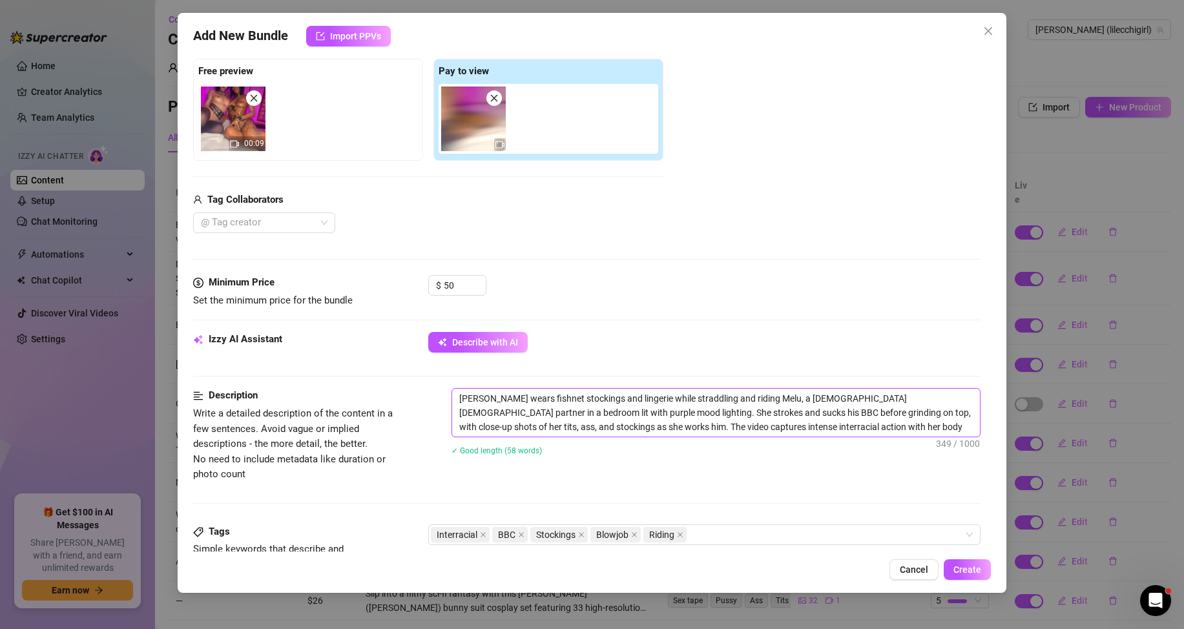
click at [546, 420] on textarea "[PERSON_NAME] wears fishnet stockings and lingerie while straddling and riding …" at bounding box center [716, 413] width 528 height 48
type textarea "[PERSON_NAME] wears fishnet stockings and lingerie while straddling and riding …"
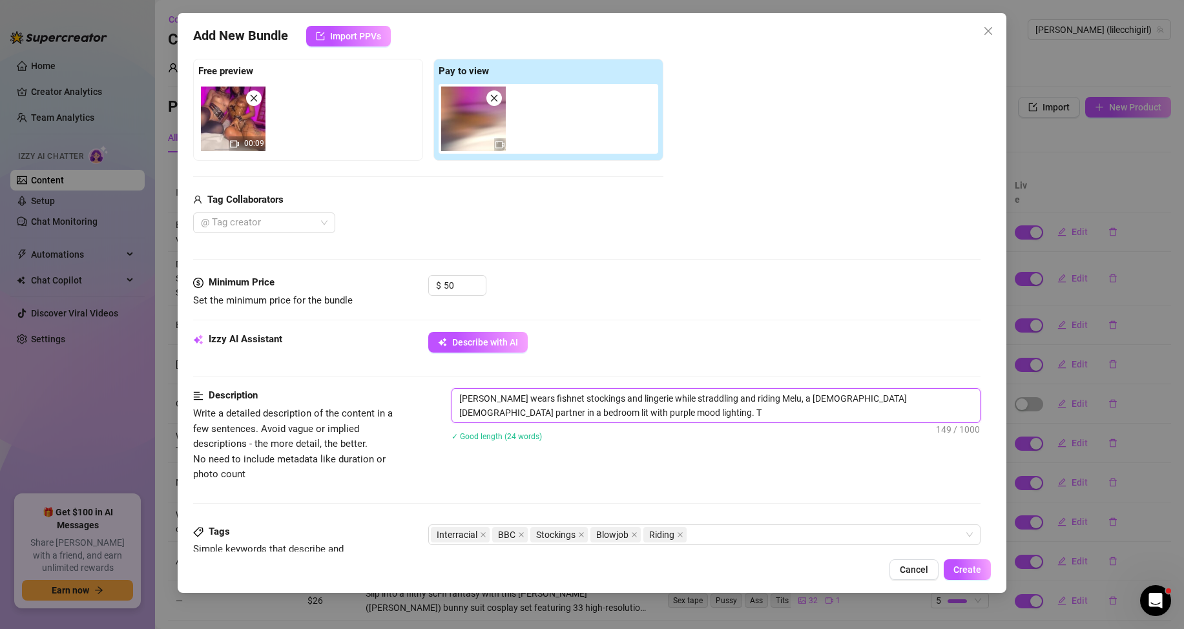
type textarea "[PERSON_NAME] wears fishnet stockings and lingerie while straddling and riding …"
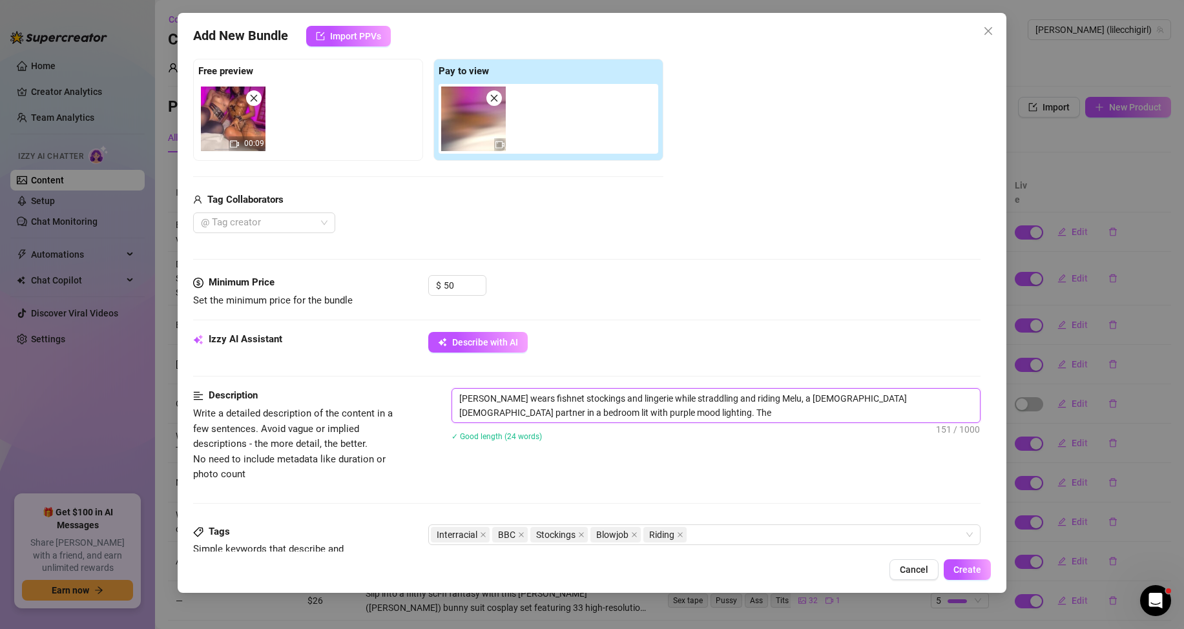
type textarea "[PERSON_NAME] wears fishnet stockings and lingerie while straddling and riding …"
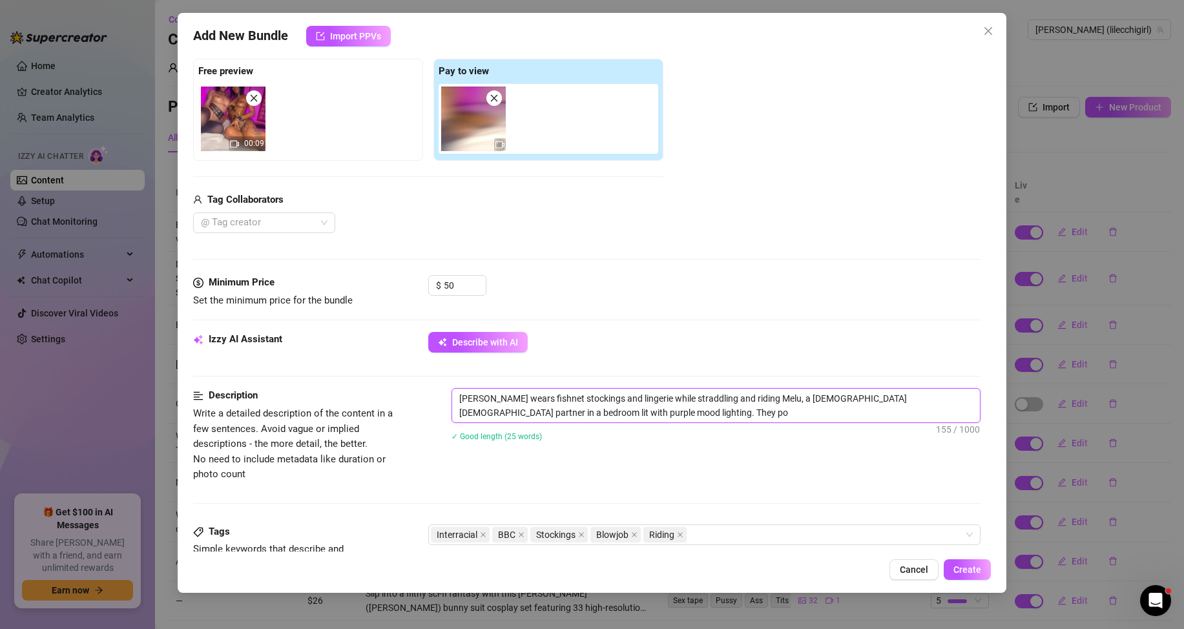
type textarea "[PERSON_NAME] wears fishnet stockings and lingerie while straddling and riding …"
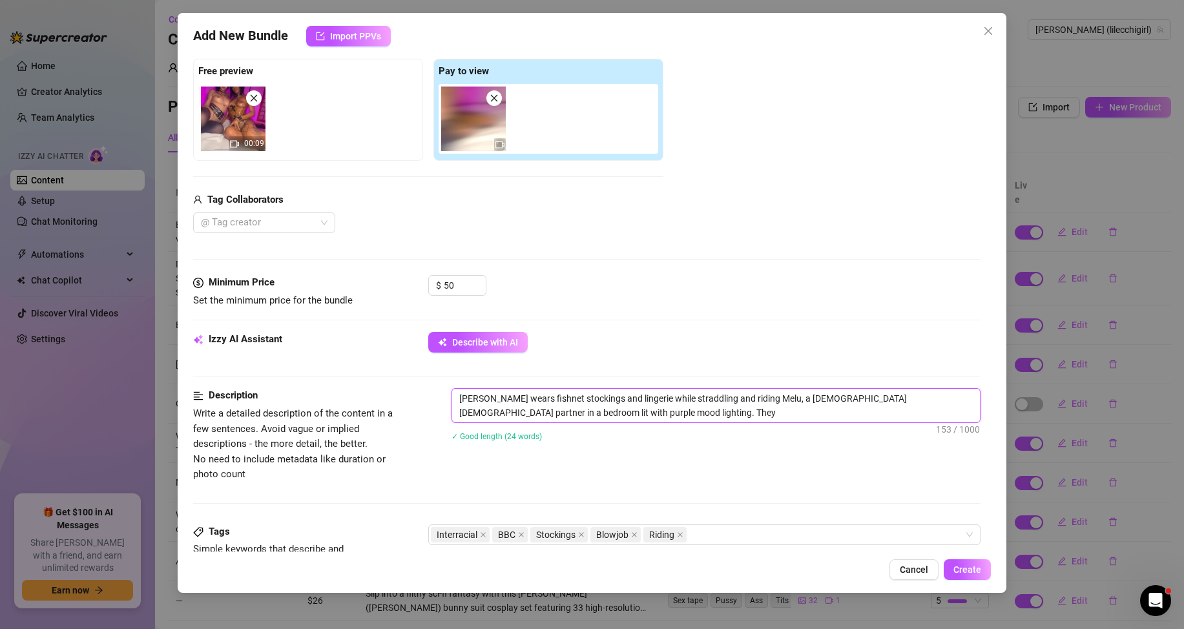
type textarea "[PERSON_NAME] wears fishnet stockings and lingerie while straddling and riding …"
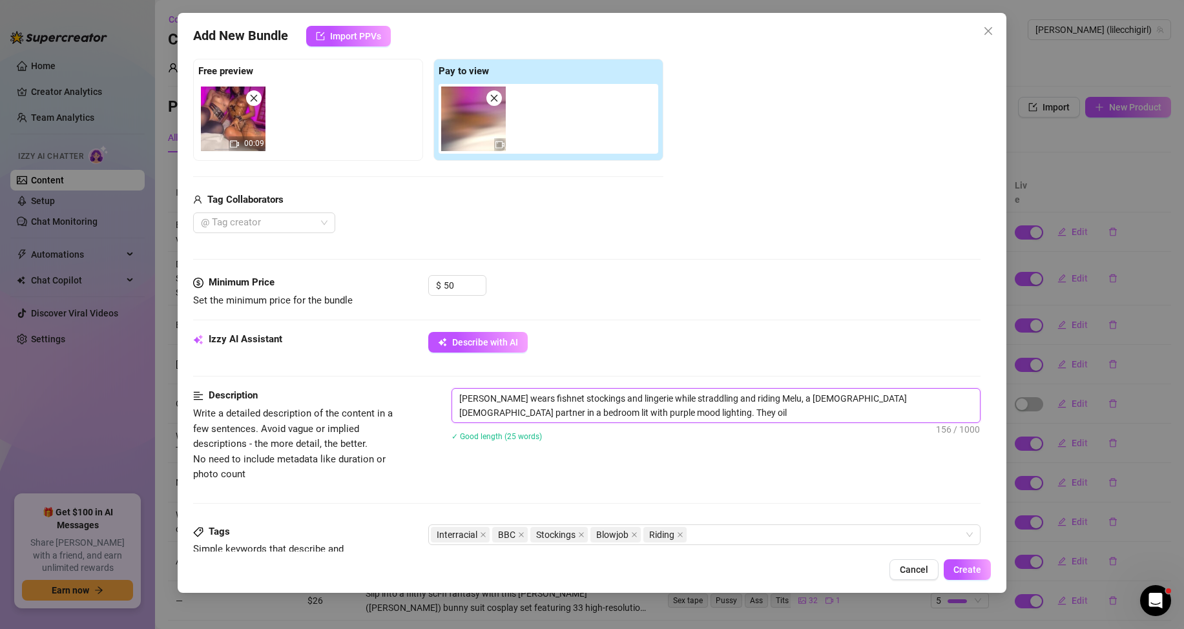
type textarea "[PERSON_NAME] wears fishnet stockings and lingerie while straddling and riding …"
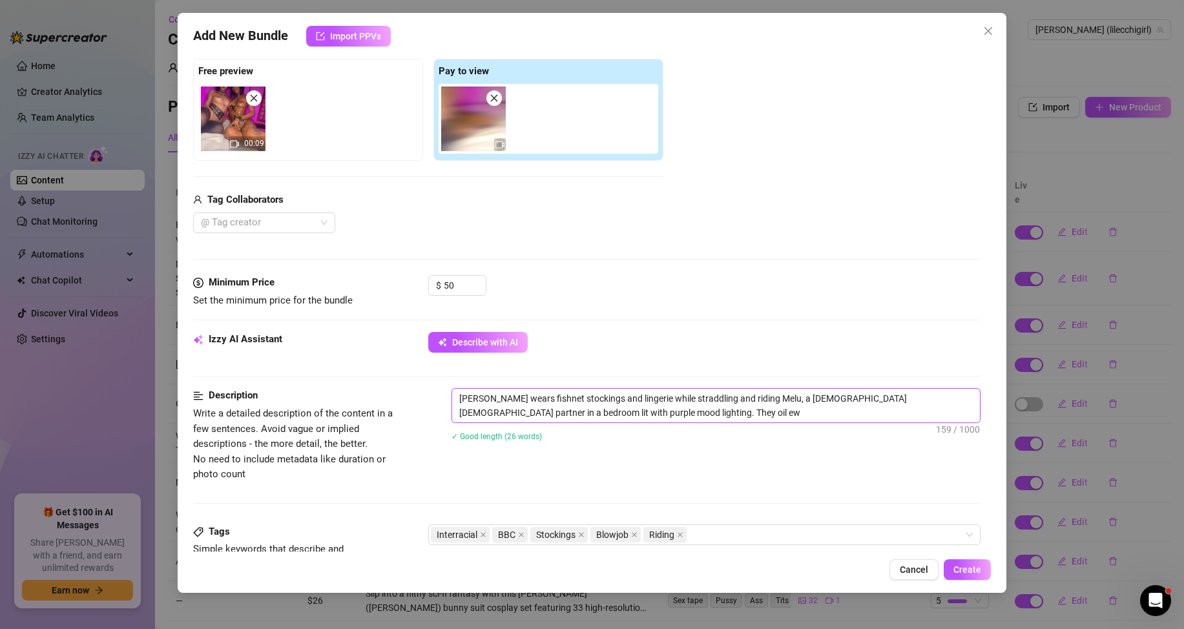
type textarea "[PERSON_NAME] wears fishnet stockings and lingerie while straddling and riding …"
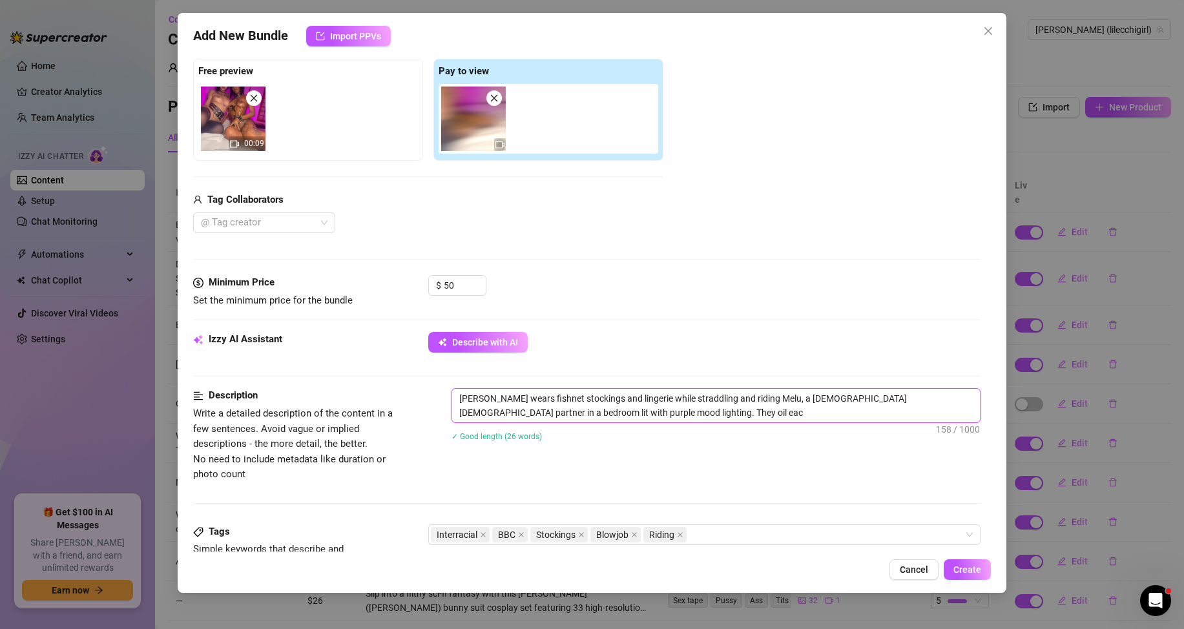
type textarea "[PERSON_NAME] wears fishnet stockings and lingerie while straddling and riding …"
click at [596, 412] on textarea "[PERSON_NAME] wears fishnet stockings and lingerie while straddling and riding …" at bounding box center [716, 406] width 528 height 34
click at [688, 411] on textarea "[PERSON_NAME] wears fishnet stockings and lingerie while straddling and riding …" at bounding box center [716, 406] width 528 height 34
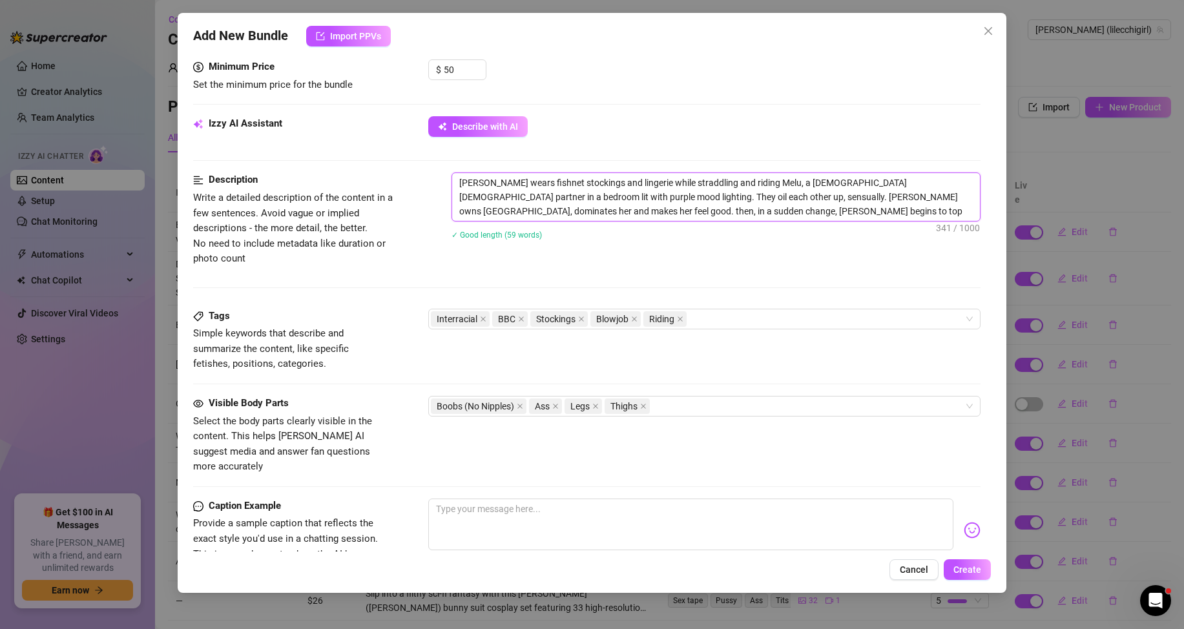
scroll to position [517, 0]
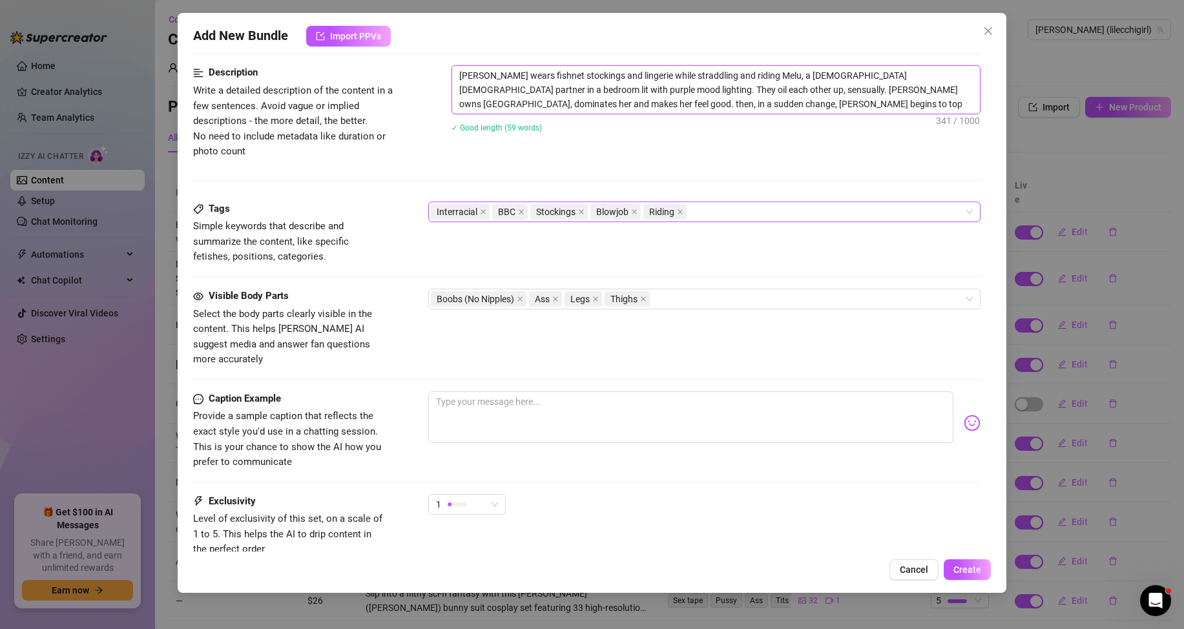
click at [524, 211] on span "BBC" at bounding box center [510, 211] width 36 height 15
click at [518, 212] on icon "close" at bounding box center [521, 212] width 6 height 6
click at [597, 212] on icon "close" at bounding box center [596, 212] width 6 height 6
click at [590, 211] on icon "close" at bounding box center [589, 212] width 6 height 6
click at [877, 116] on div "[PERSON_NAME] wears fishnet stockings and lingerie while straddling and riding …" at bounding box center [715, 107] width 529 height 84
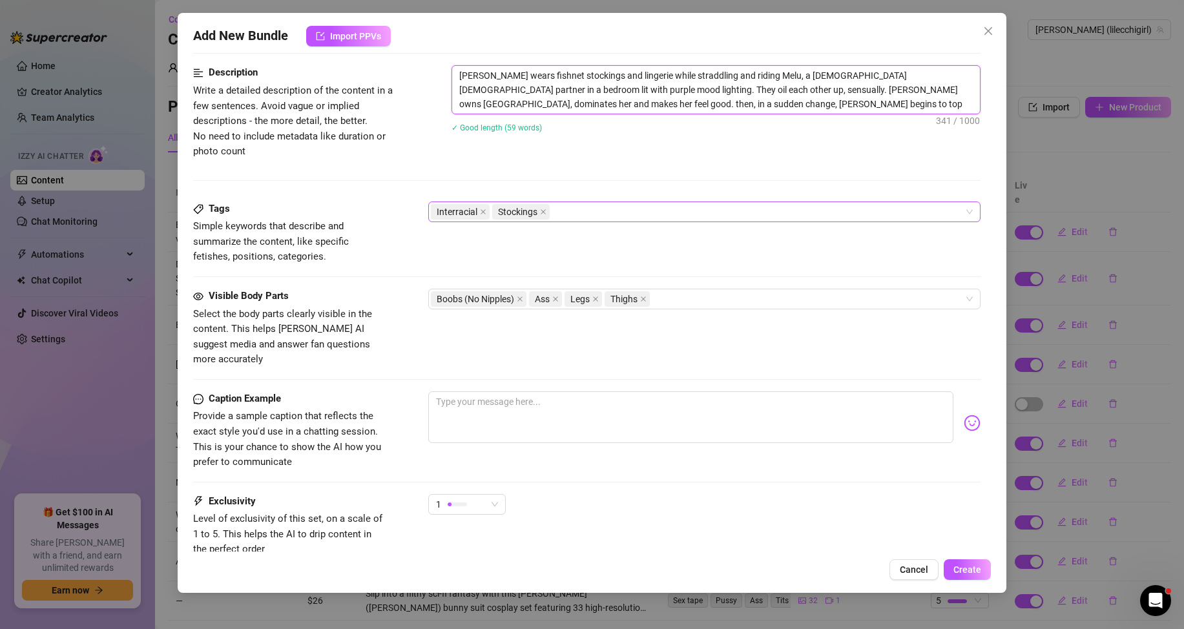
click at [856, 87] on textarea "[PERSON_NAME] wears fishnet stockings and lingerie while straddling and riding …" at bounding box center [716, 90] width 528 height 48
click at [860, 112] on textarea "[PERSON_NAME] wears fishnet stockings and lingerie while straddling and riding …" at bounding box center [716, 90] width 528 height 48
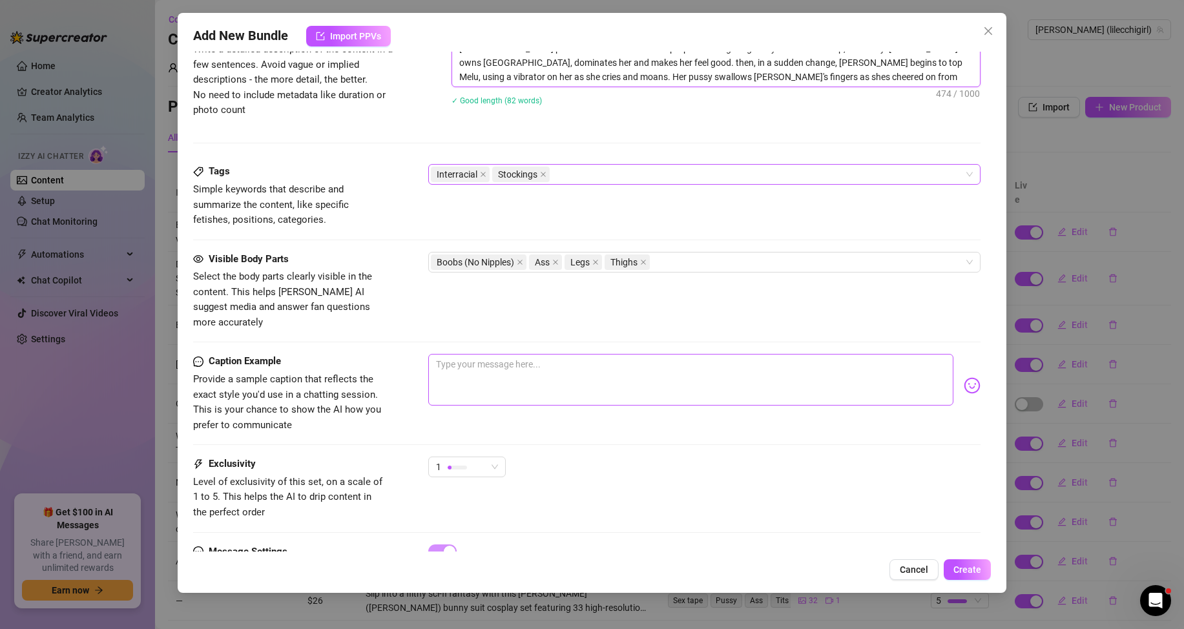
scroll to position [581, 0]
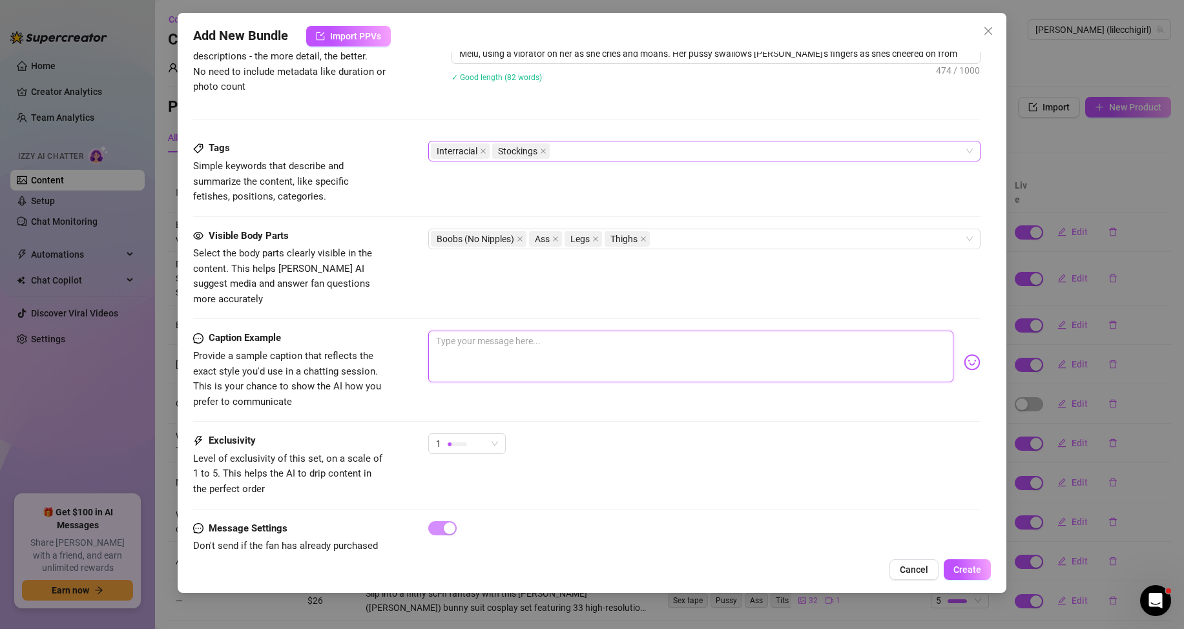
click at [601, 347] on textarea at bounding box center [690, 357] width 525 height 52
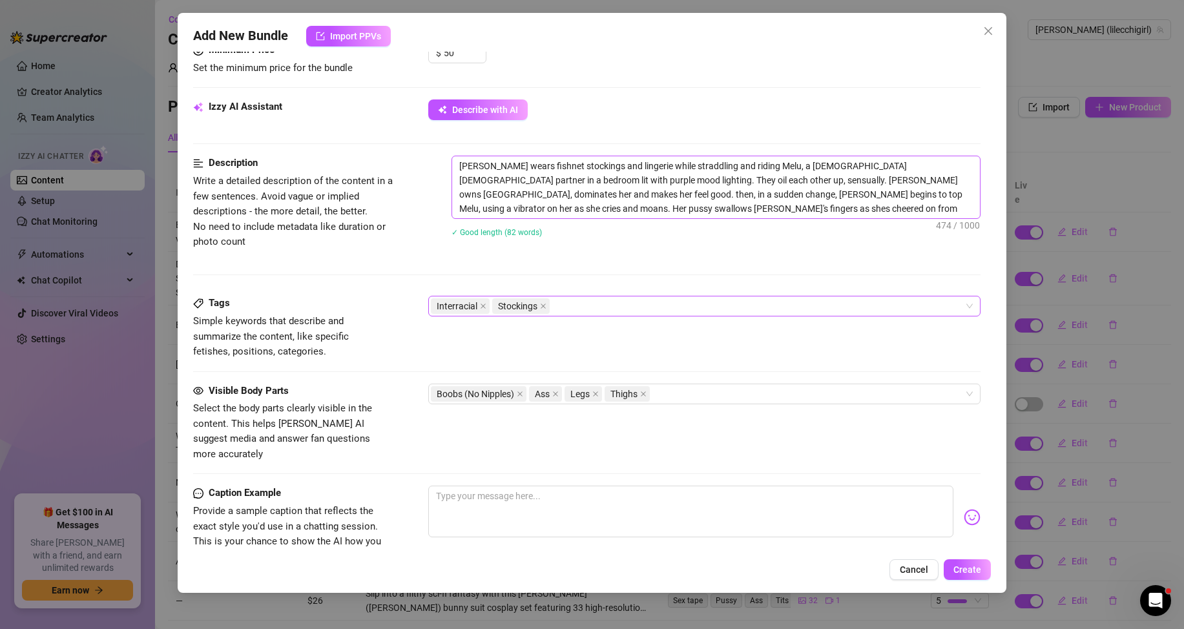
scroll to position [323, 0]
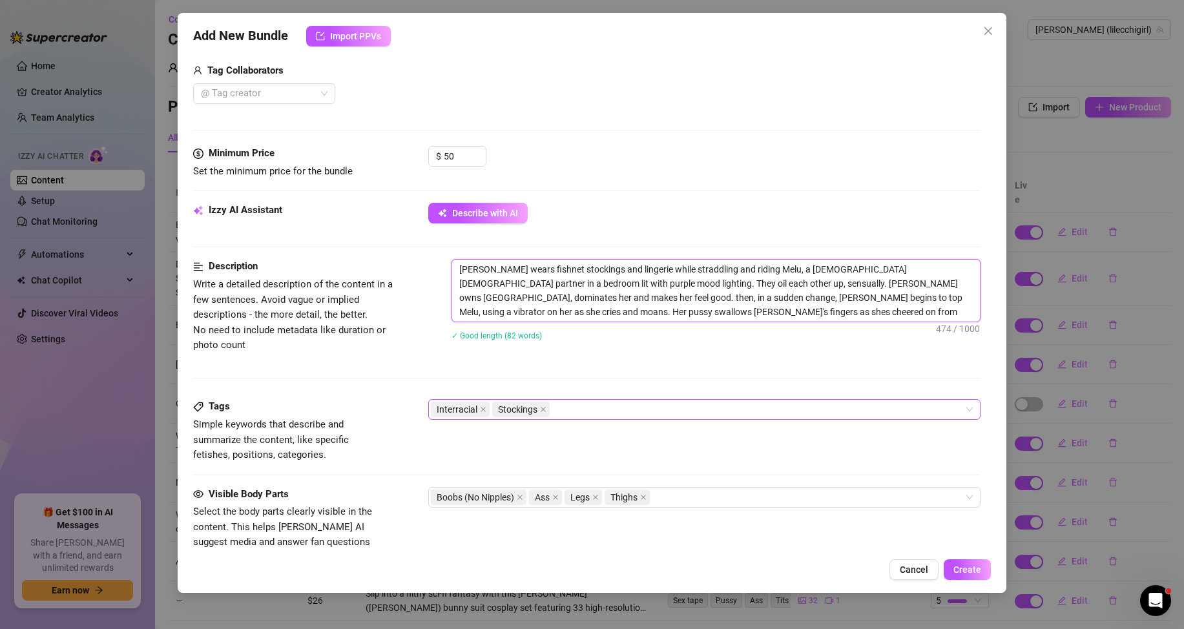
click at [783, 311] on textarea "[PERSON_NAME] wears fishnet stockings and lingerie while straddling and riding …" at bounding box center [716, 291] width 528 height 62
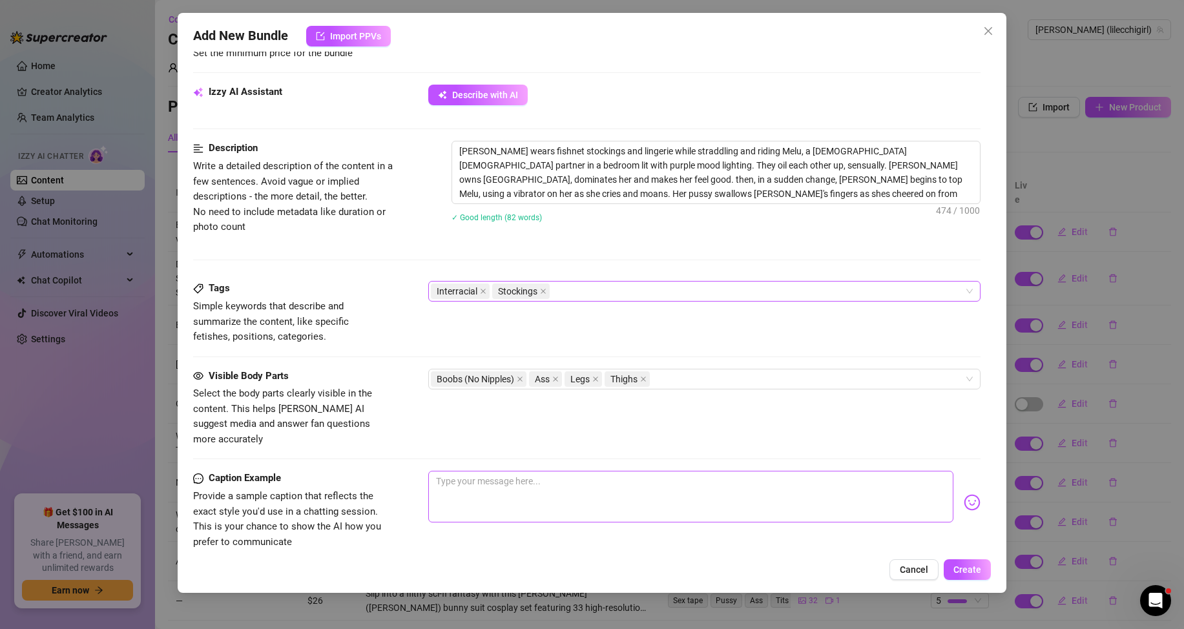
scroll to position [452, 0]
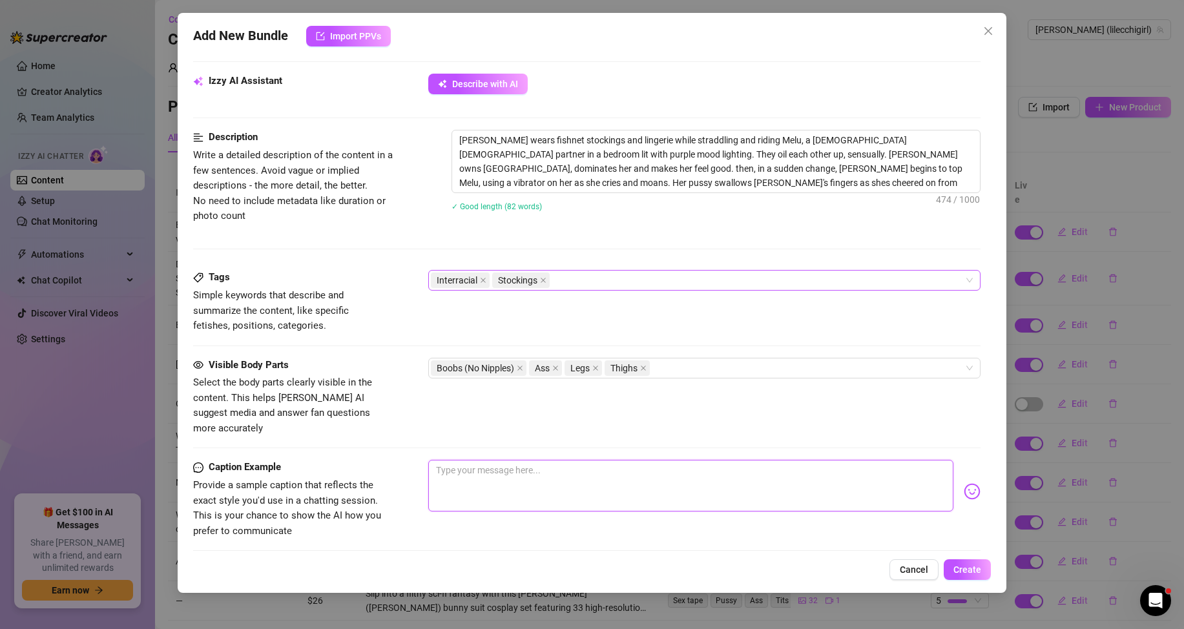
click at [611, 460] on textarea at bounding box center [690, 486] width 525 height 52
paste textarea "Soft skin, slick oil, and a switch you didn’t see coming 💜 Wrapped in fishnets …"
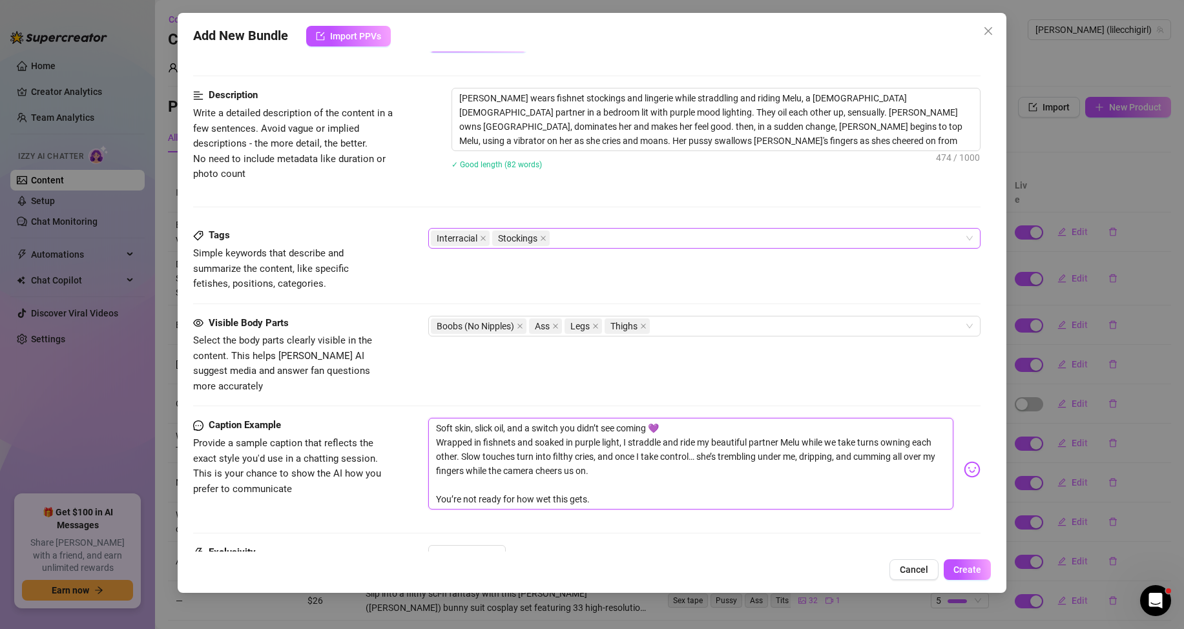
scroll to position [517, 0]
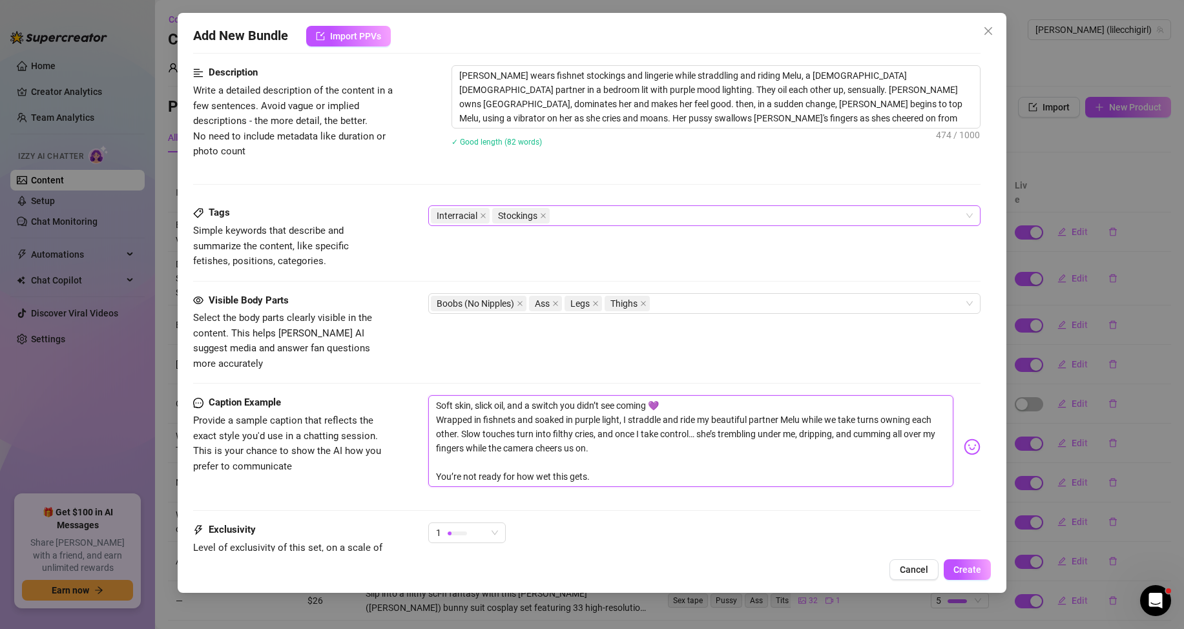
click at [676, 395] on textarea "Soft skin, slick oil, and a switch you didn’t see coming 💜 Wrapped in fishnets …" at bounding box center [690, 441] width 525 height 92
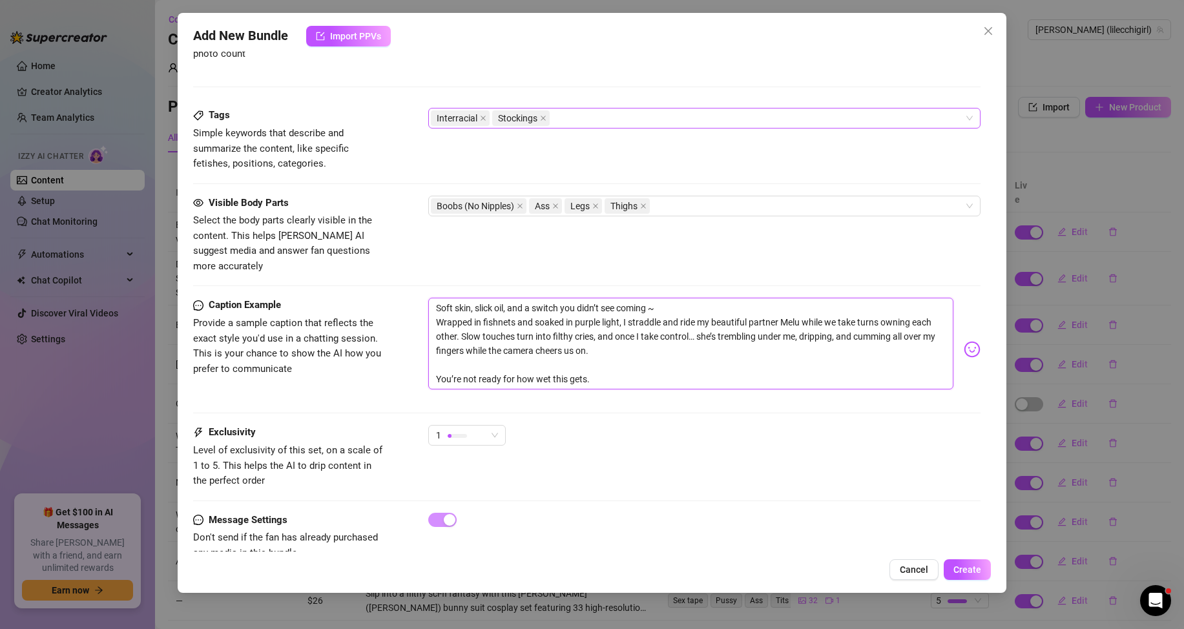
scroll to position [632, 0]
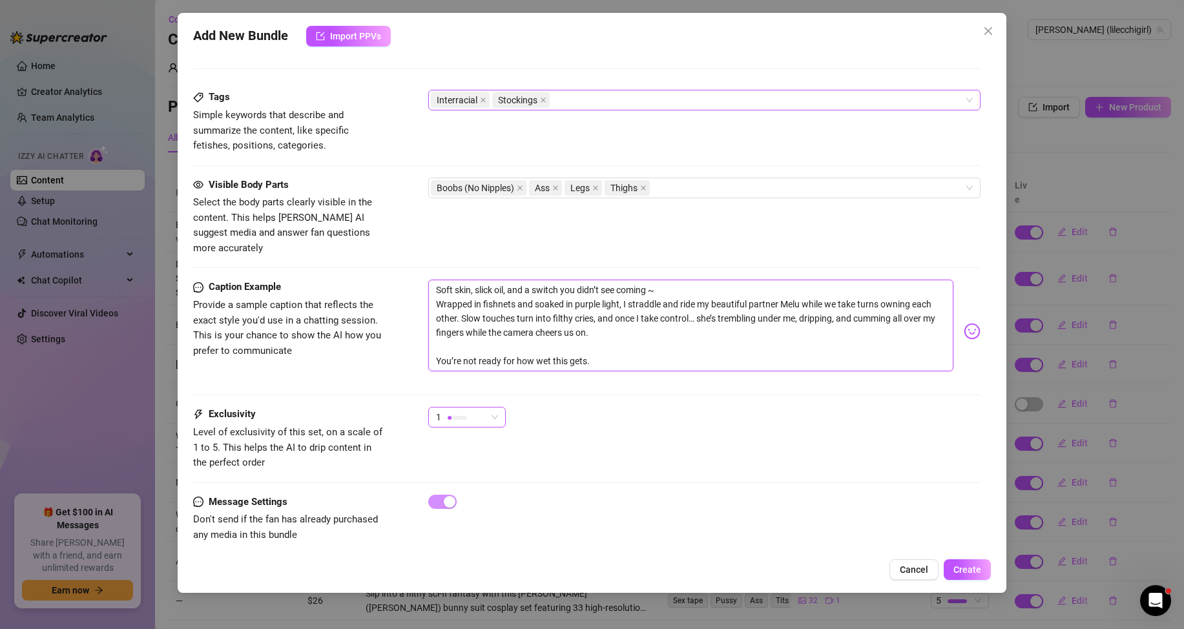
click at [467, 407] on div "1" at bounding box center [461, 416] width 50 height 19
click at [497, 470] on span "3" at bounding box center [480, 469] width 84 height 14
click at [761, 516] on div "Message Settings Don't send if the fan has already purchased any media in this …" at bounding box center [586, 519] width 787 height 48
click at [950, 574] on button "Create" at bounding box center [966, 569] width 47 height 21
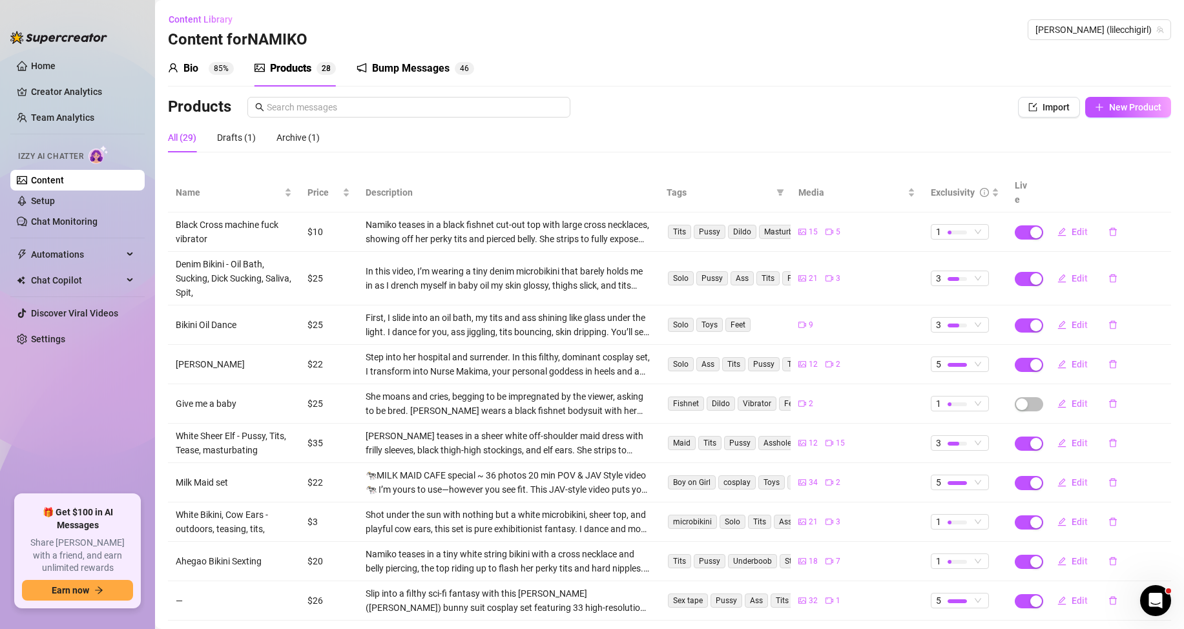
click at [780, 111] on div "Products" at bounding box center [565, 107] width 795 height 21
click at [1016, 192] on th "Live" at bounding box center [1023, 192] width 32 height 39
click at [1014, 190] on th "Live" at bounding box center [1023, 192] width 32 height 39
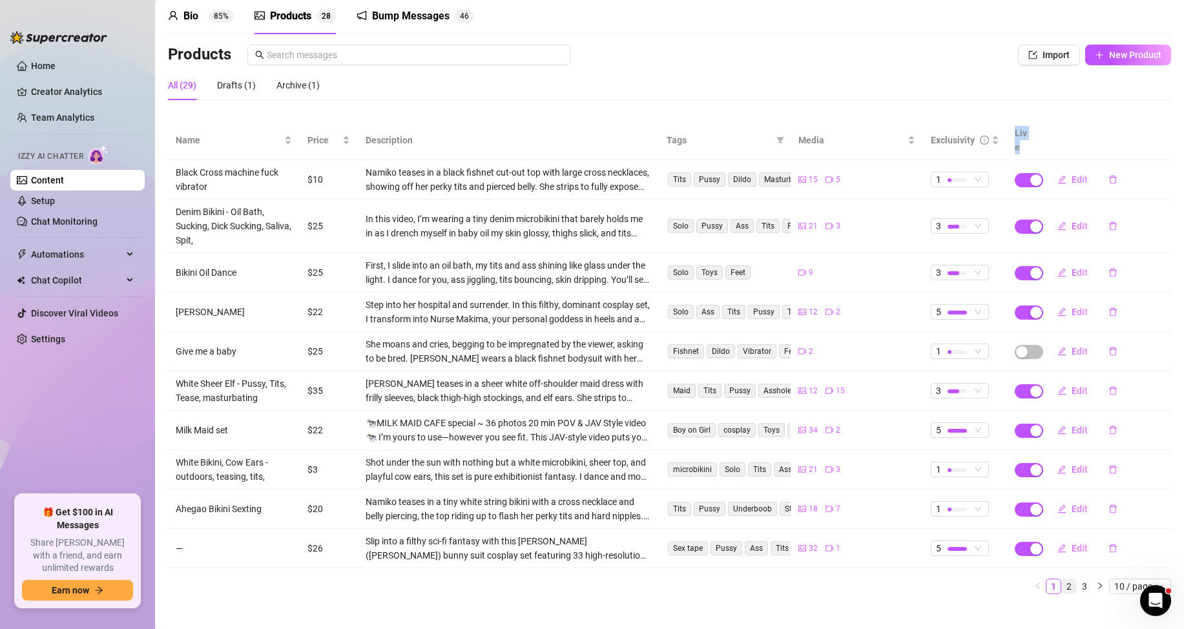
click at [1061, 579] on link "2" at bounding box center [1068, 586] width 14 height 14
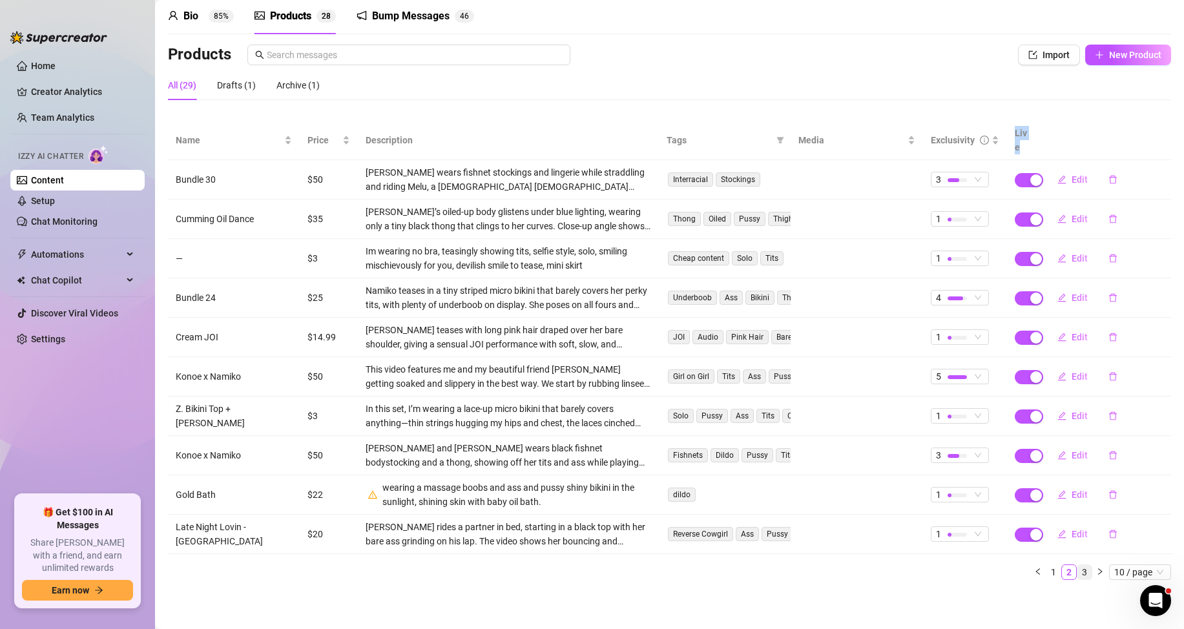
scroll to position [38, 0]
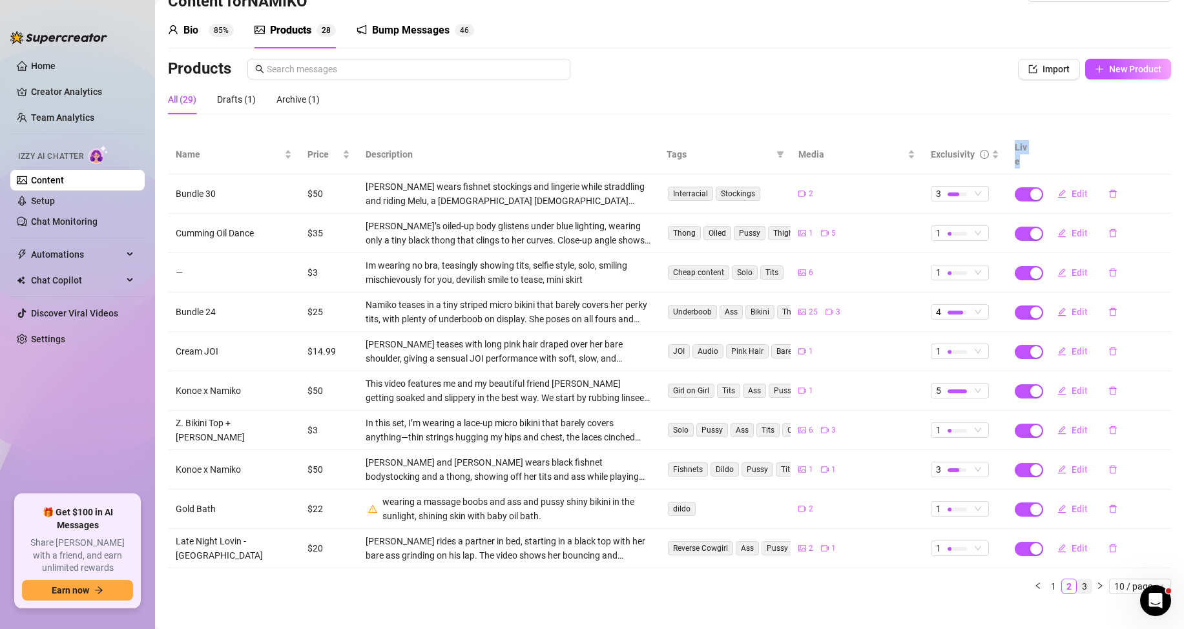
click at [1077, 579] on link "3" at bounding box center [1084, 586] width 14 height 14
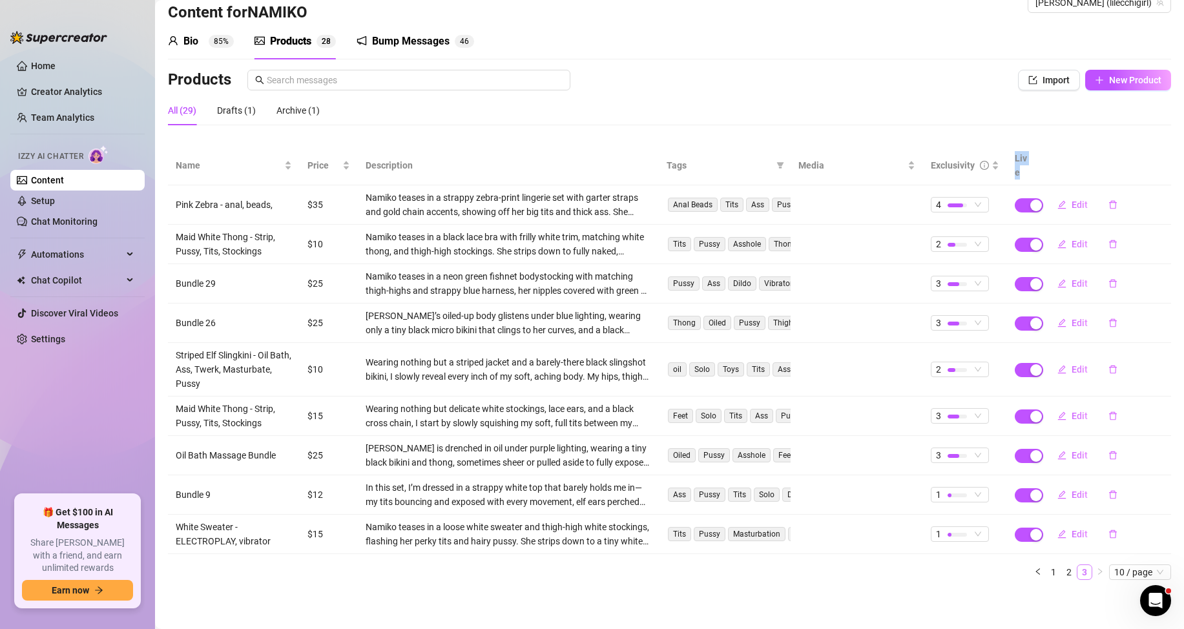
scroll to position [13, 0]
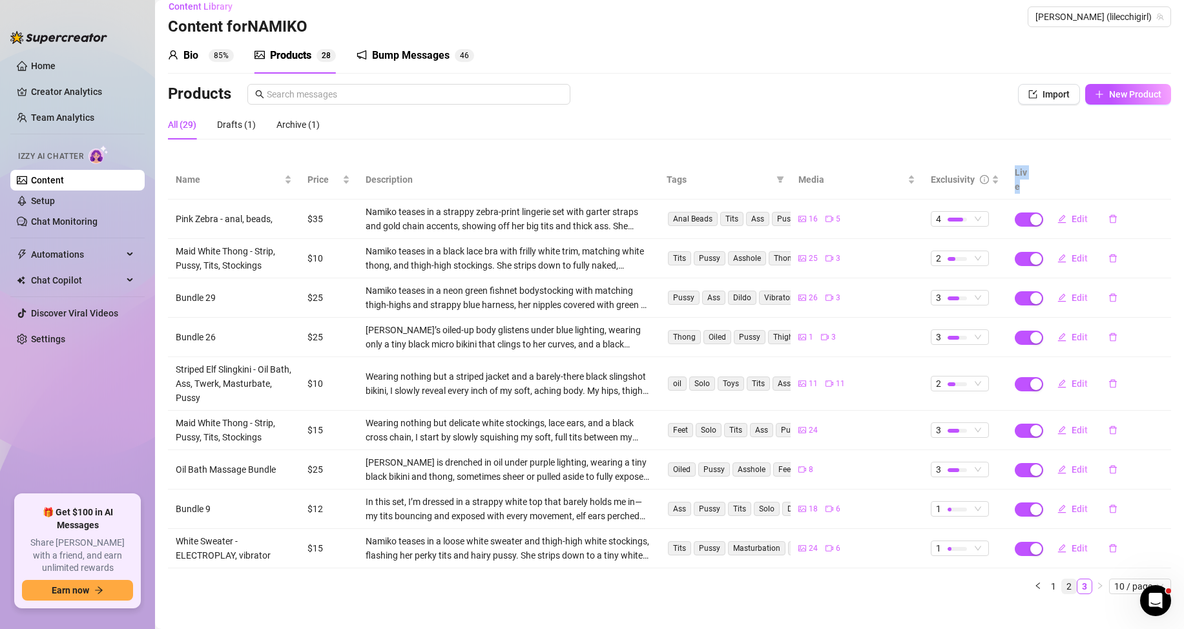
click at [1061, 579] on link "2" at bounding box center [1068, 586] width 14 height 14
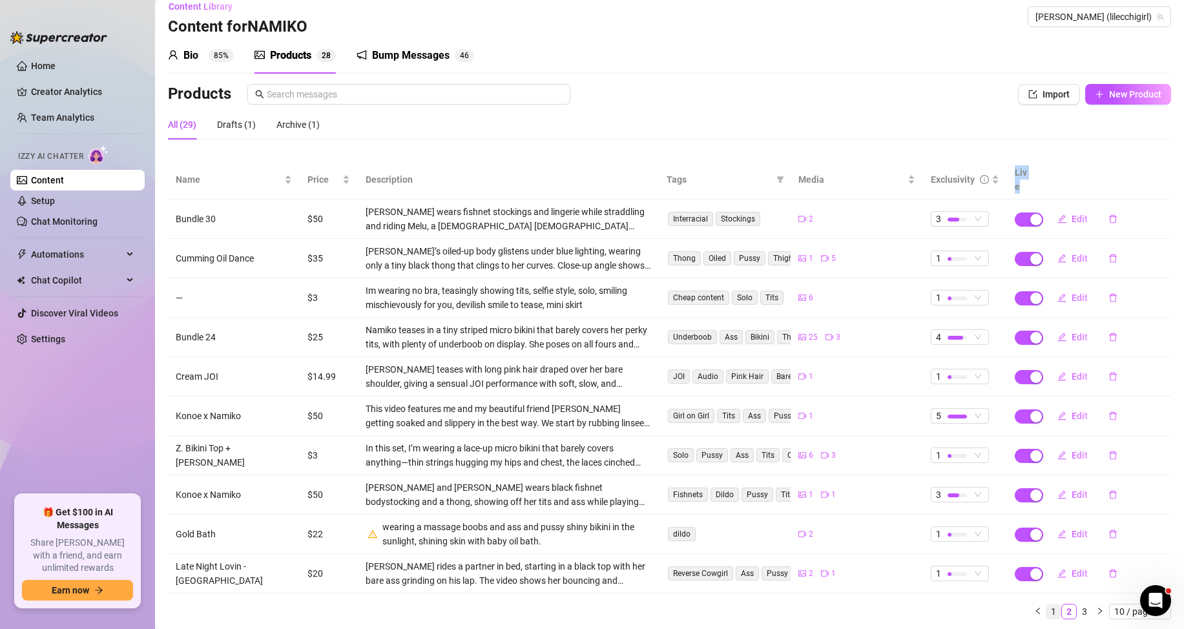
click at [1046, 604] on link "1" at bounding box center [1053, 611] width 14 height 14
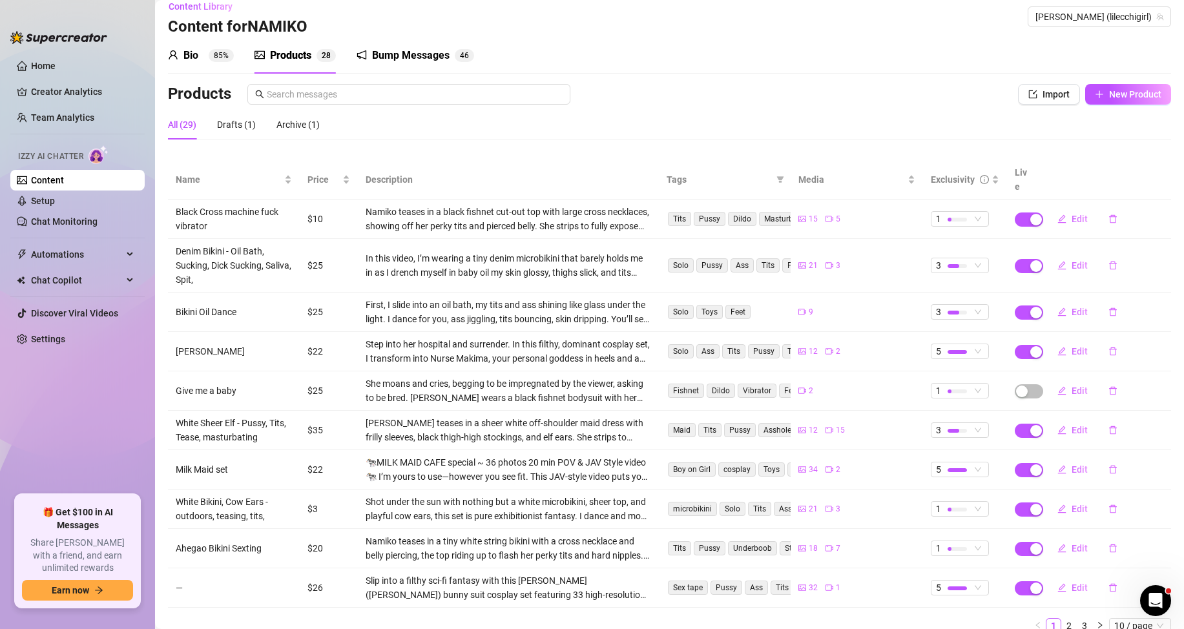
click at [1059, 598] on div "Name Price Description Tags Media Exclusivity Live Black Cross machine fuck vib…" at bounding box center [669, 396] width 1003 height 473
click at [1063, 619] on link "2" at bounding box center [1068, 626] width 14 height 14
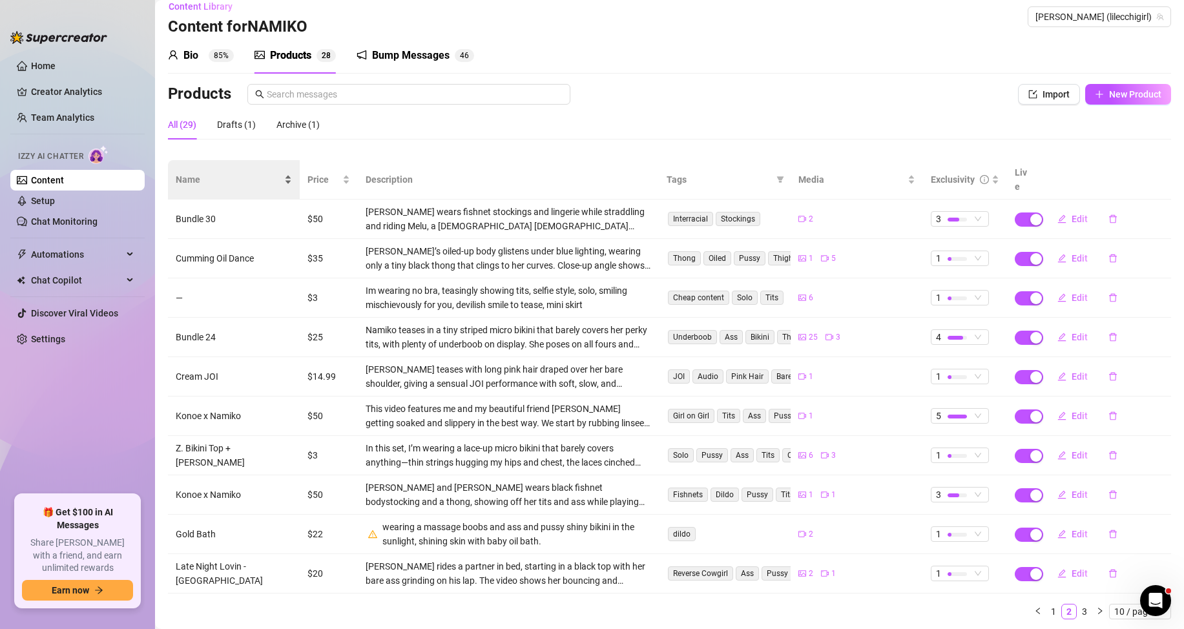
click at [258, 172] on div "Name" at bounding box center [234, 179] width 116 height 14
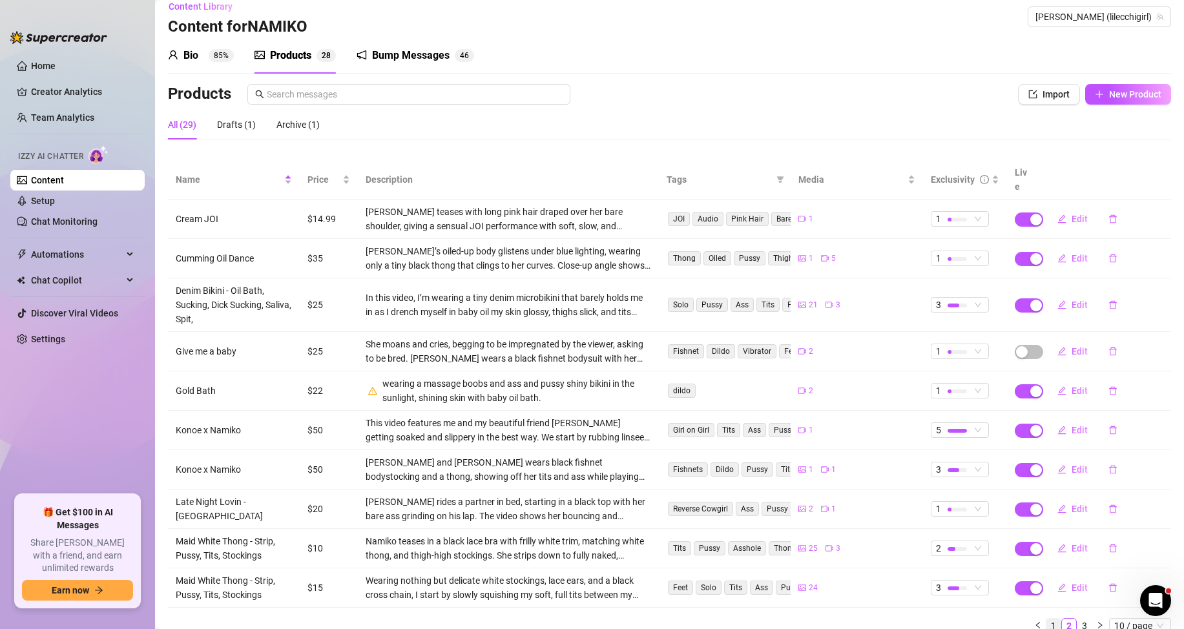
click at [1046, 619] on link "1" at bounding box center [1053, 626] width 14 height 14
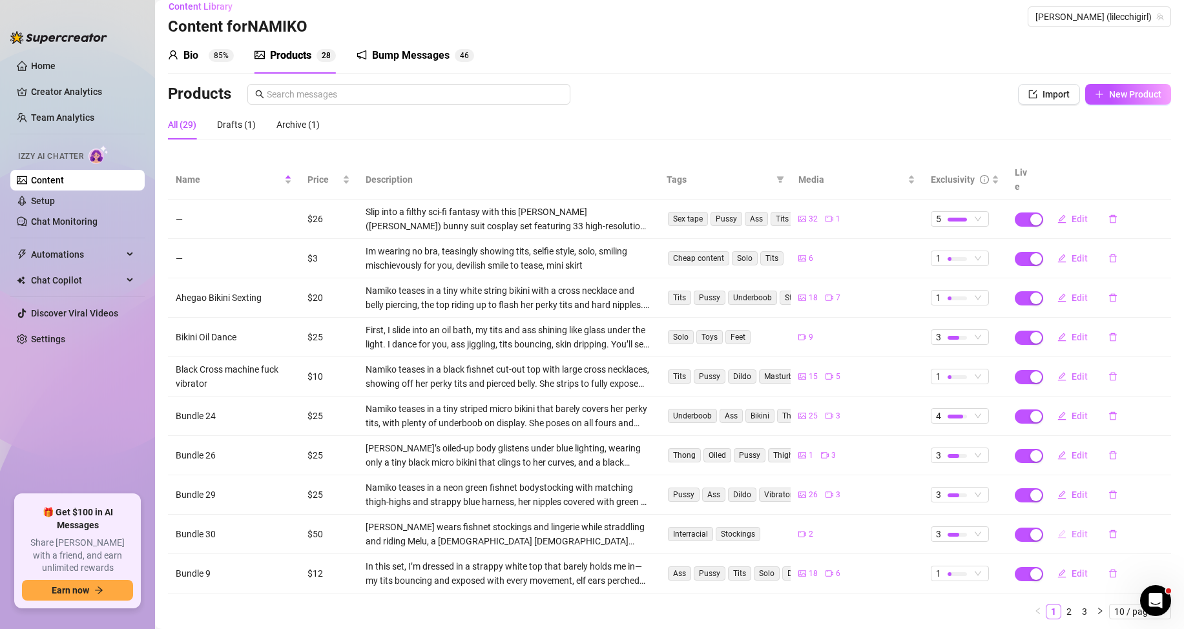
click at [1074, 529] on span "Edit" at bounding box center [1079, 534] width 16 height 10
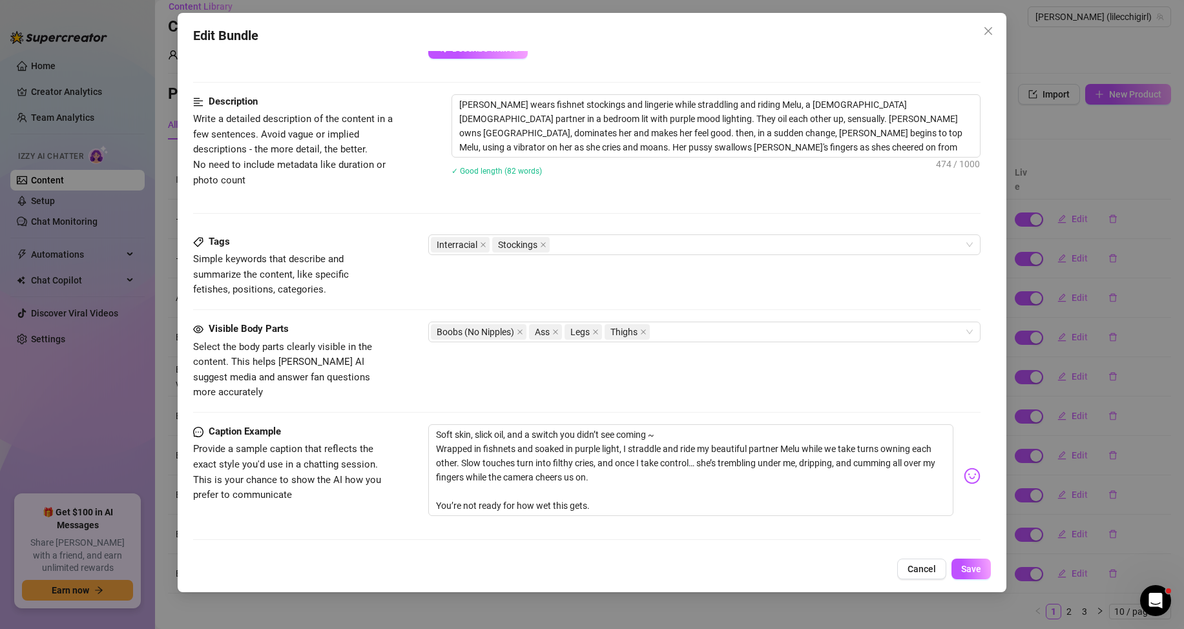
scroll to position [517, 0]
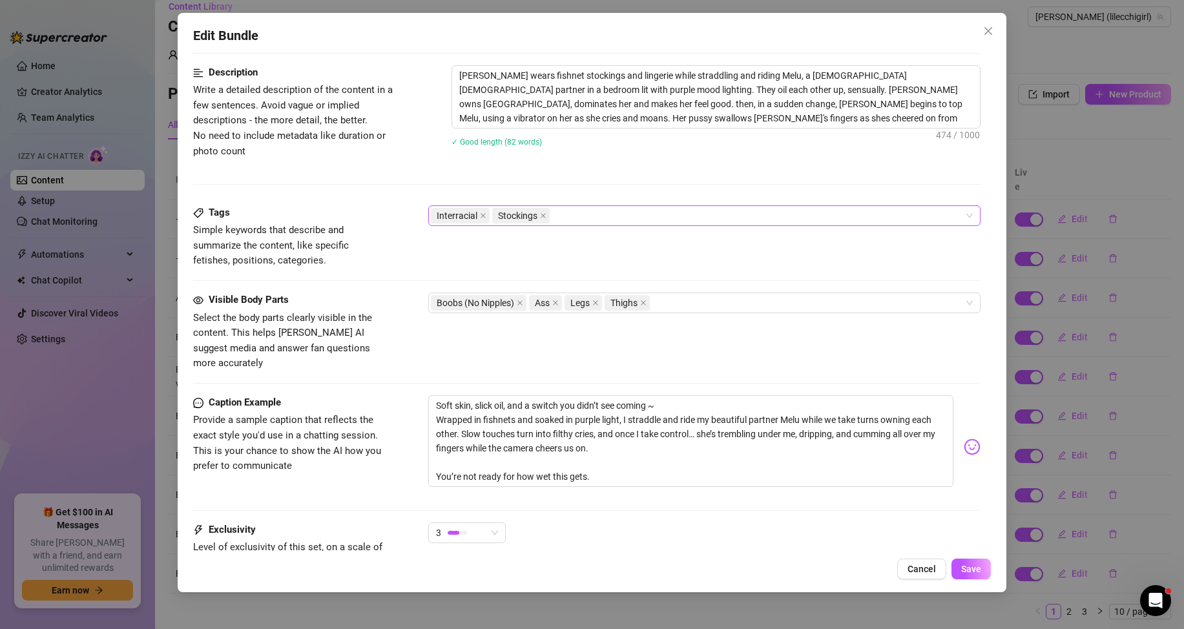
click at [648, 219] on div "Interracial Stockings" at bounding box center [697, 216] width 533 height 18
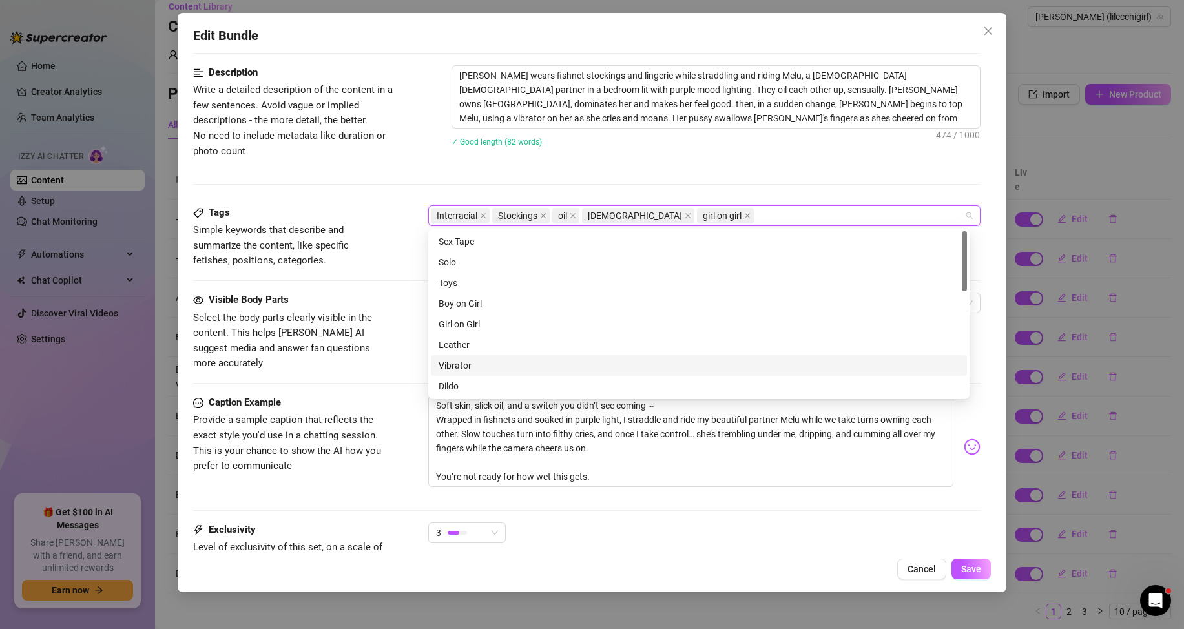
click at [478, 366] on div "Vibrator" at bounding box center [698, 365] width 520 height 14
click at [477, 280] on div "Toys" at bounding box center [698, 283] width 520 height 14
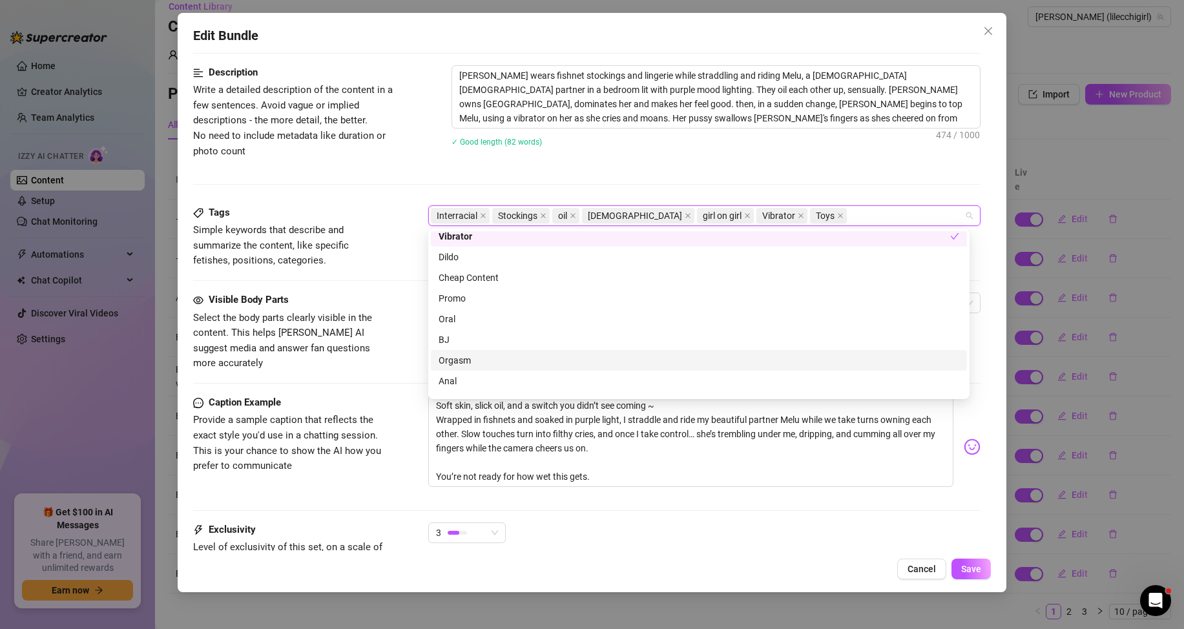
scroll to position [194, 0]
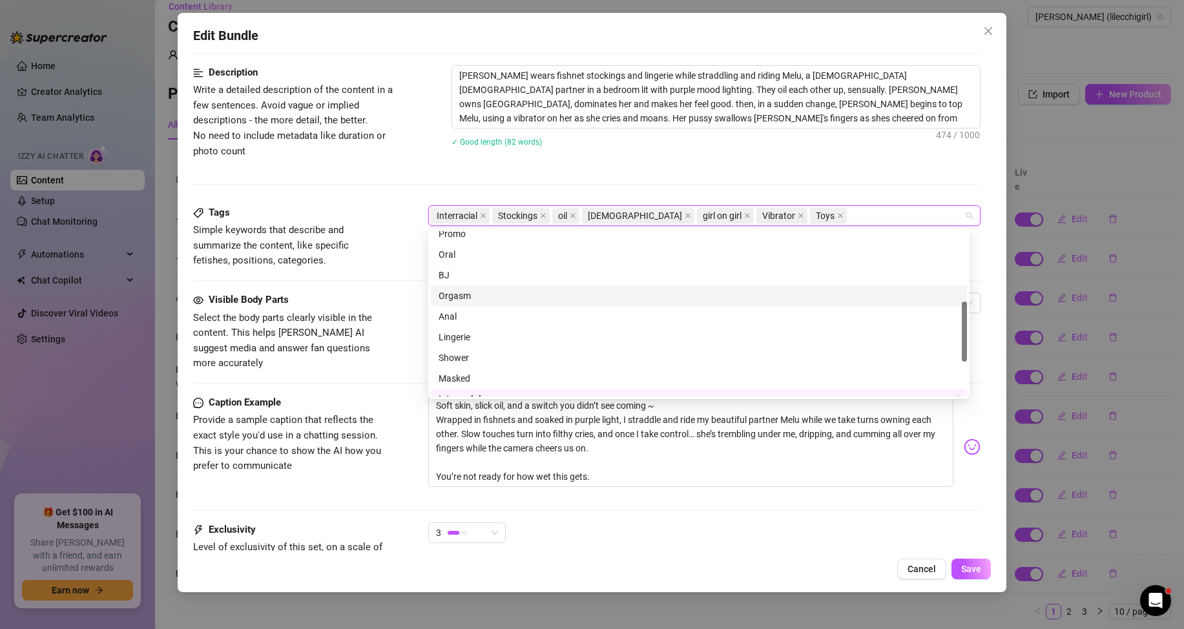
click at [490, 299] on div "Orgasm" at bounding box center [698, 296] width 520 height 14
click at [497, 335] on div "Lingerie" at bounding box center [698, 337] width 520 height 14
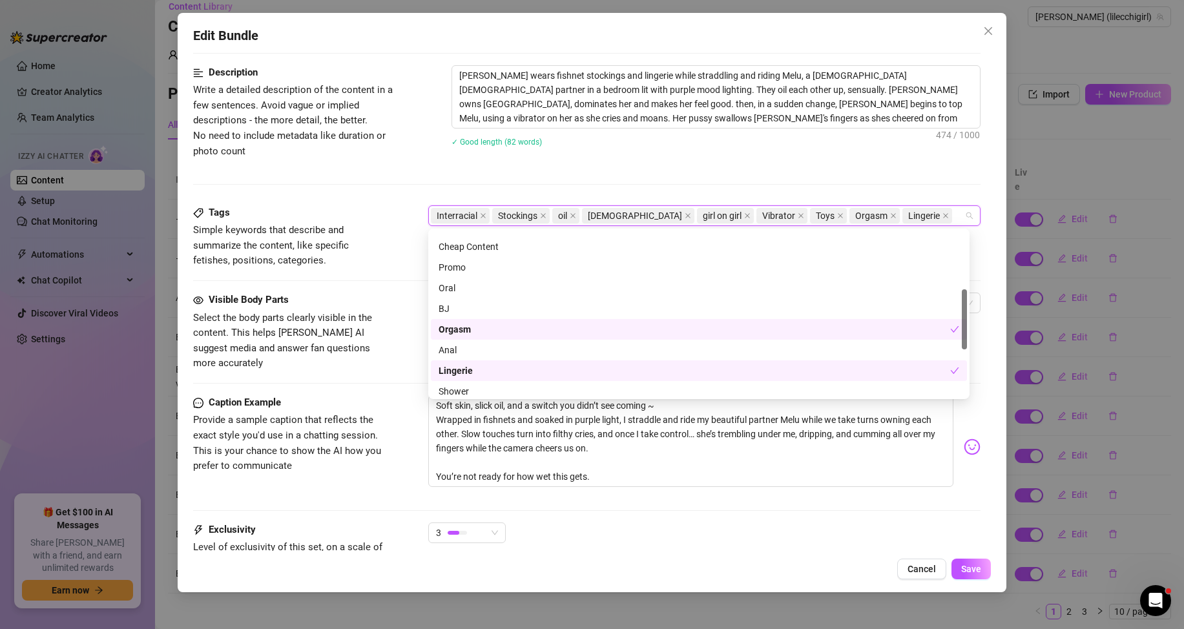
scroll to position [96, 0]
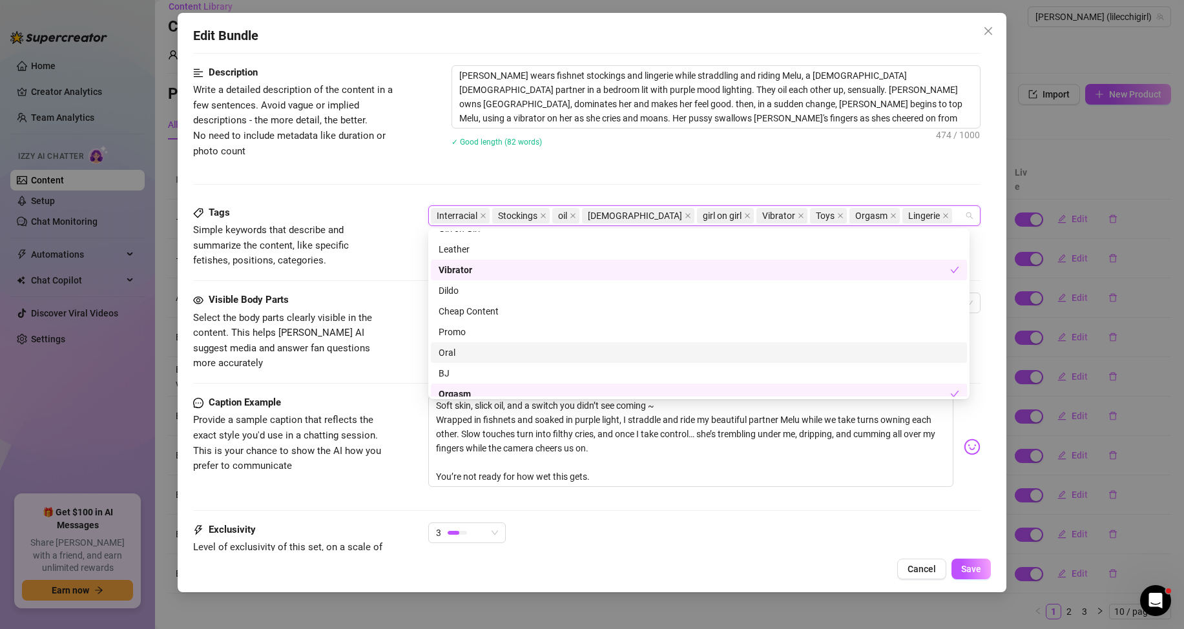
click at [405, 300] on div "Visible Body Parts Select the body parts clearly visible in the content. This h…" at bounding box center [586, 331] width 787 height 79
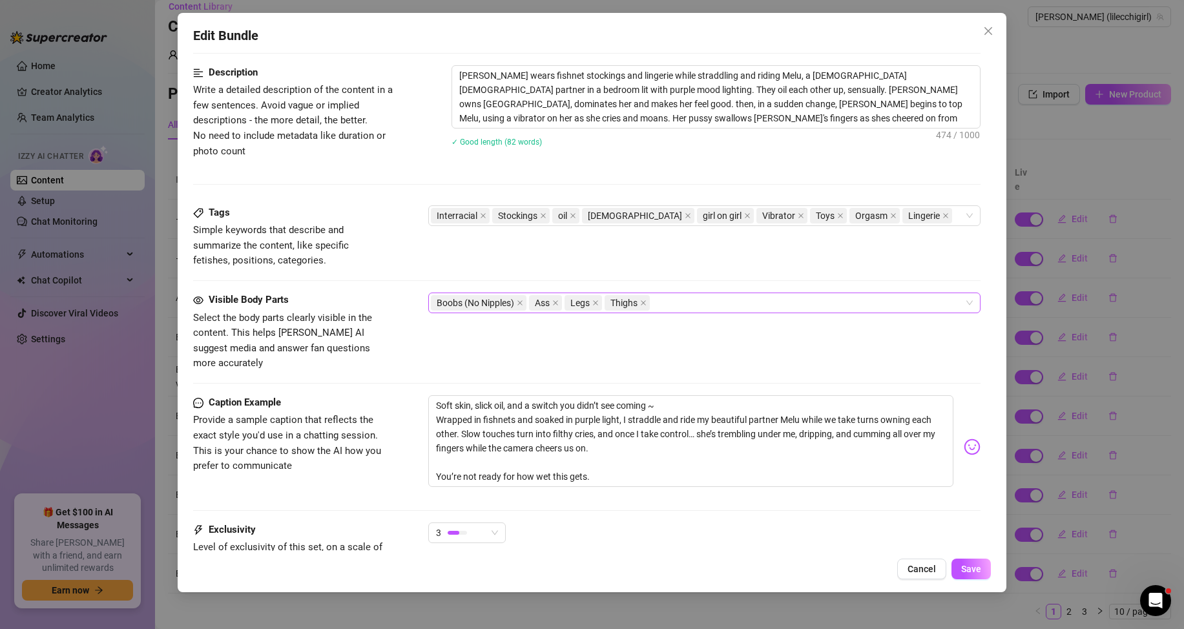
click at [739, 303] on div "Boobs (No Nipples) Ass Legs Thighs" at bounding box center [697, 303] width 533 height 18
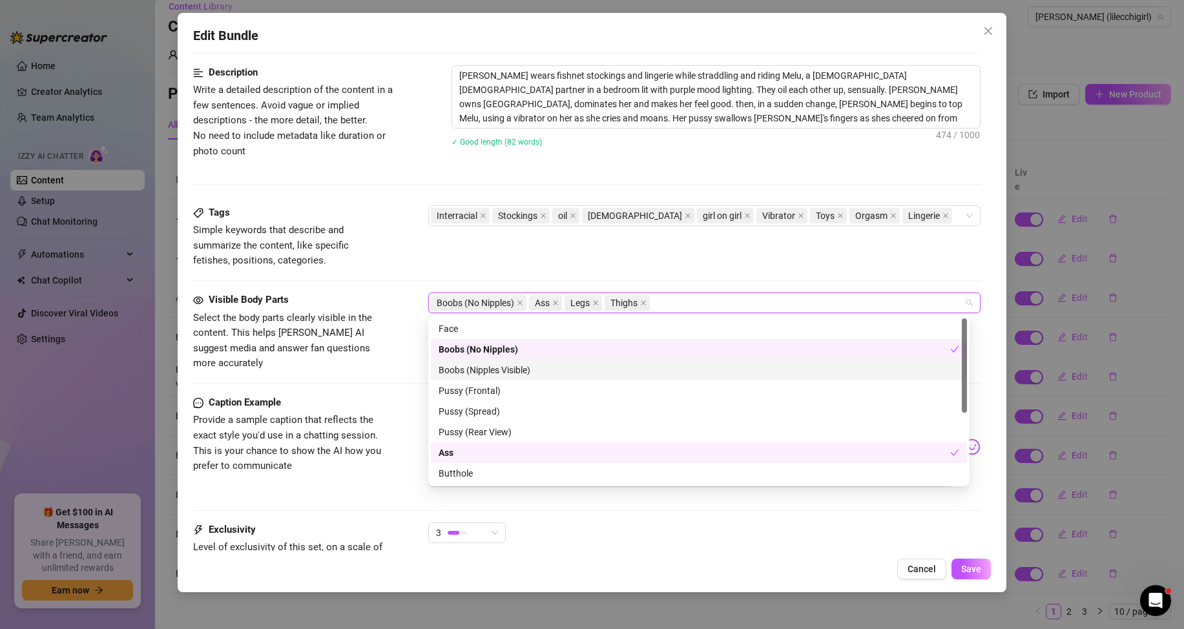
drag, startPoint x: 484, startPoint y: 375, endPoint x: 487, endPoint y: 367, distance: 8.4
click at [484, 375] on div "Boobs (Nipples Visible)" at bounding box center [698, 370] width 520 height 14
click at [487, 391] on div "Pussy (Frontal)" at bounding box center [698, 391] width 520 height 14
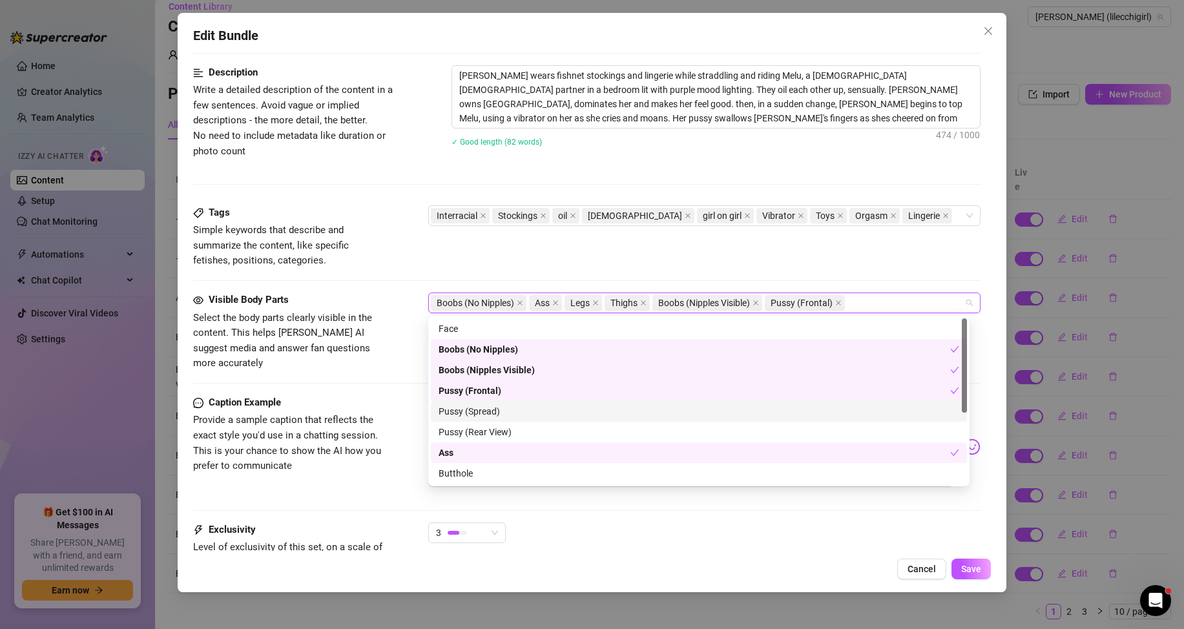
click at [487, 416] on div "Pussy (Spread)" at bounding box center [698, 411] width 520 height 14
click at [488, 427] on div "Pussy (Rear View)" at bounding box center [698, 432] width 520 height 14
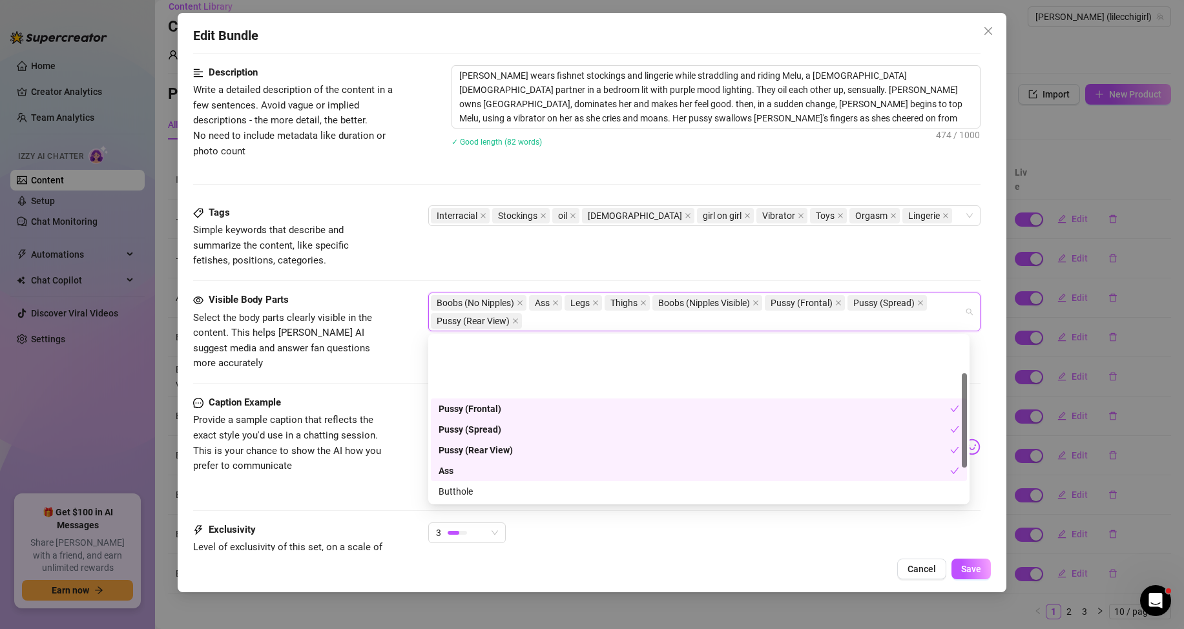
scroll to position [65, 0]
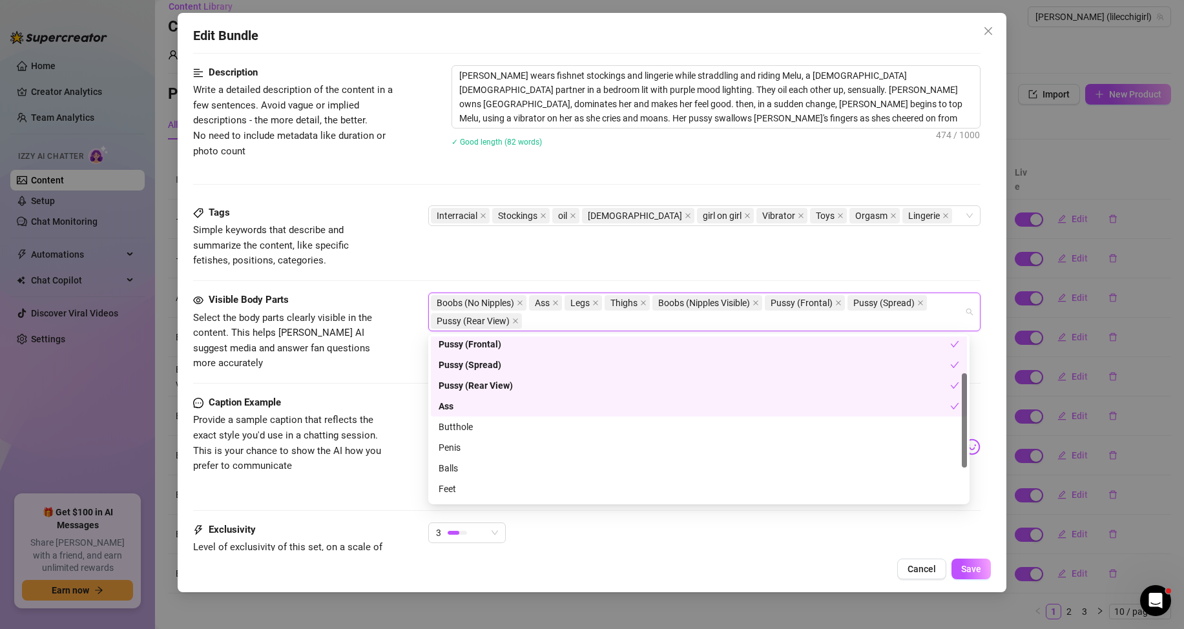
click at [489, 425] on div "Butthole" at bounding box center [698, 427] width 520 height 14
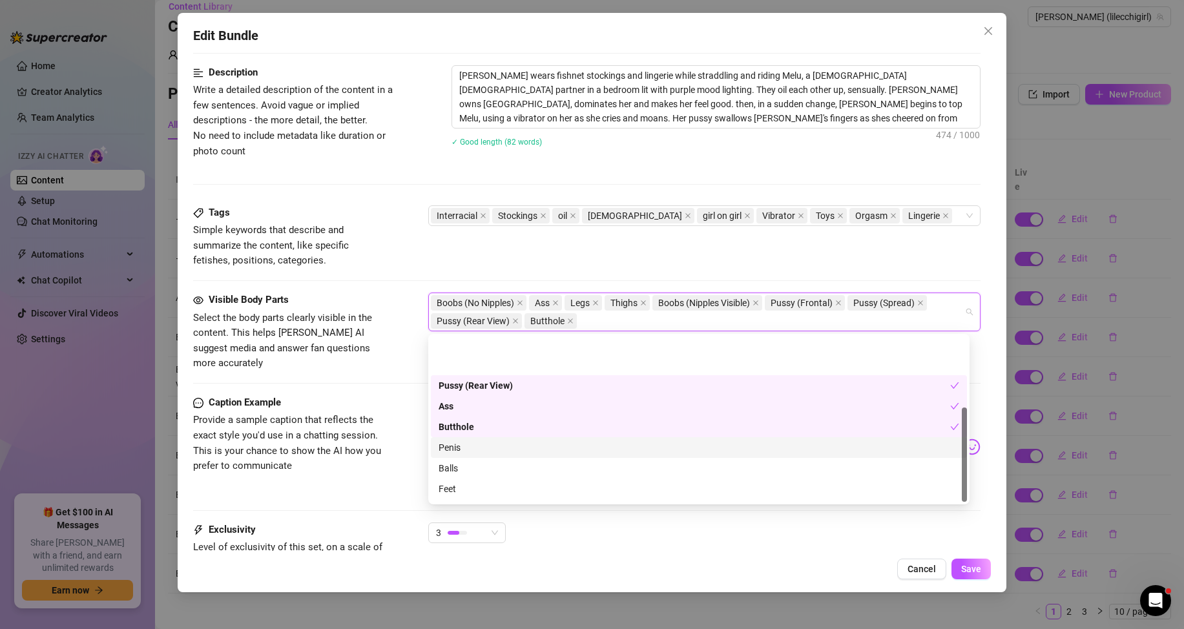
scroll to position [124, 0]
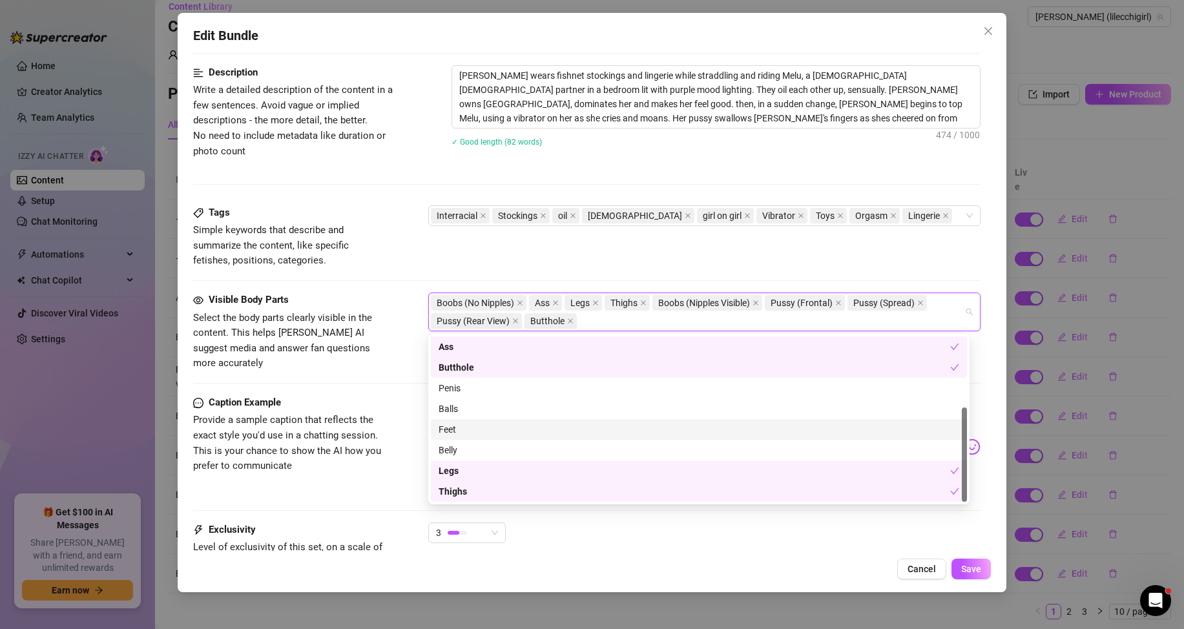
click at [476, 437] on div "Feet" at bounding box center [699, 429] width 536 height 21
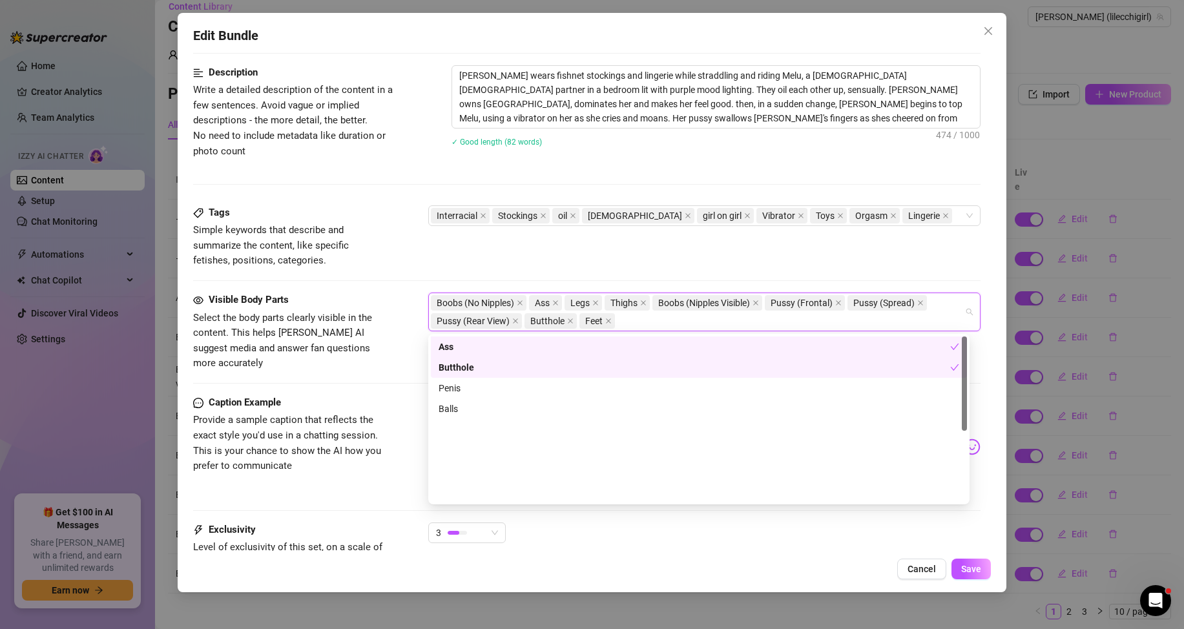
scroll to position [0, 0]
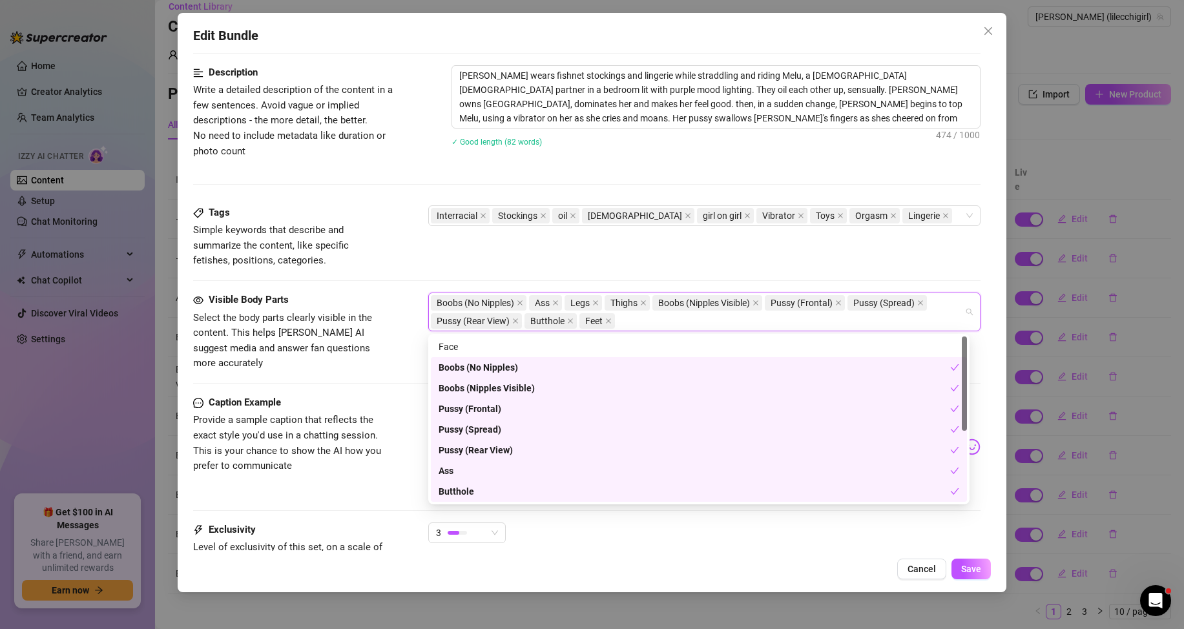
click at [397, 239] on div "Tags Simple keywords that describe and summarize the content, like specific fet…" at bounding box center [586, 236] width 787 height 63
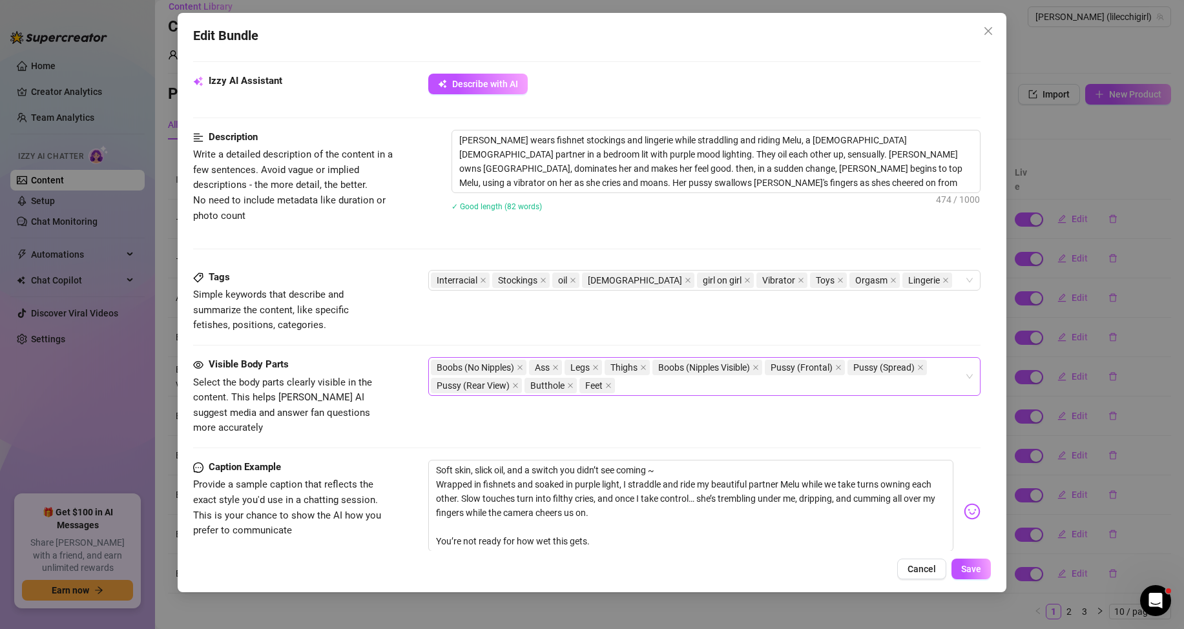
scroll to position [632, 0]
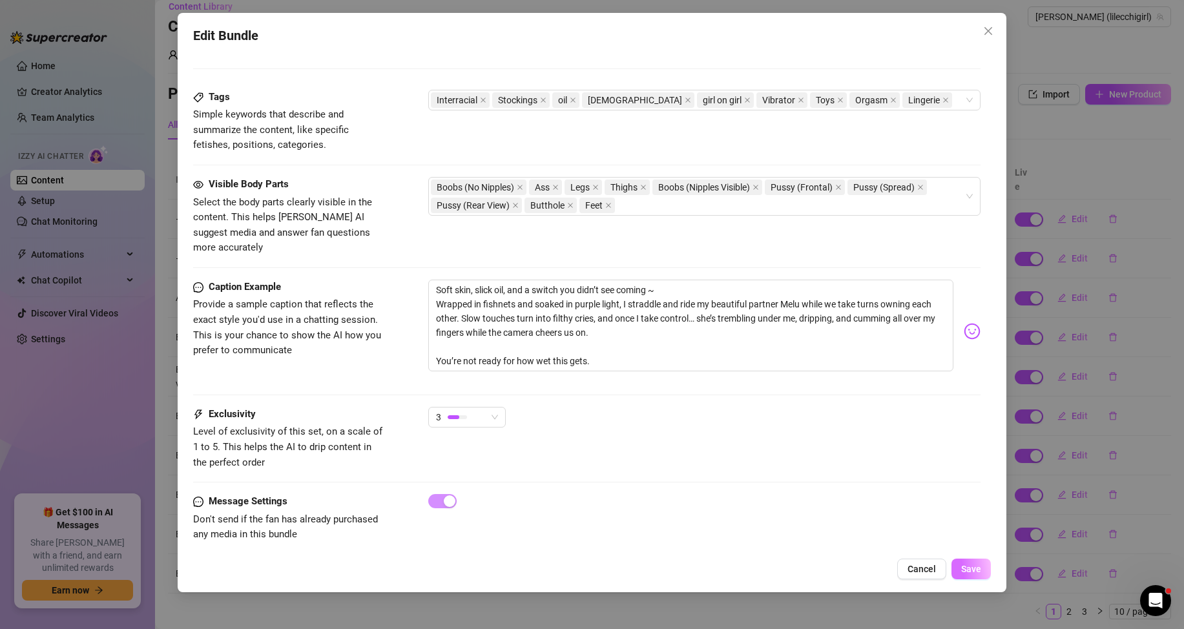
click at [970, 560] on button "Save" at bounding box center [970, 569] width 39 height 21
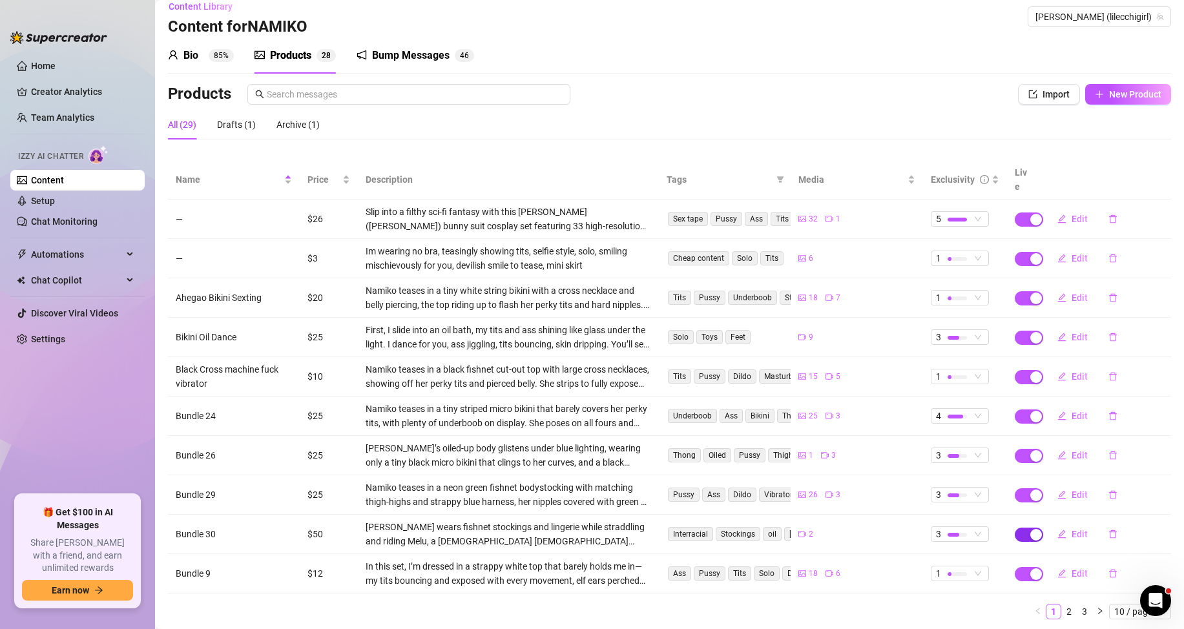
click at [1030, 529] on div "button" at bounding box center [1036, 535] width 12 height 12
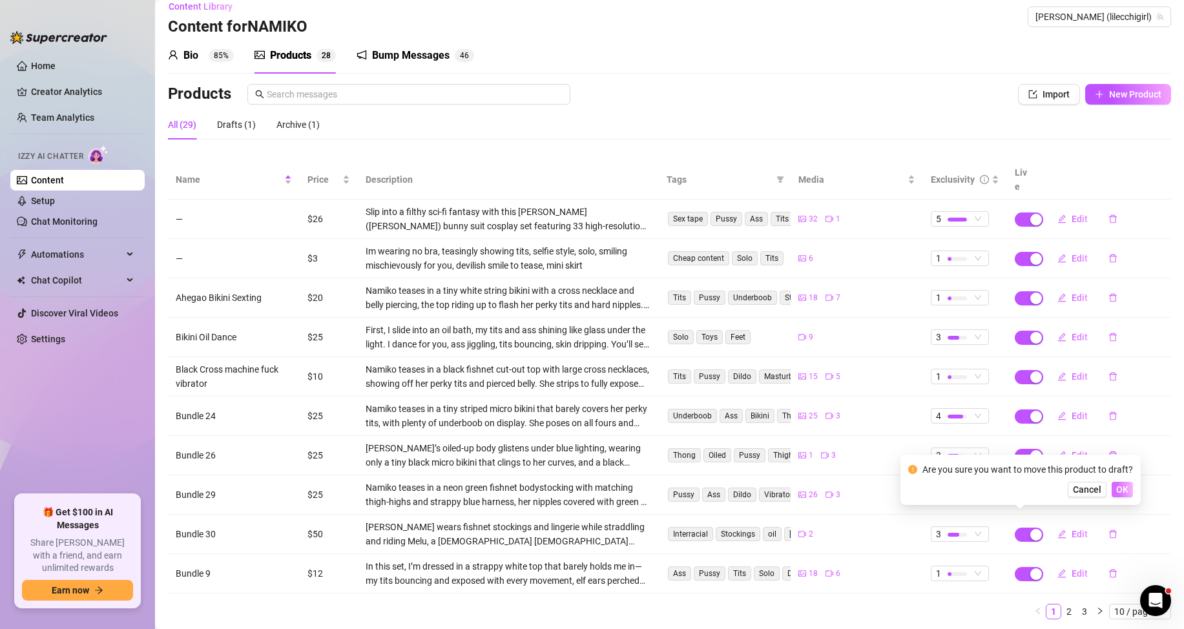
click at [1116, 482] on button "OK" at bounding box center [1121, 489] width 21 height 15
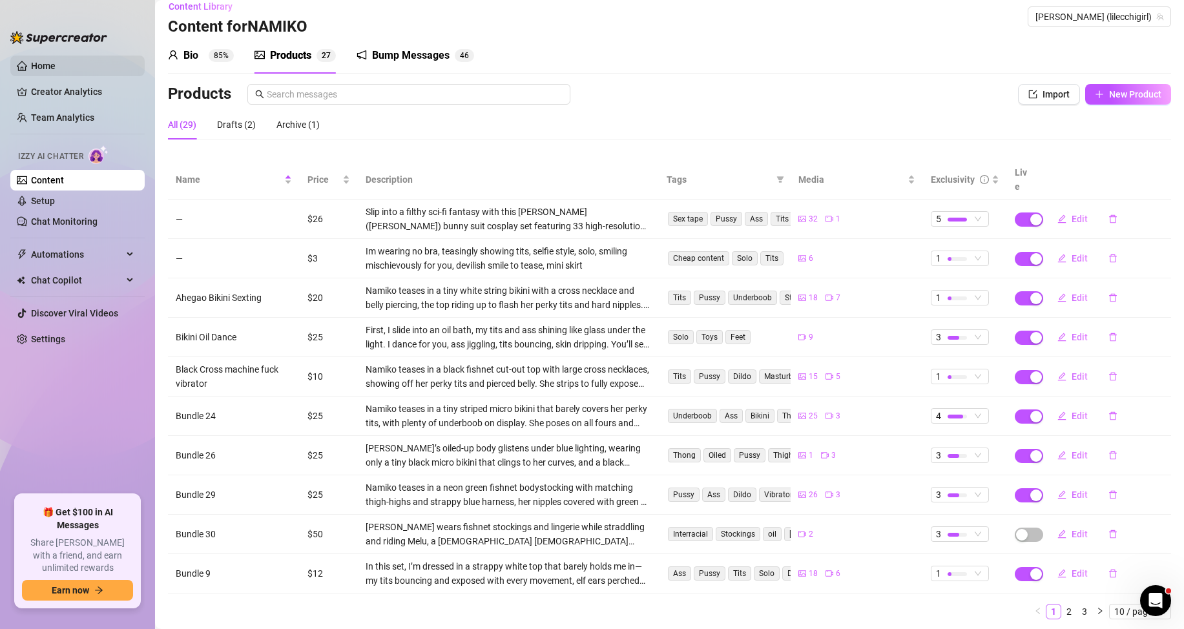
click at [56, 61] on link "Home" at bounding box center [43, 66] width 25 height 10
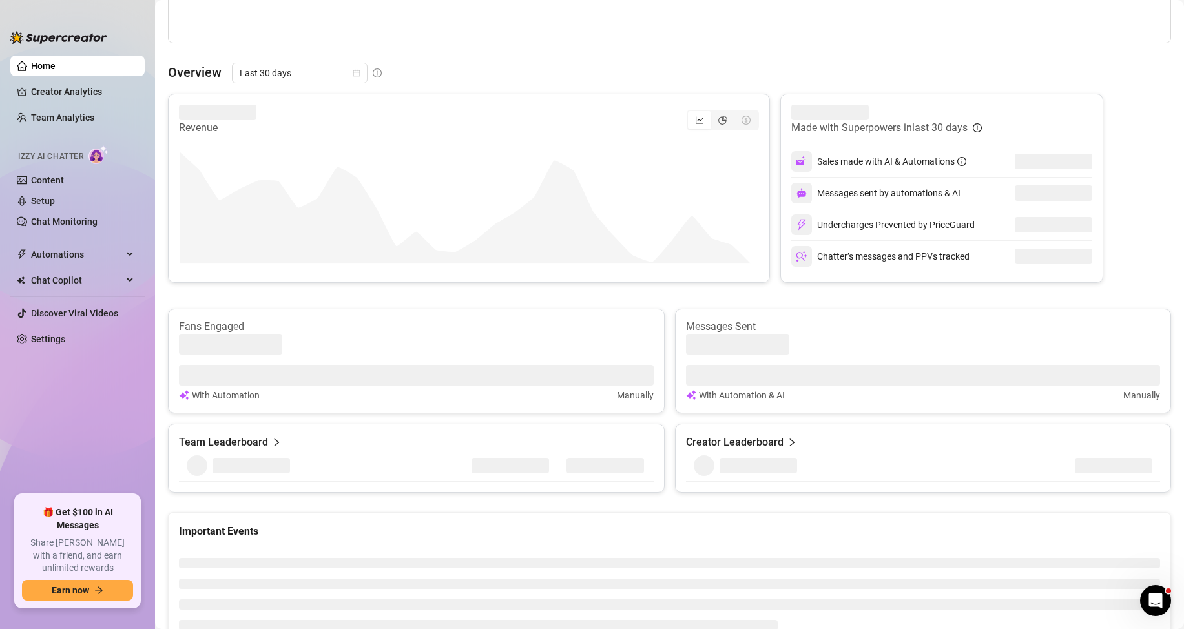
scroll to position [465, 0]
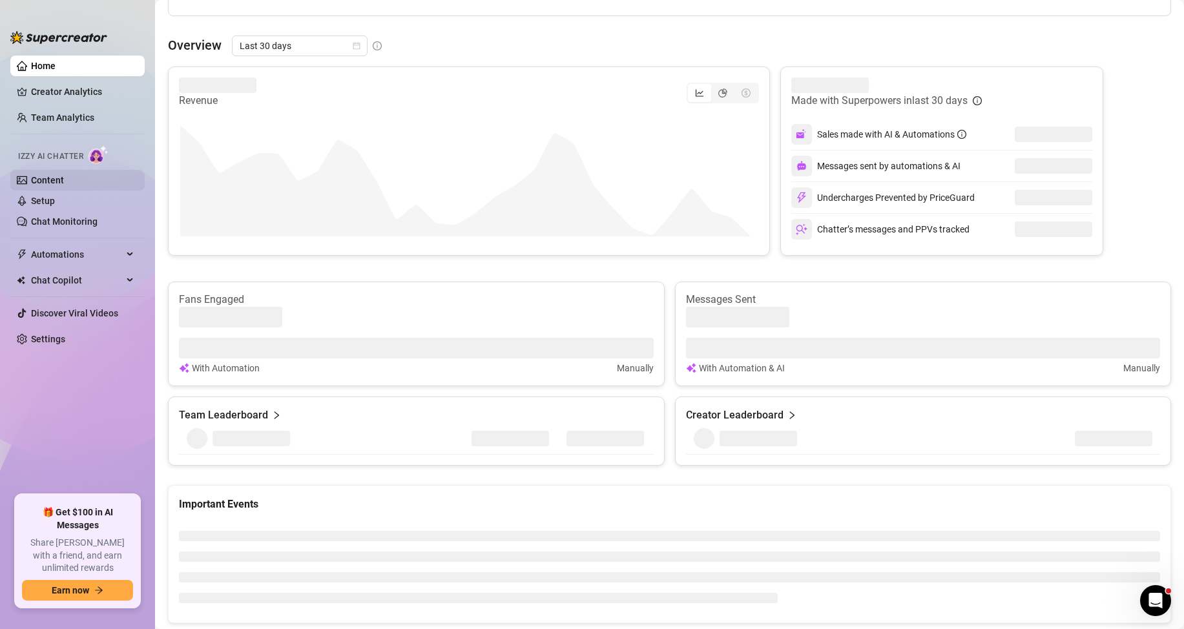
click at [64, 175] on link "Content" at bounding box center [47, 180] width 33 height 10
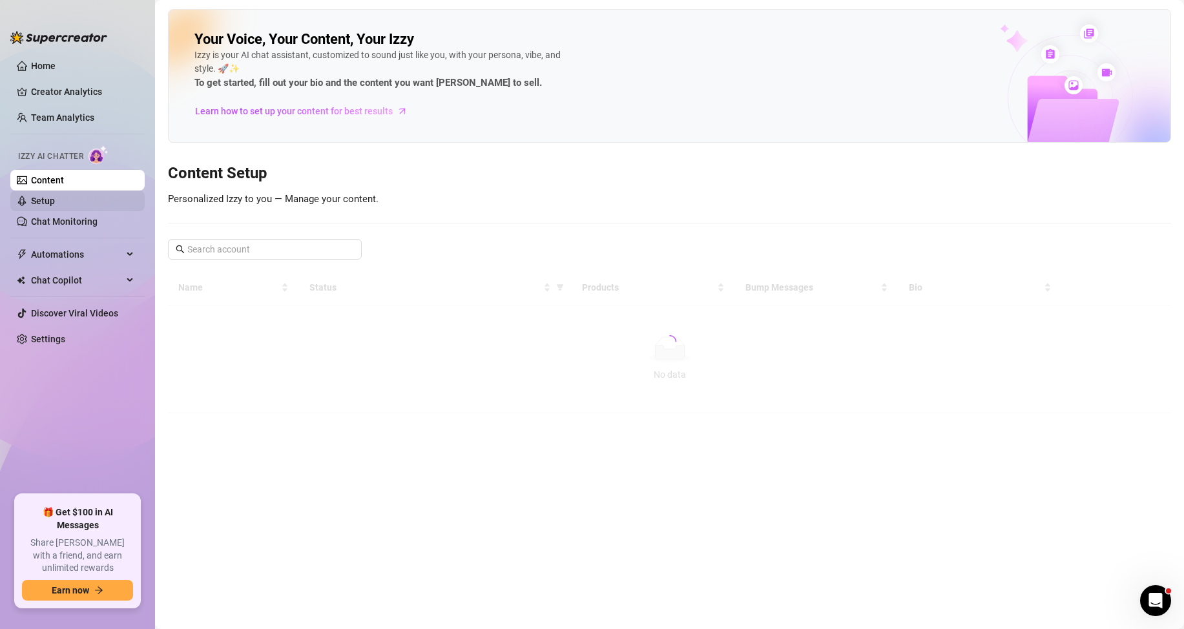
click at [55, 205] on link "Setup" at bounding box center [43, 201] width 24 height 10
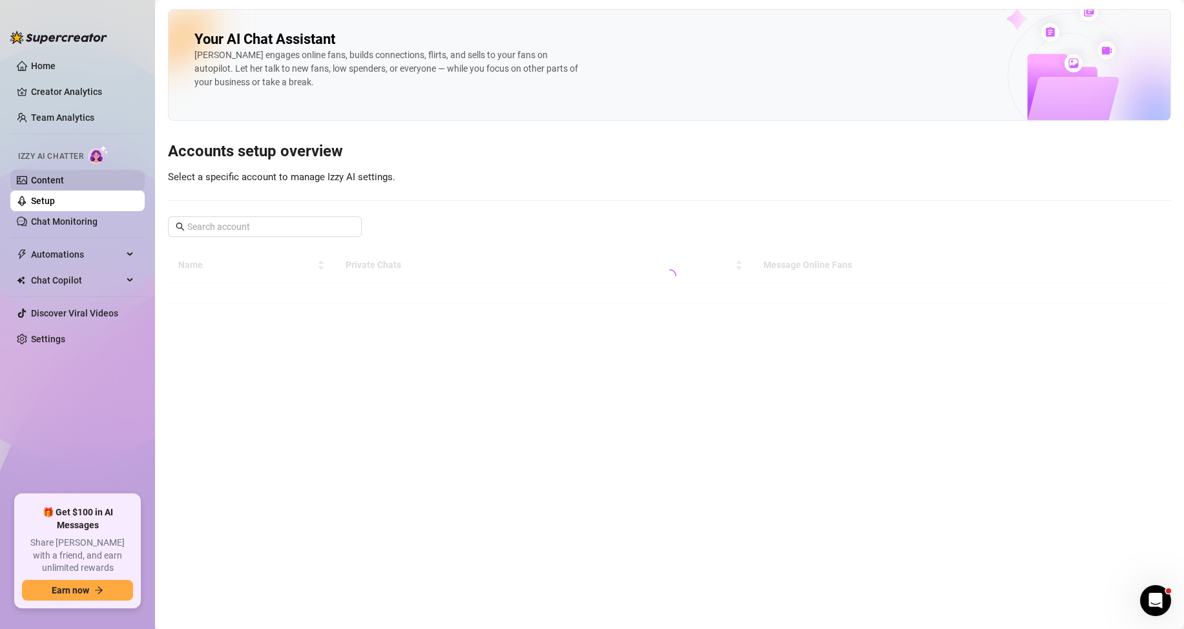
click at [64, 175] on link "Content" at bounding box center [47, 180] width 33 height 10
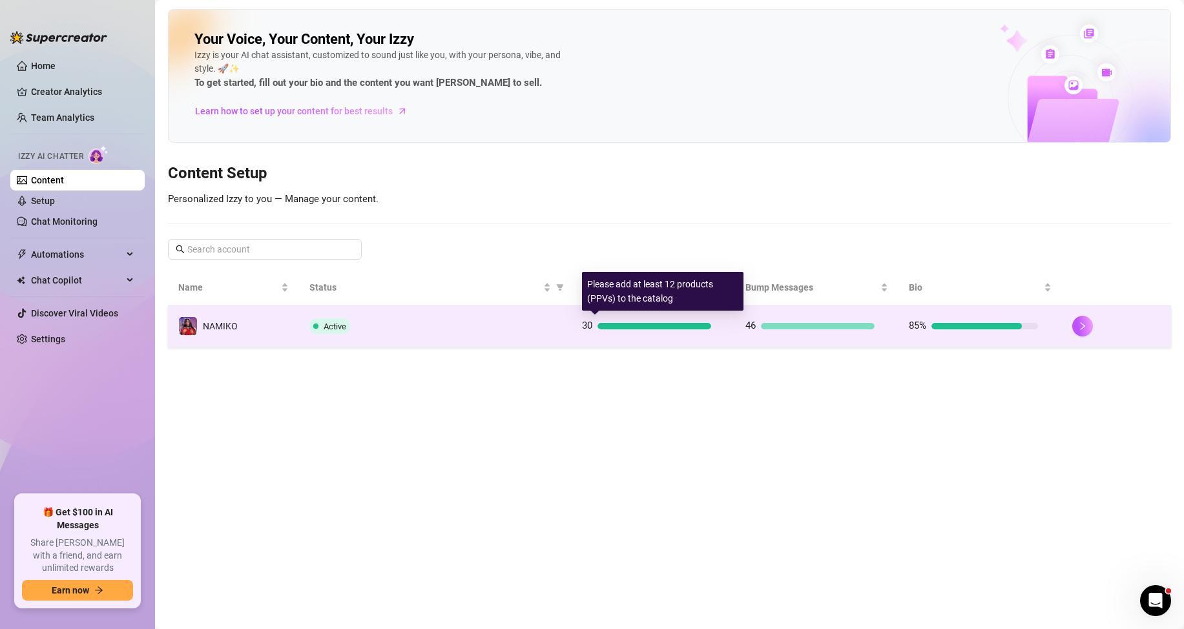
click at [708, 322] on div "30" at bounding box center [646, 325] width 129 height 15
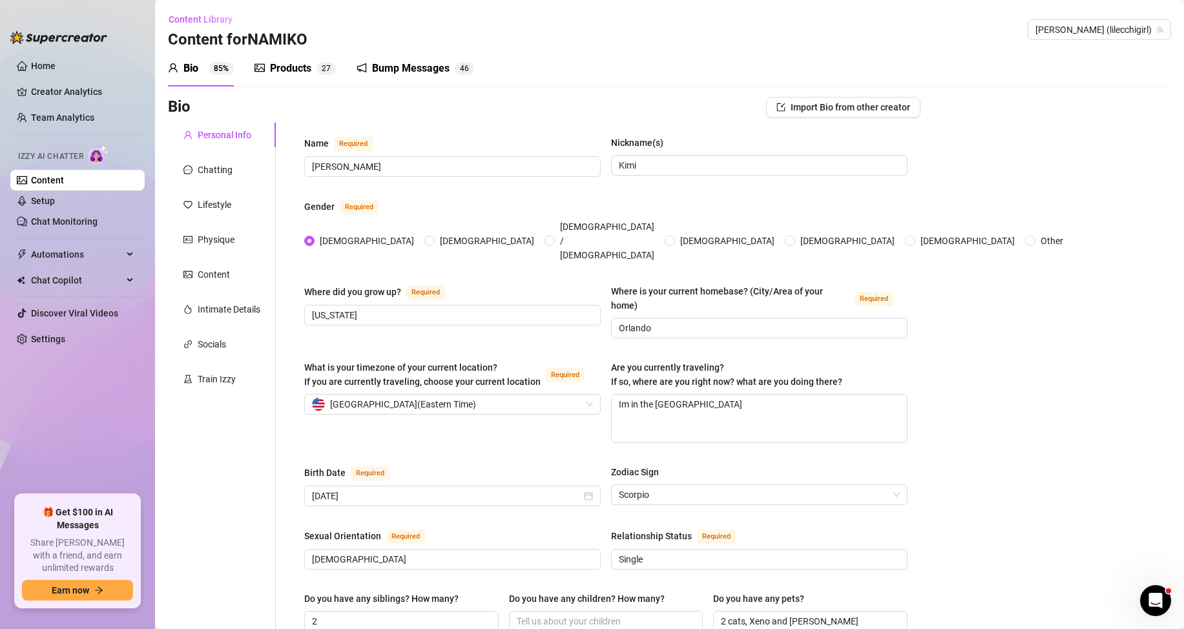
click at [318, 62] on span "2 7" at bounding box center [325, 68] width 19 height 13
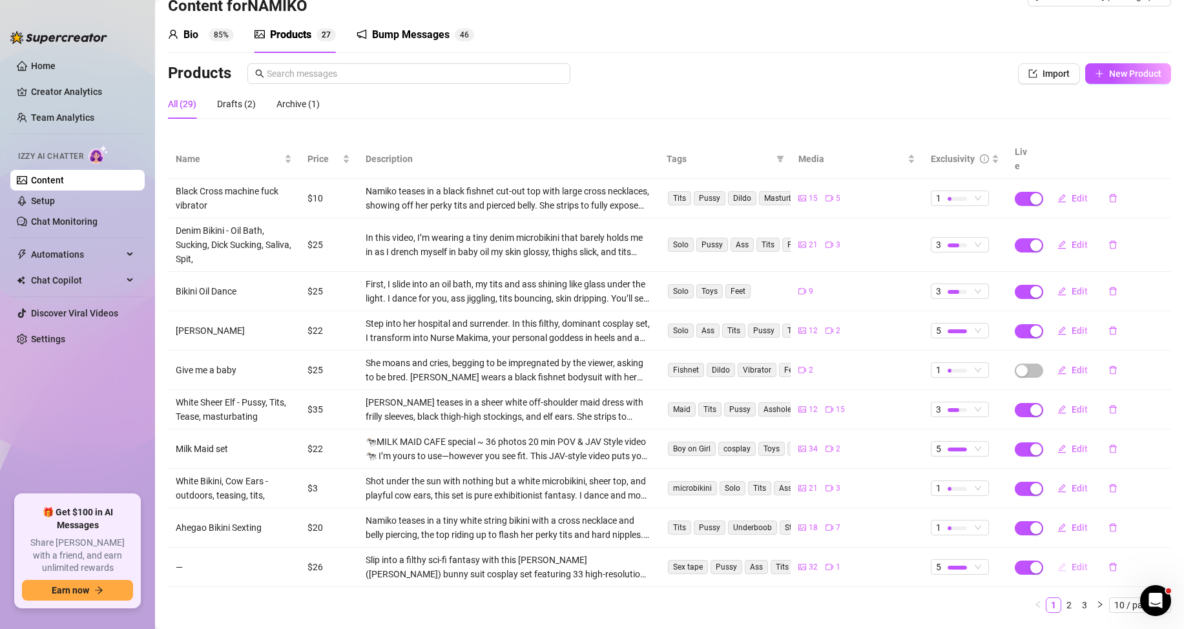
scroll to position [52, 0]
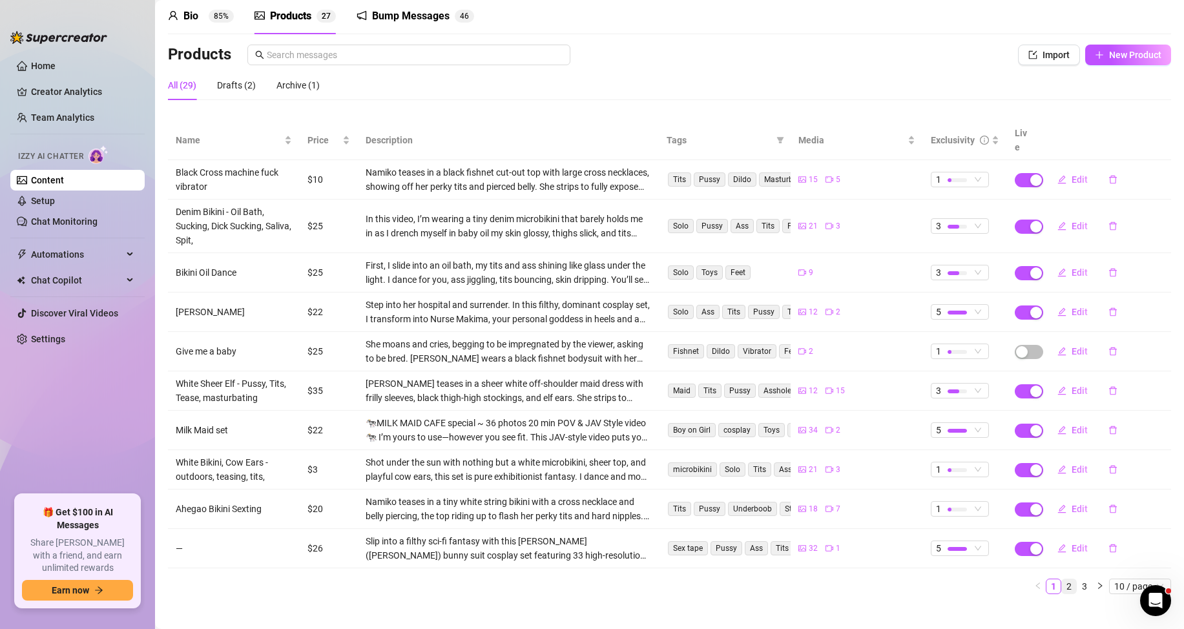
click at [1061, 579] on link "2" at bounding box center [1068, 586] width 14 height 14
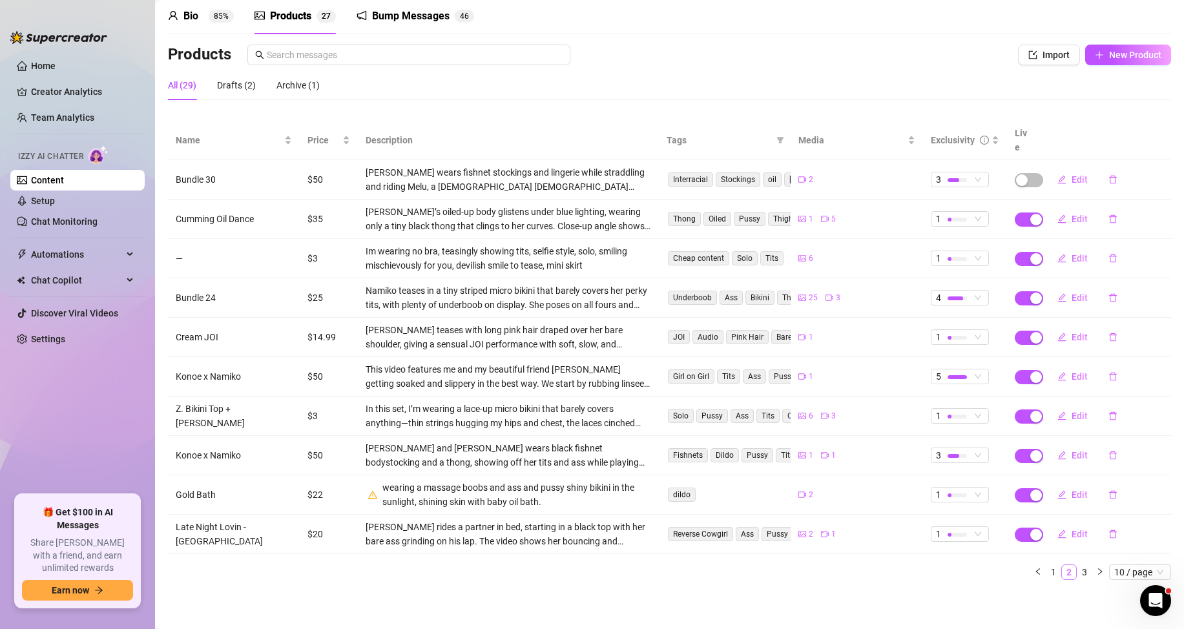
scroll to position [38, 0]
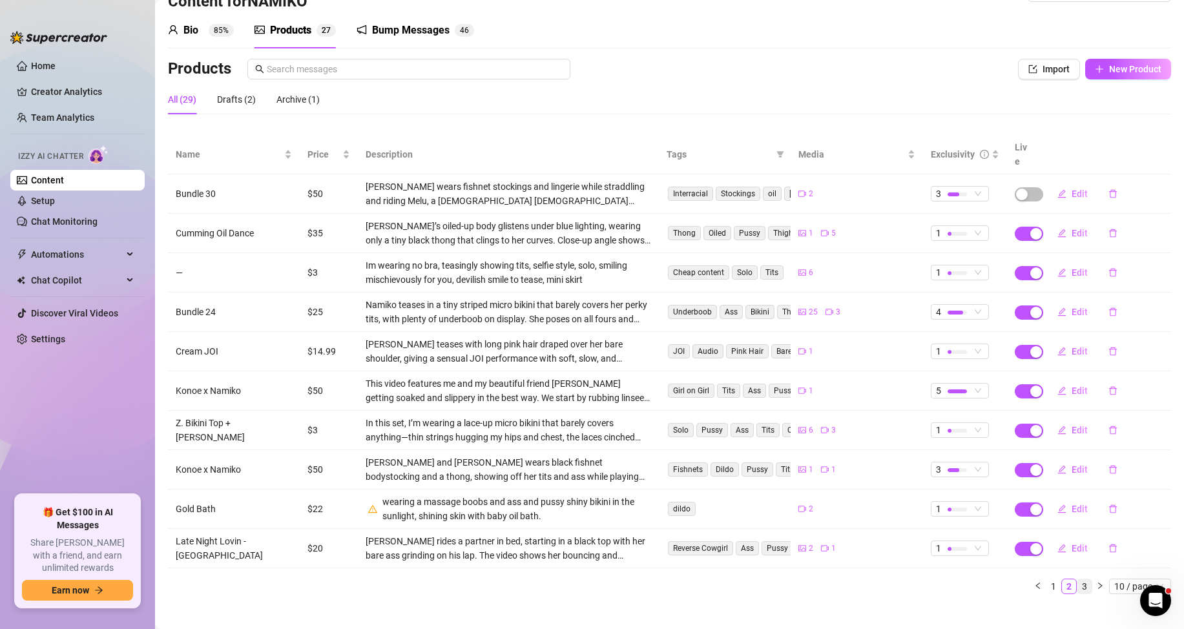
click at [1078, 579] on link "3" at bounding box center [1084, 586] width 14 height 14
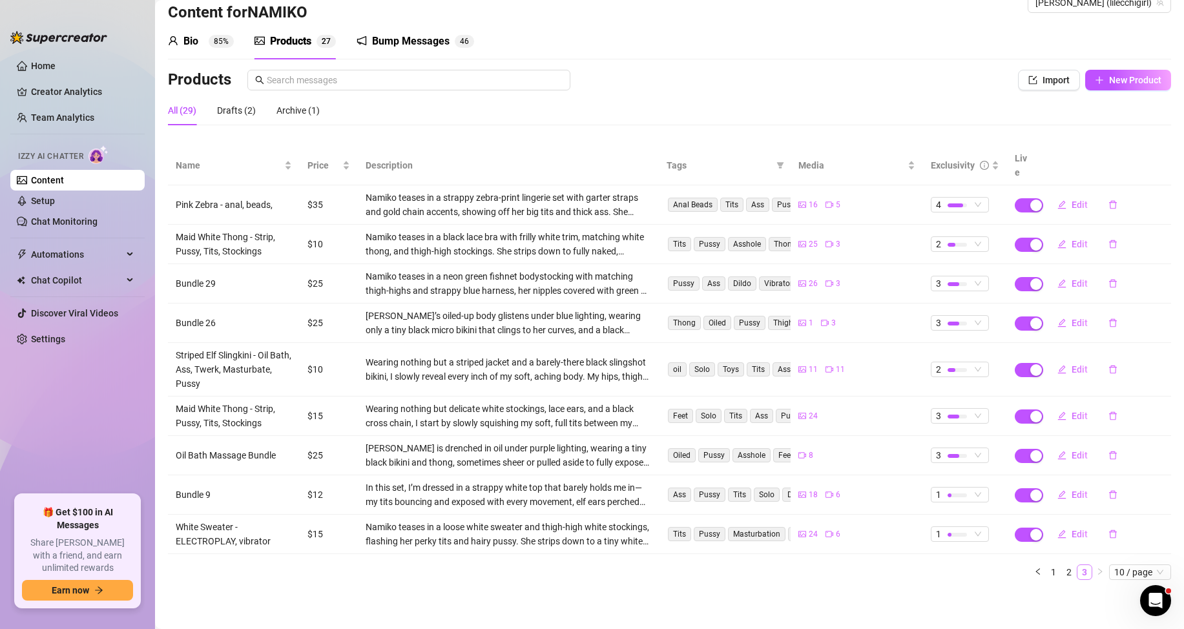
scroll to position [13, 0]
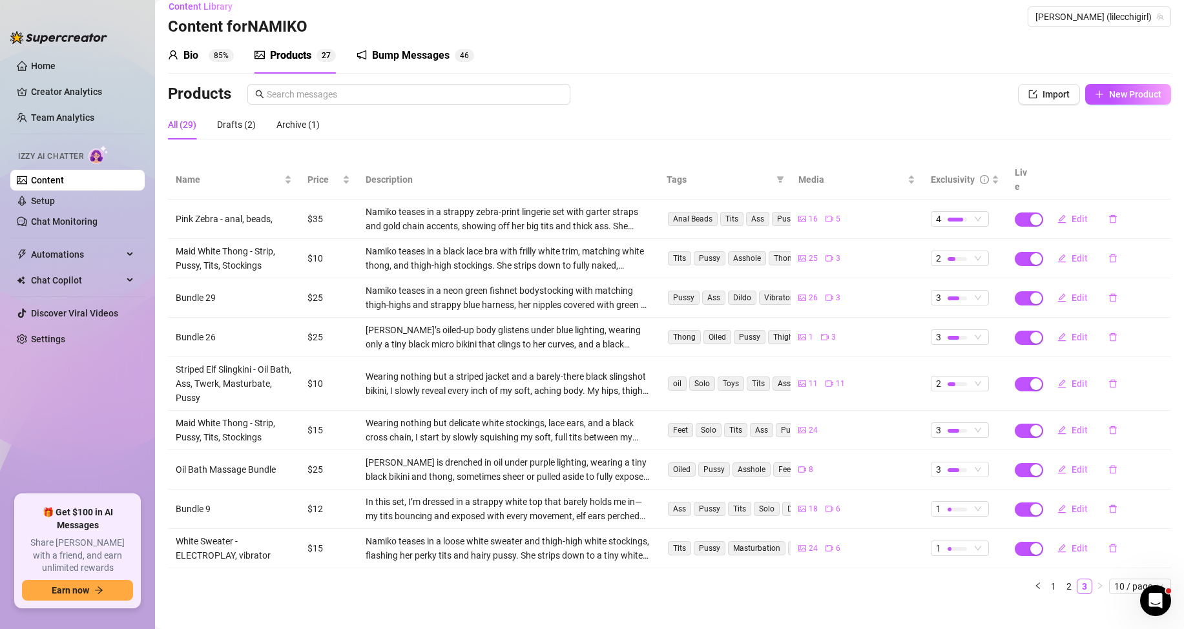
click at [1015, 165] on th "Live" at bounding box center [1023, 179] width 32 height 39
click at [1046, 579] on link "1" at bounding box center [1053, 586] width 14 height 14
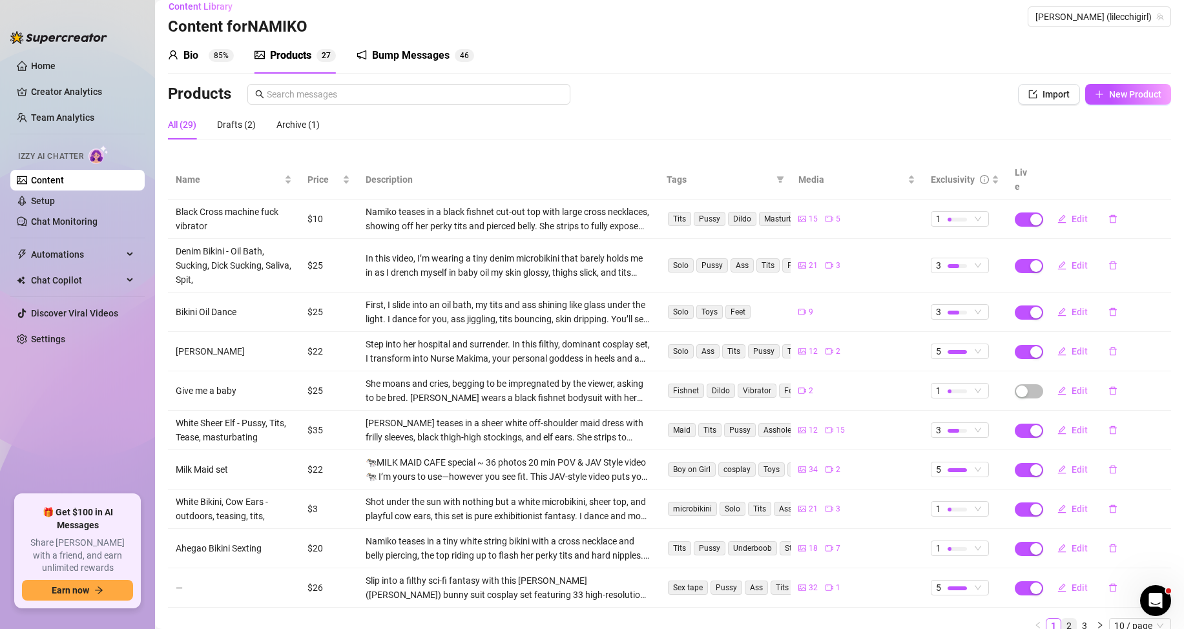
click at [1061, 619] on link "2" at bounding box center [1068, 626] width 14 height 14
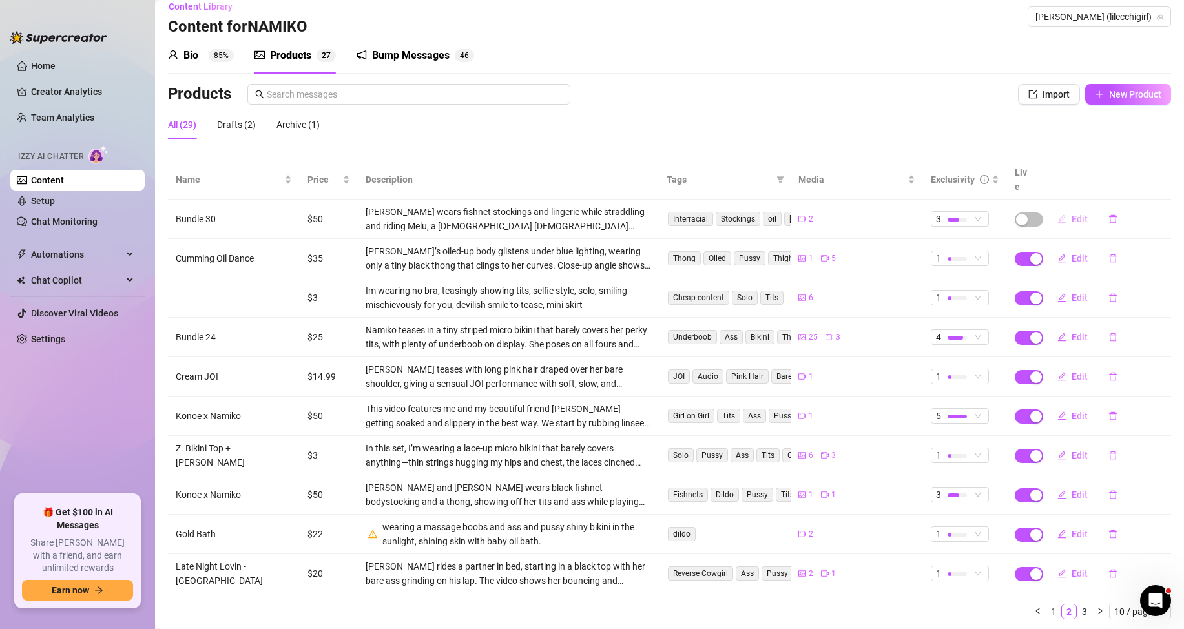
click at [1075, 214] on span "Edit" at bounding box center [1079, 219] width 16 height 10
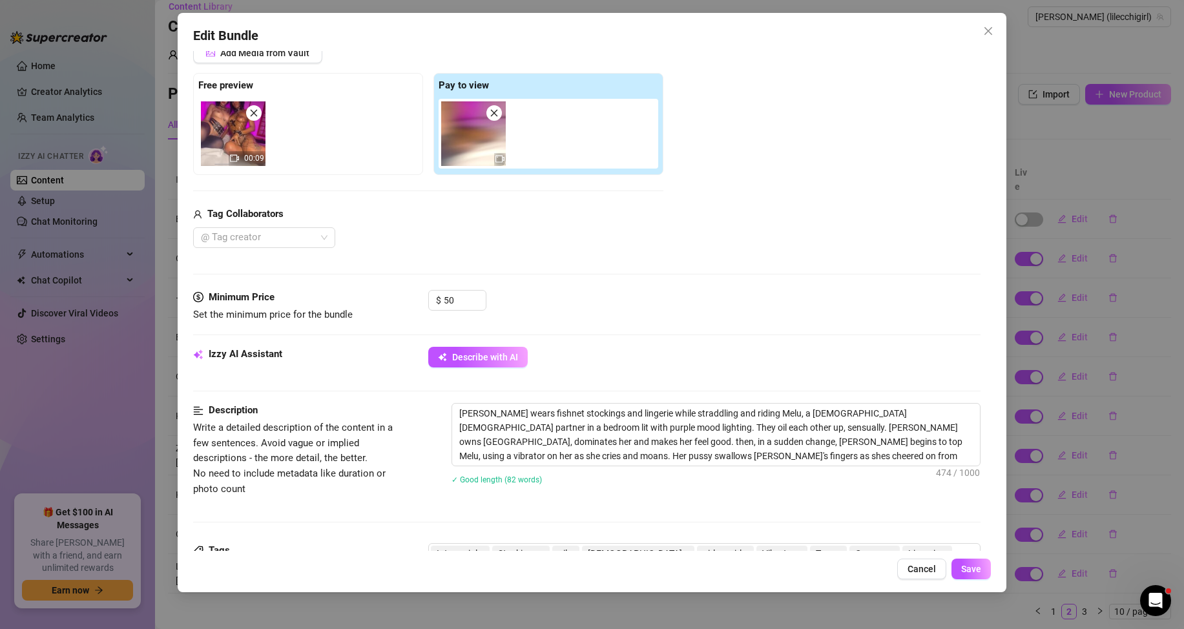
scroll to position [258, 0]
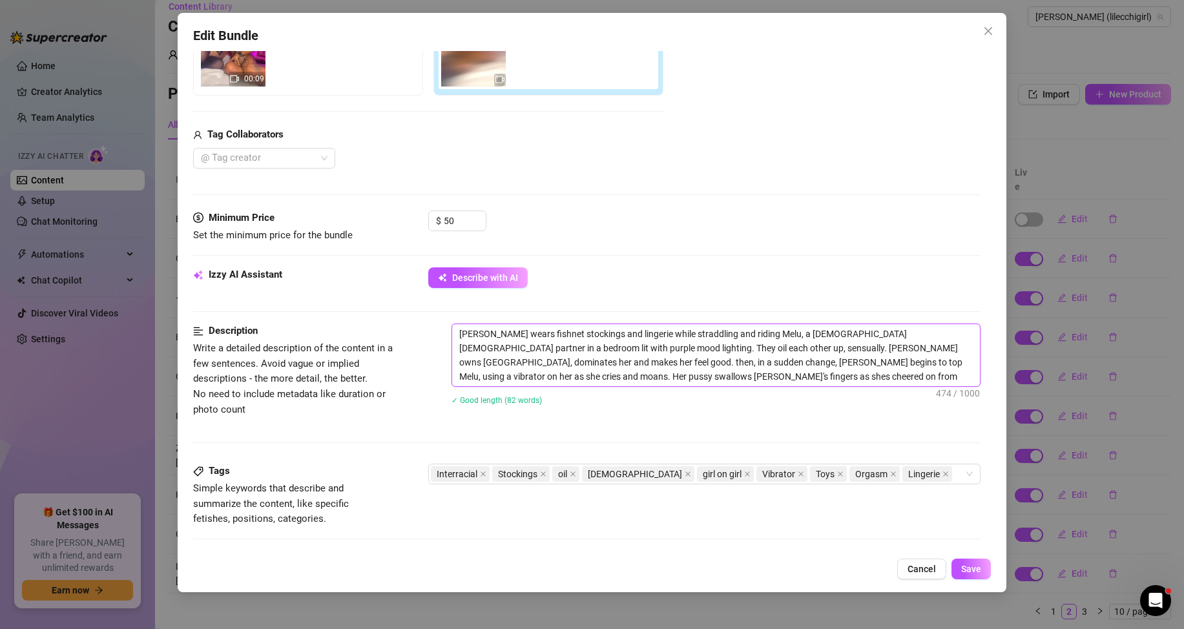
click at [582, 369] on textarea "[PERSON_NAME] wears fishnet stockings and lingerie while straddling and riding …" at bounding box center [716, 355] width 528 height 62
click at [985, 567] on button "Save" at bounding box center [970, 569] width 39 height 21
